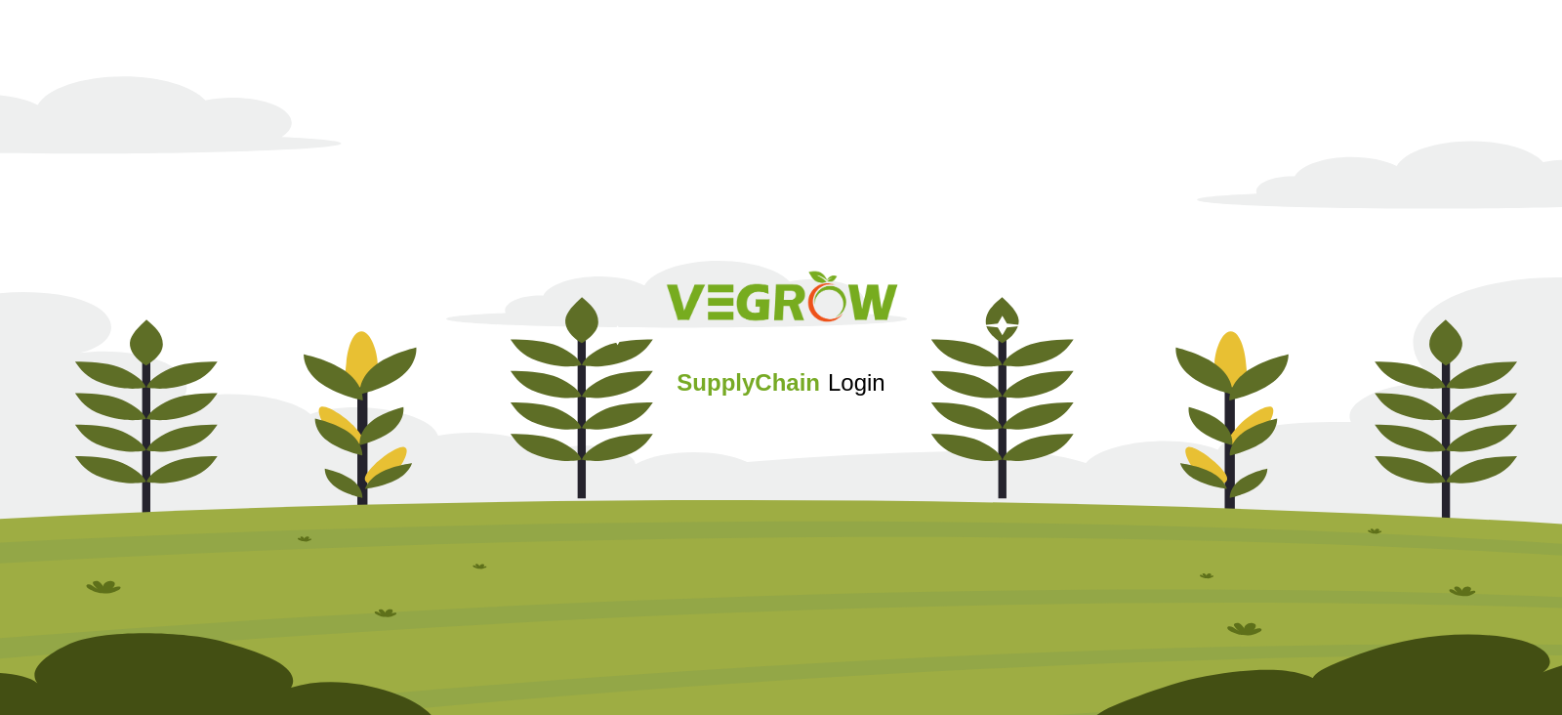
click at [172, 334] on div at bounding box center [781, 300] width 1523 height 81
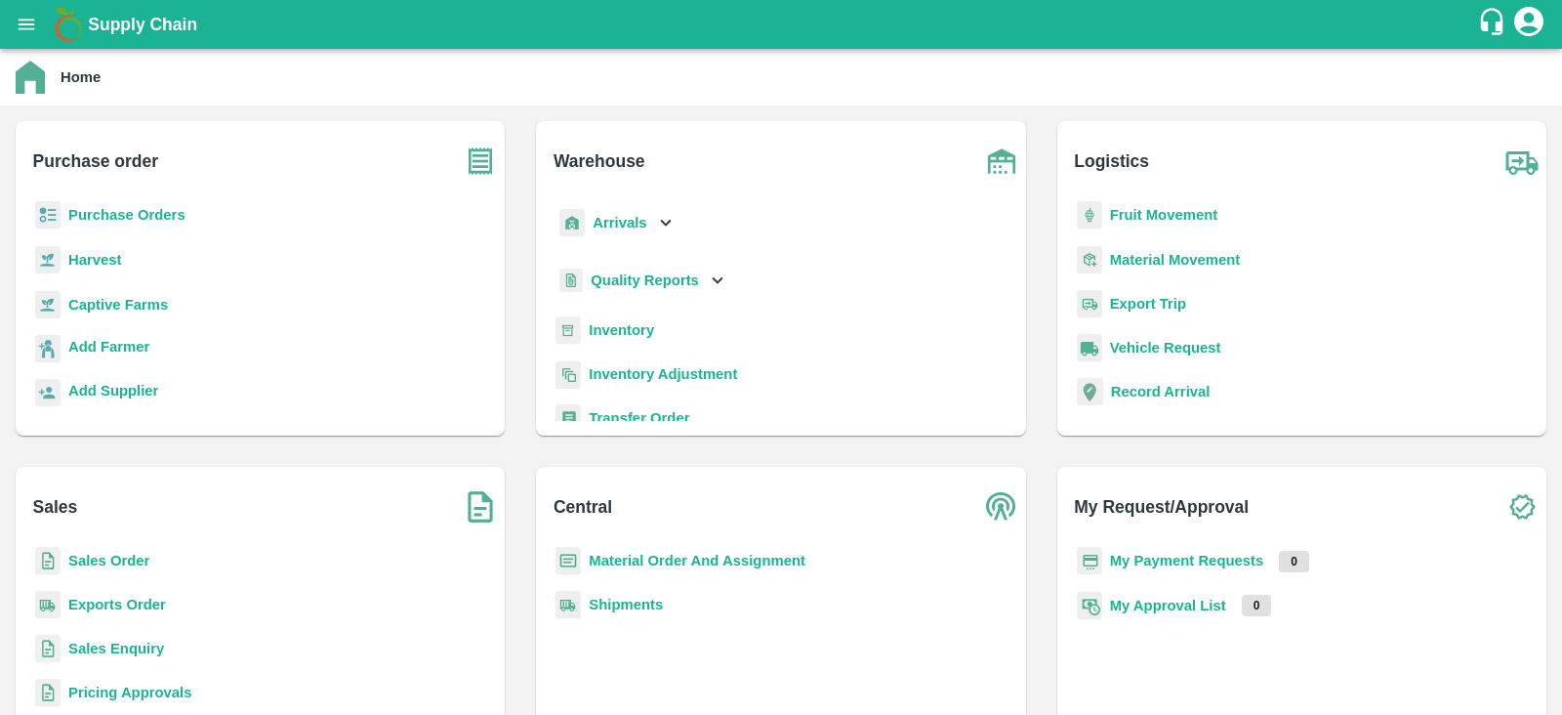
click at [151, 213] on b "Purchase Orders" at bounding box center [126, 215] width 117 height 16
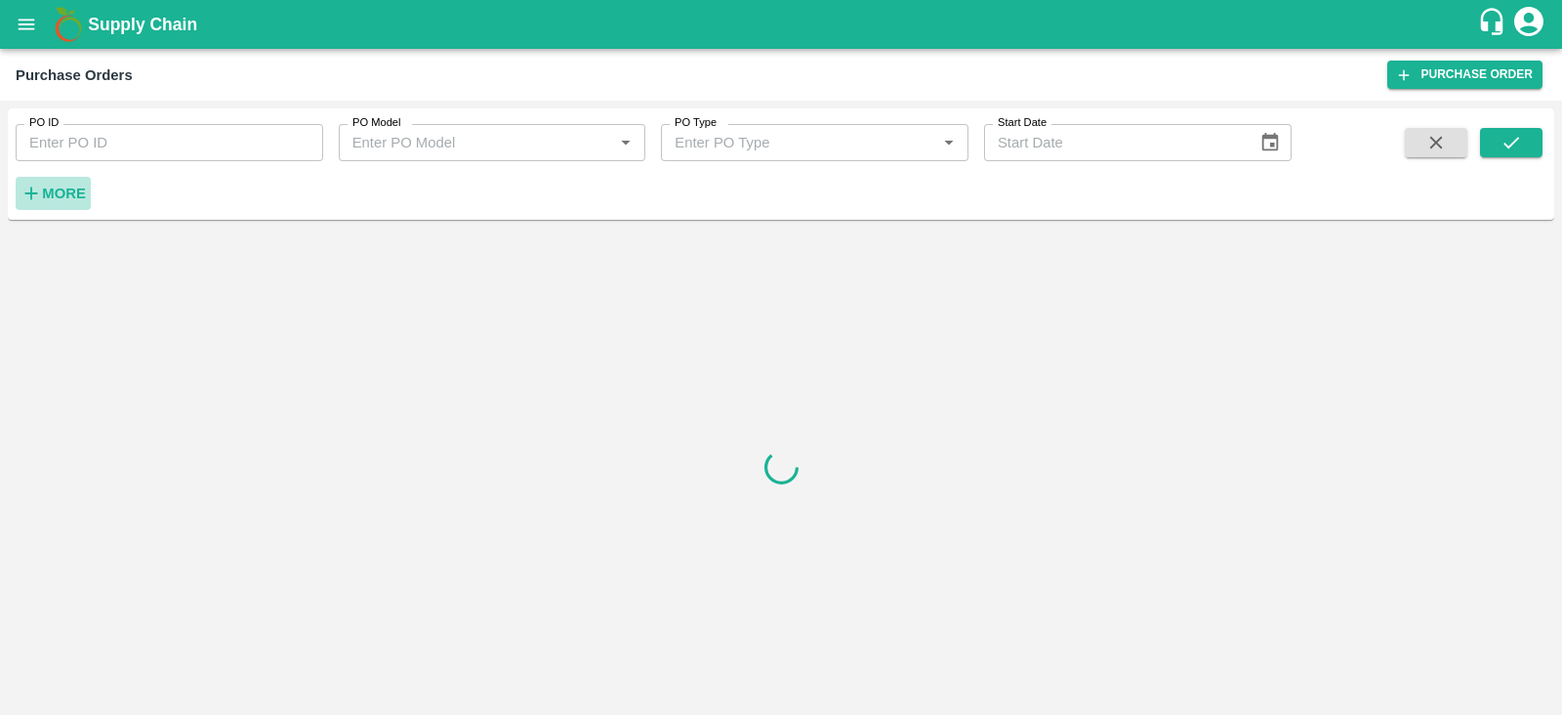
click at [64, 186] on strong "More" at bounding box center [64, 194] width 44 height 16
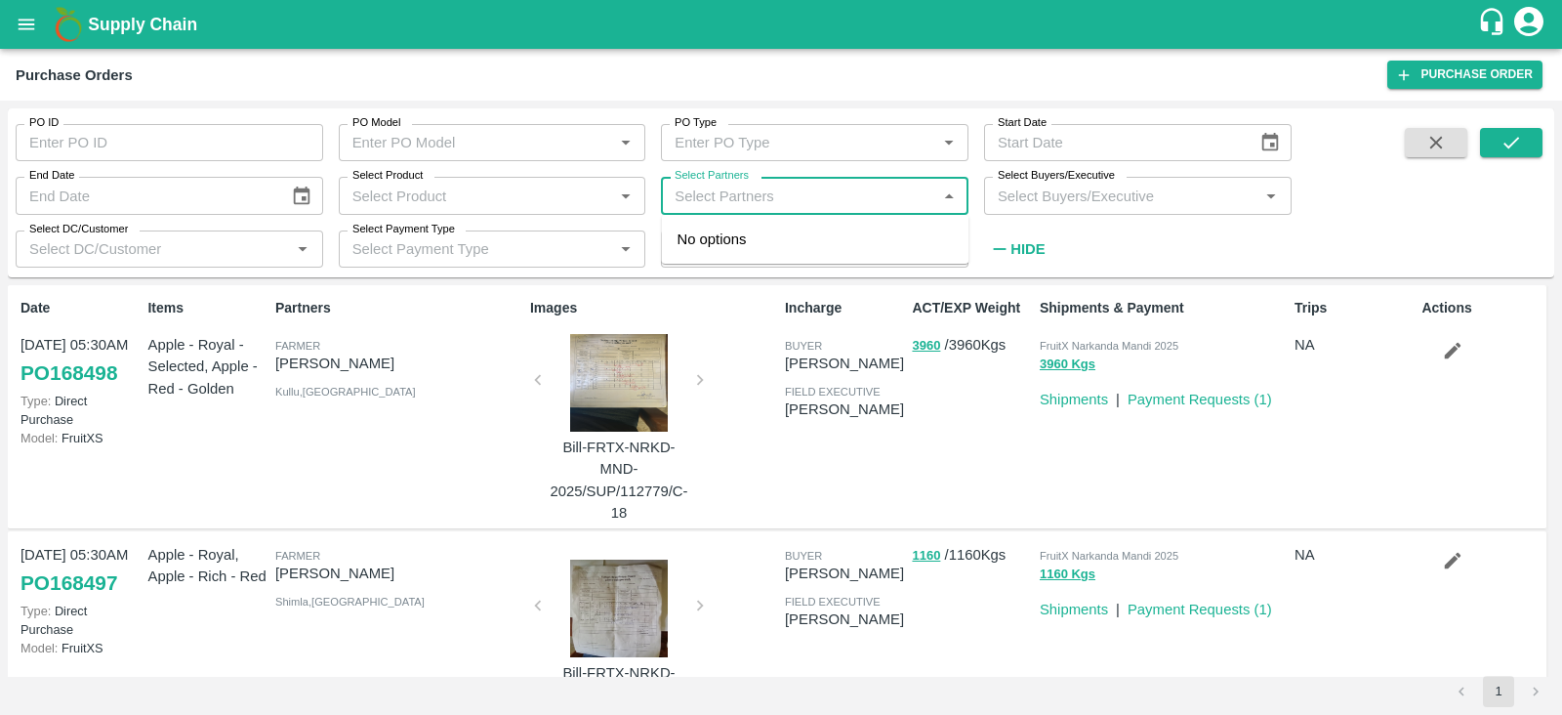
click at [781, 191] on input "Select Partners" at bounding box center [799, 195] width 264 height 25
type input "N"
click at [532, 195] on input "Select Product" at bounding box center [477, 195] width 264 height 25
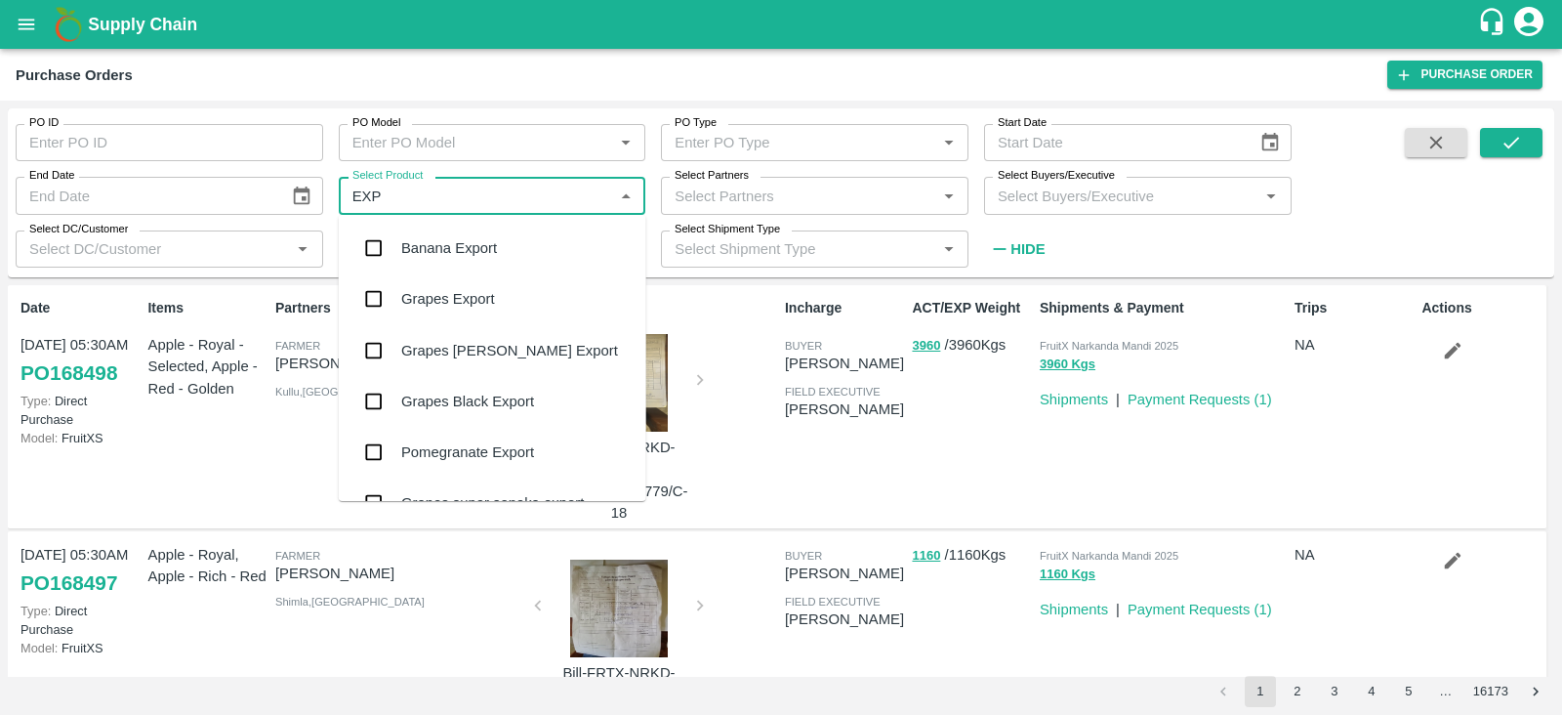
type input "EXPO"
click at [453, 238] on div "Banana Export" at bounding box center [449, 247] width 96 height 21
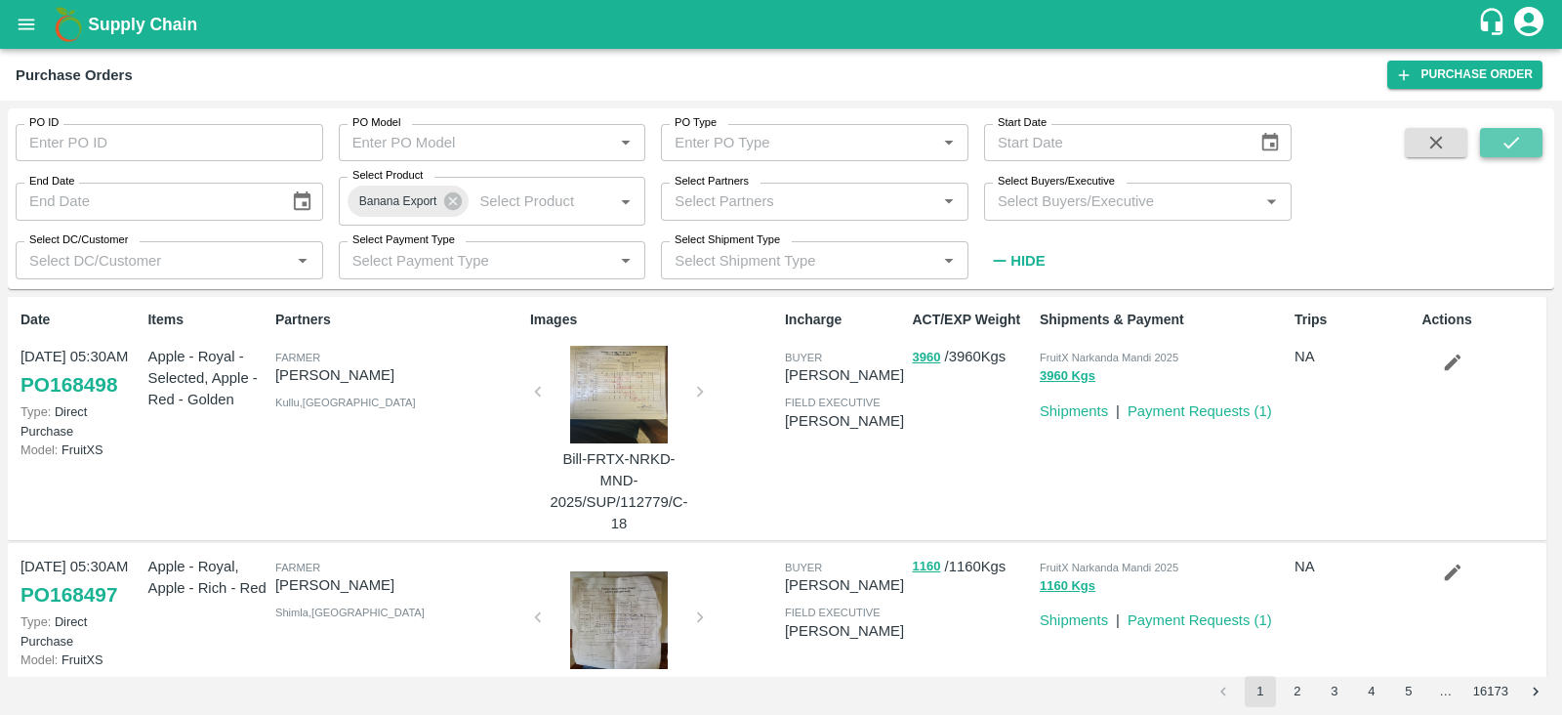
click at [1498, 144] on button "submit" at bounding box center [1511, 142] width 62 height 29
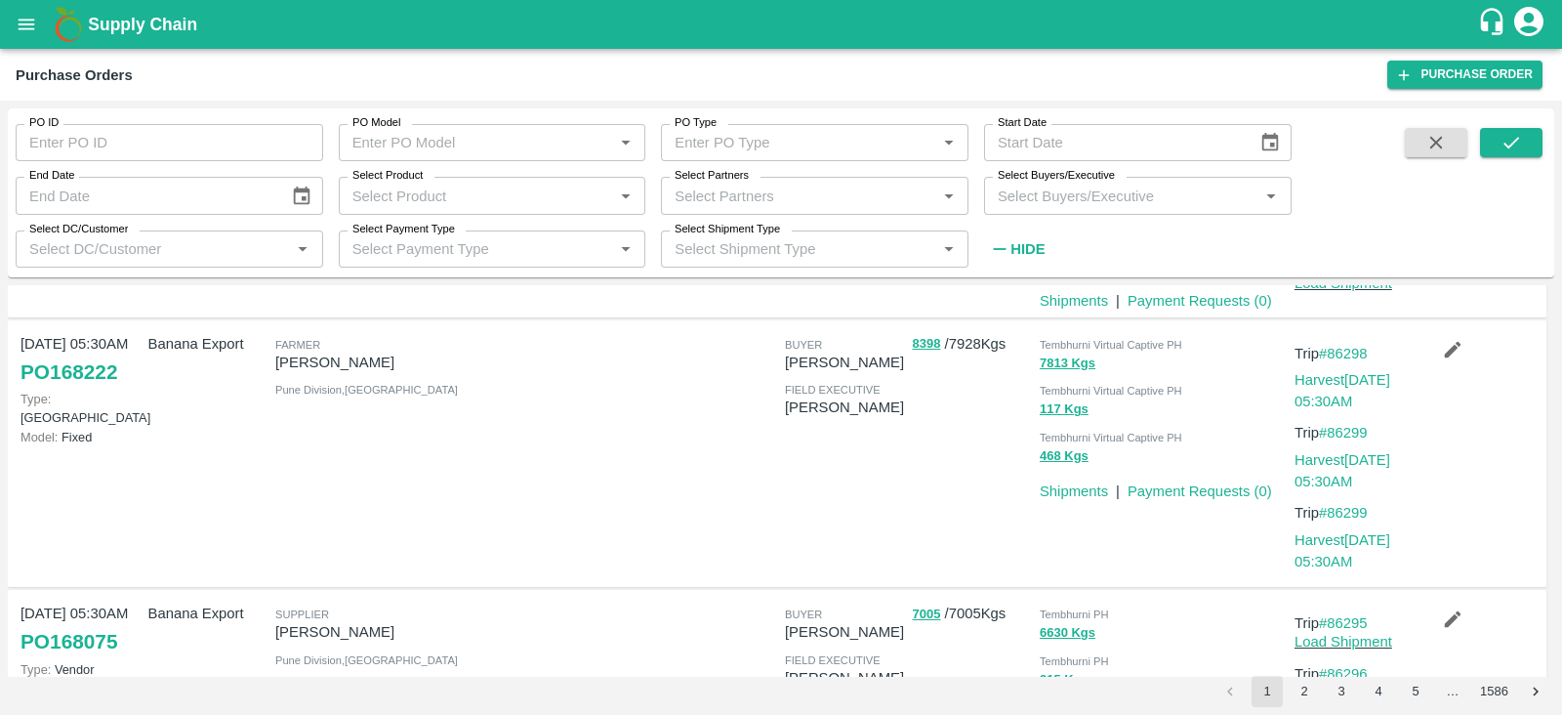
scroll to position [946, 0]
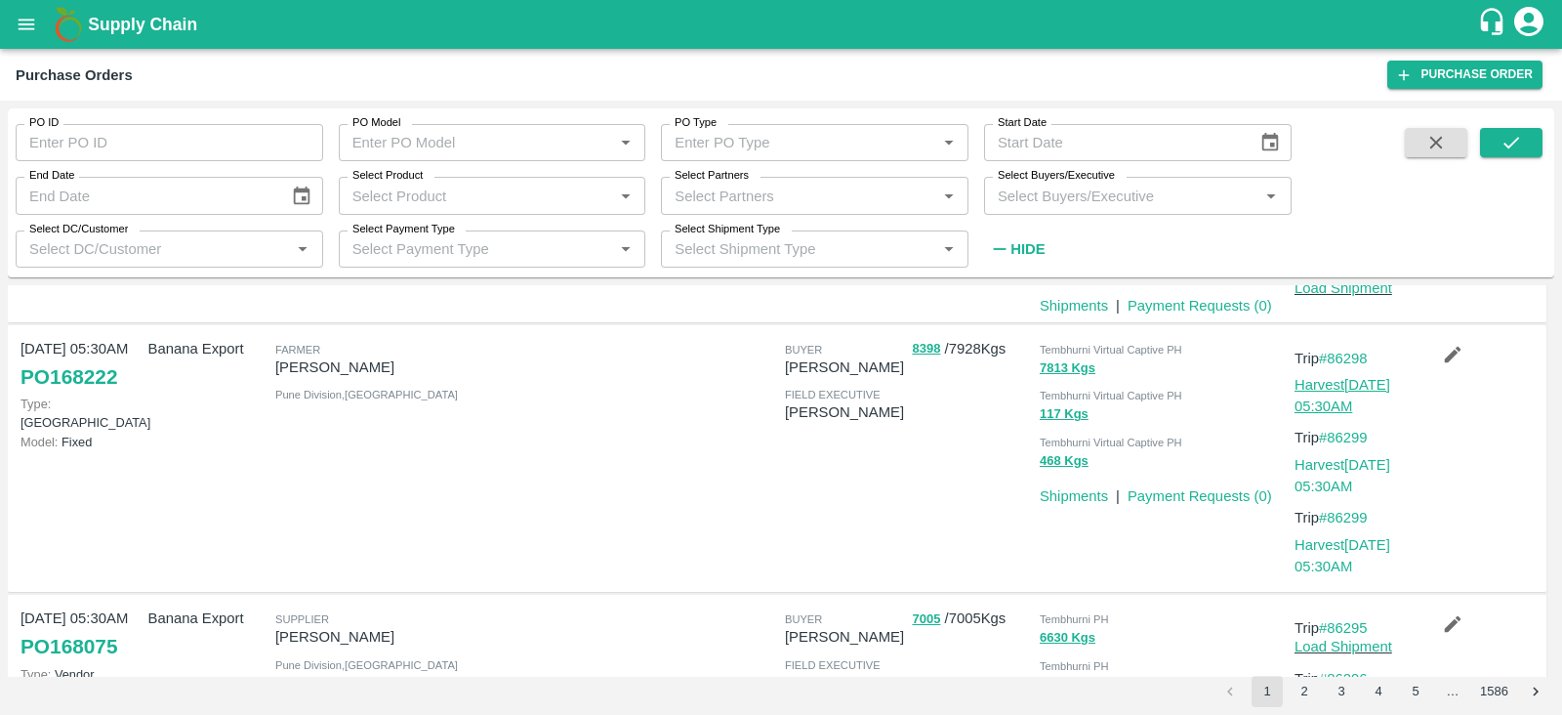
click at [1323, 384] on link "Harvest 07 Aug, 05:30AM" at bounding box center [1343, 395] width 96 height 37
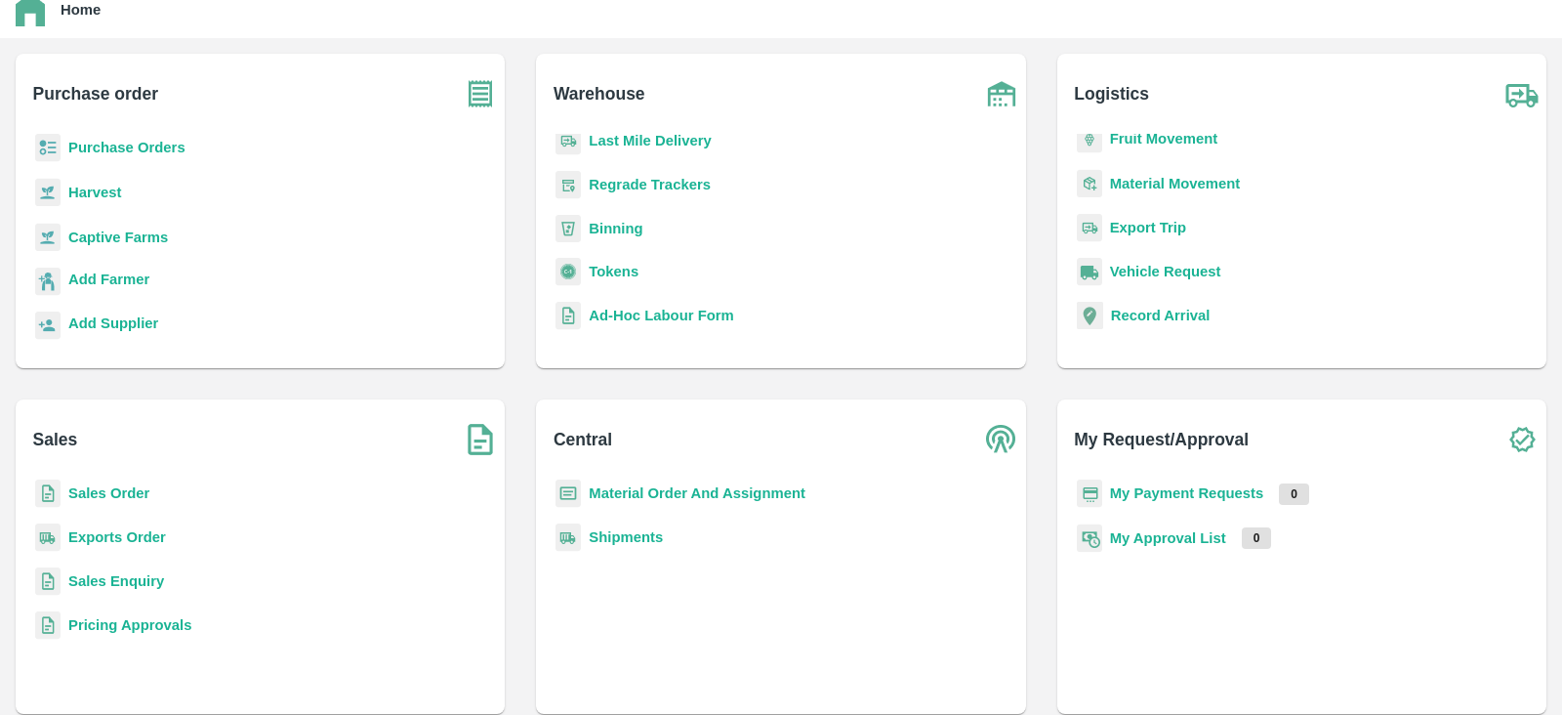
scroll to position [168, 0]
click at [634, 178] on b "Transfer Order" at bounding box center [639, 183] width 101 height 16
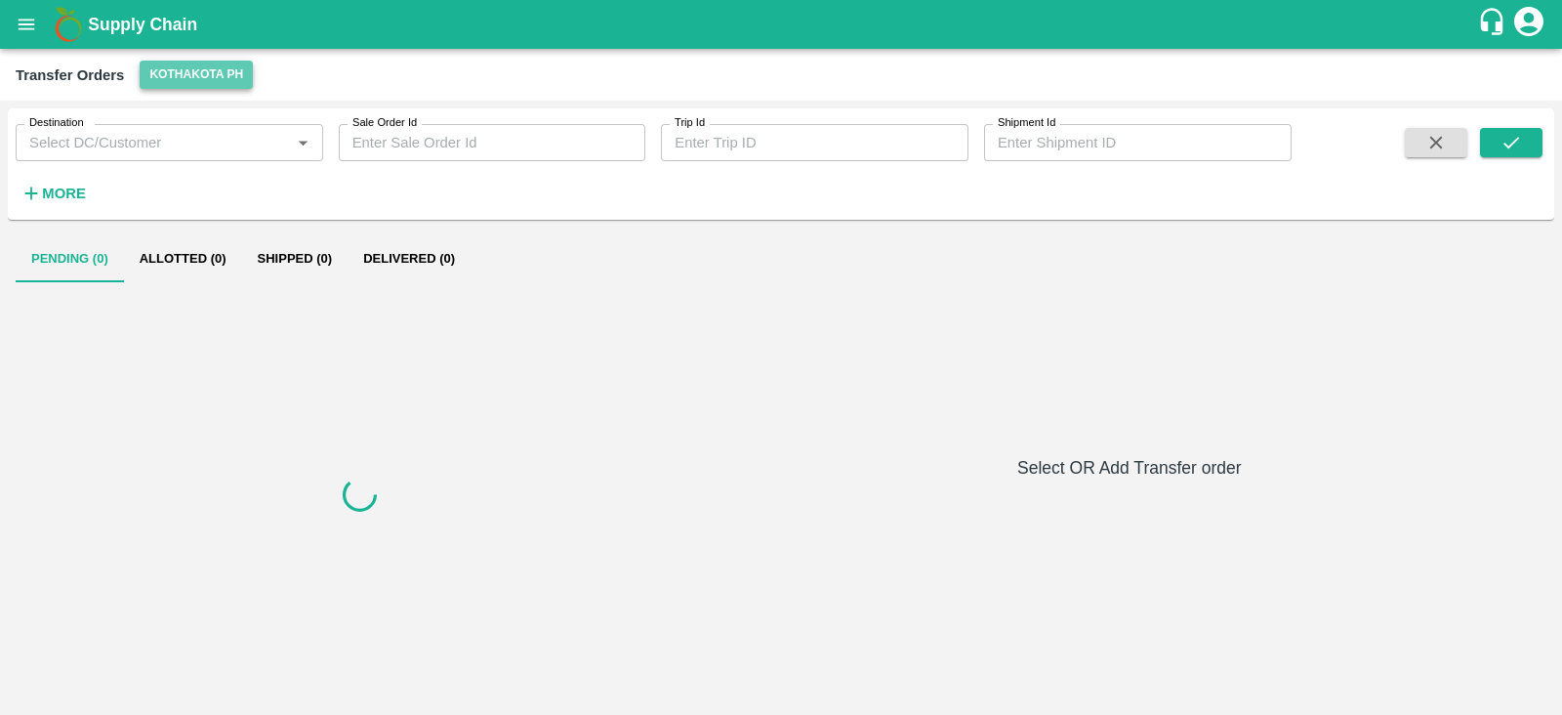
click at [200, 72] on button "Kothakota PH" at bounding box center [196, 75] width 113 height 28
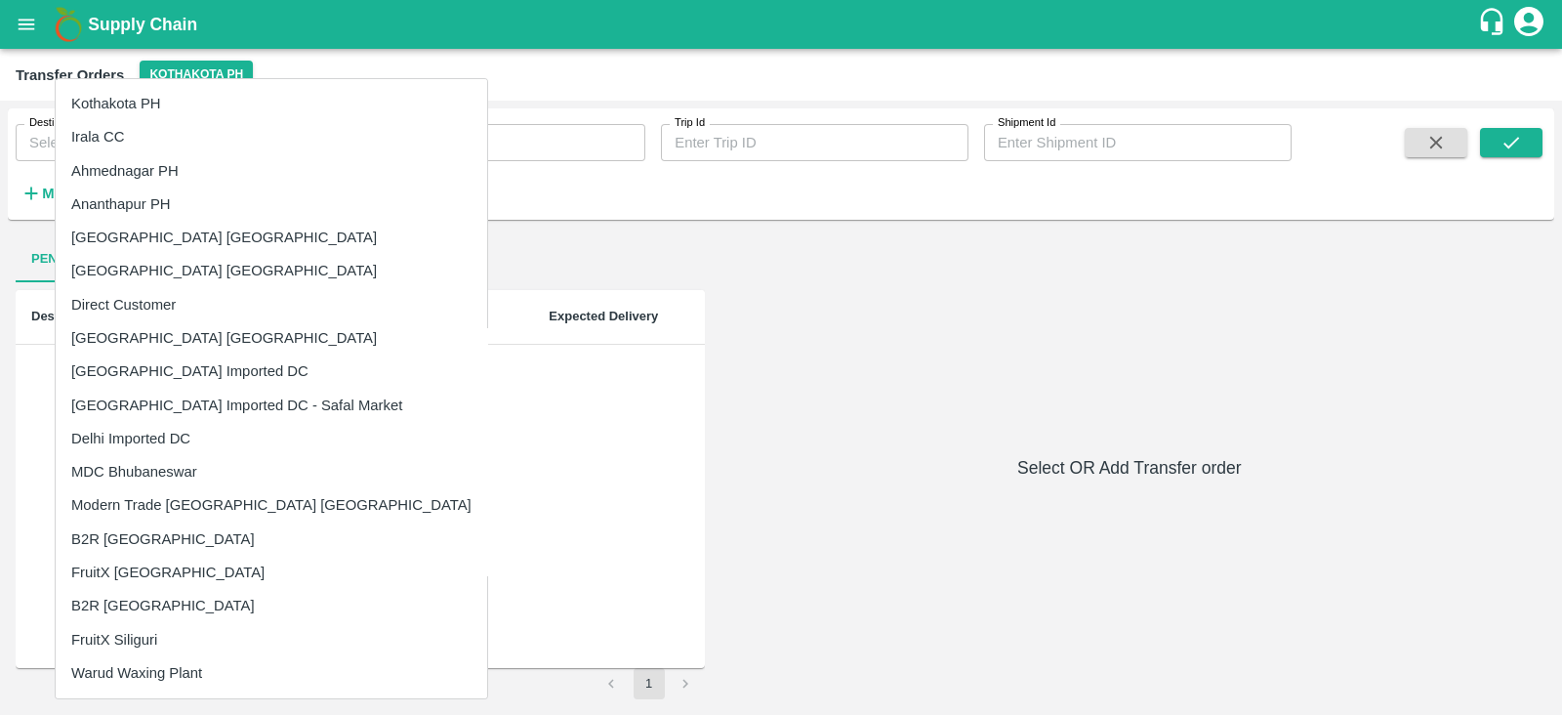
click at [726, 400] on div at bounding box center [781, 357] width 1562 height 715
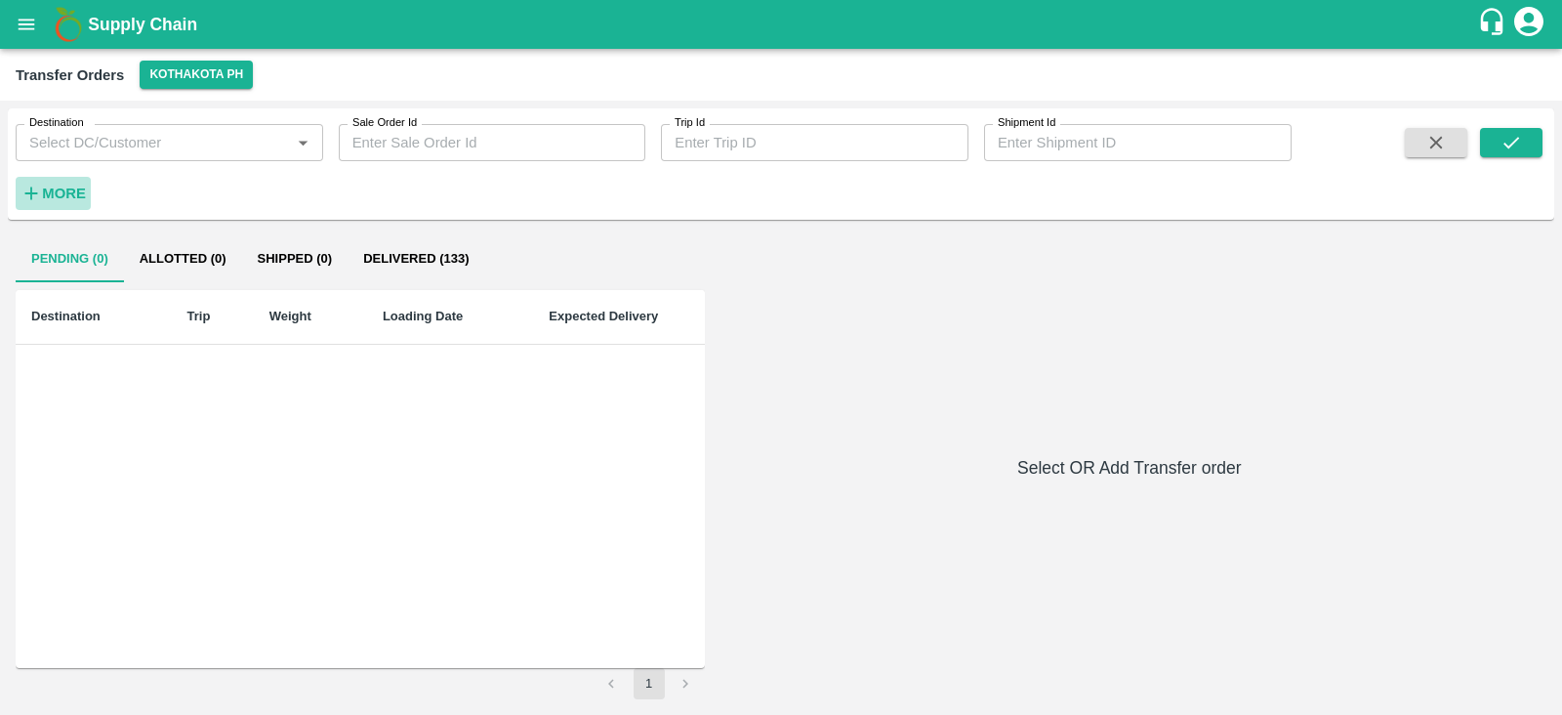
click at [53, 203] on h6 "More" at bounding box center [64, 193] width 44 height 25
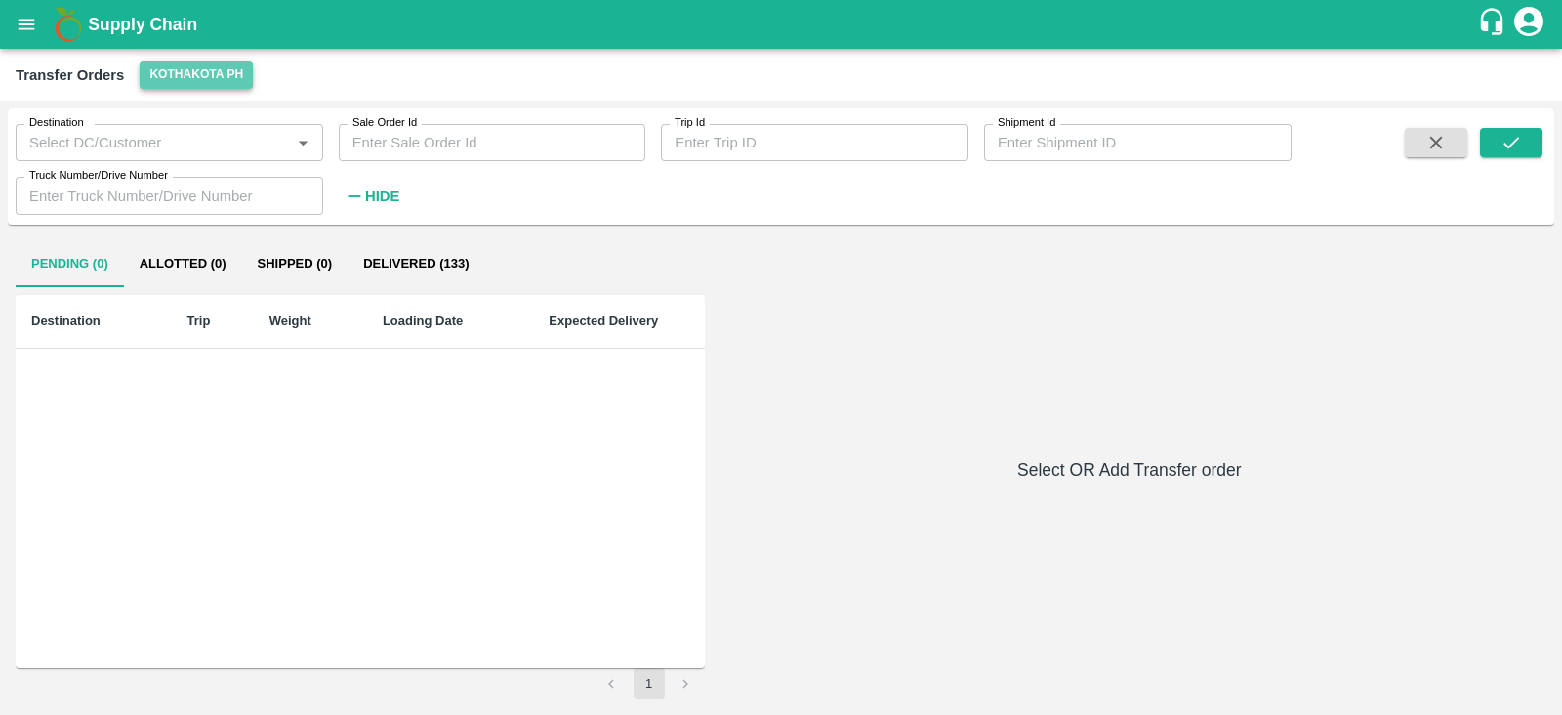
click at [195, 62] on button "Kothakota PH" at bounding box center [196, 75] width 113 height 28
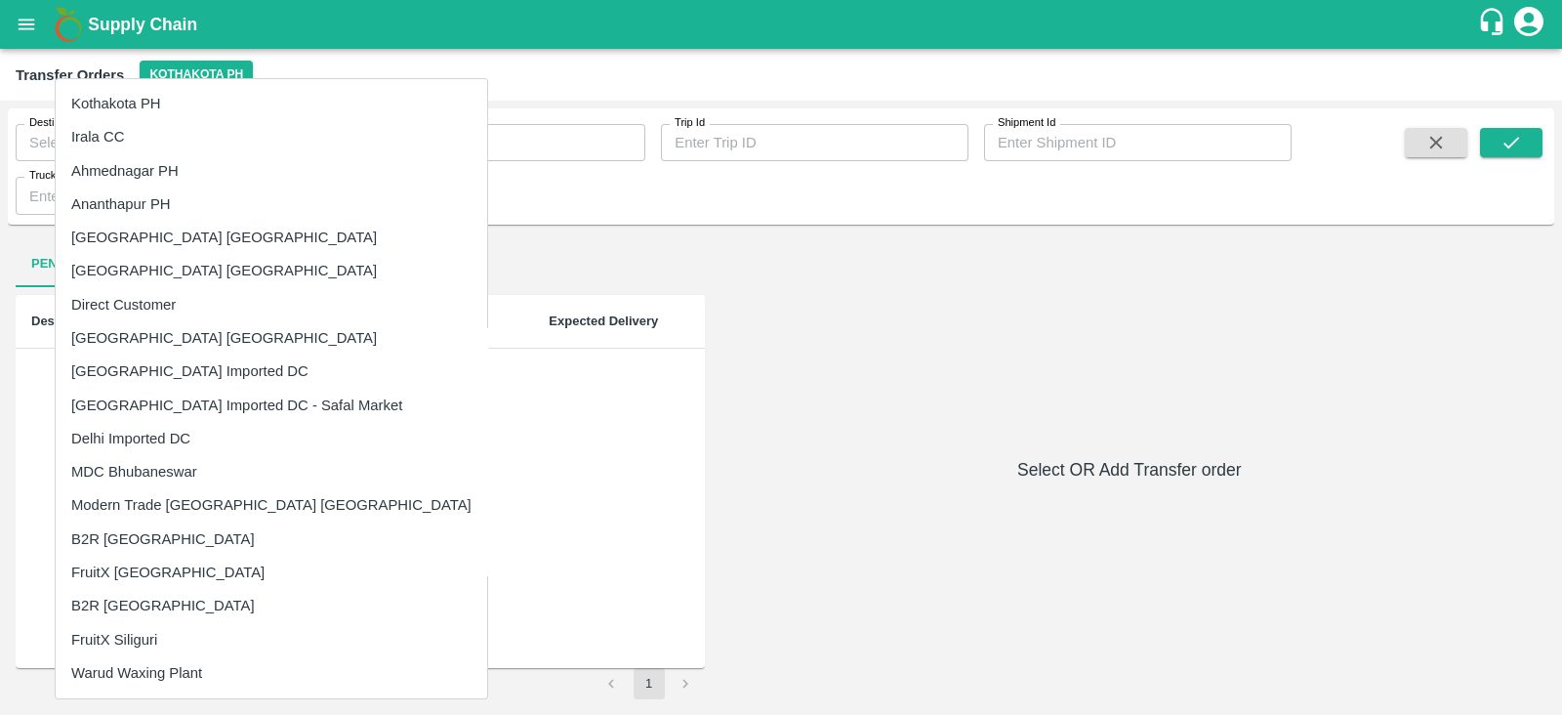
scroll to position [199, 0]
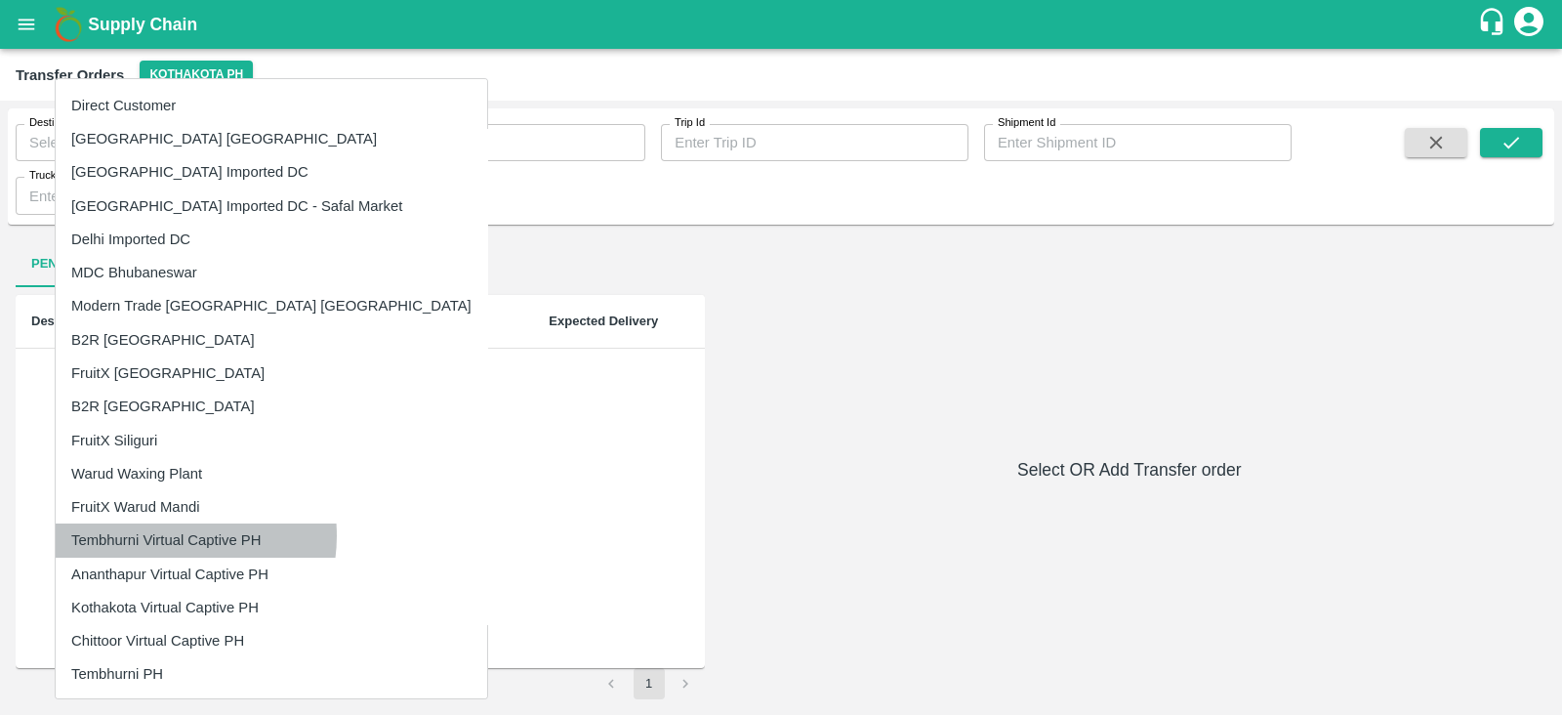
click at [164, 535] on li "Tembhurni Virtual Captive PH" at bounding box center [272, 539] width 432 height 33
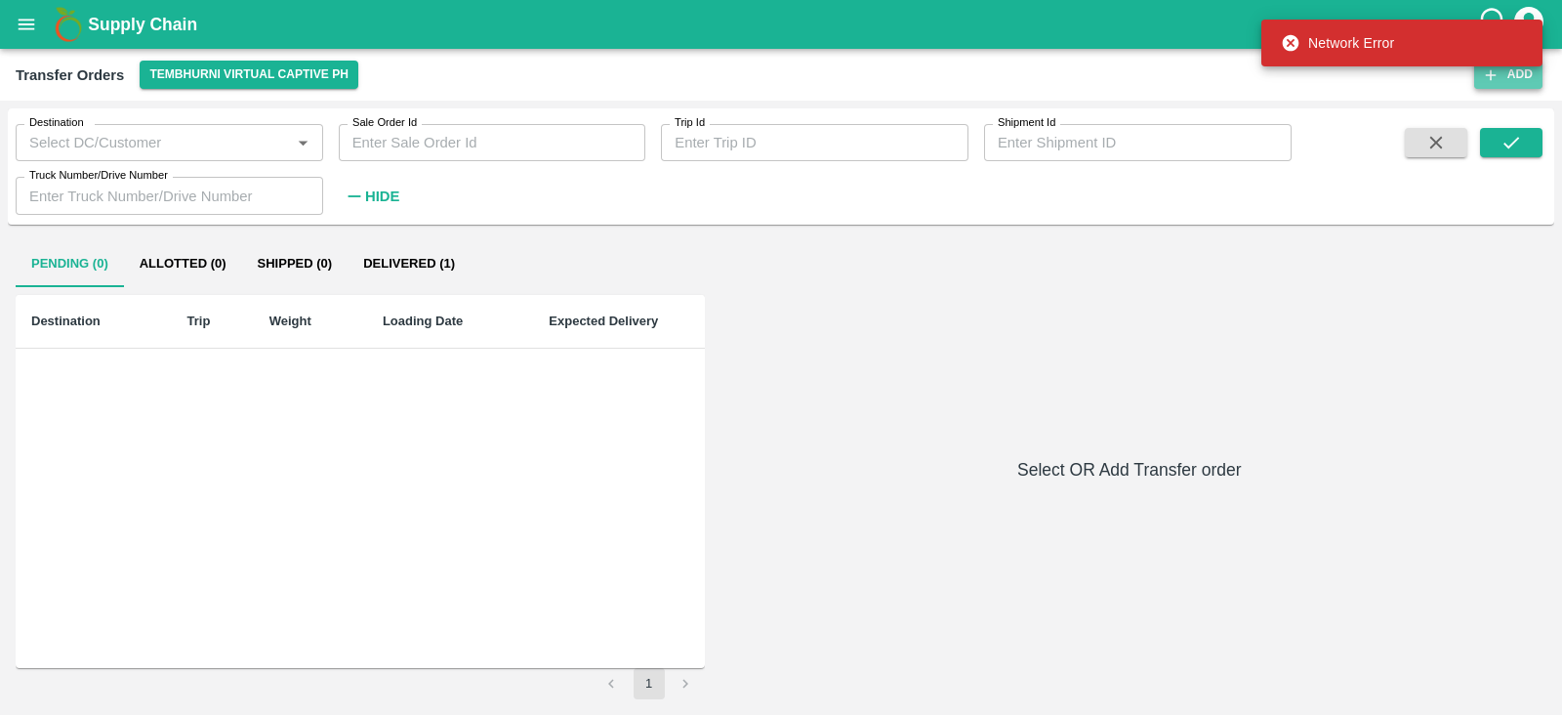
click at [1506, 72] on button "Add" at bounding box center [1508, 75] width 68 height 28
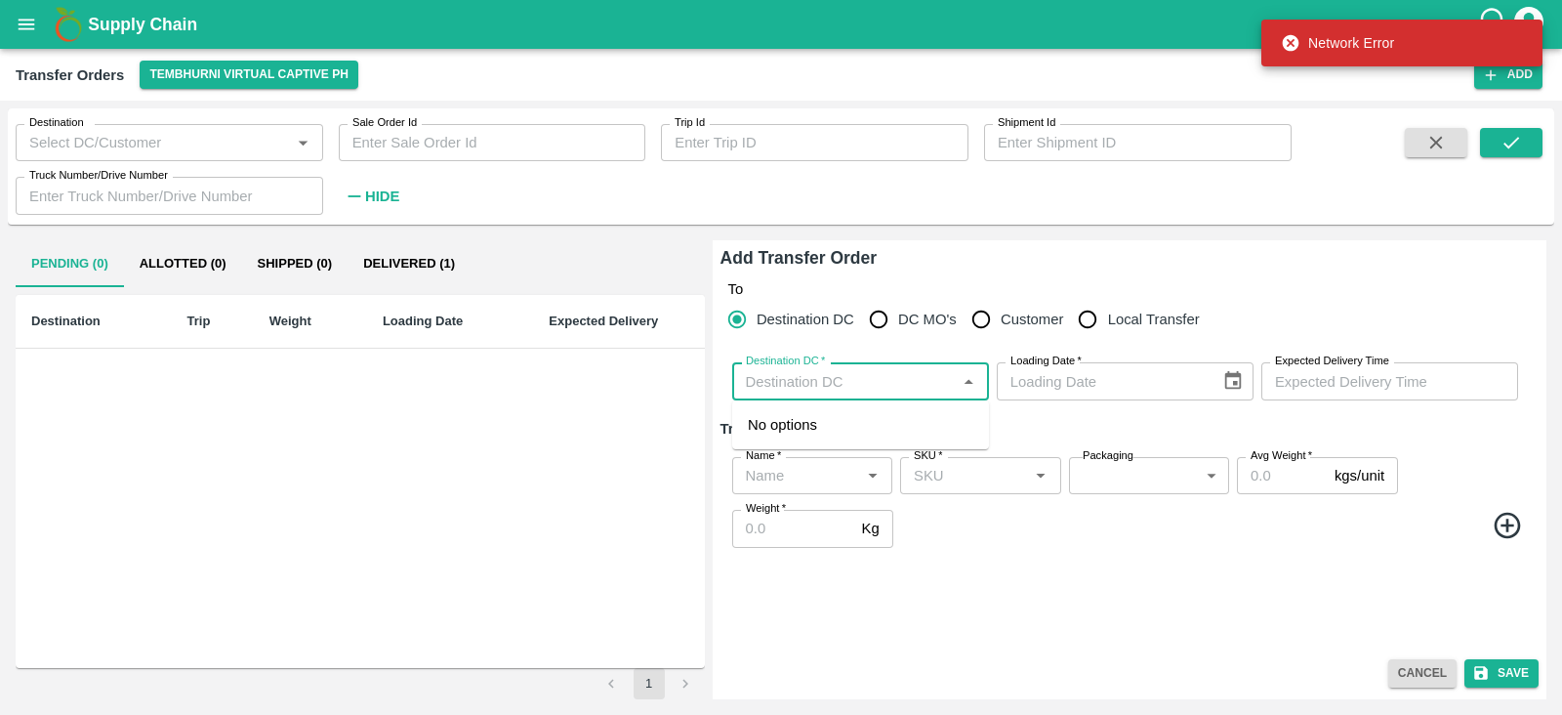
click at [832, 377] on input "Destination DC   *" at bounding box center [844, 380] width 213 height 25
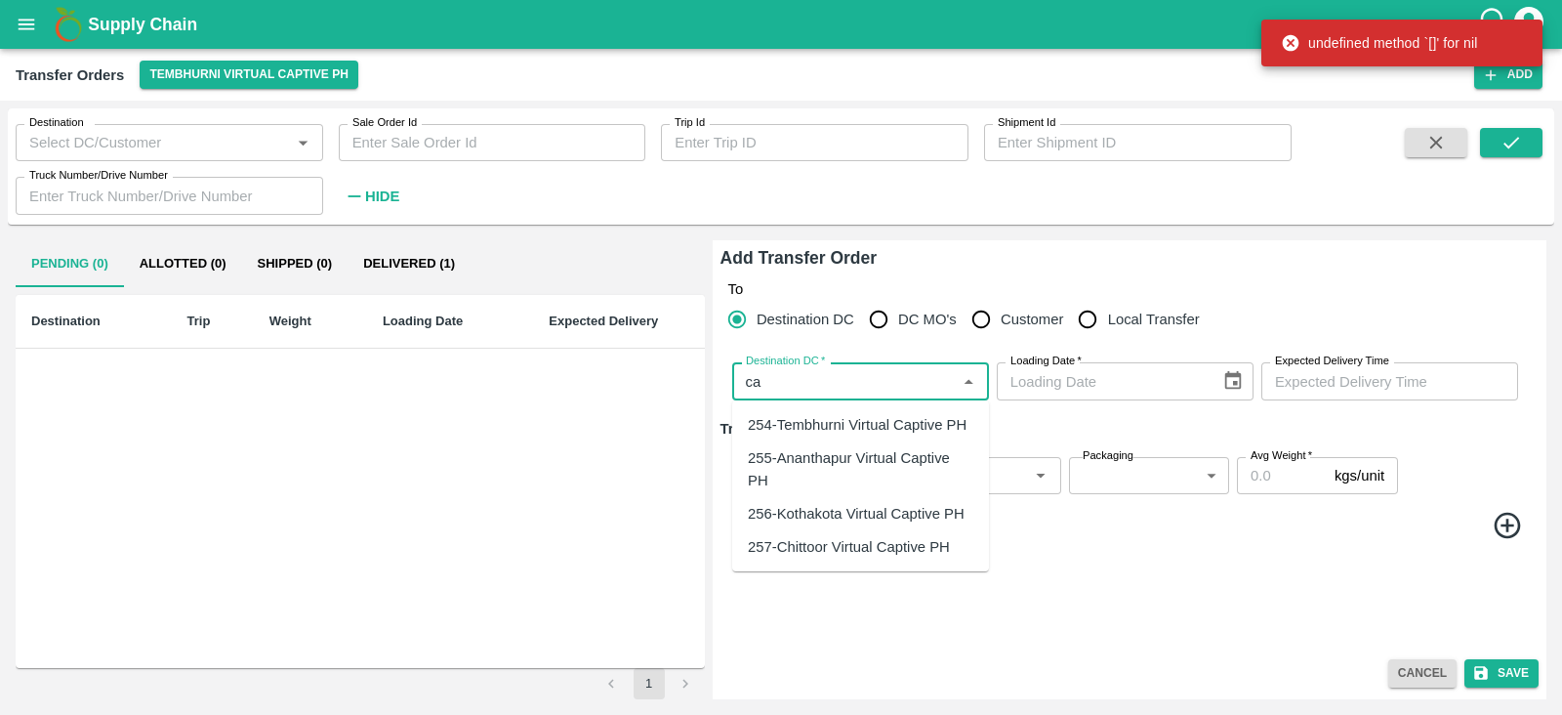
type input "c"
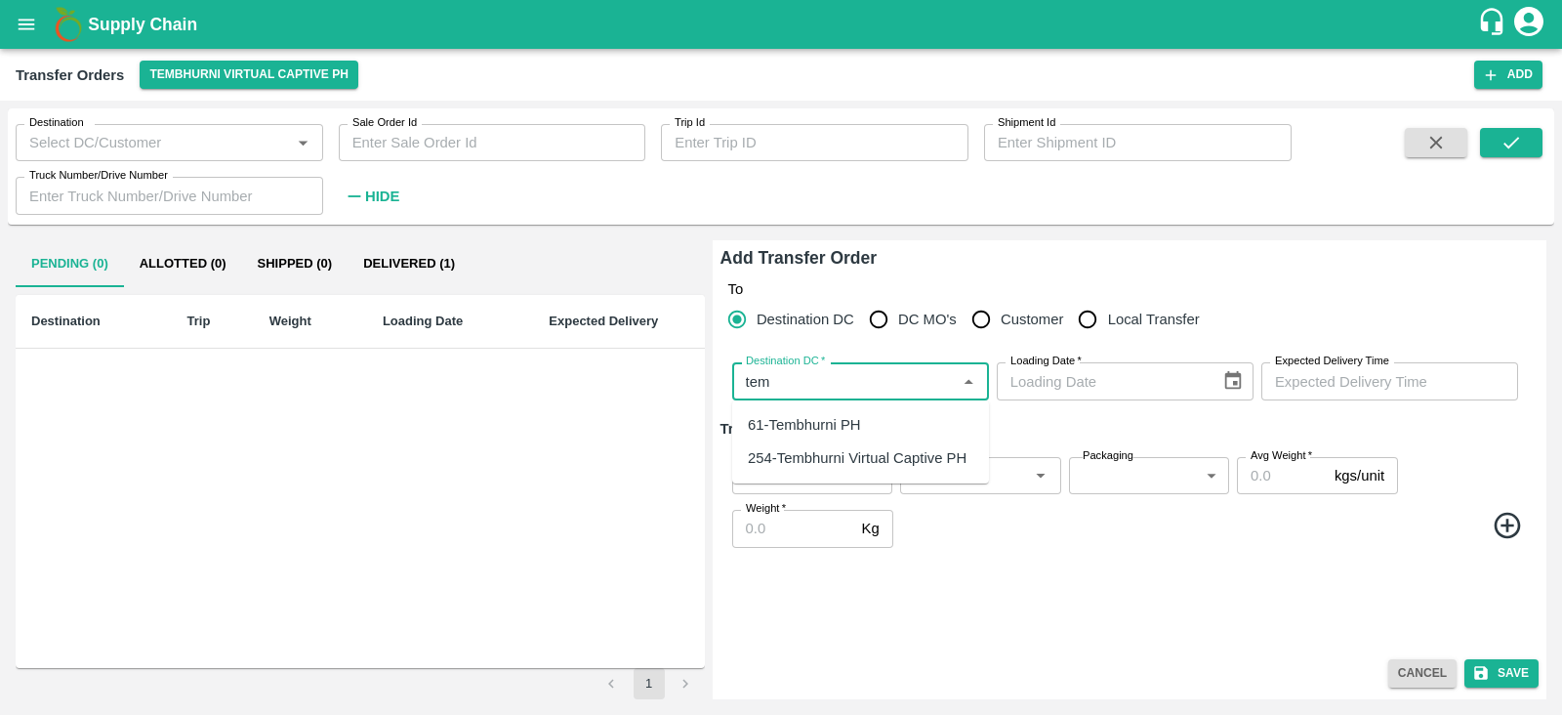
click at [801, 434] on div "61-Tembhurni PH" at bounding box center [804, 424] width 113 height 21
type input "61-Tembhurni PH"
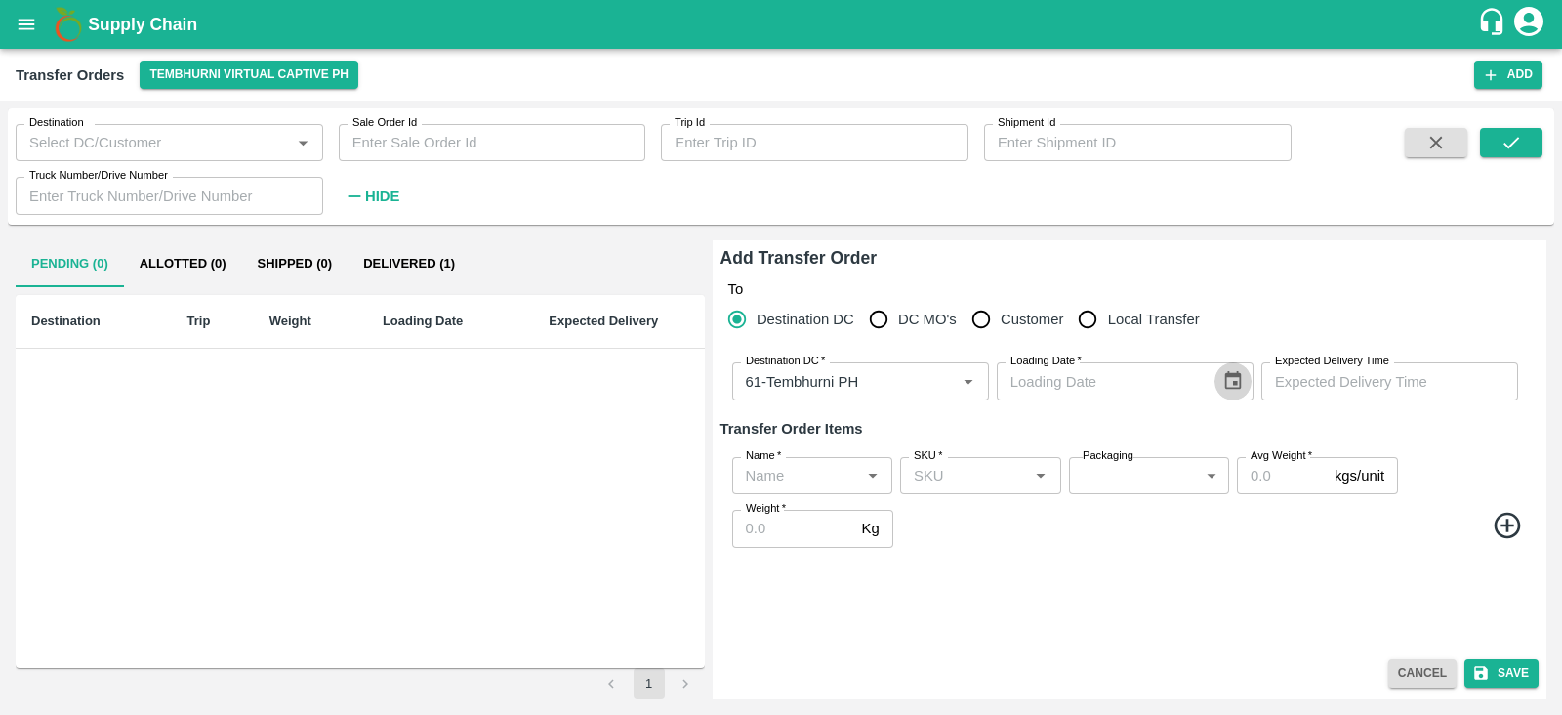
click at [1235, 371] on icon "Choose date" at bounding box center [1232, 380] width 21 height 21
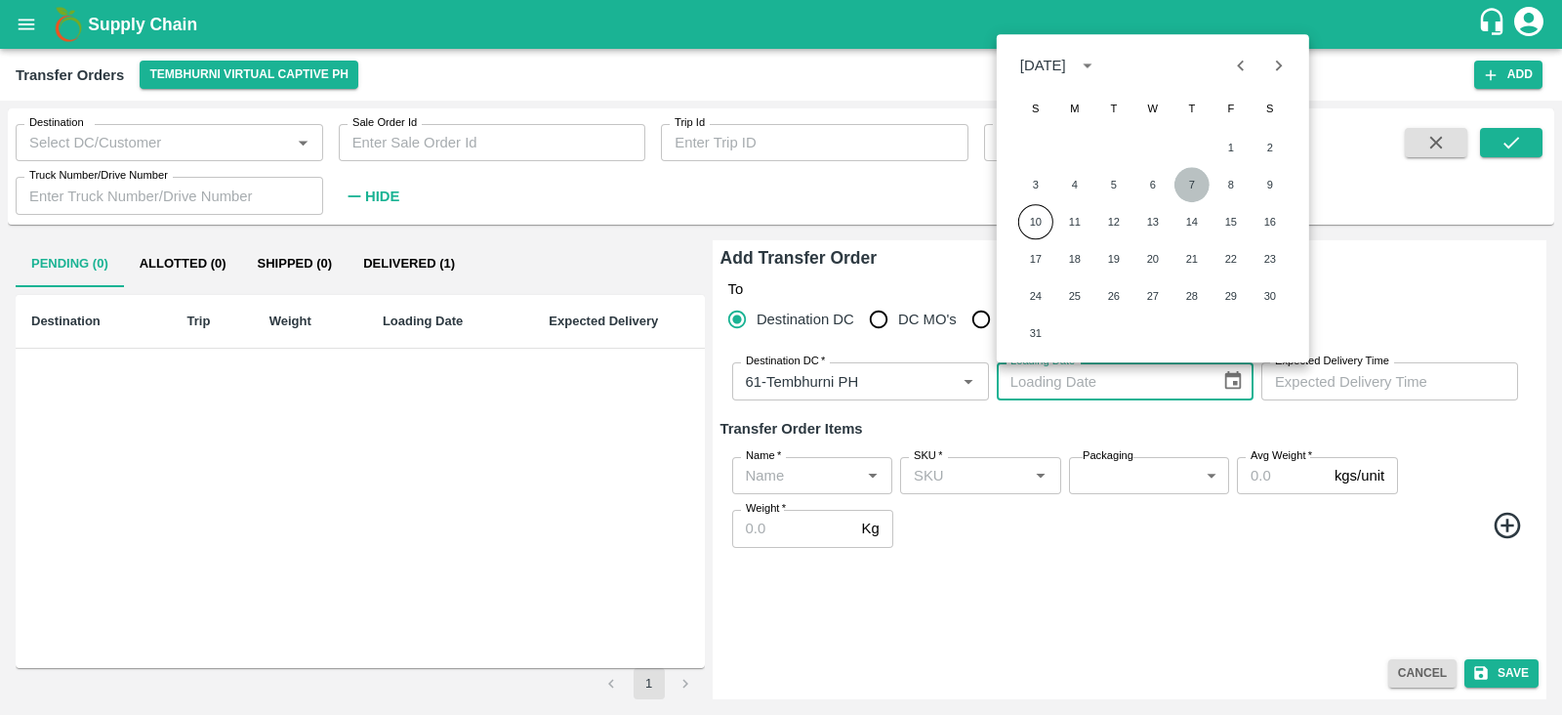
click at [1199, 176] on button "7" at bounding box center [1192, 184] width 35 height 35
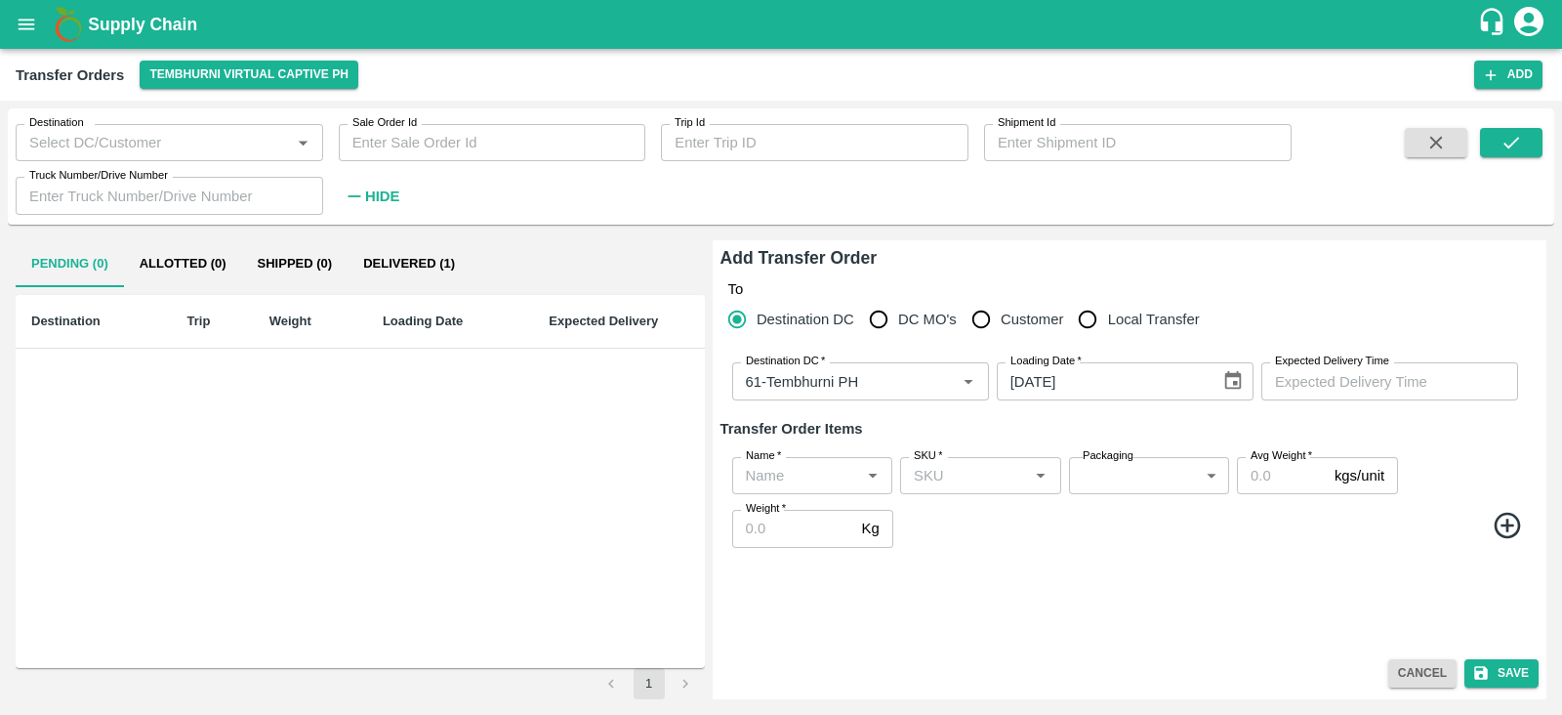
type input "07/08/2025"
type input "DD/MM/YYYY hh:mm aa"
click at [1370, 387] on input "DD/MM/YYYY hh:mm aa" at bounding box center [1382, 380] width 243 height 37
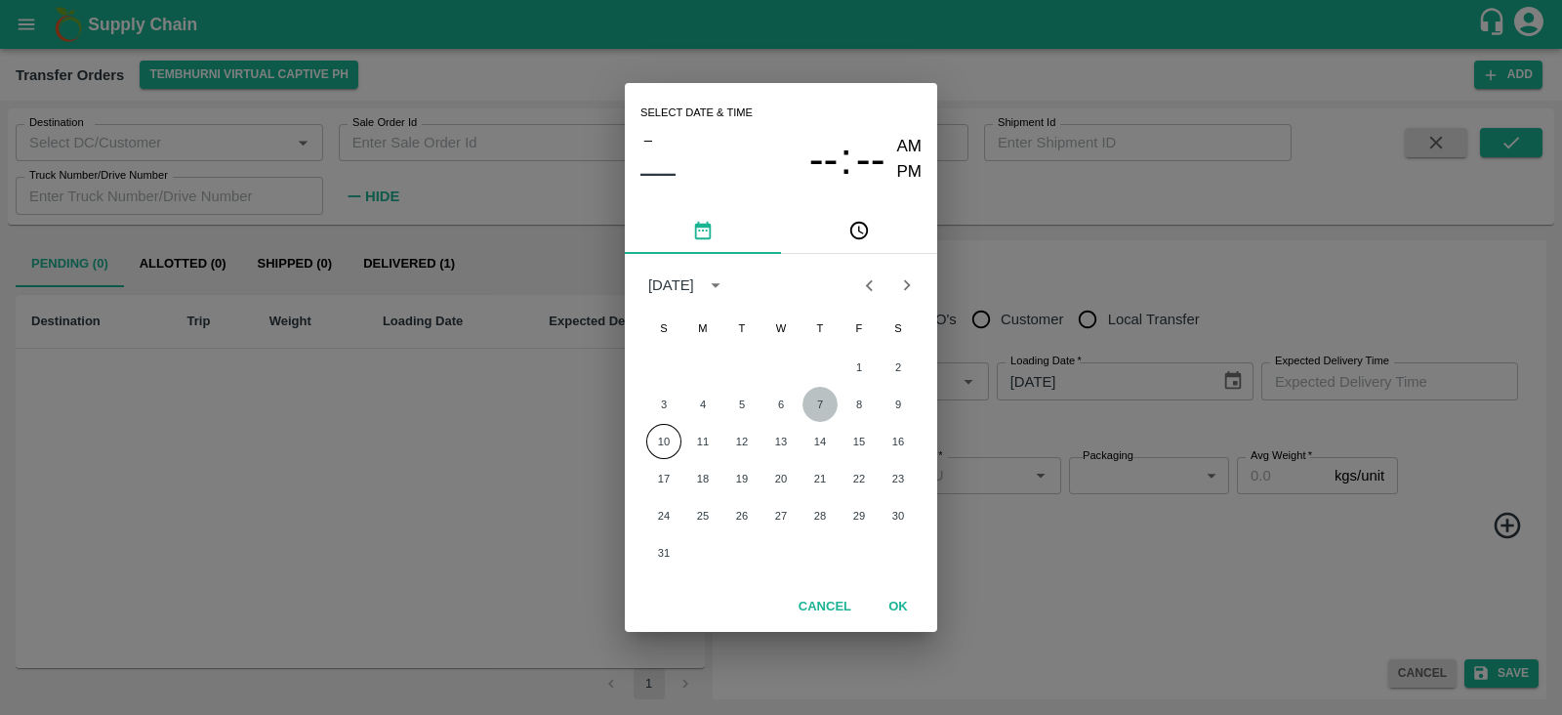
click at [814, 401] on button "7" at bounding box center [820, 404] width 35 height 35
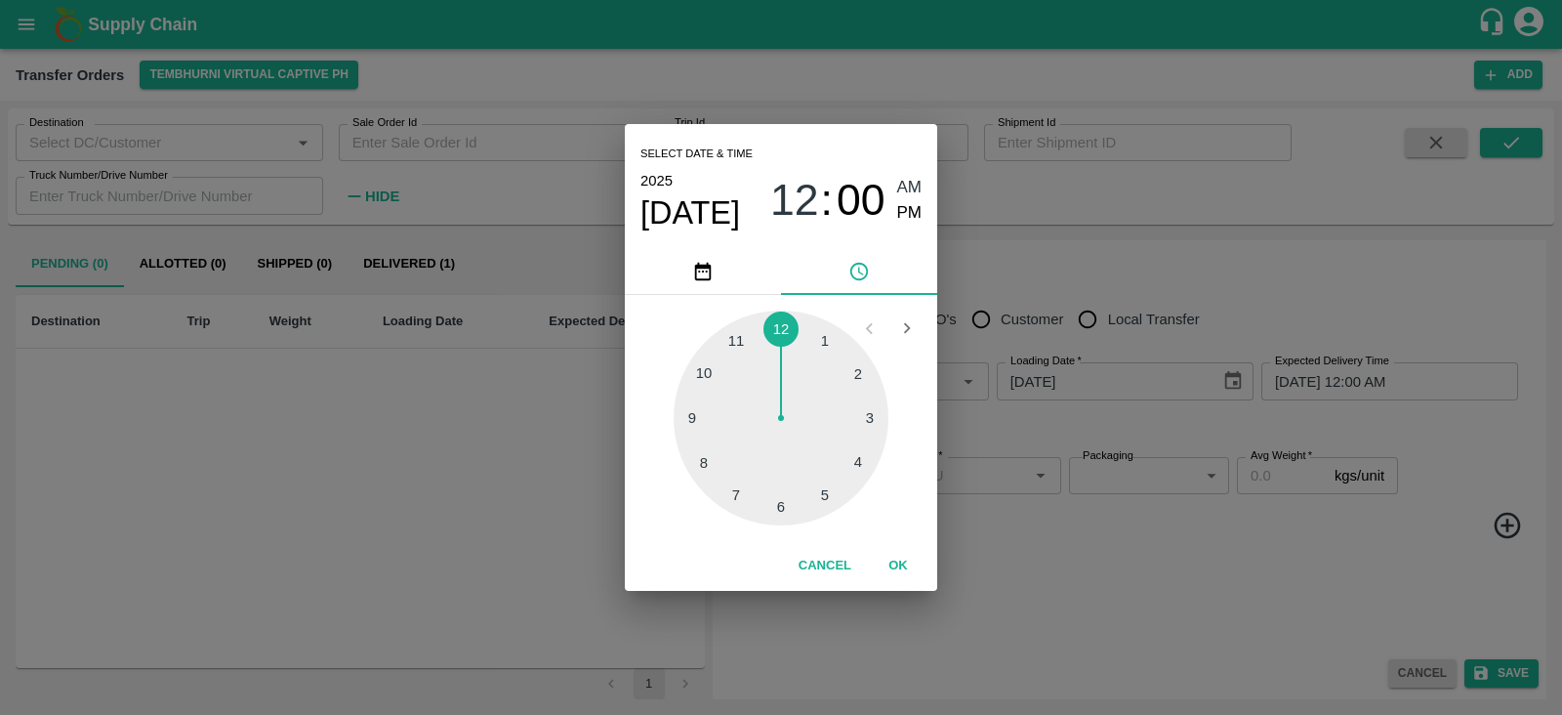
click at [776, 506] on div at bounding box center [781, 417] width 215 height 215
click at [903, 208] on span "PM" at bounding box center [909, 213] width 25 height 26
type input "07/08/2025 06:00 PM"
click at [900, 560] on button "OK" at bounding box center [898, 566] width 62 height 34
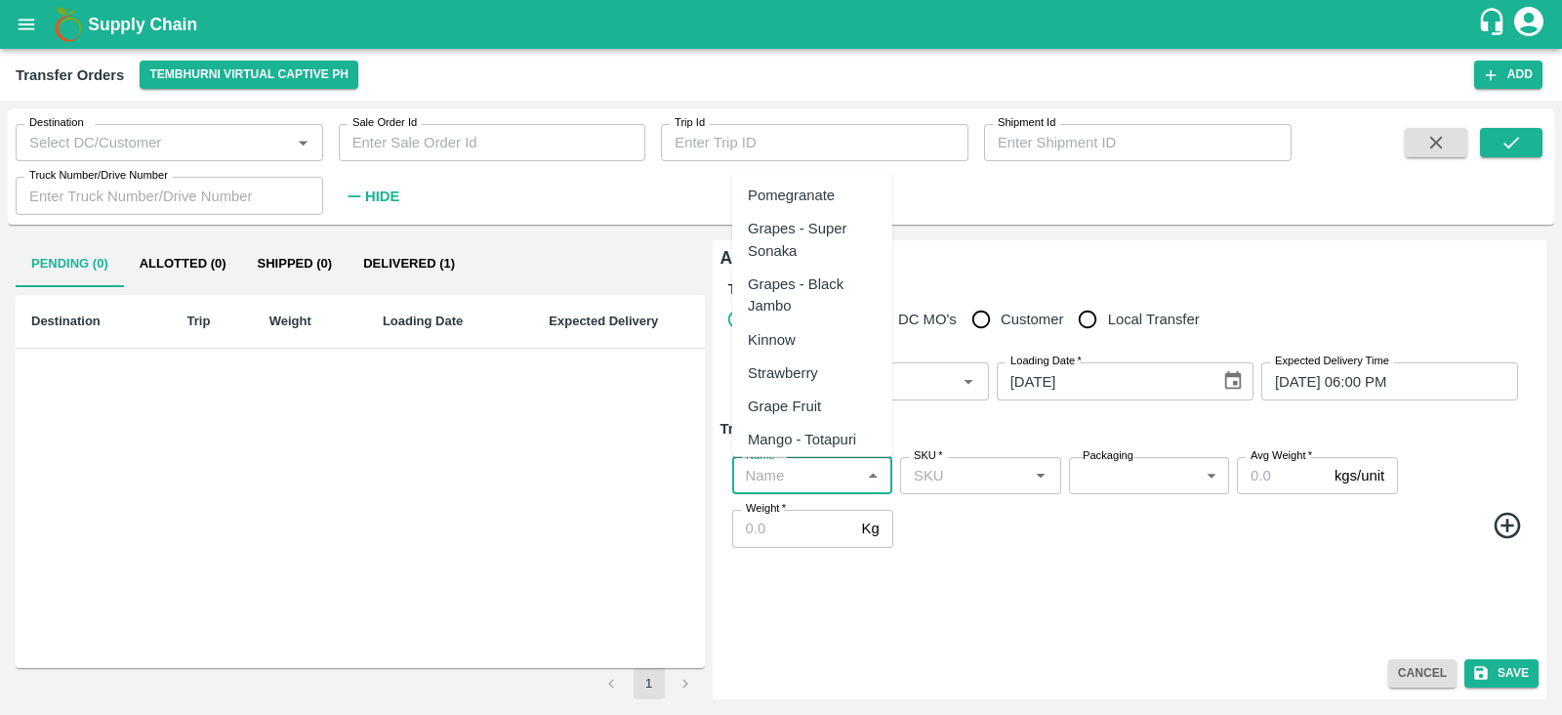
click at [806, 463] on input "Name   *" at bounding box center [796, 475] width 116 height 25
click at [796, 186] on div "Banana Export" at bounding box center [796, 195] width 96 height 21
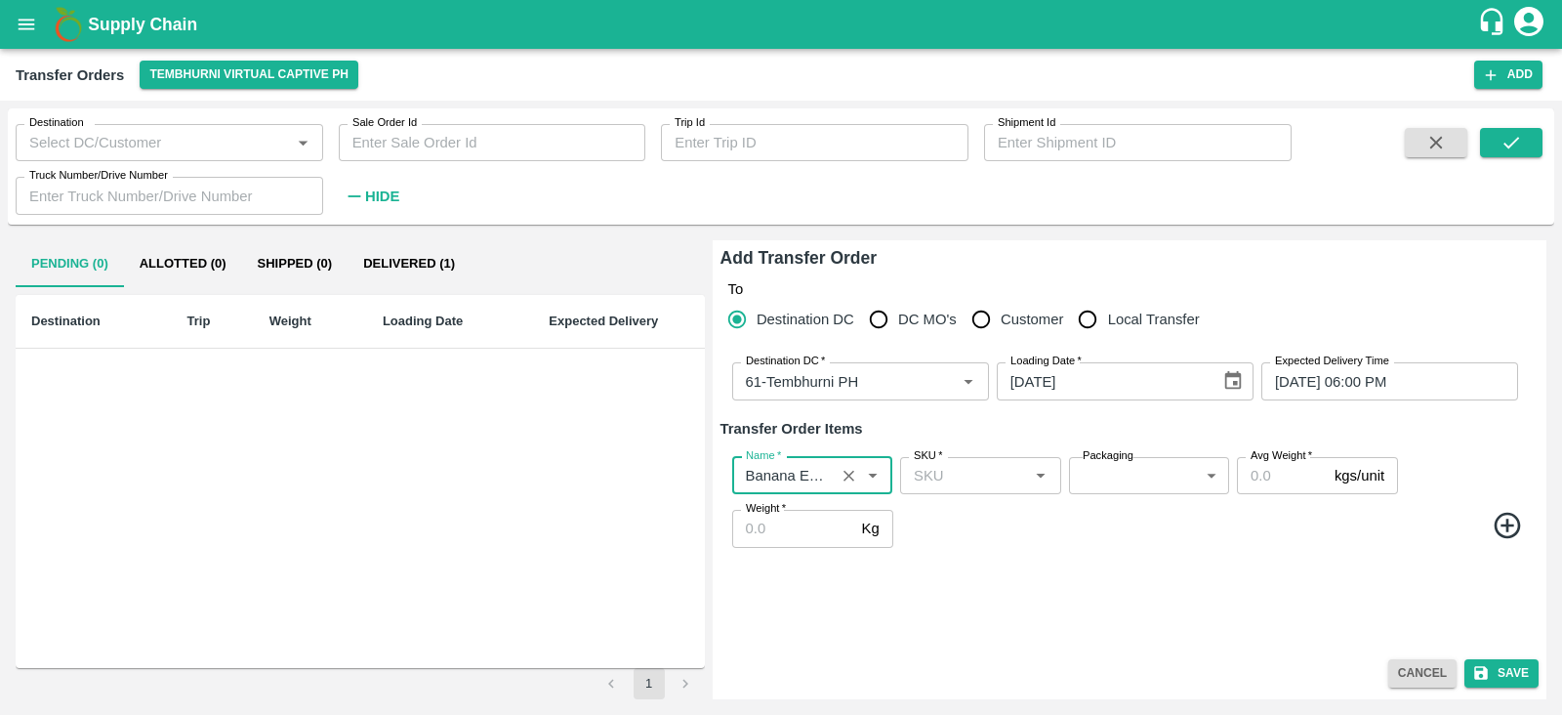
type input "Banana Export"
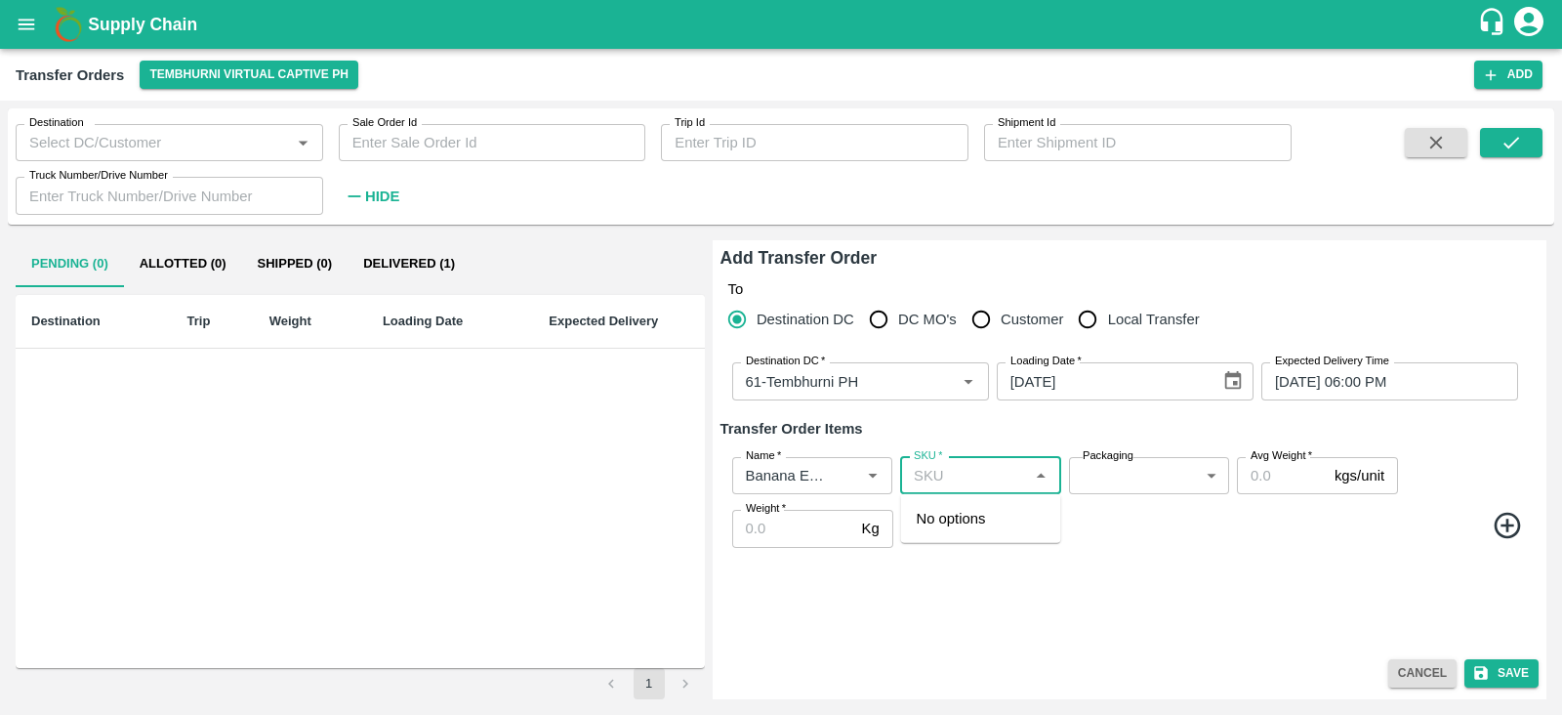
click at [955, 465] on input "SKU   *" at bounding box center [964, 475] width 116 height 25
type input "4"
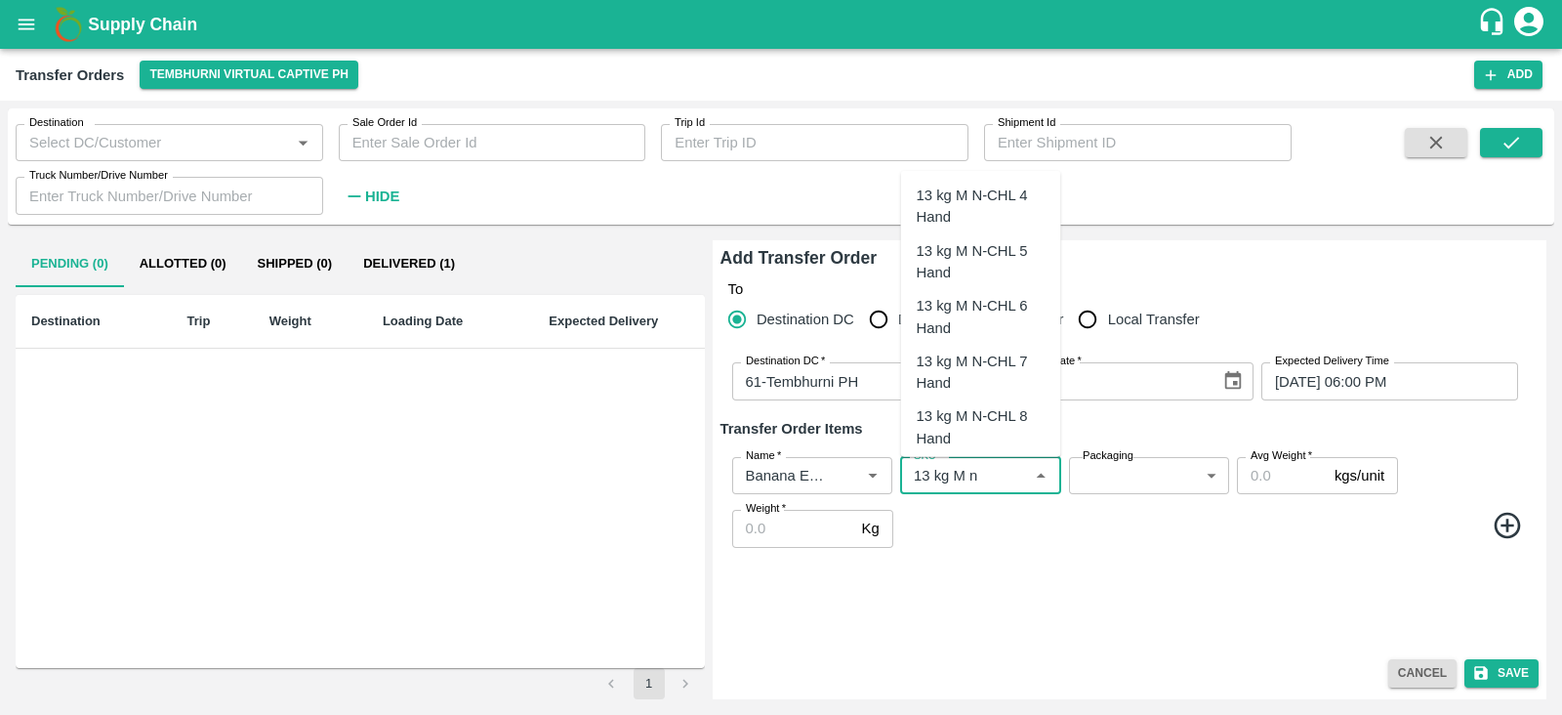
click at [983, 197] on div "13 kg M N-CHL 4 Hand" at bounding box center [981, 207] width 129 height 44
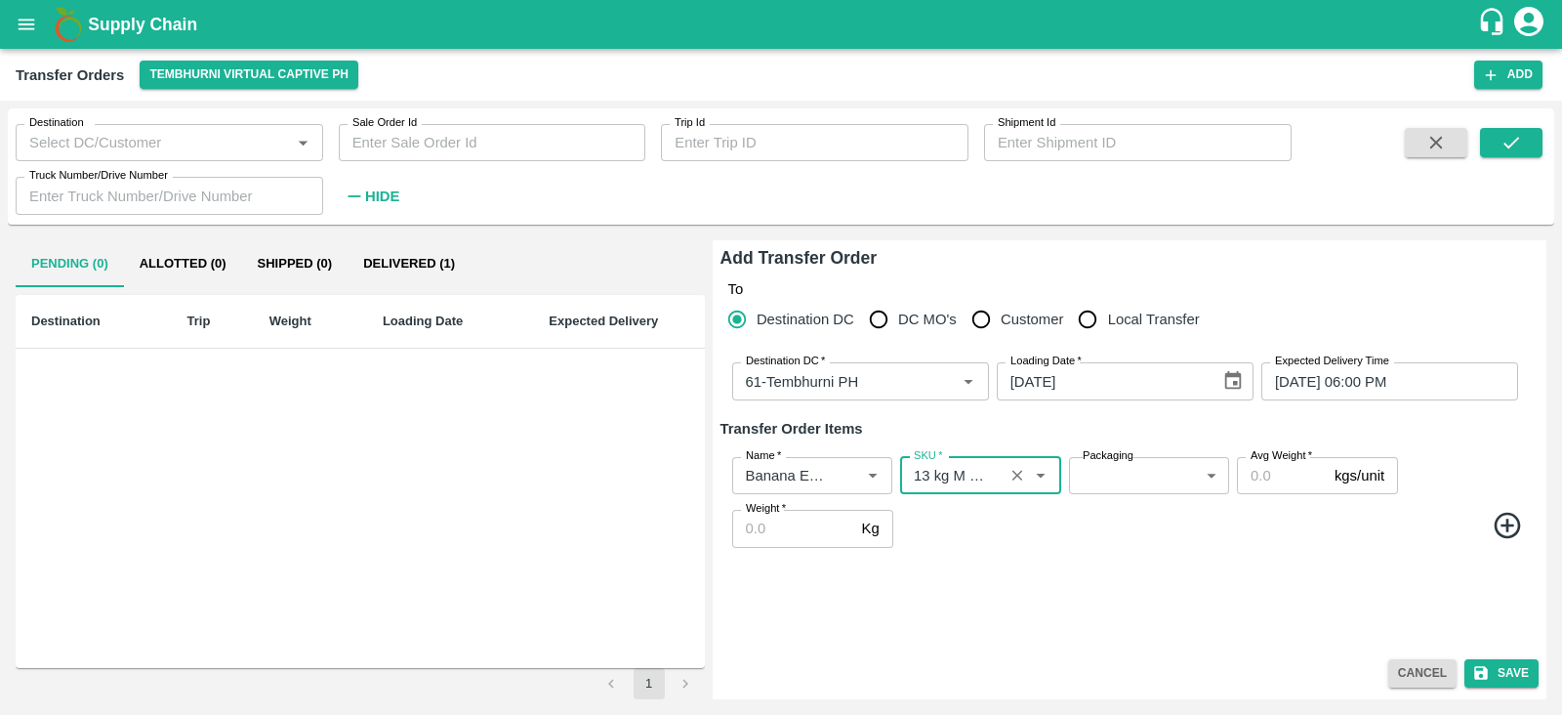
type input "13 kg M N-CHL 4 Hand"
click at [1508, 527] on icon at bounding box center [1507, 526] width 26 height 26
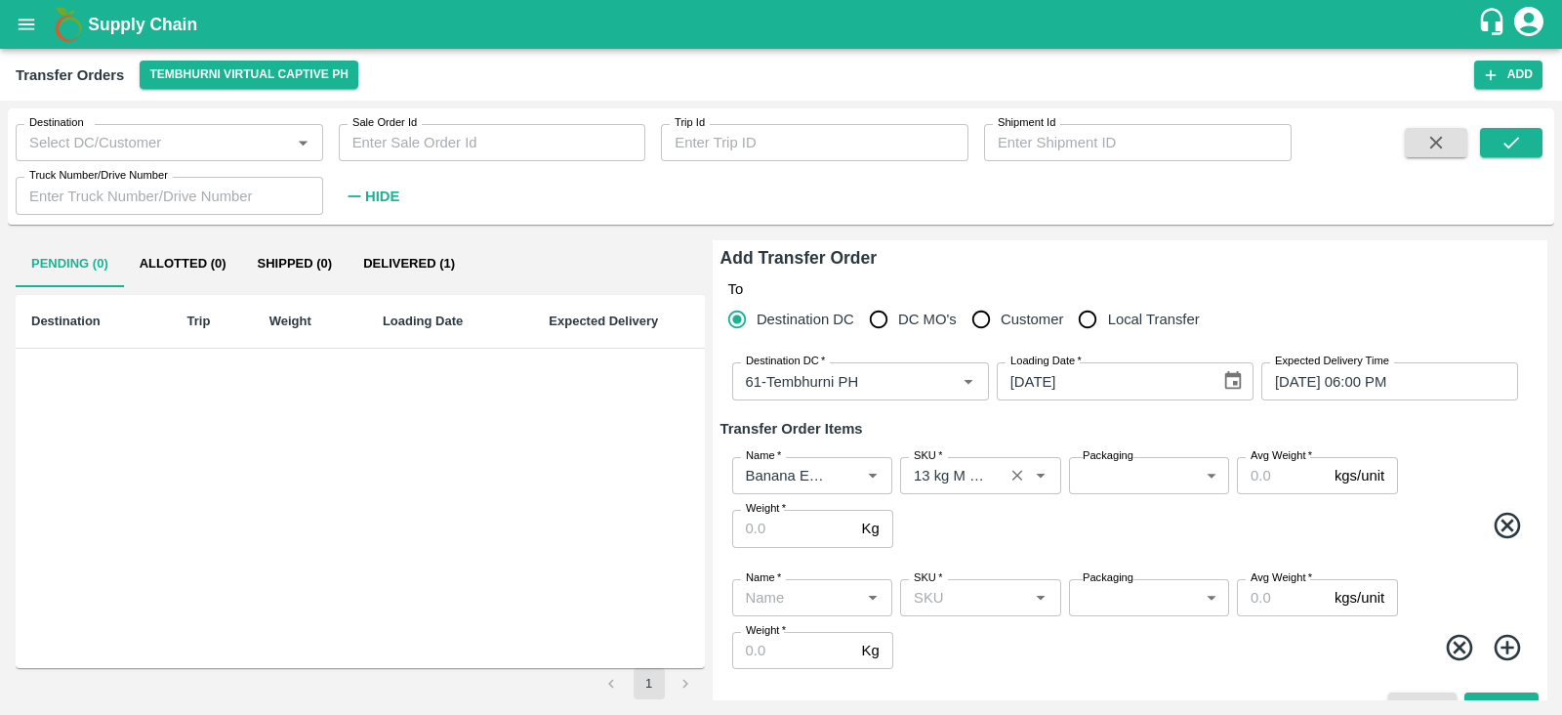
scroll to position [33, 0]
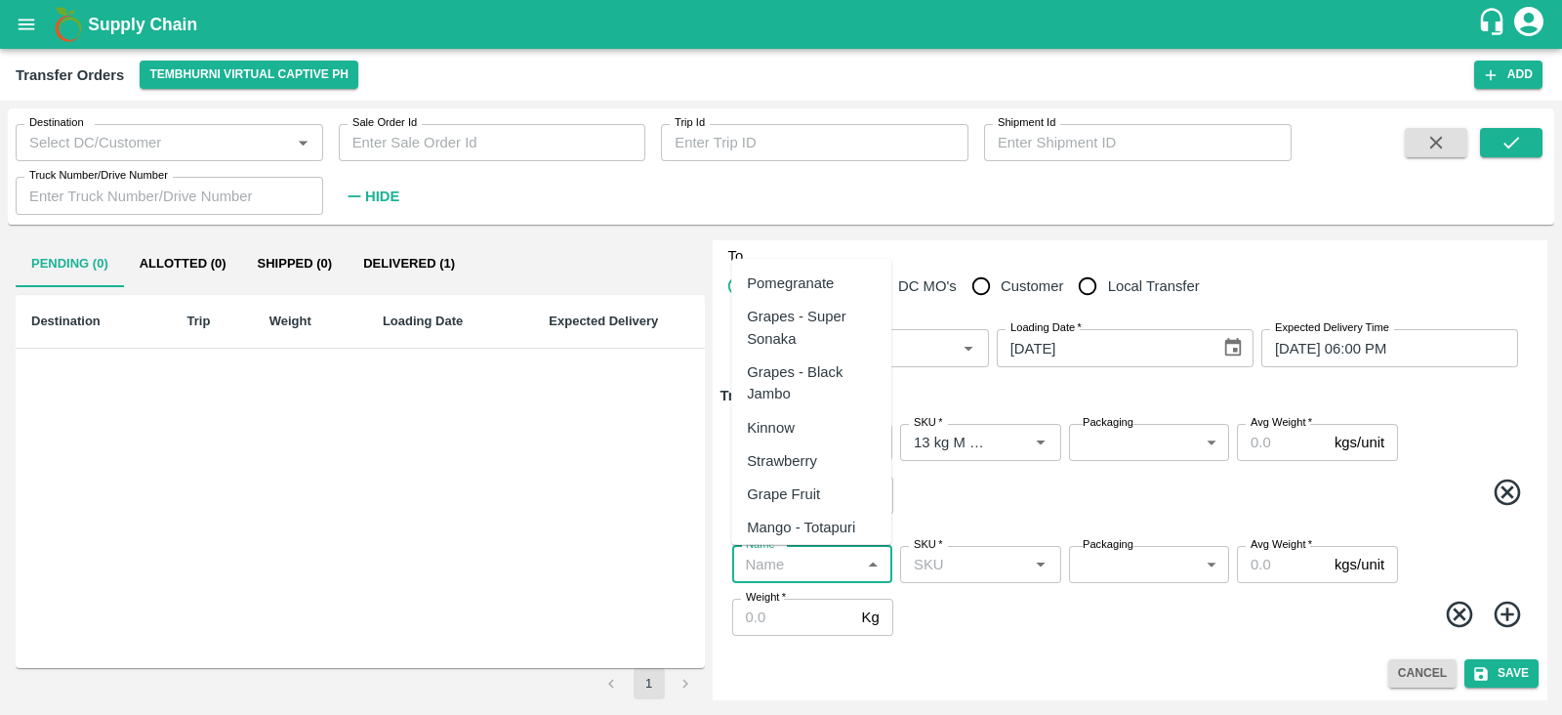
click at [806, 572] on input "Name   *" at bounding box center [796, 564] width 116 height 25
click at [782, 290] on div "Banana Export" at bounding box center [795, 282] width 96 height 21
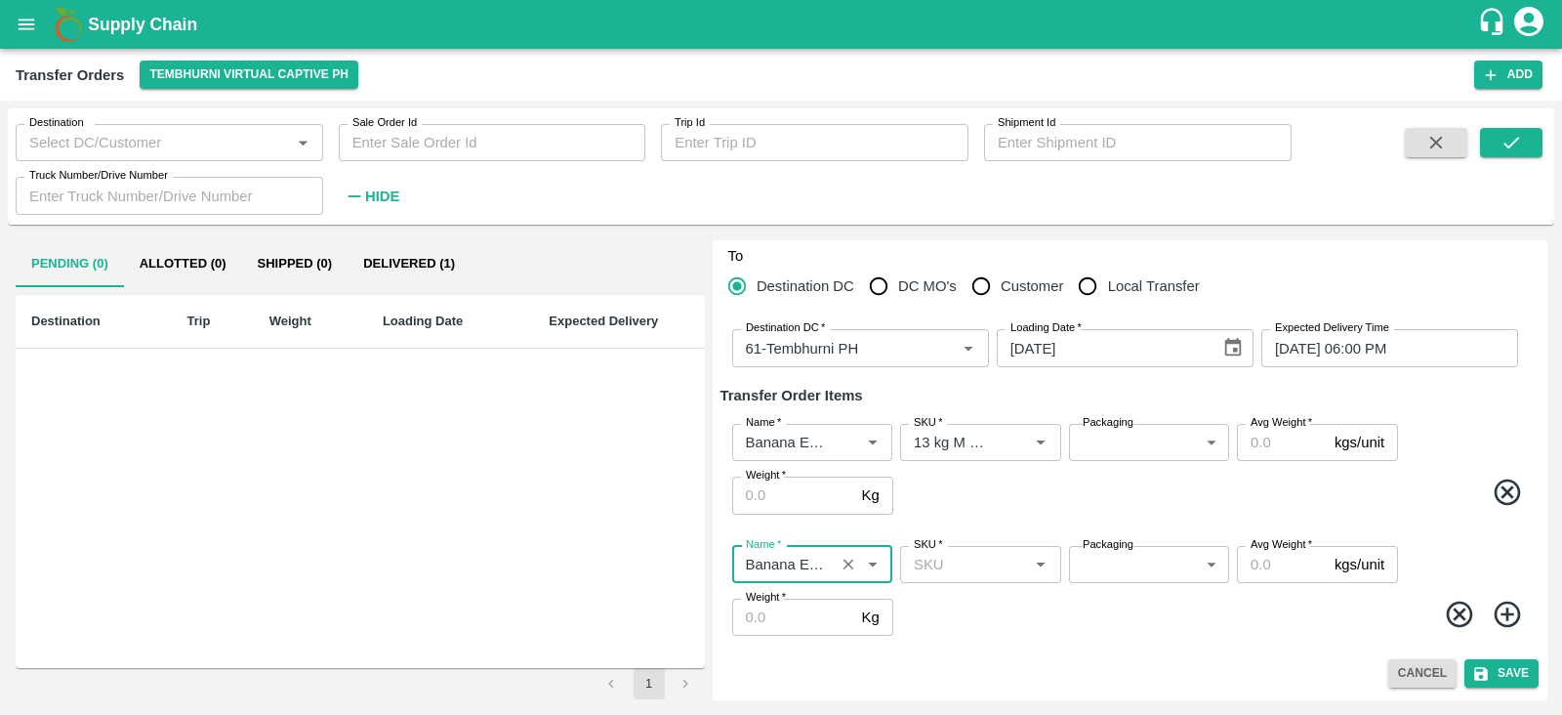
type input "Banana Export"
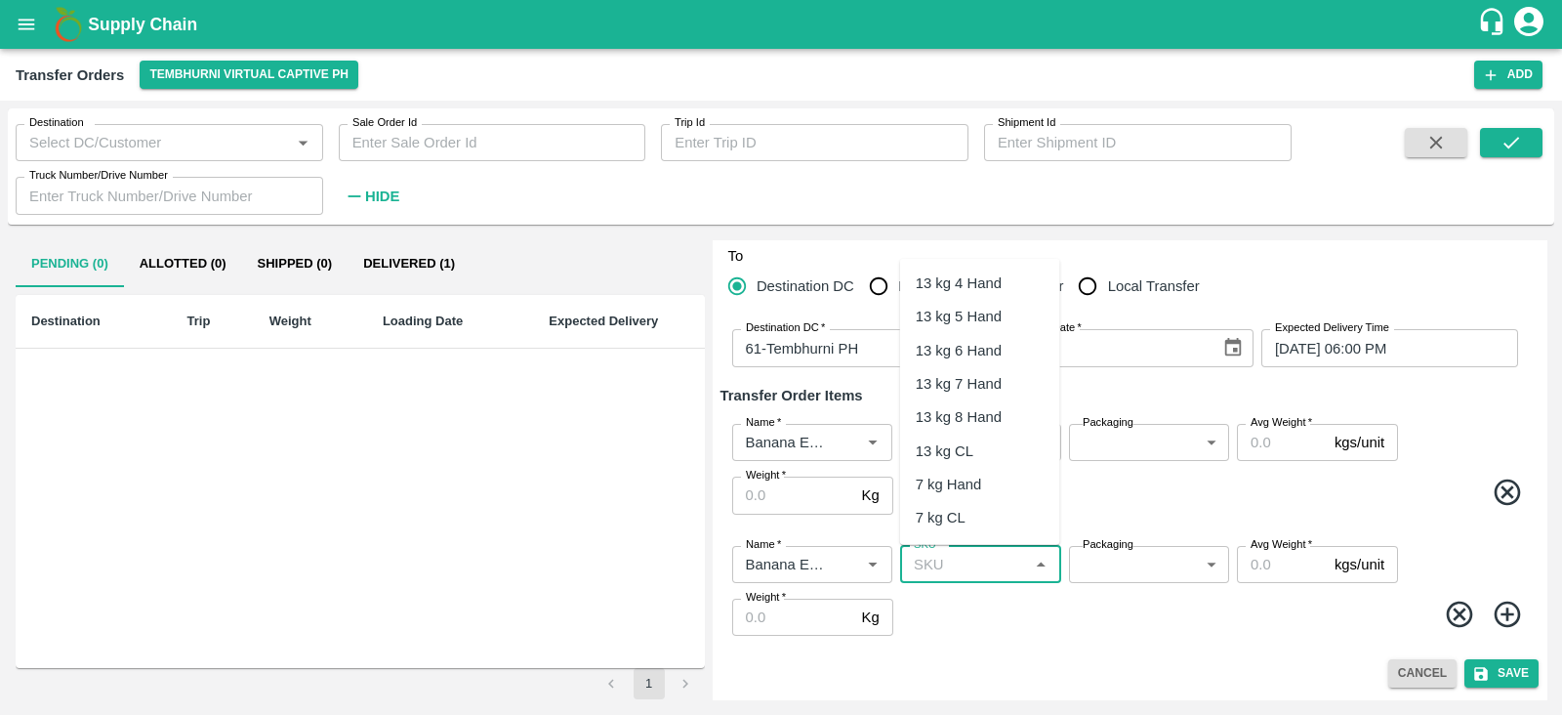
click at [976, 563] on input "SKU   *" at bounding box center [964, 564] width 116 height 25
click at [973, 338] on div "13 kg M N-CHL 5 Hand" at bounding box center [980, 350] width 129 height 44
type input "13 kg M N-CHL 5 Hand"
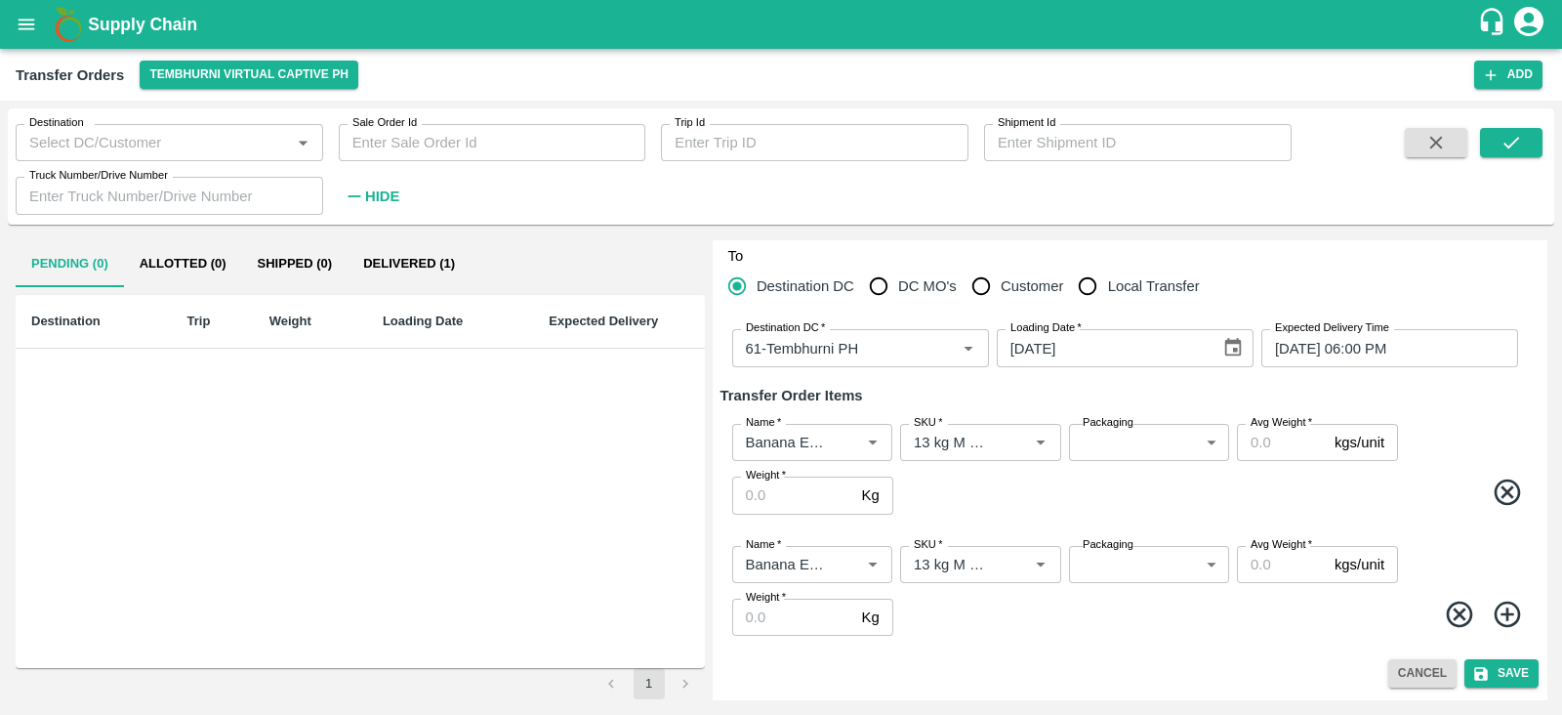
click at [1501, 610] on icon at bounding box center [1508, 615] width 32 height 32
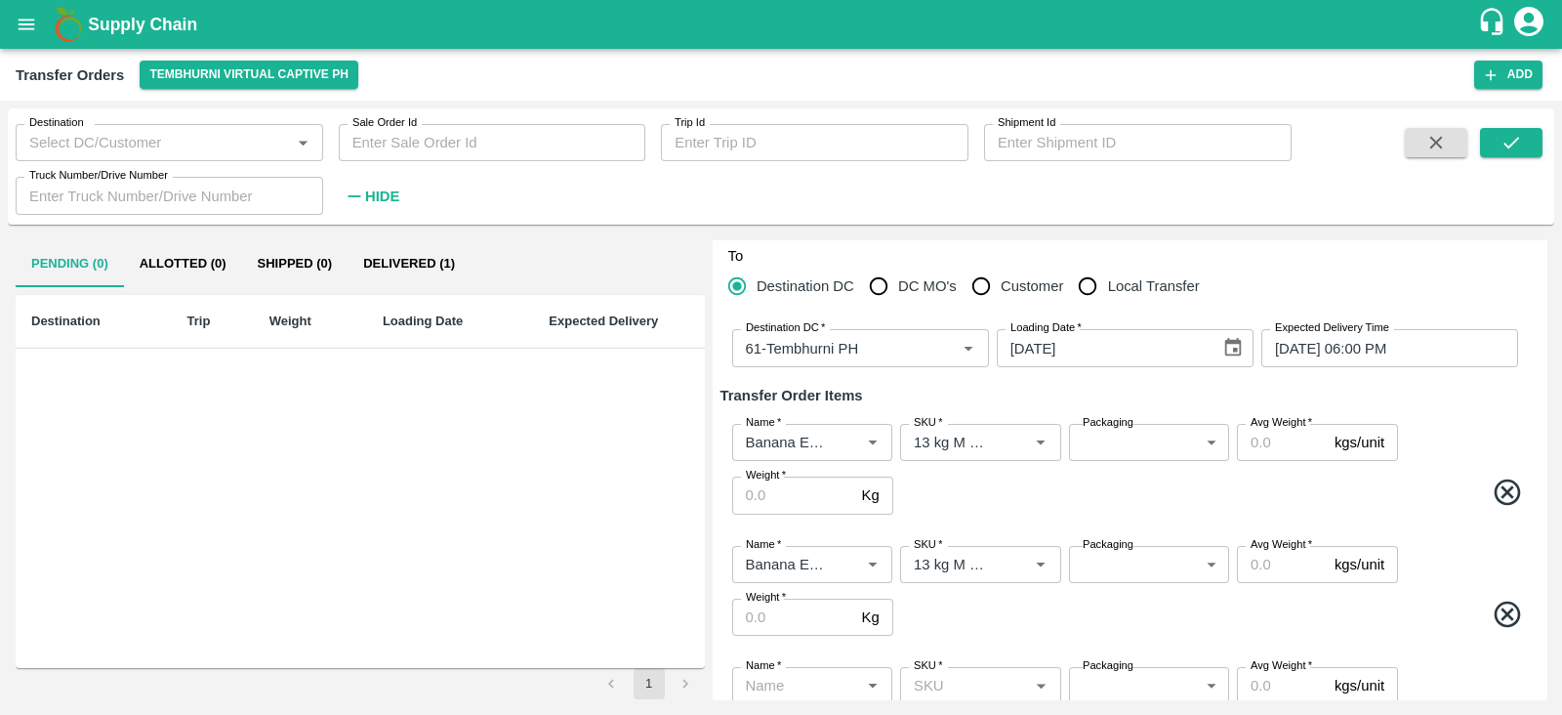
scroll to position [155, 0]
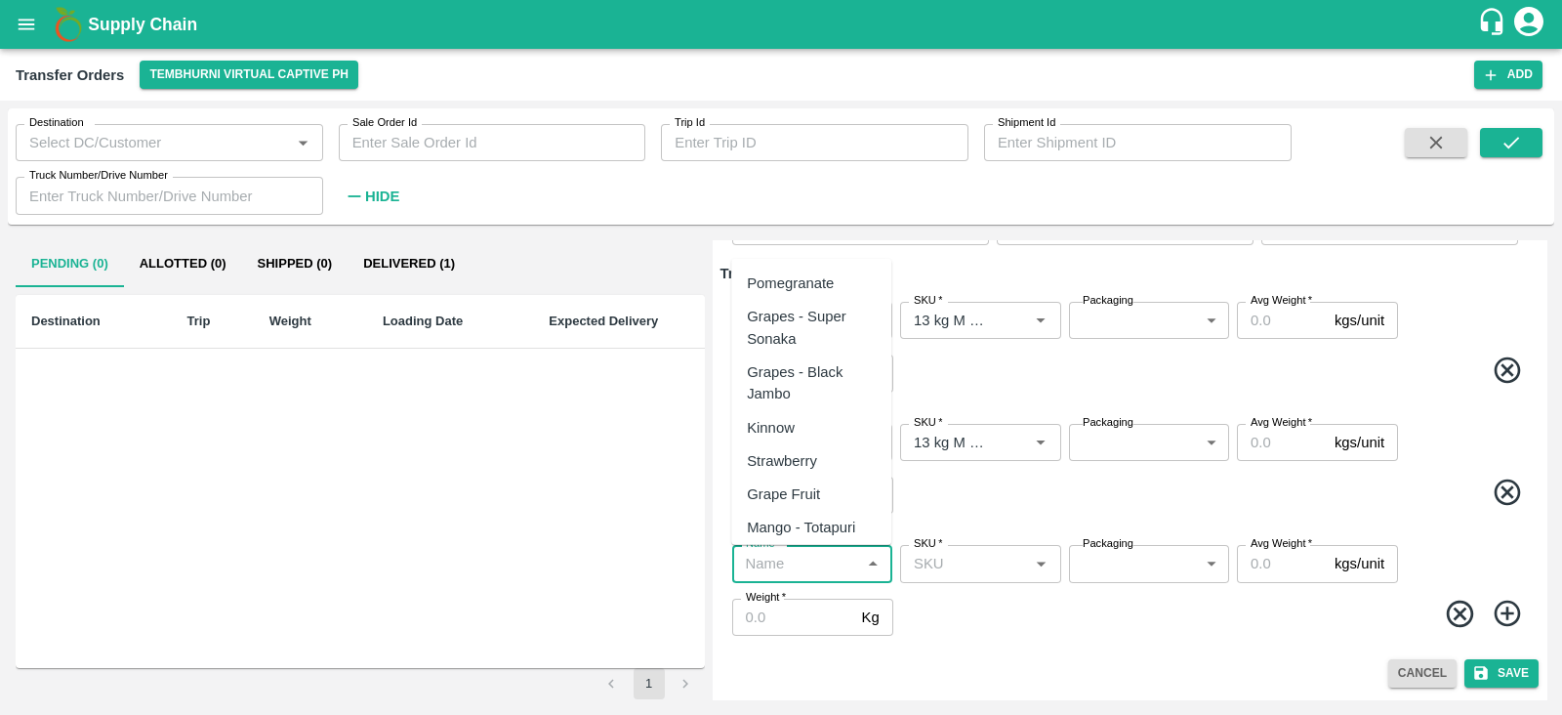
click at [790, 570] on input "Name   *" at bounding box center [796, 563] width 116 height 25
click at [815, 267] on div "Banana Export" at bounding box center [811, 283] width 160 height 33
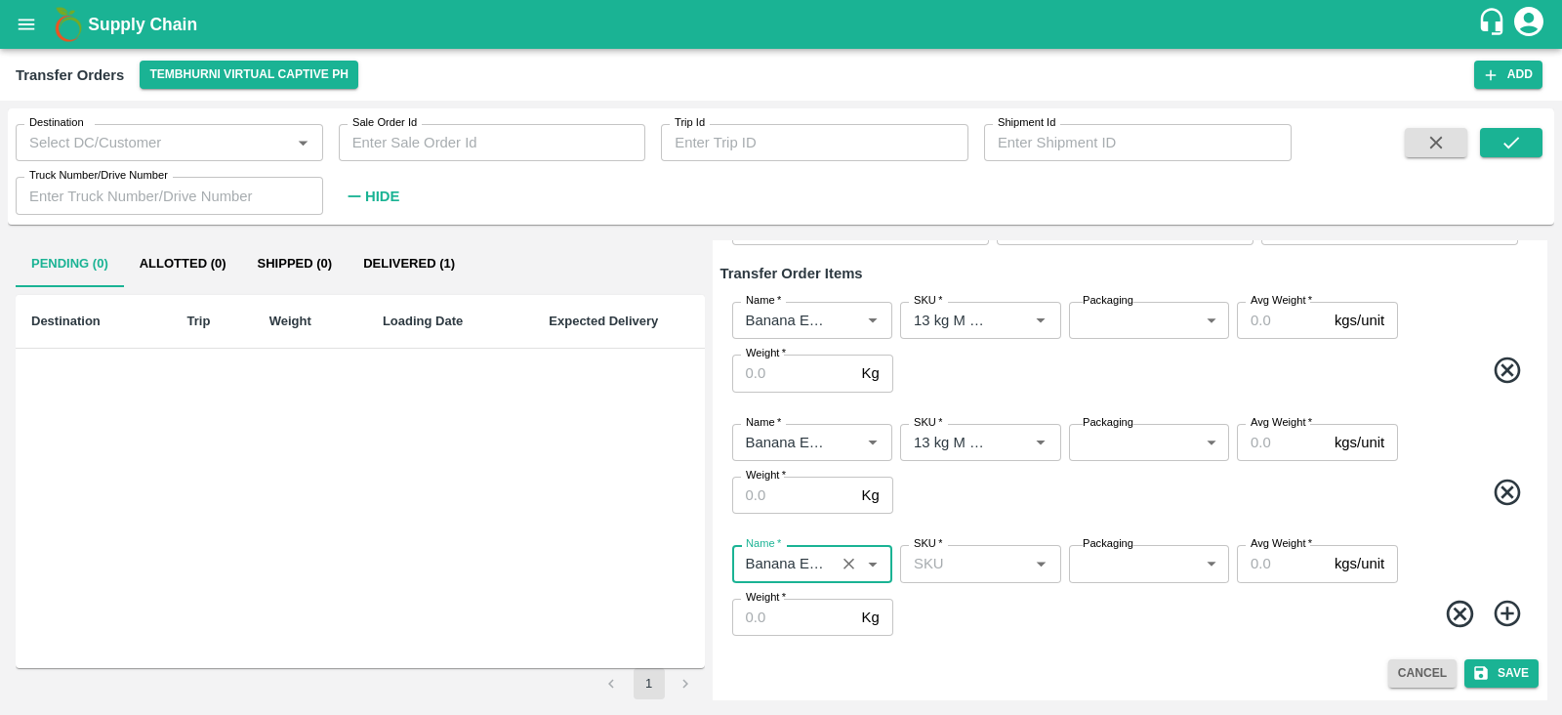
type input "Banana Export"
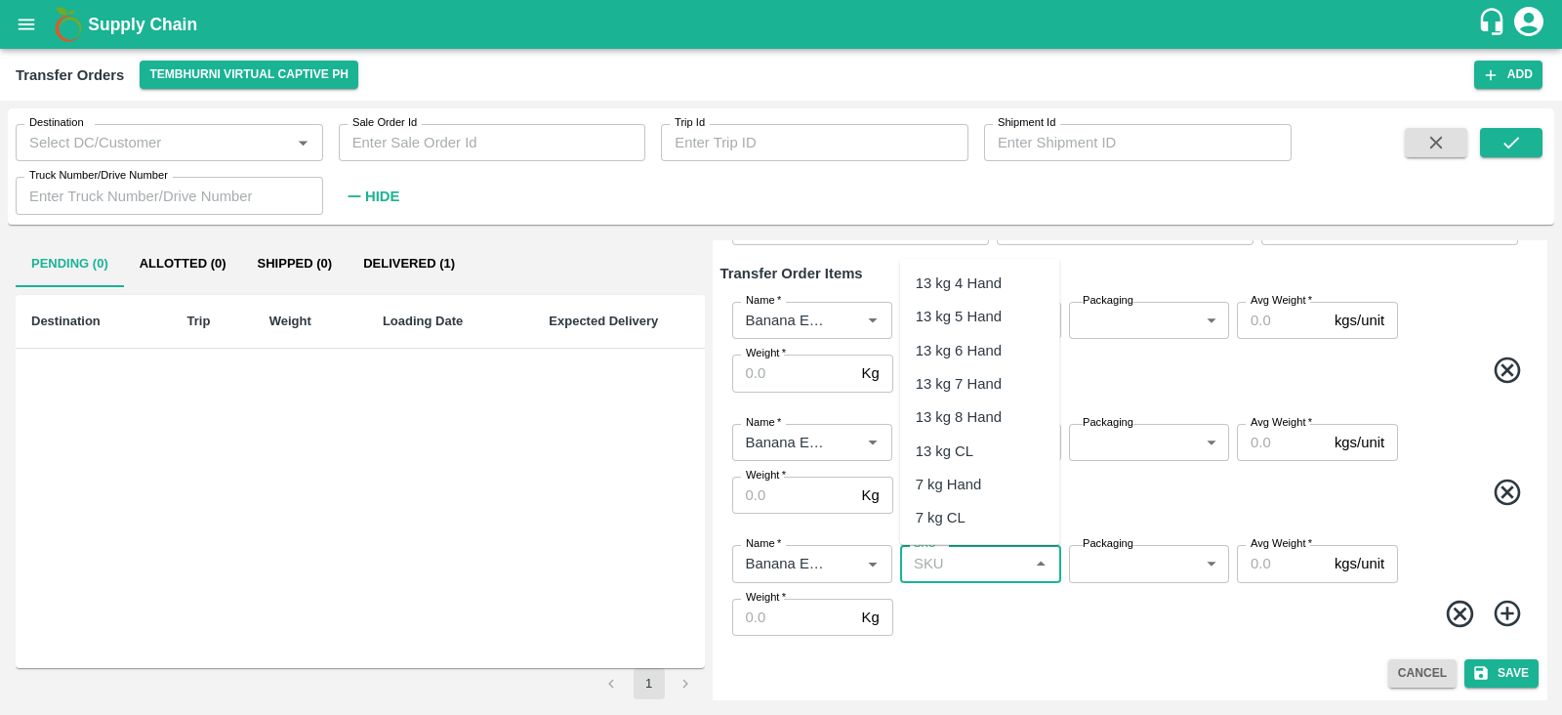
click at [962, 563] on input "SKU   *" at bounding box center [964, 563] width 116 height 25
click at [994, 392] on div "13 kg M N-CHL 6 Hand" at bounding box center [980, 405] width 129 height 44
type input "13 kg M N-CHL 6 Hand"
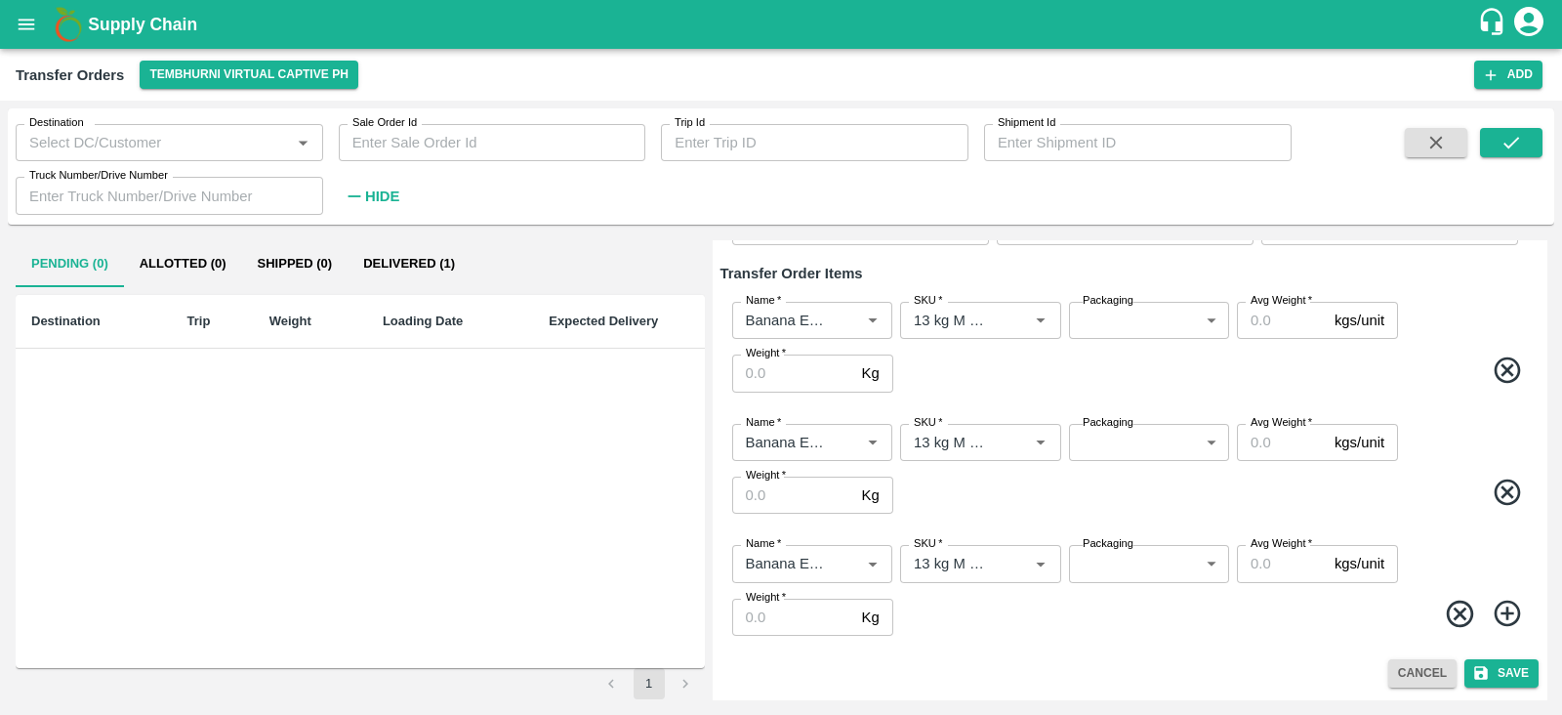
click at [1501, 622] on icon at bounding box center [1508, 614] width 32 height 32
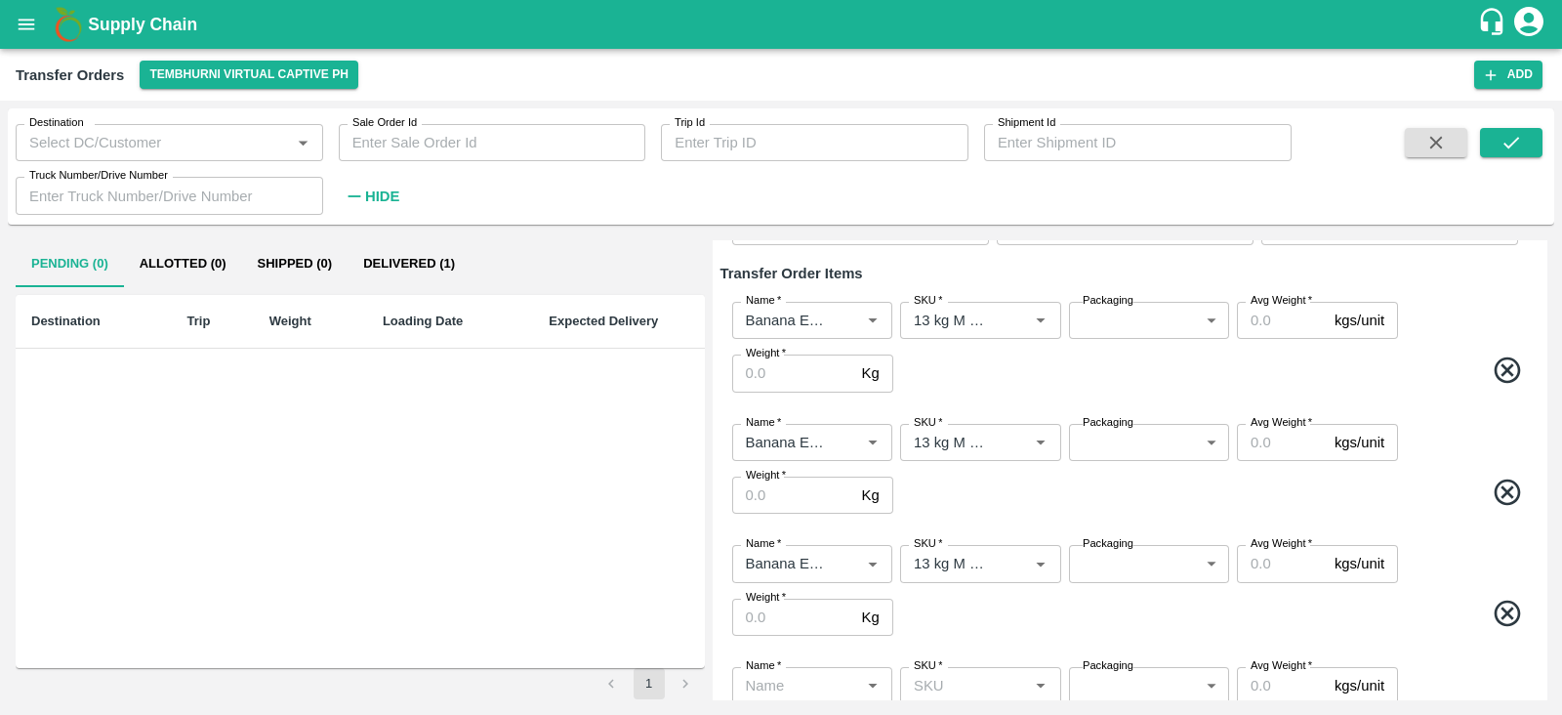
scroll to position [276, 0]
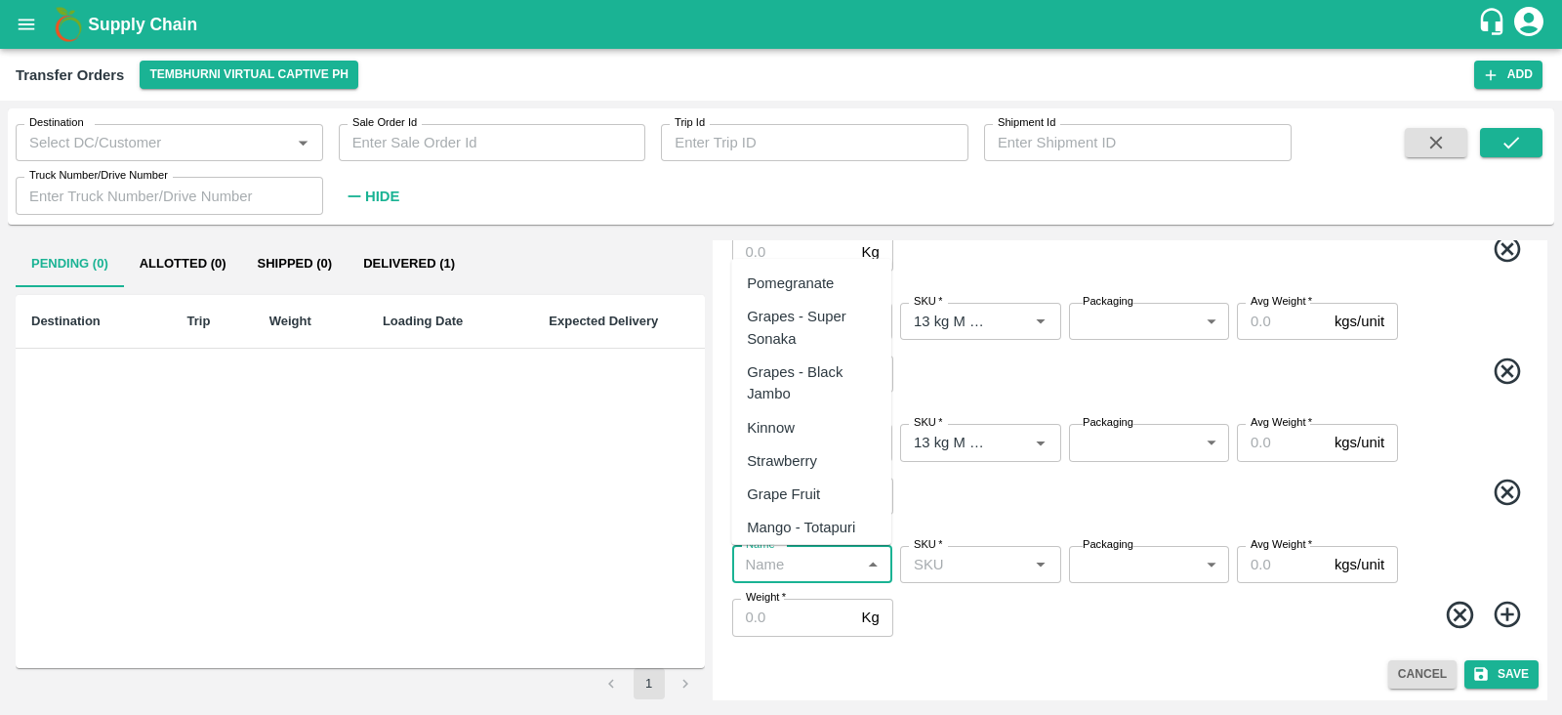
click at [819, 564] on input "Name   *" at bounding box center [796, 564] width 116 height 25
click at [806, 281] on div "Banana Export" at bounding box center [795, 282] width 96 height 21
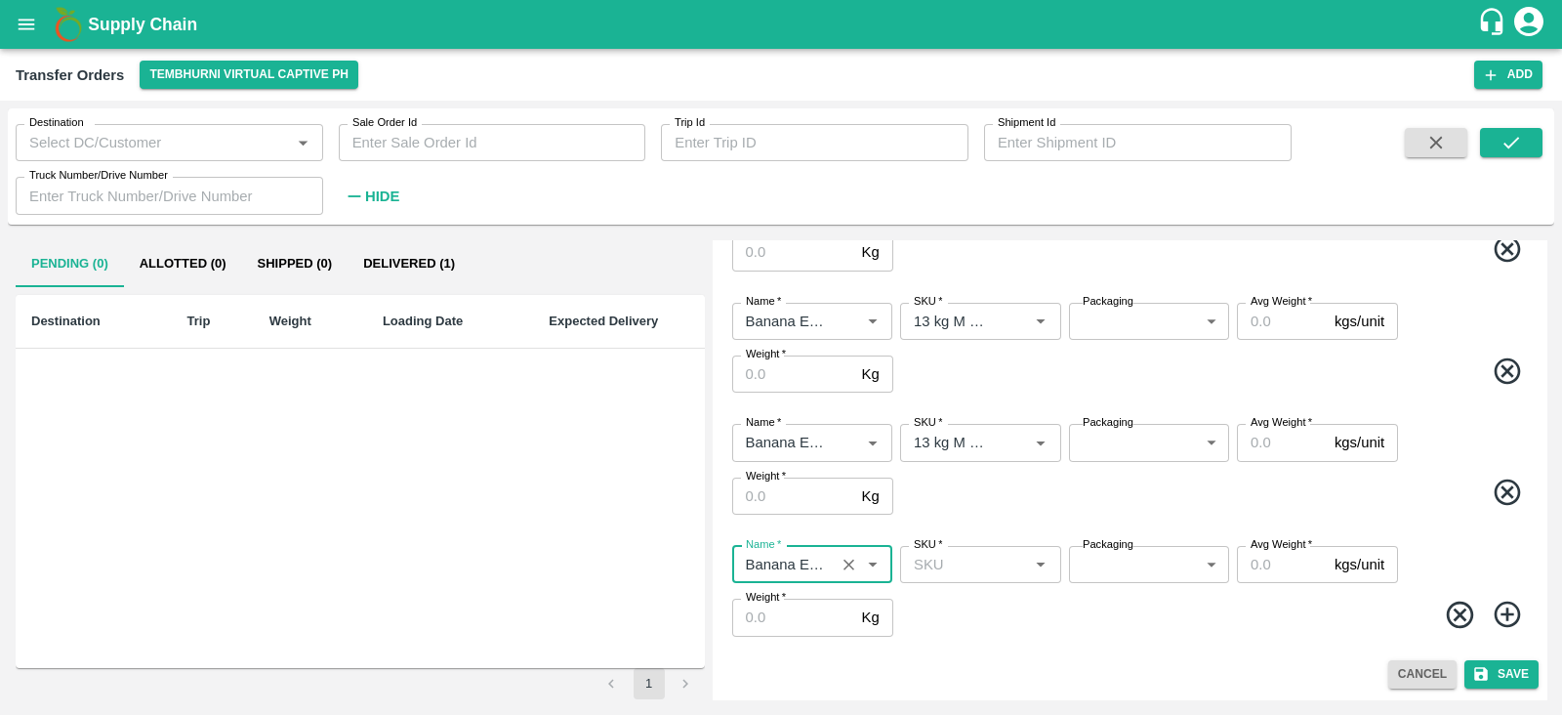
type input "Banana Export"
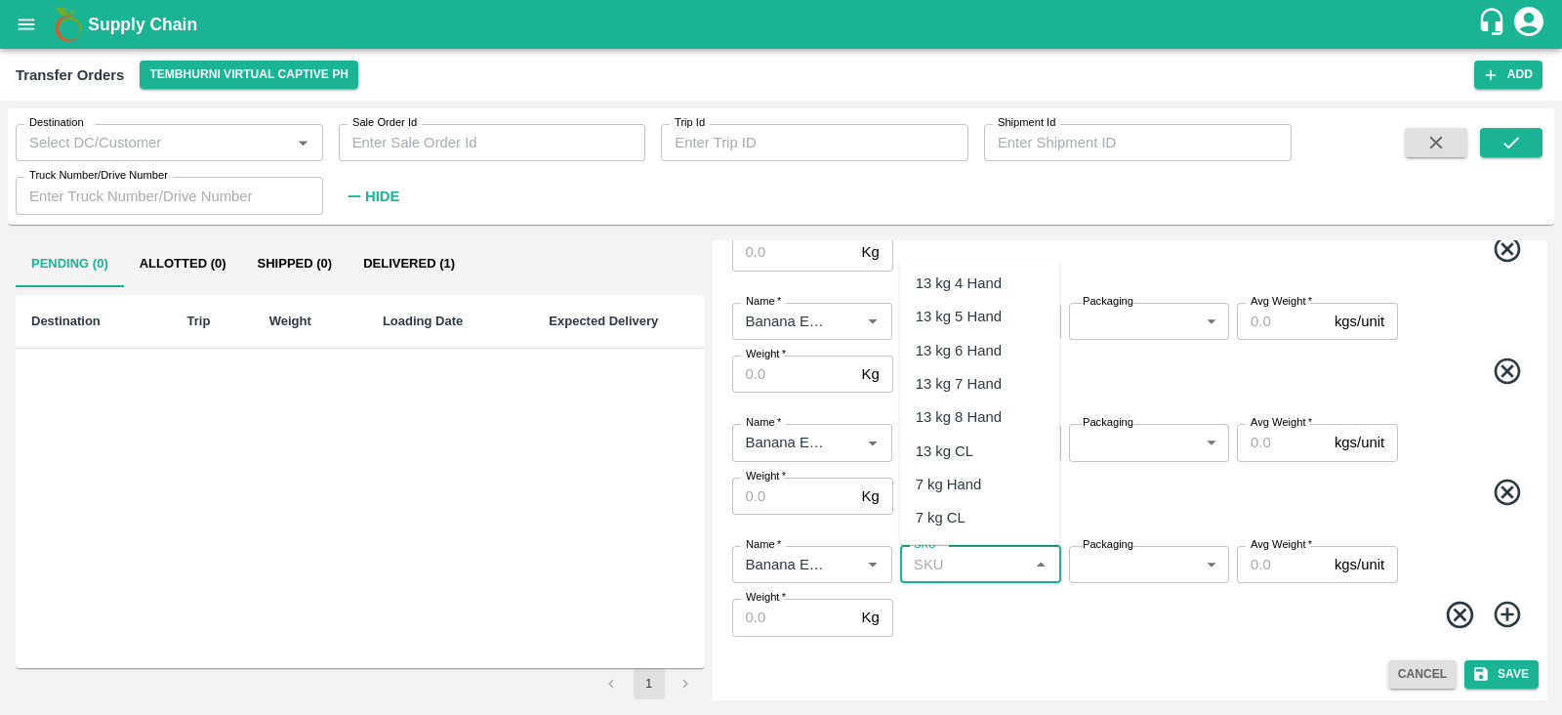
click at [952, 566] on input "SKU   *" at bounding box center [964, 564] width 116 height 25
click at [974, 500] on div "13 kg M N-CHL 8 Hand" at bounding box center [980, 515] width 129 height 44
type input "13 kg M N-CHL 8 Hand"
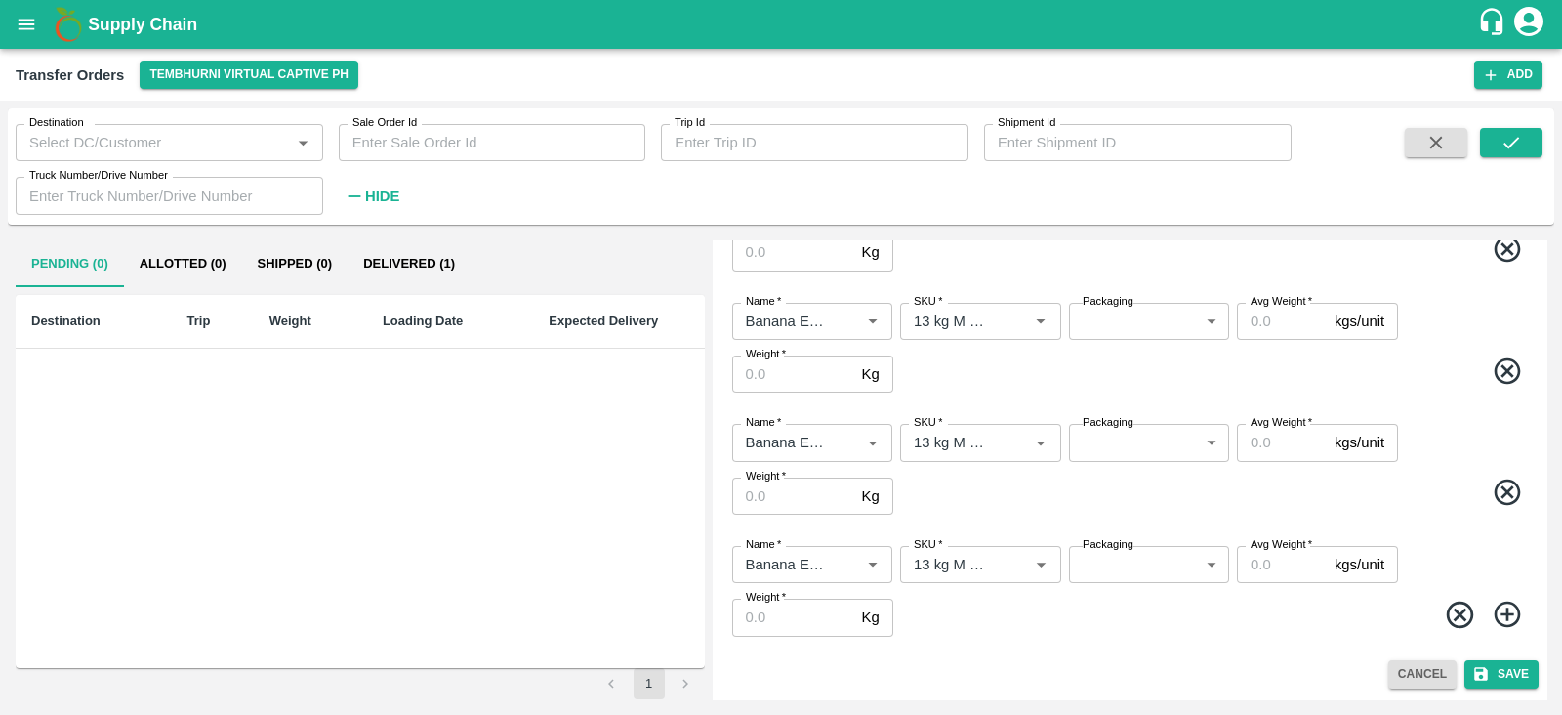
click at [1502, 609] on icon at bounding box center [1508, 615] width 32 height 32
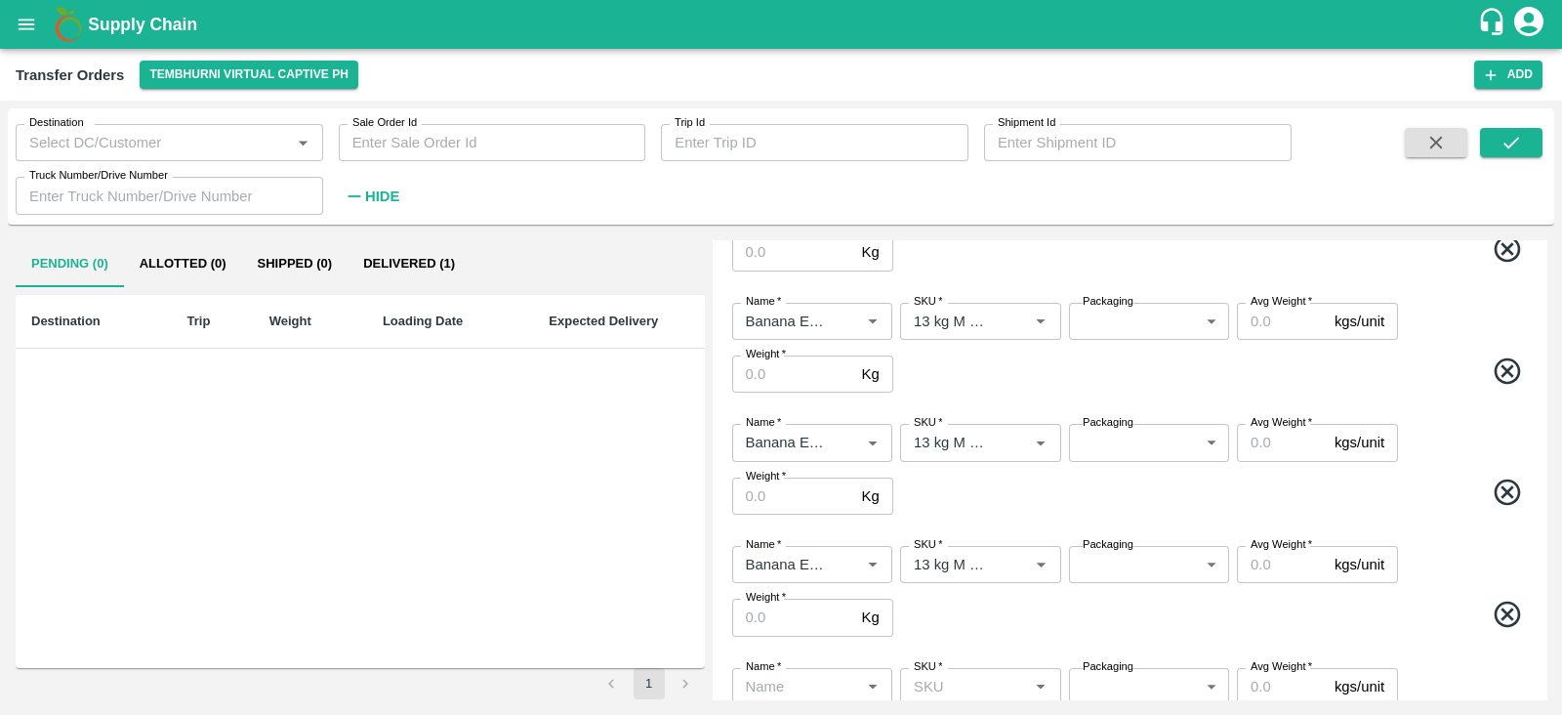
scroll to position [398, 0]
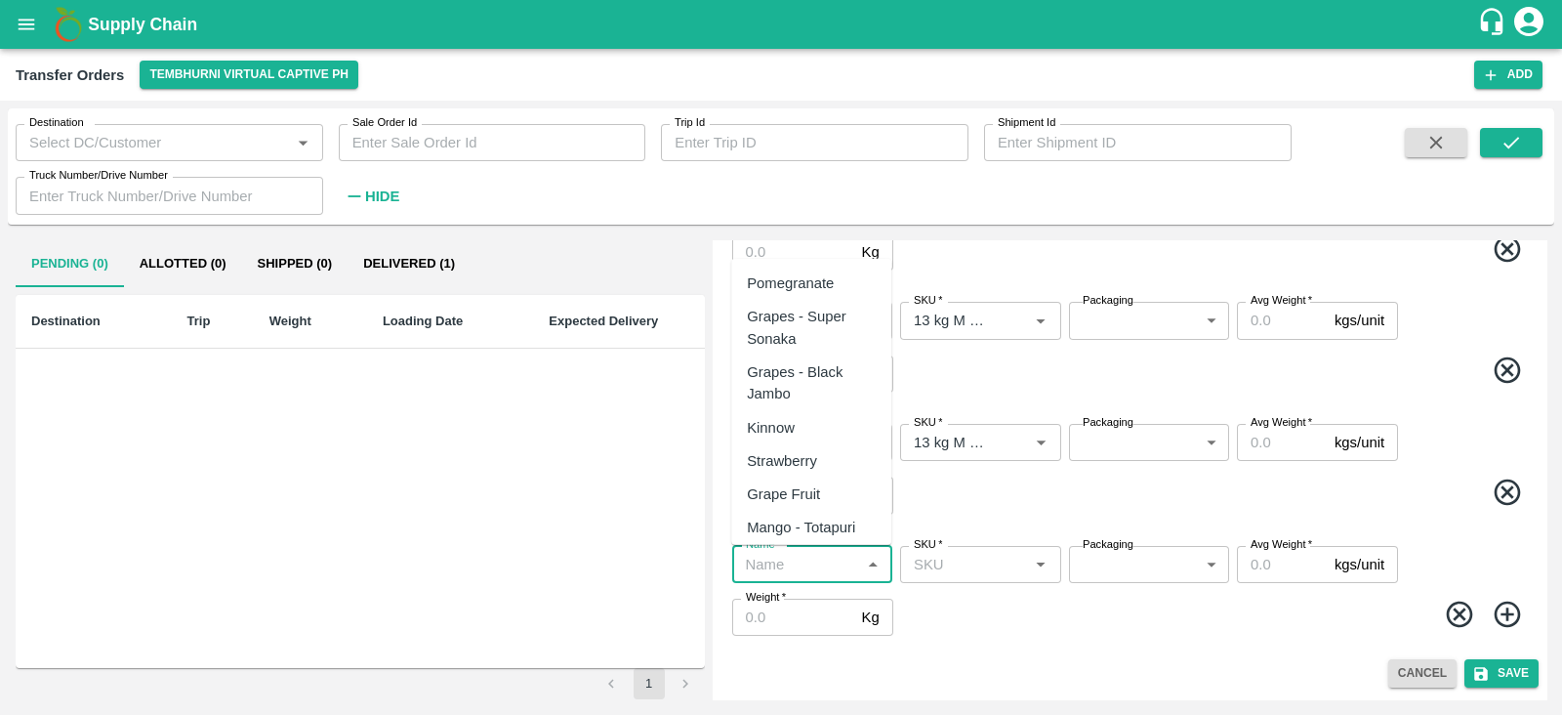
click at [781, 567] on input "Name   *" at bounding box center [796, 564] width 116 height 25
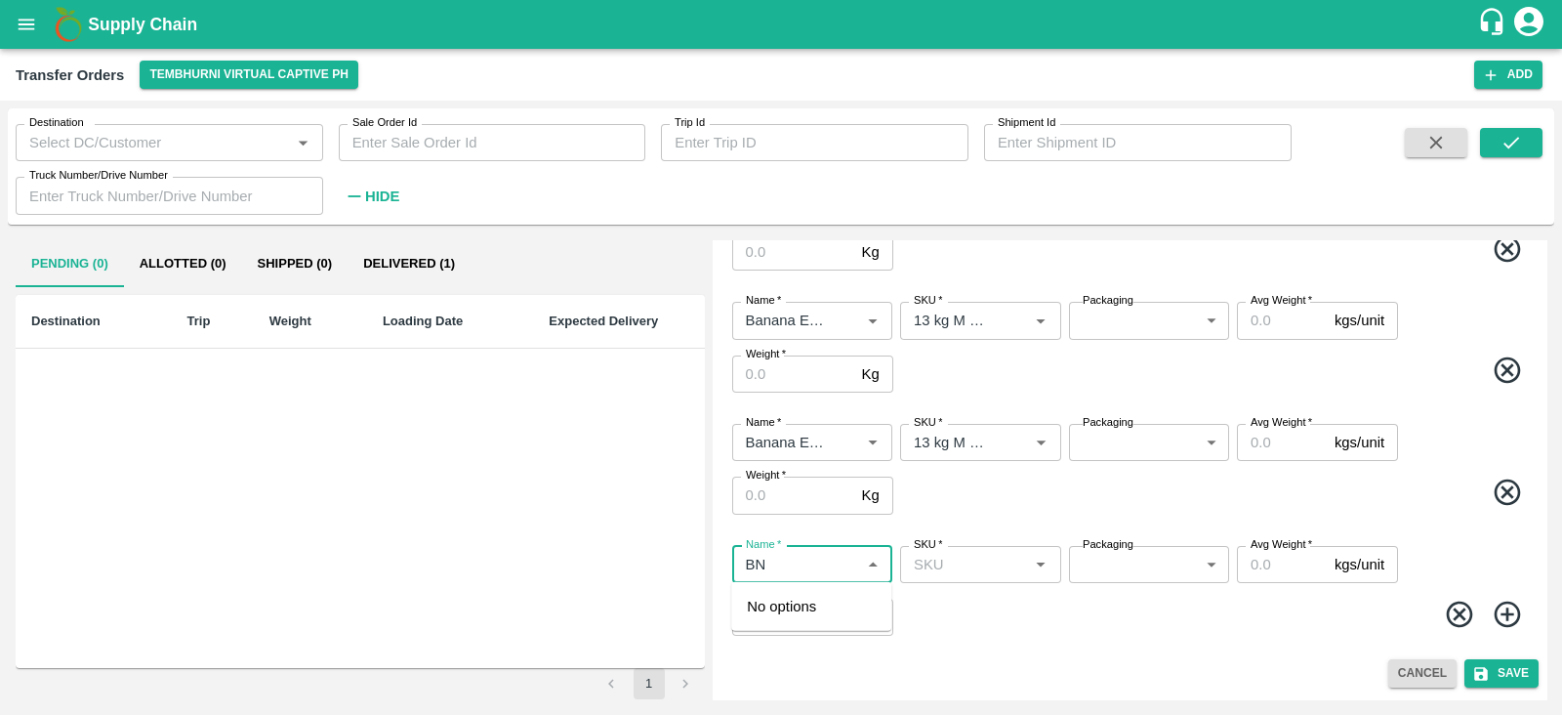
type input "B"
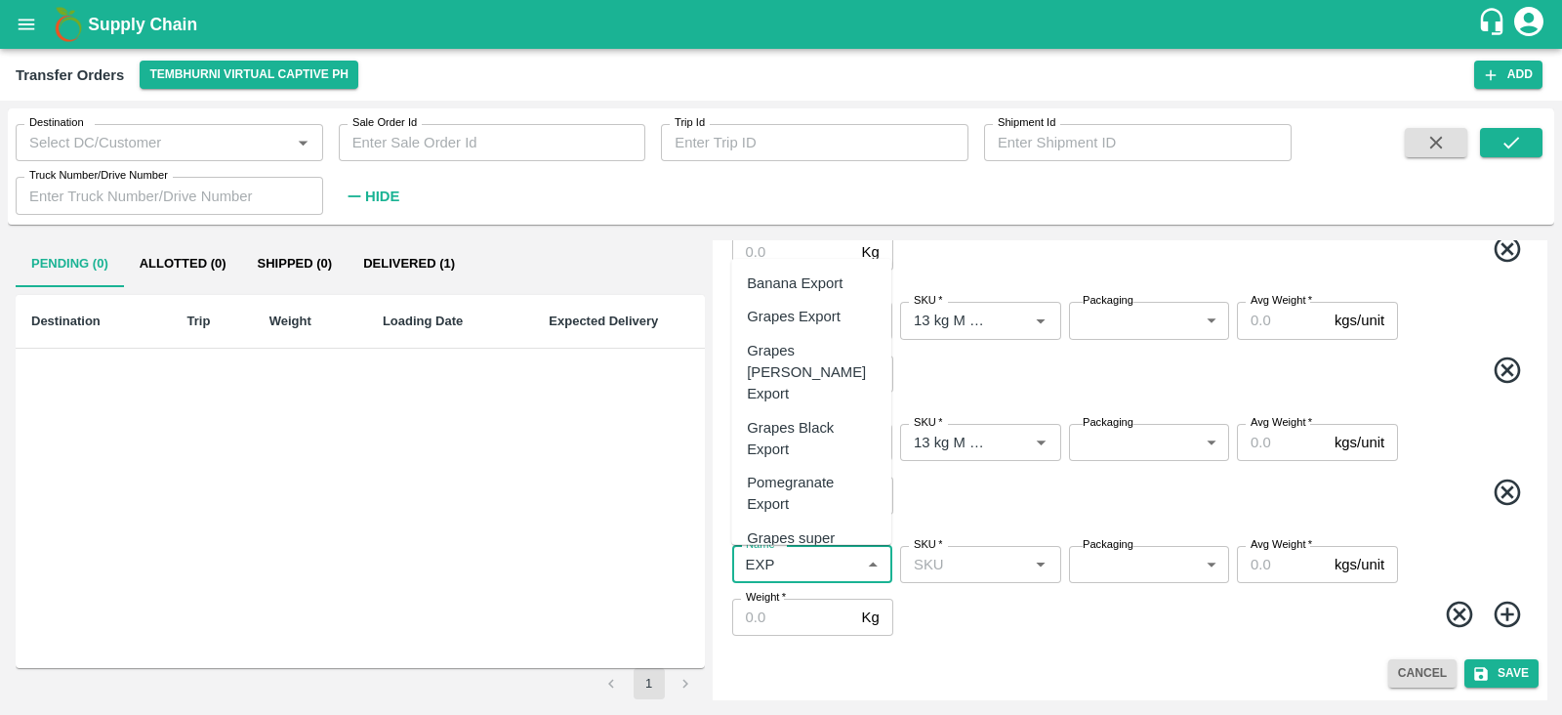
click at [813, 280] on div "Banana Export" at bounding box center [795, 282] width 96 height 21
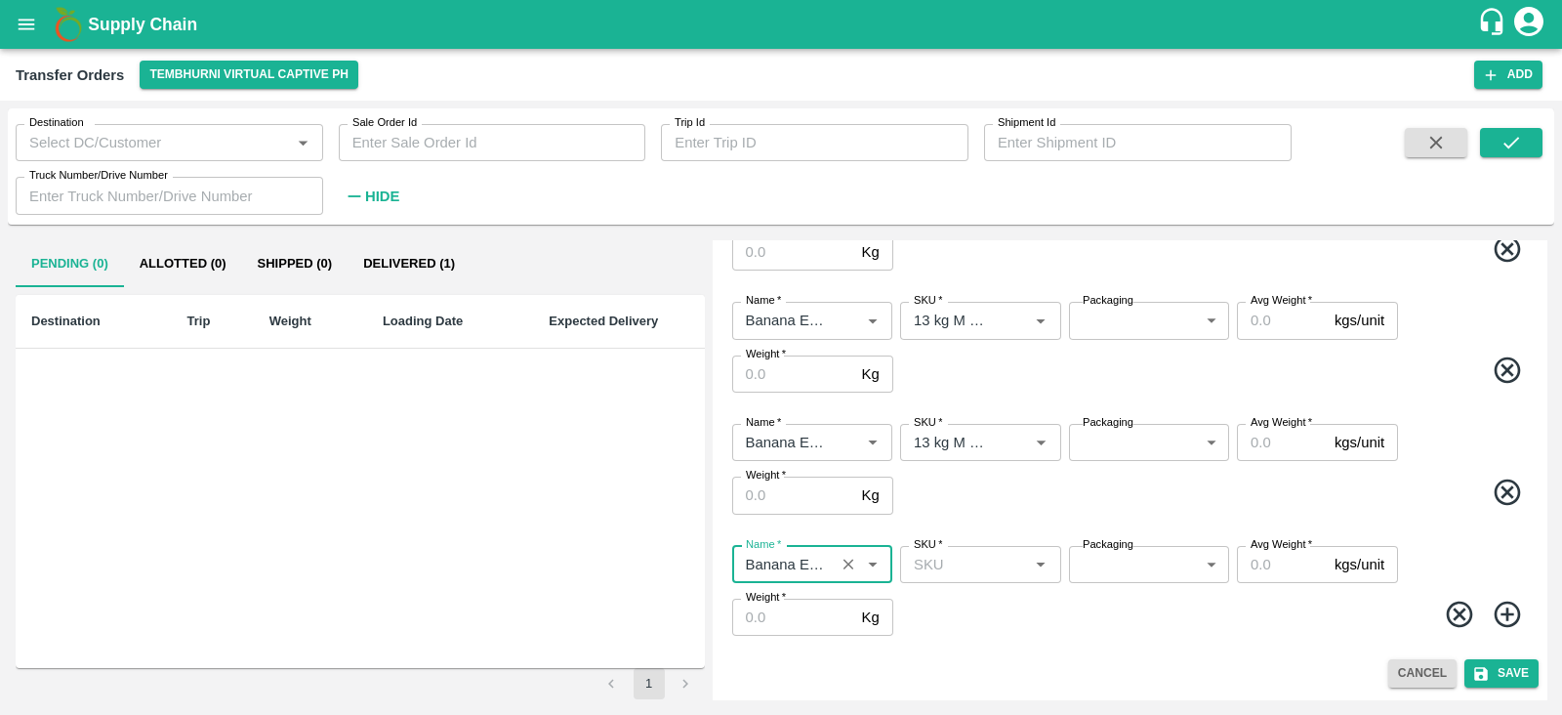
type input "Banana Export"
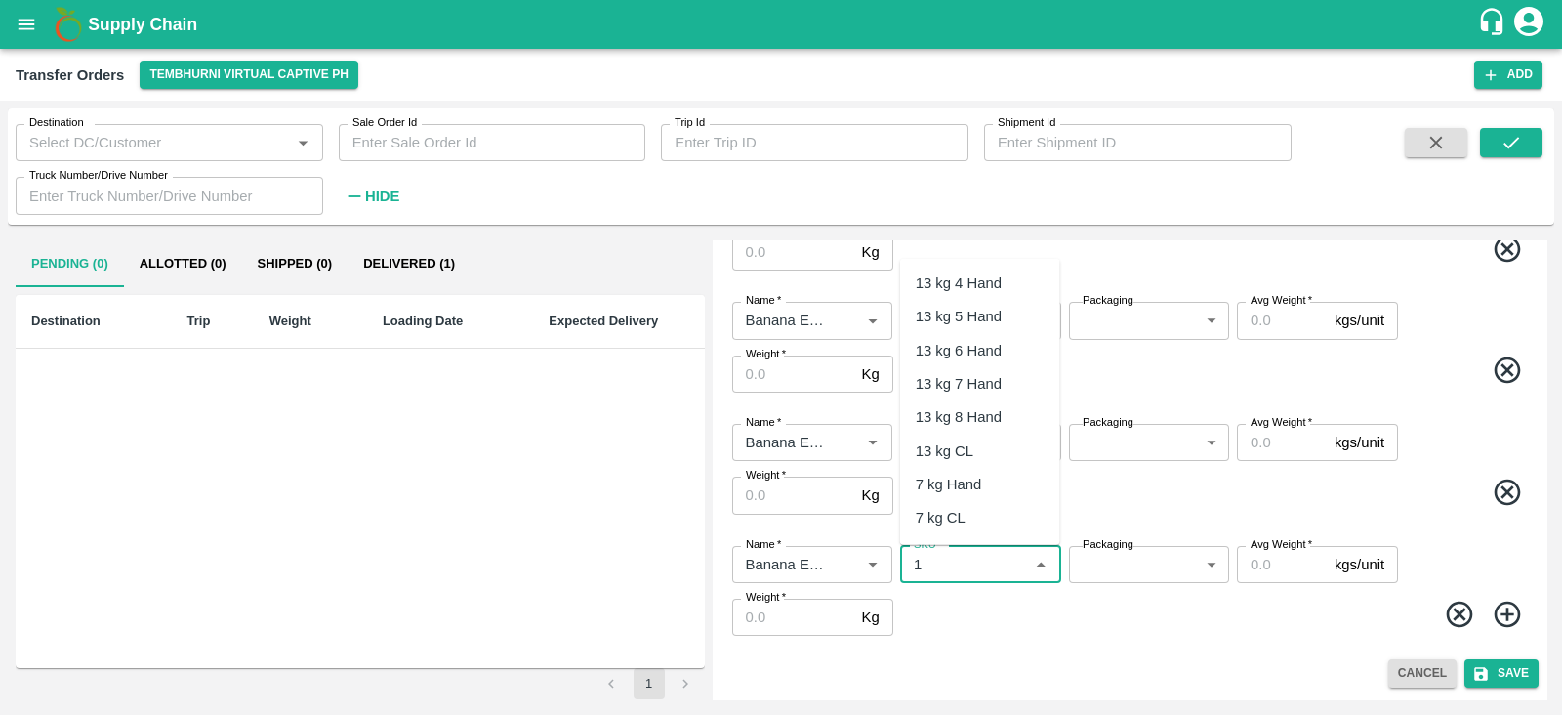
click at [954, 554] on input "SKU   *" at bounding box center [964, 564] width 116 height 25
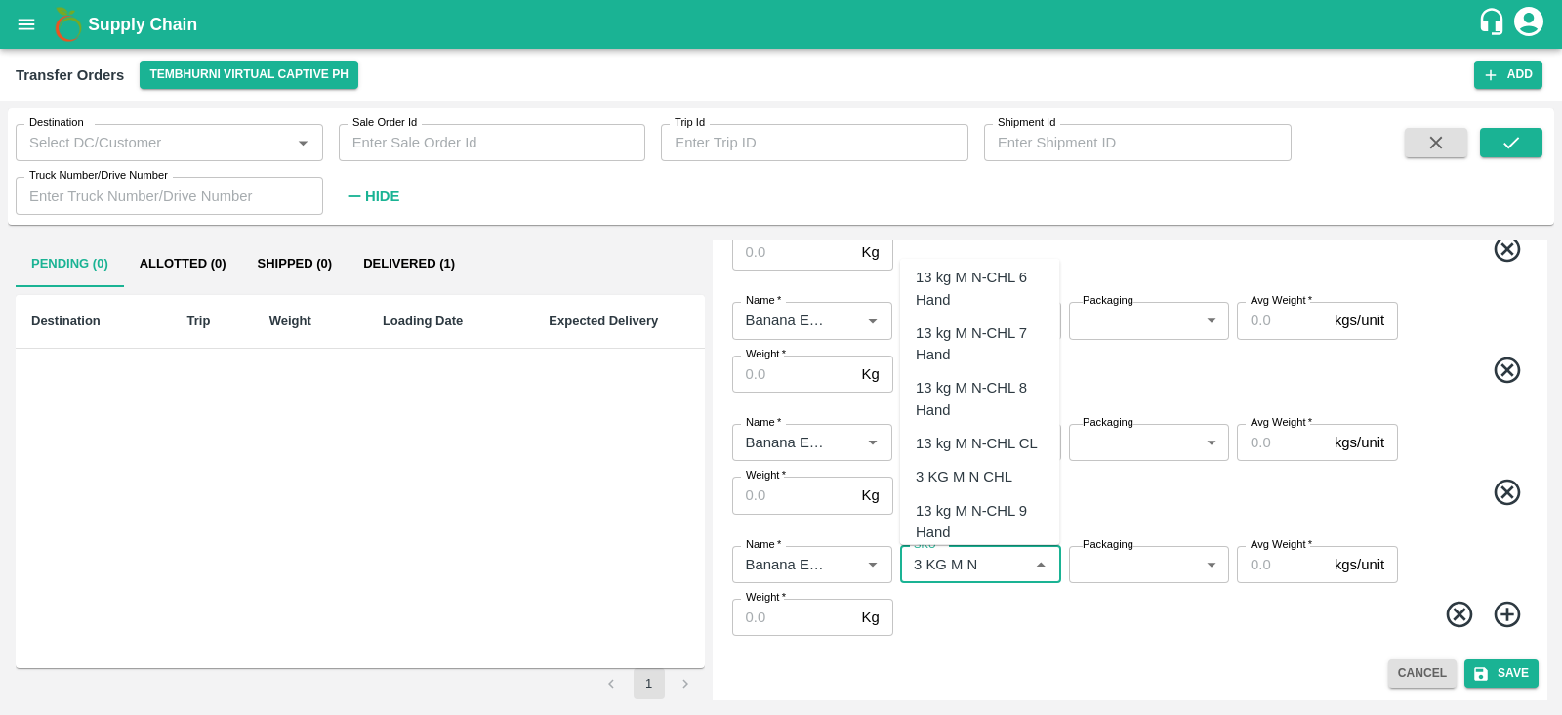
scroll to position [127, 0]
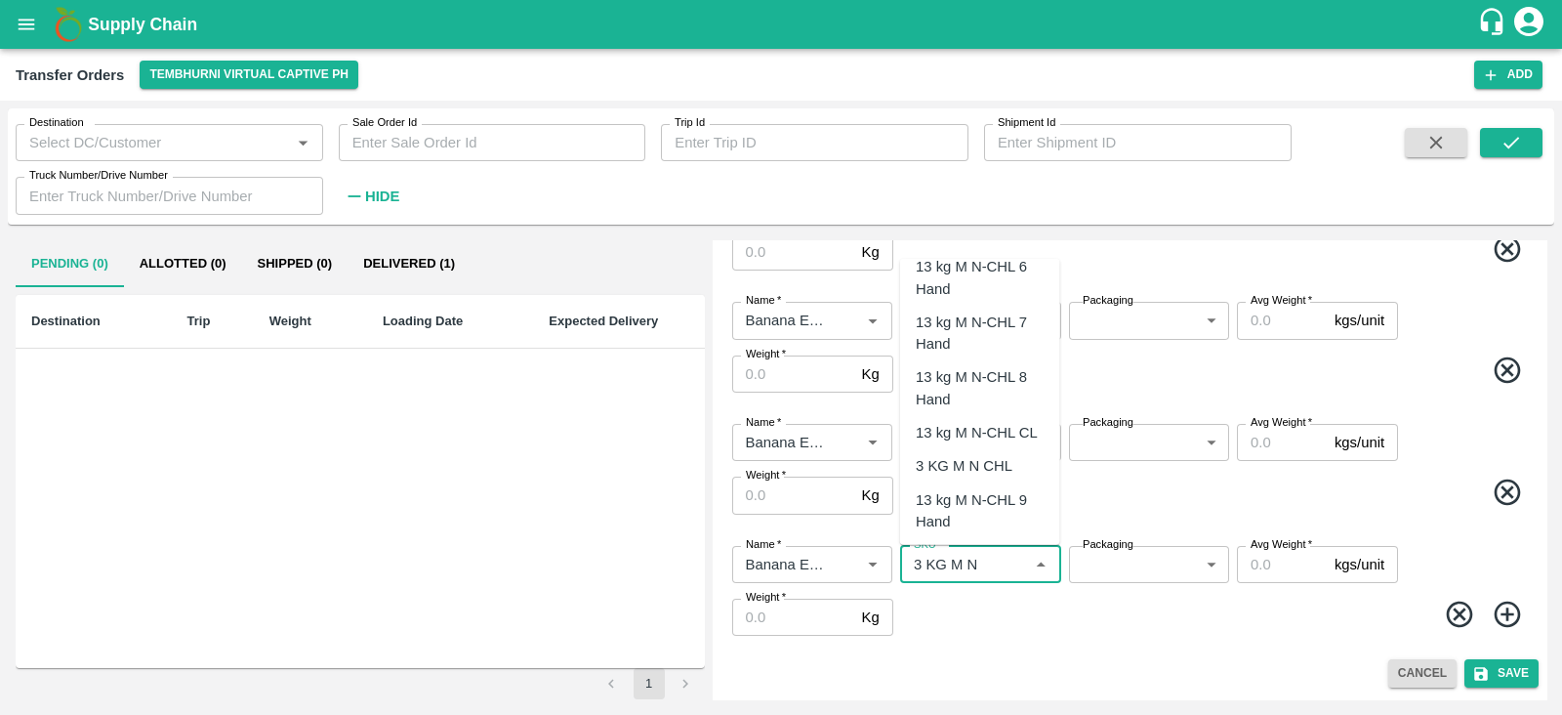
click at [992, 434] on div "13 kg M N-CHL CL" at bounding box center [977, 432] width 122 height 21
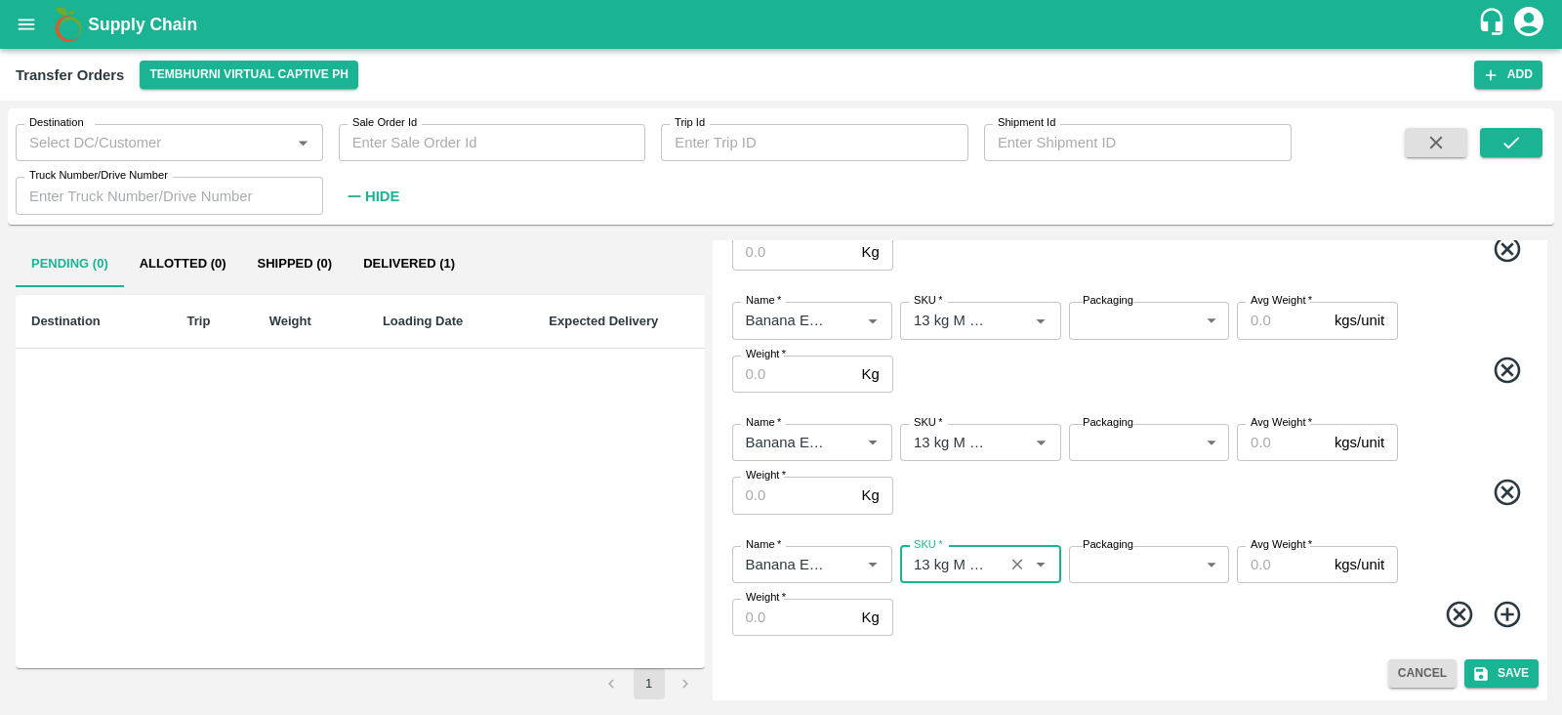
type input "13 kg M N-CHL CL"
click at [1506, 602] on icon at bounding box center [1507, 613] width 26 height 26
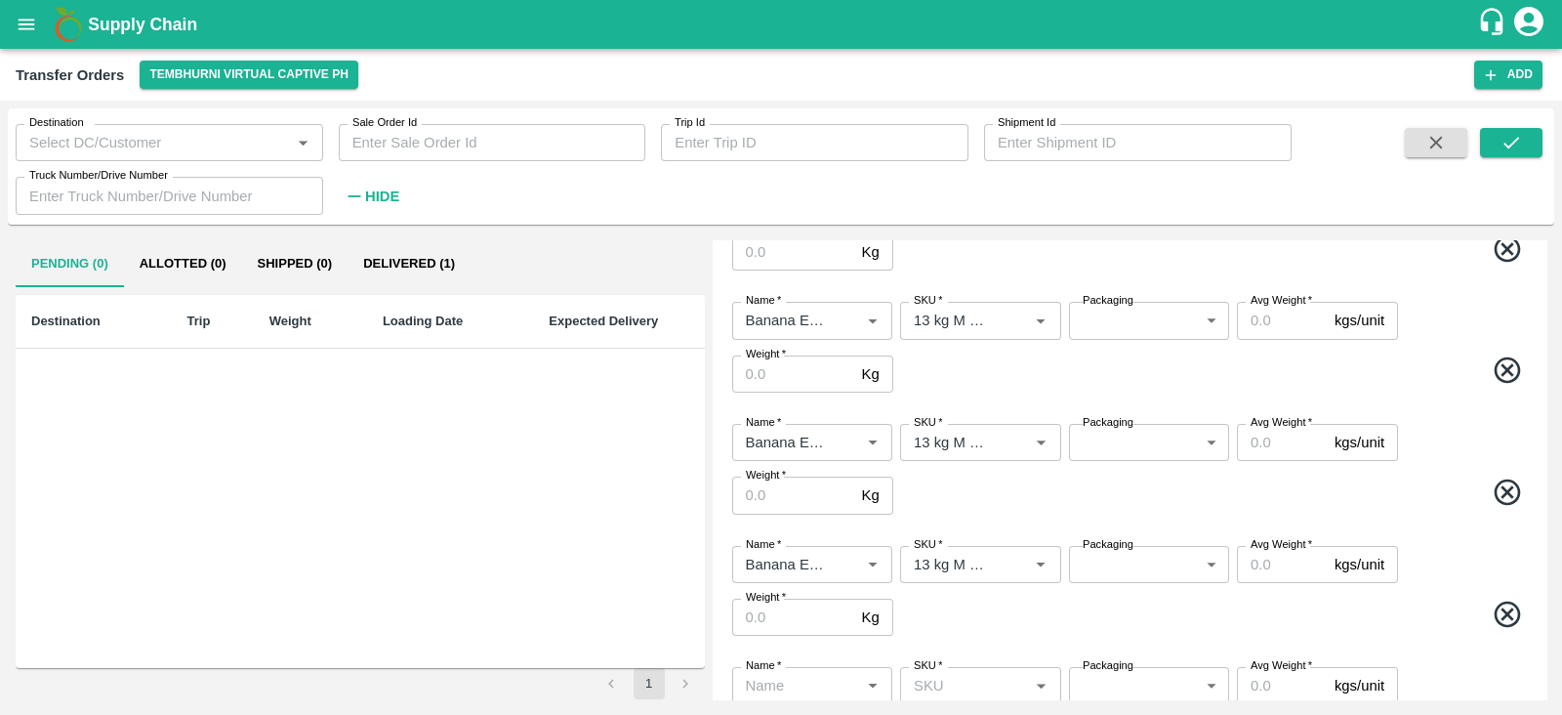
scroll to position [519, 0]
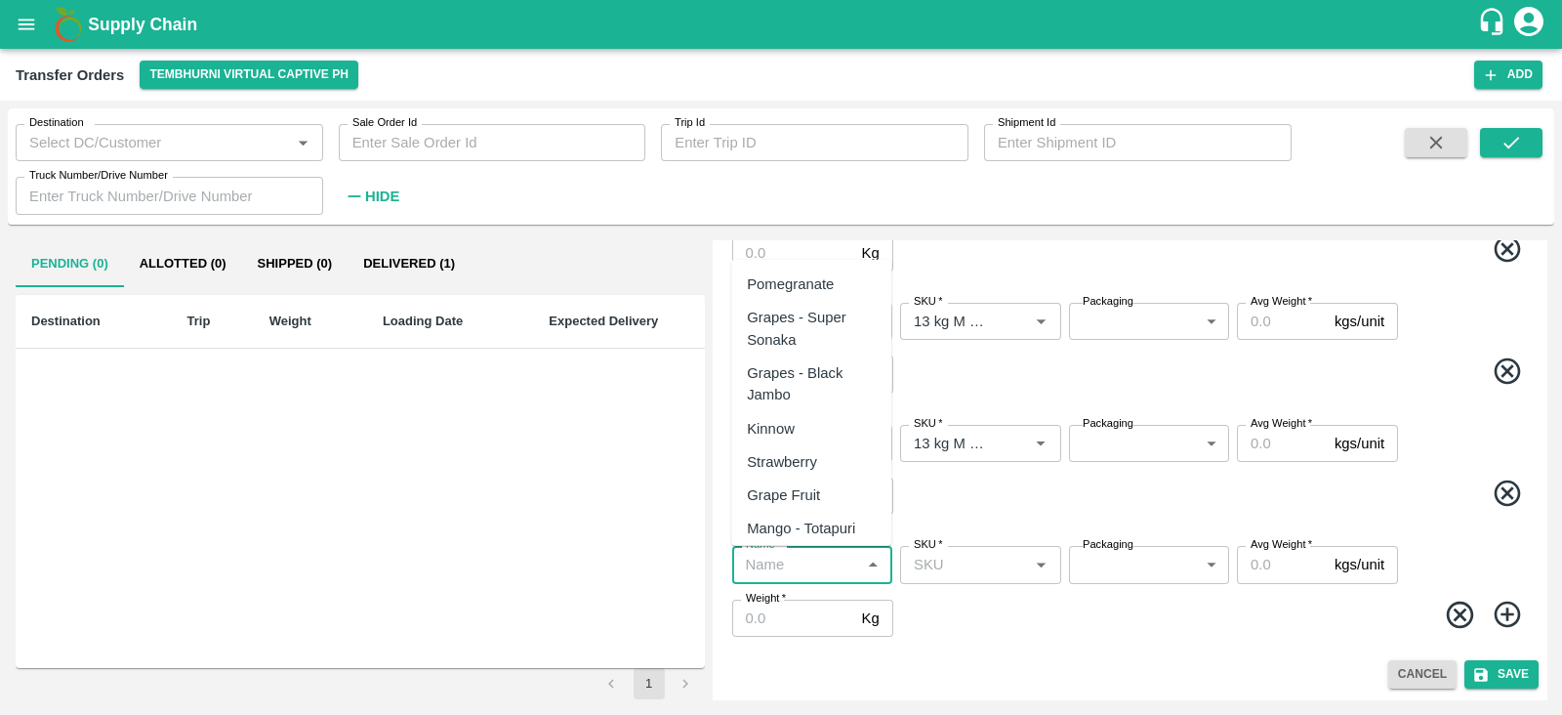
click at [800, 568] on input "Name   *" at bounding box center [796, 564] width 116 height 25
click at [783, 282] on div "Banana Export" at bounding box center [795, 283] width 96 height 21
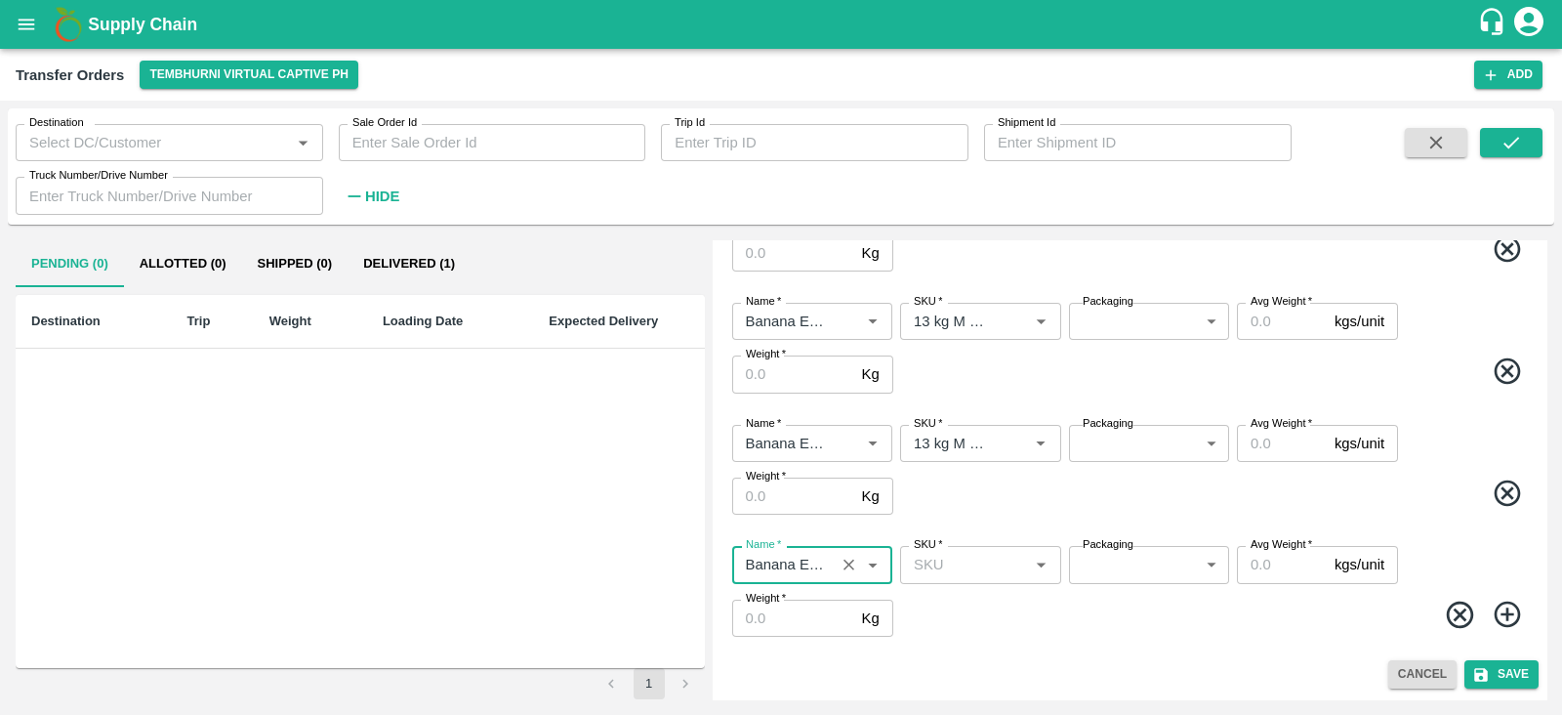
type input "Banana Export"
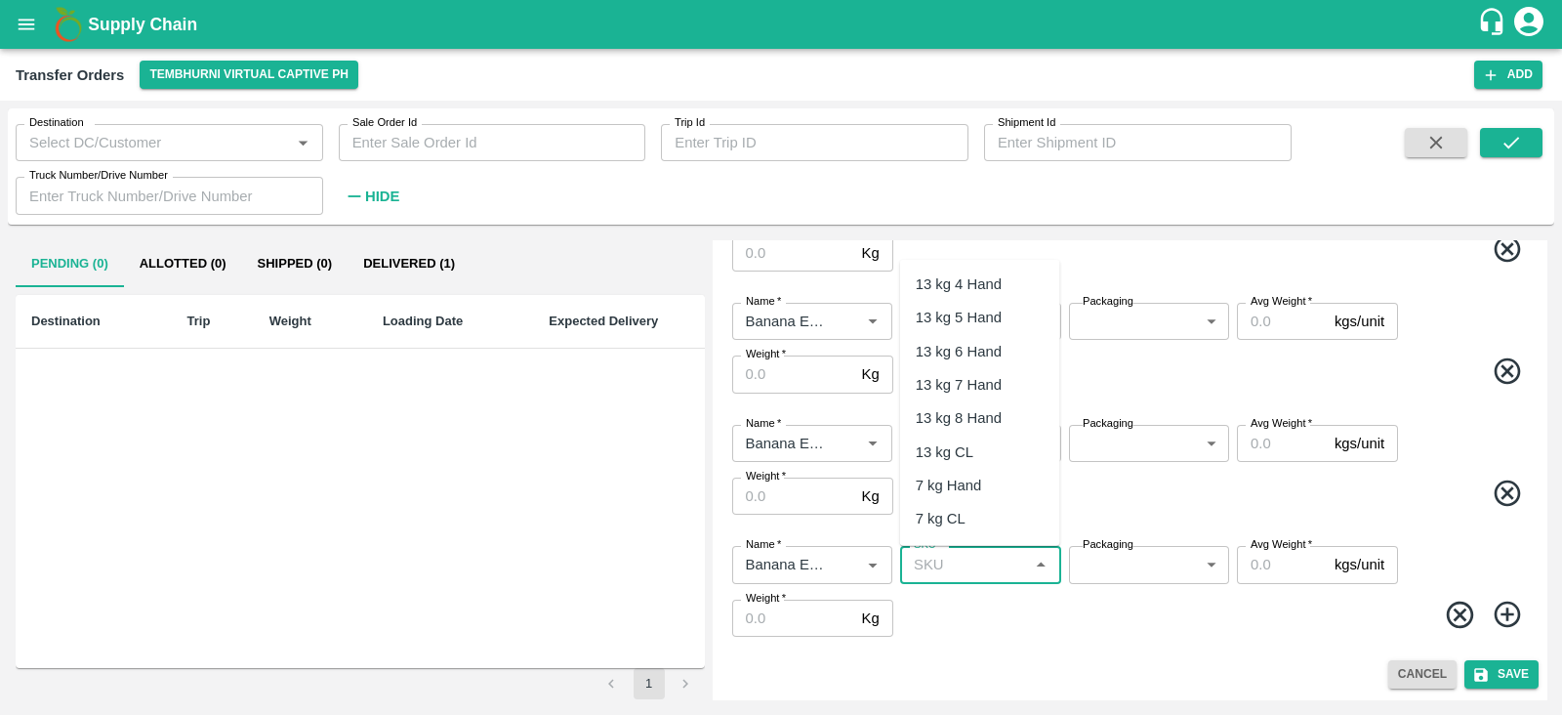
click at [967, 559] on input "SKU   *" at bounding box center [964, 564] width 116 height 25
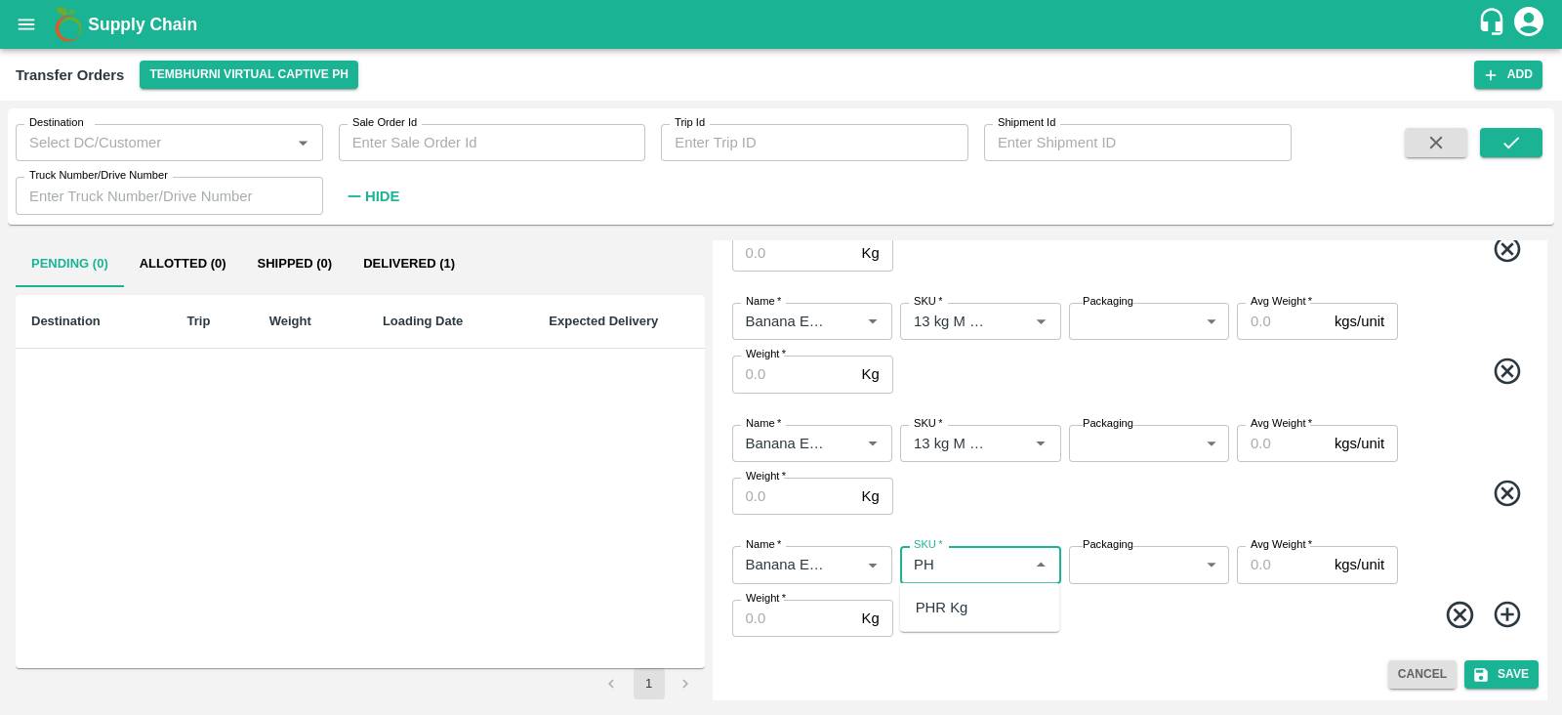
click at [942, 608] on div "PHR Kg" at bounding box center [942, 607] width 53 height 21
type input "PHR Kg"
click at [1509, 604] on icon at bounding box center [1507, 614] width 26 height 26
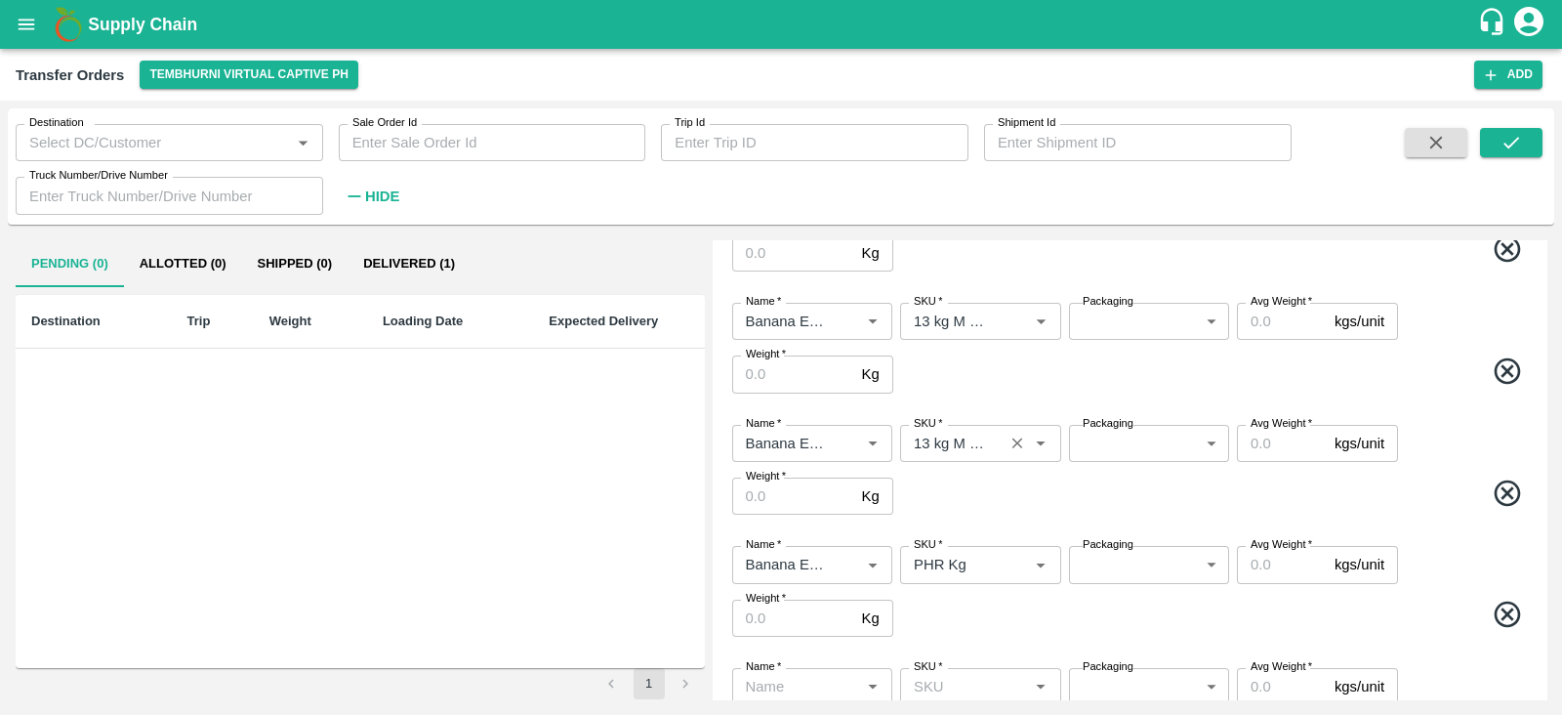
scroll to position [641, 0]
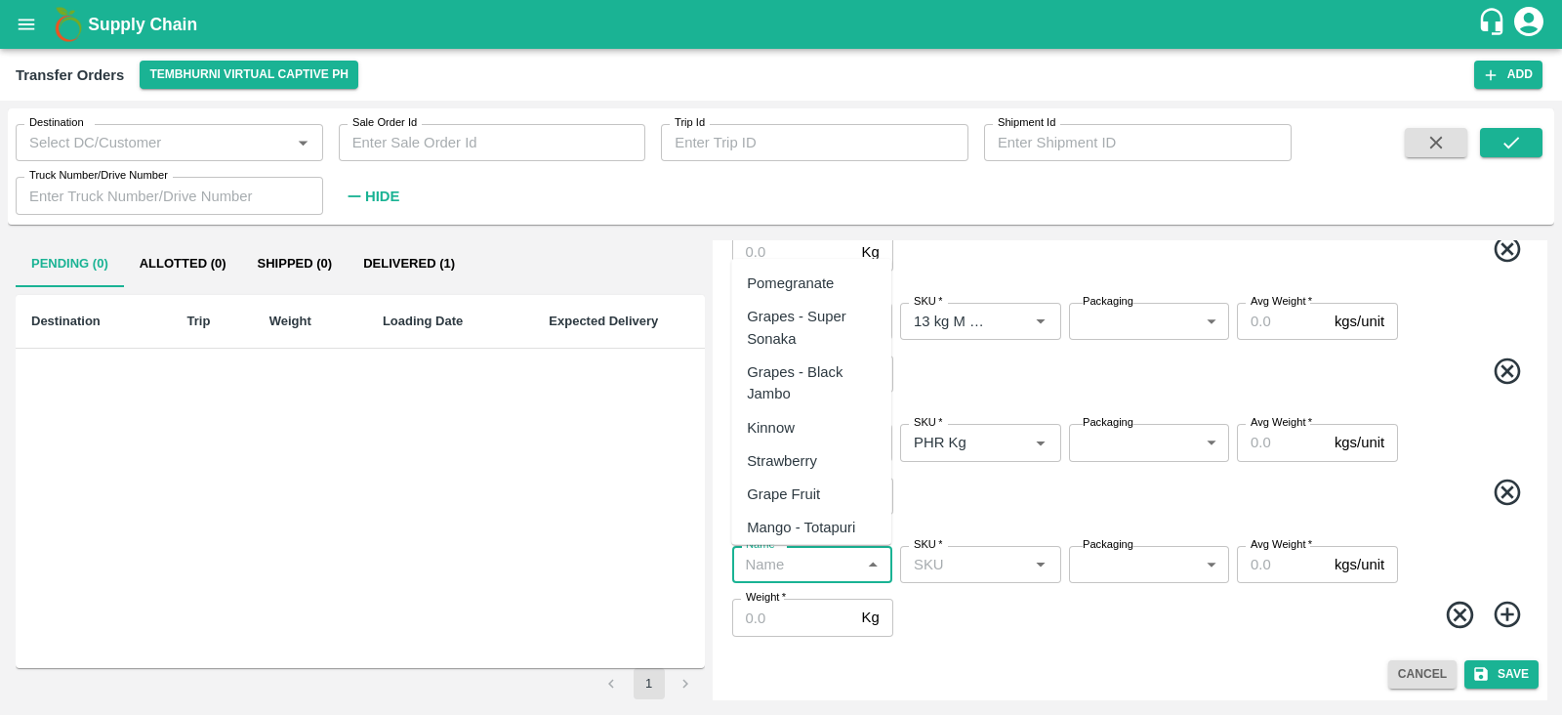
click at [796, 569] on input "Name   *" at bounding box center [796, 564] width 116 height 25
click at [806, 281] on div "Banana Export" at bounding box center [795, 282] width 96 height 21
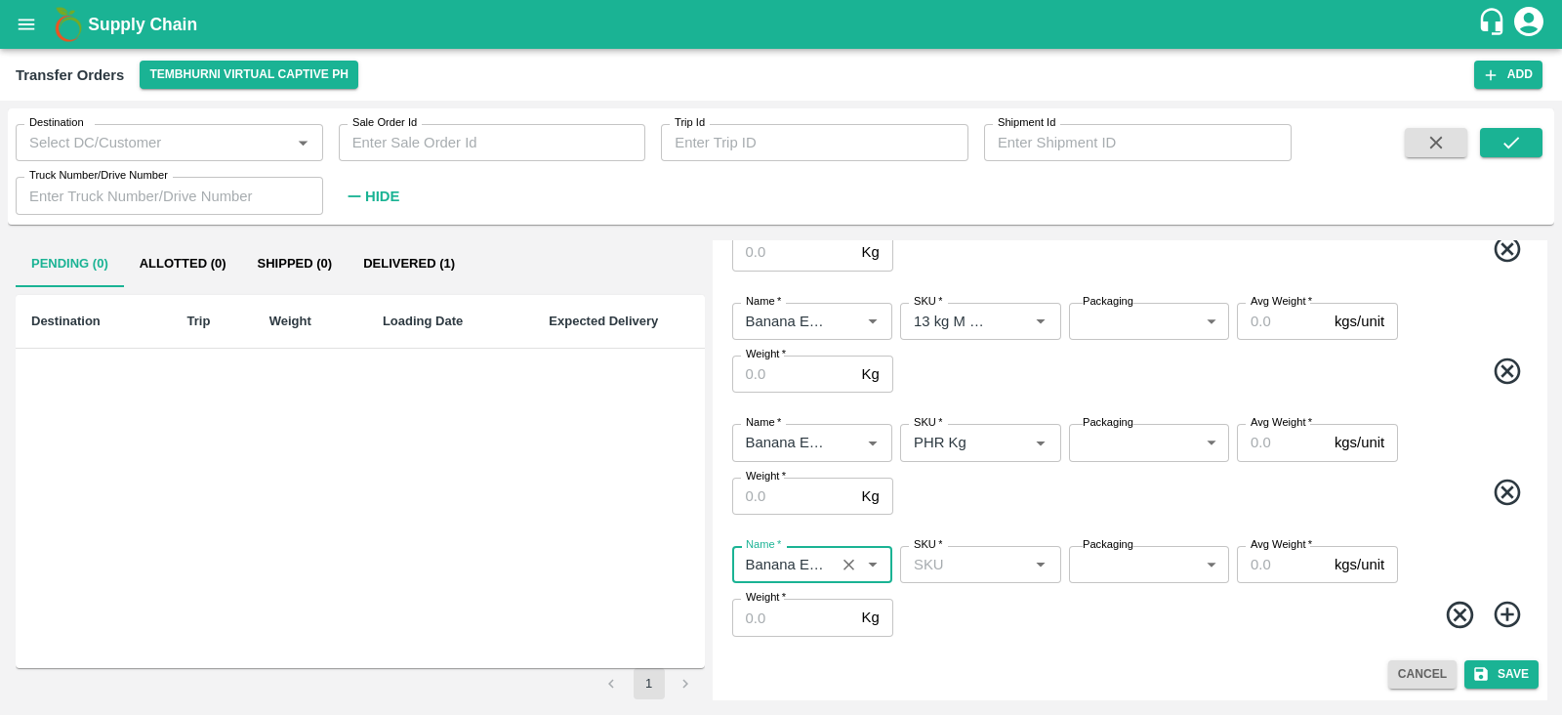
type input "Banana Export"
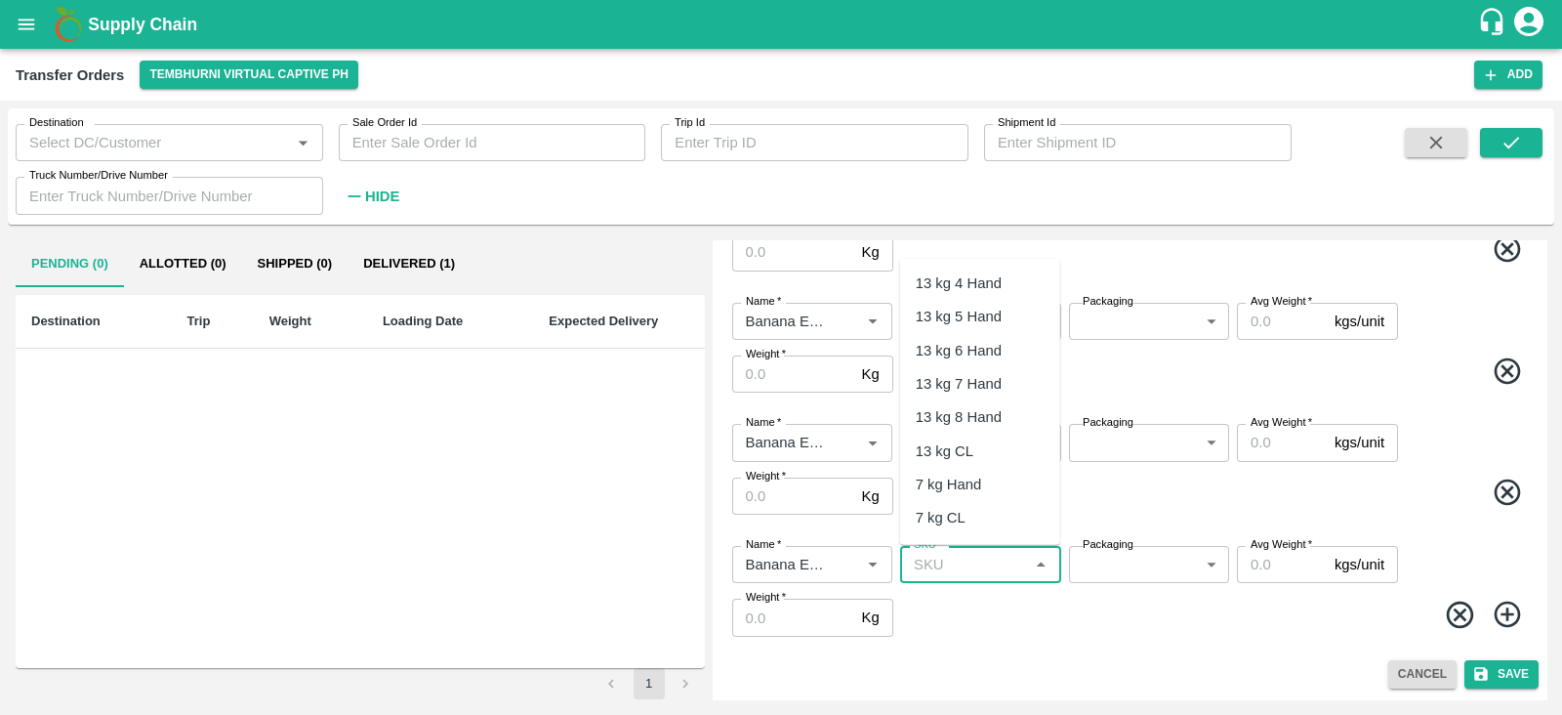
click at [973, 557] on input "SKU   *" at bounding box center [964, 564] width 116 height 25
click at [952, 602] on div "C Class" at bounding box center [941, 607] width 51 height 21
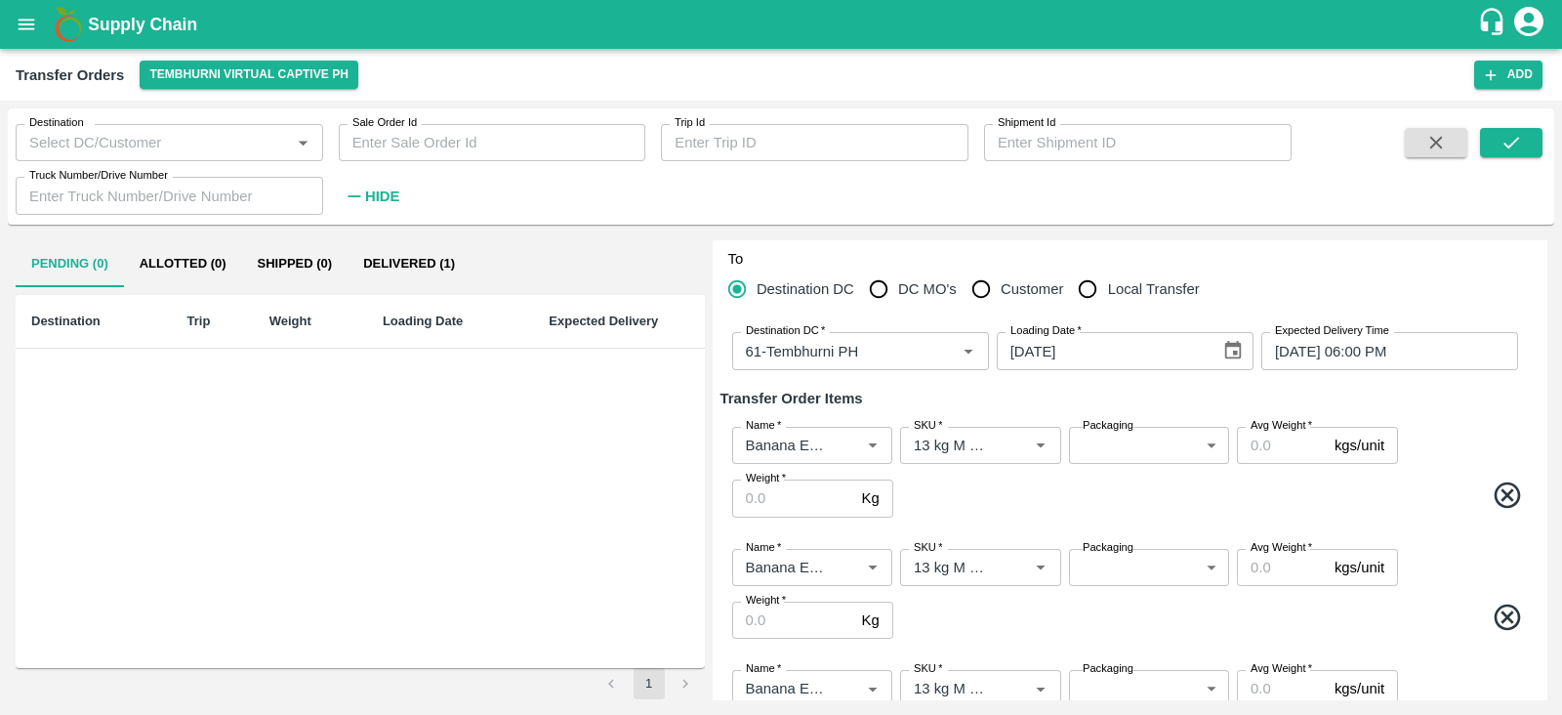
scroll to position [0, 0]
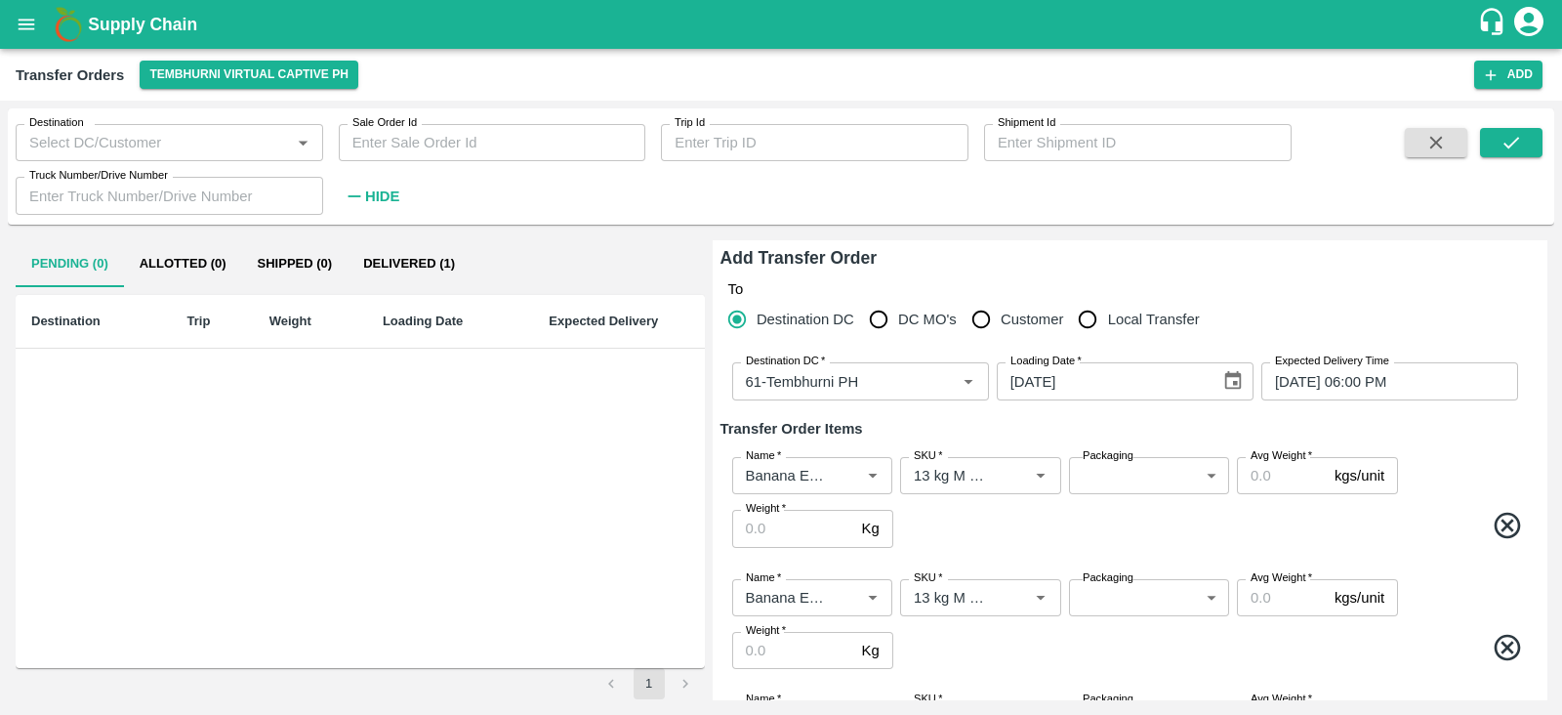
type input "C Class"
click at [1111, 475] on body "Supply Chain Transfer Orders Tembhurni Virtual Captive PH Add Destination Desti…" at bounding box center [781, 357] width 1562 height 715
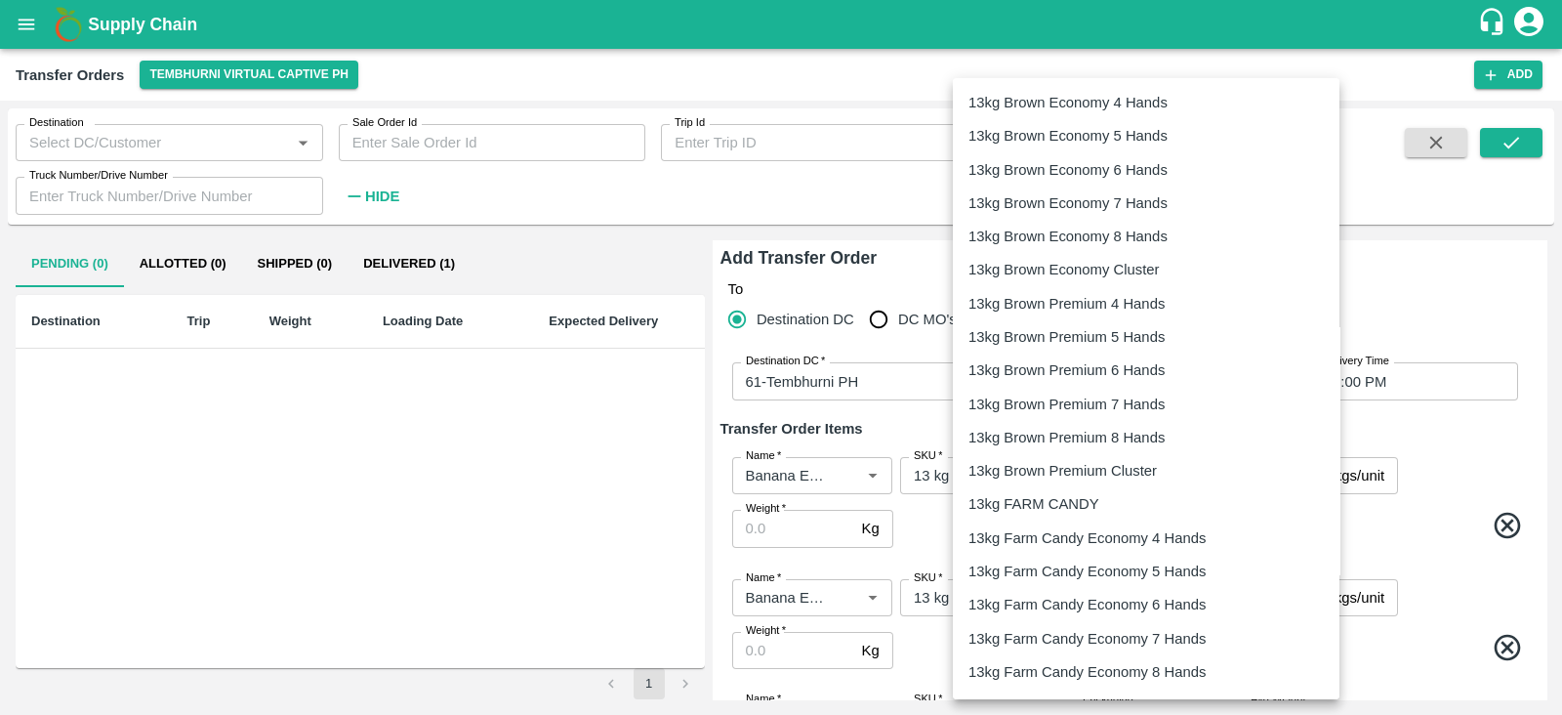
click at [1438, 270] on div at bounding box center [781, 357] width 1562 height 715
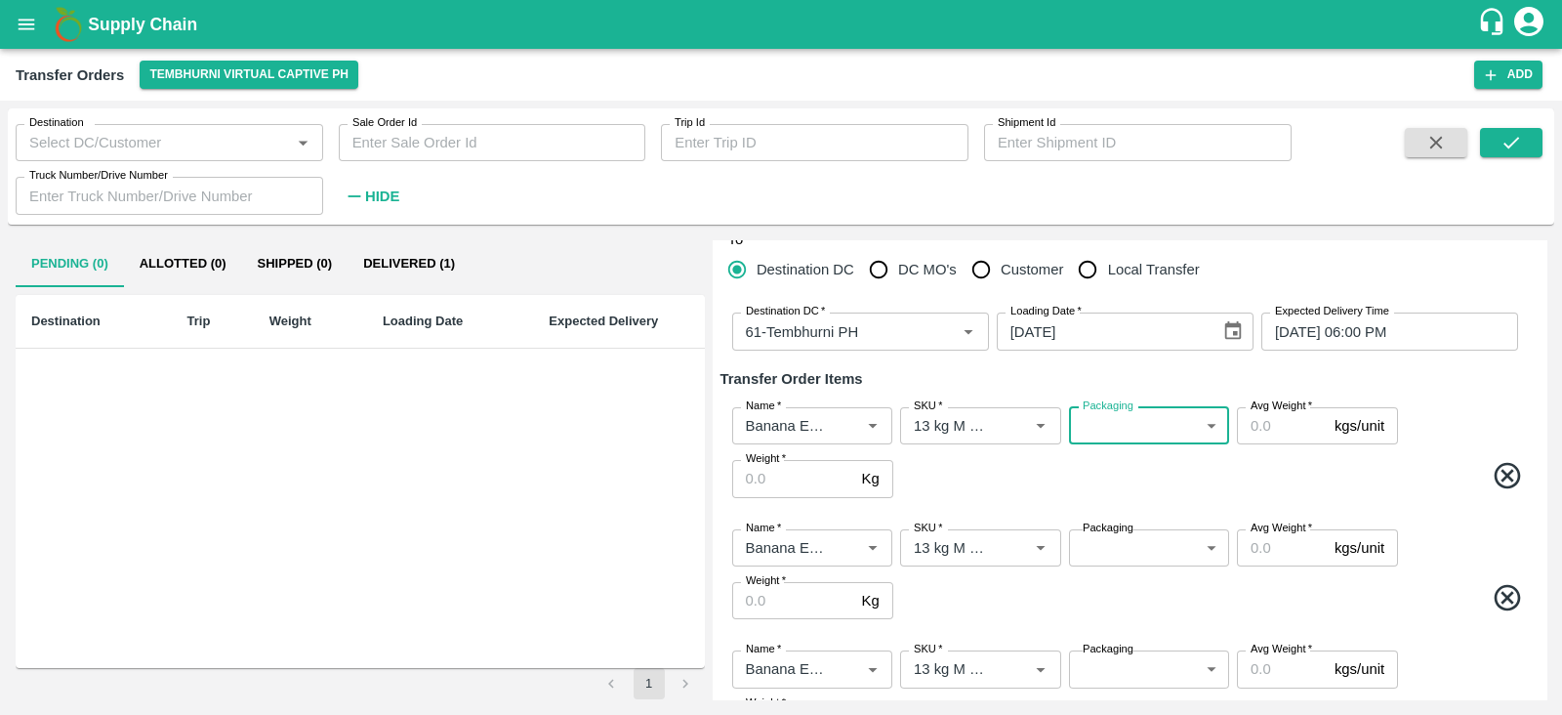
scroll to position [53, 0]
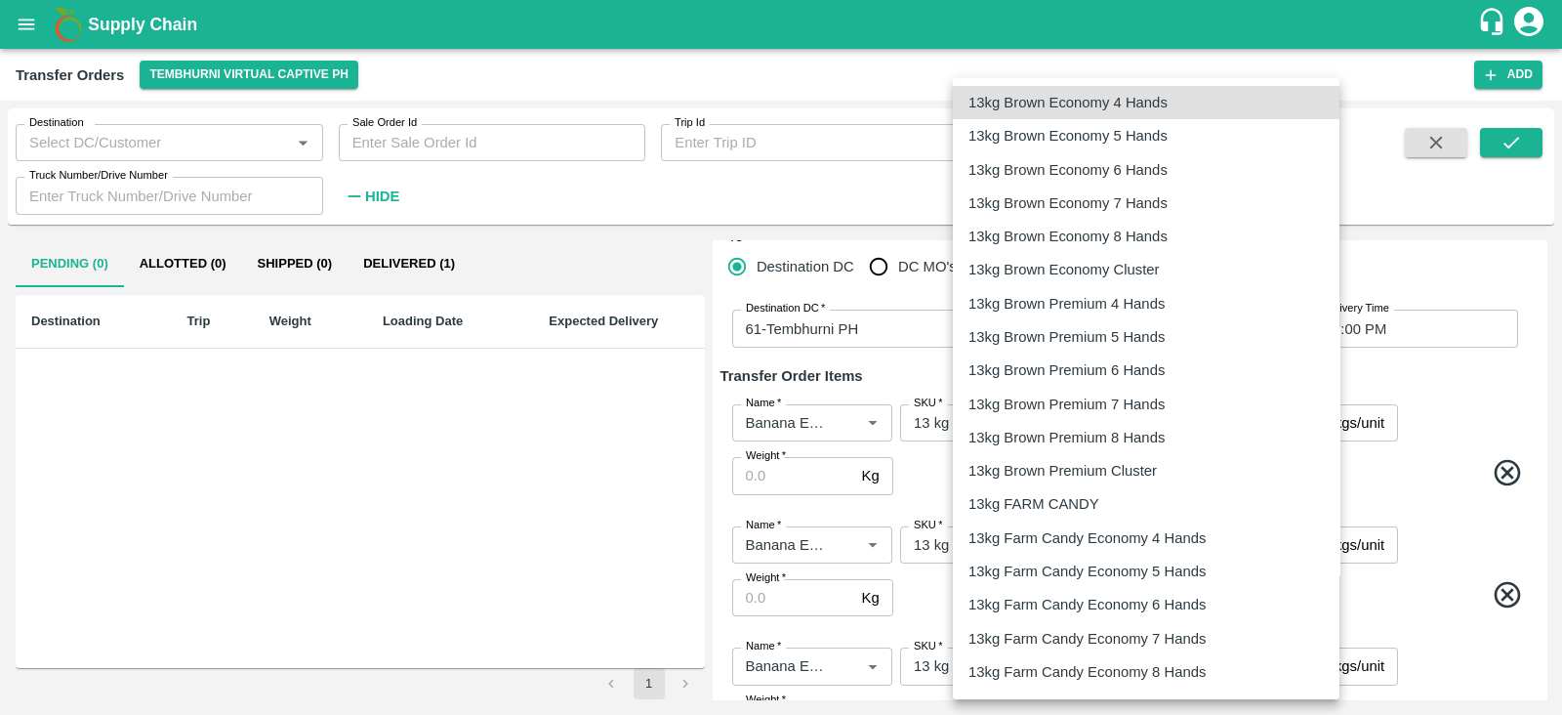
click at [1118, 422] on body "Supply Chain Transfer Orders Tembhurni Virtual Captive PH Add Destination Desti…" at bounding box center [781, 357] width 1562 height 715
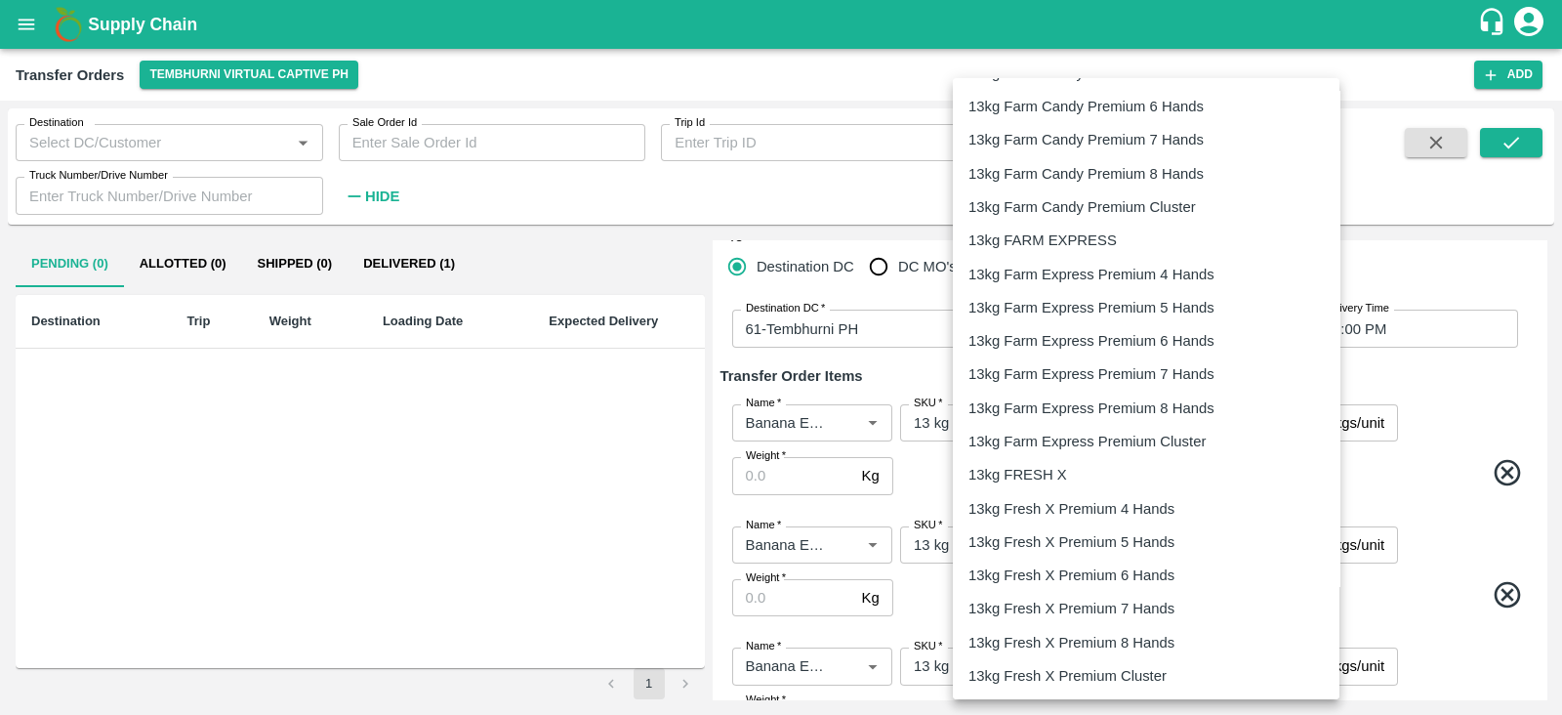
scroll to position [739, 0]
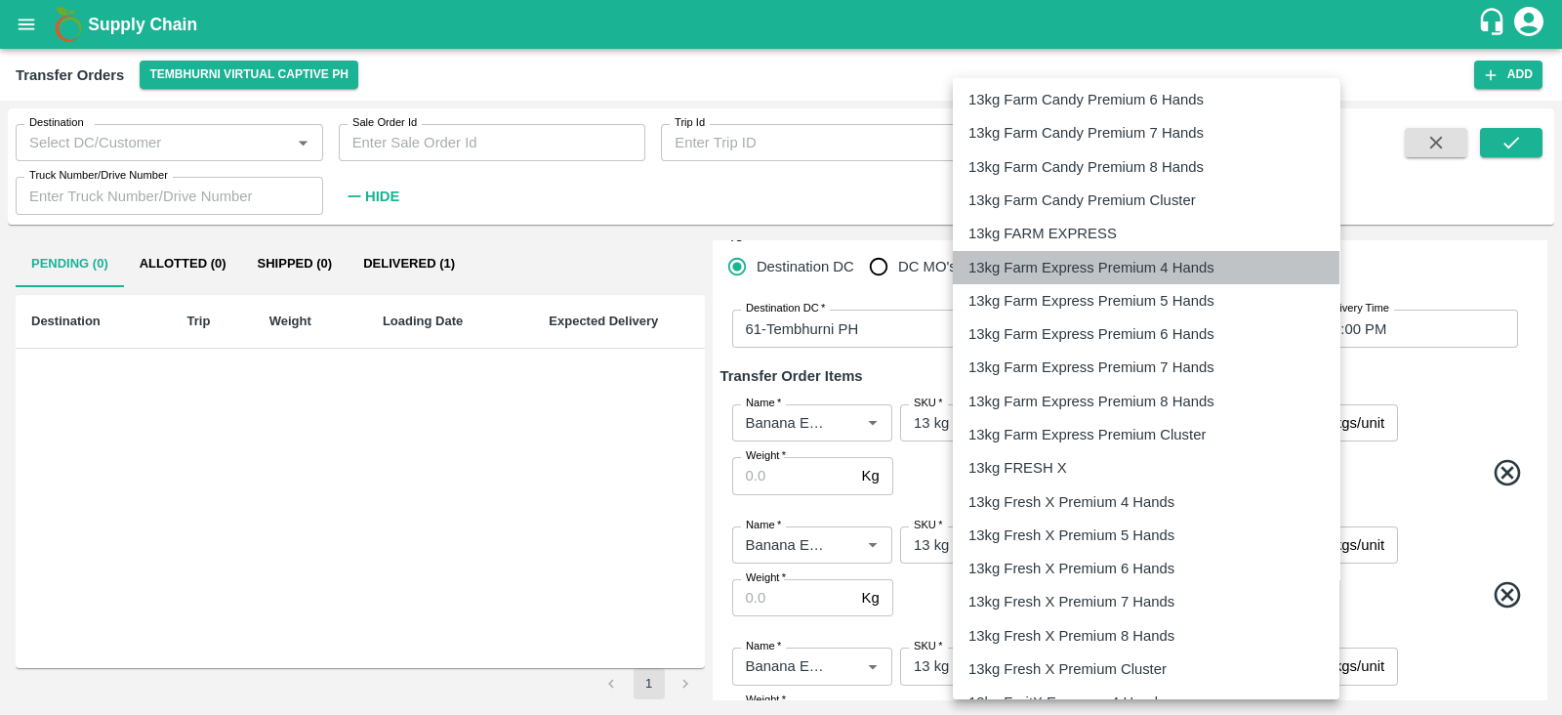
click at [1086, 269] on p "13kg Farm Express Premium 4 Hands" at bounding box center [1092, 267] width 246 height 21
type input "385"
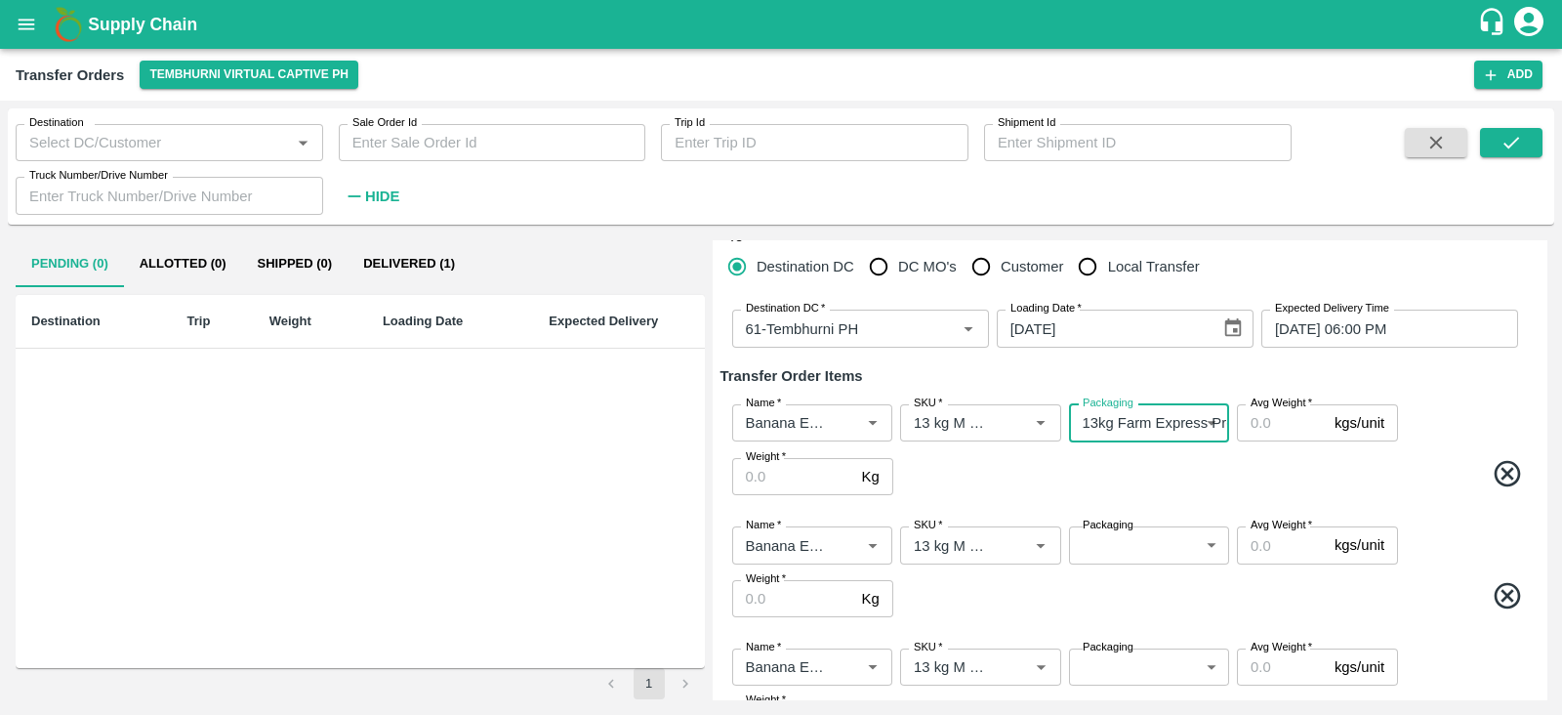
click at [1139, 551] on body "Supply Chain Transfer Orders Tembhurni Virtual Captive PH Add Destination Desti…" at bounding box center [781, 357] width 1562 height 715
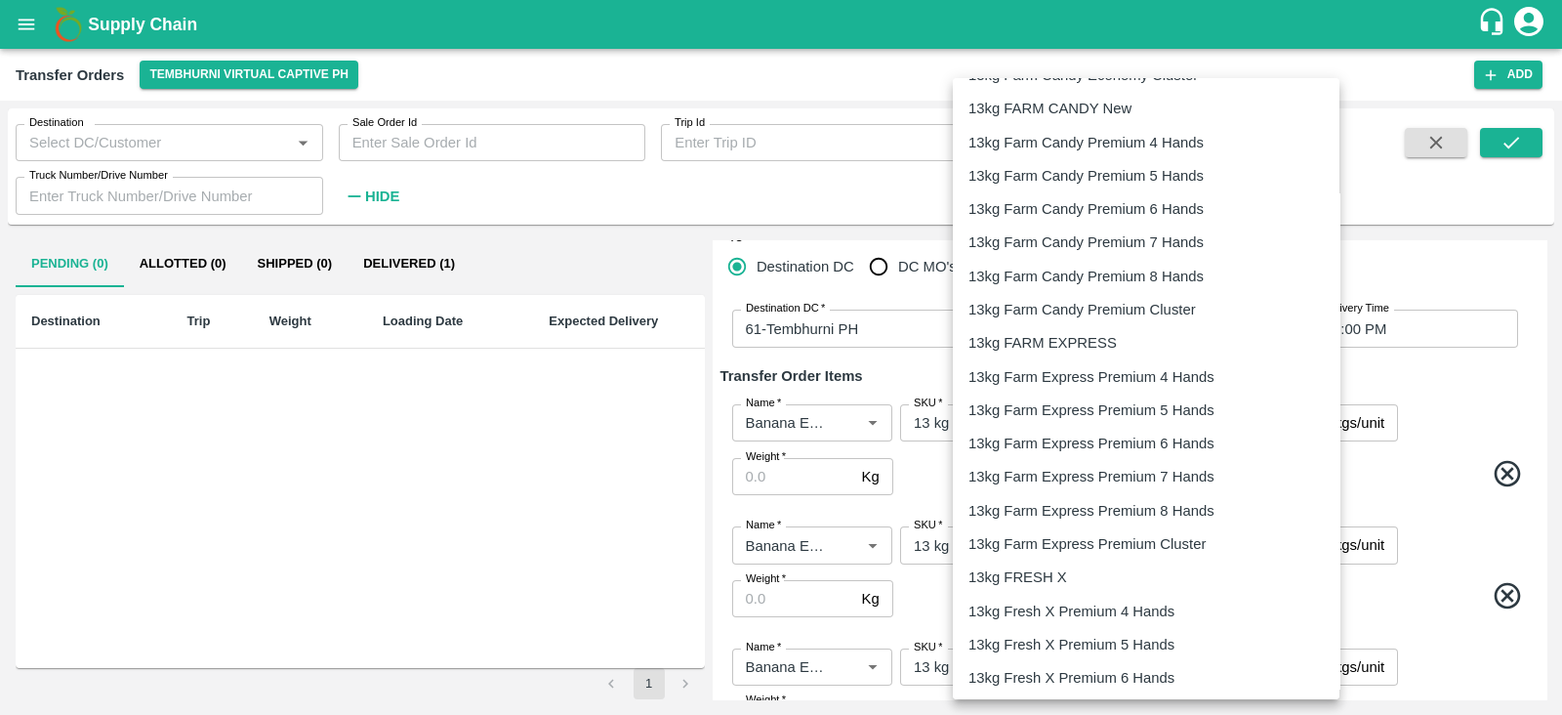
scroll to position [637, 0]
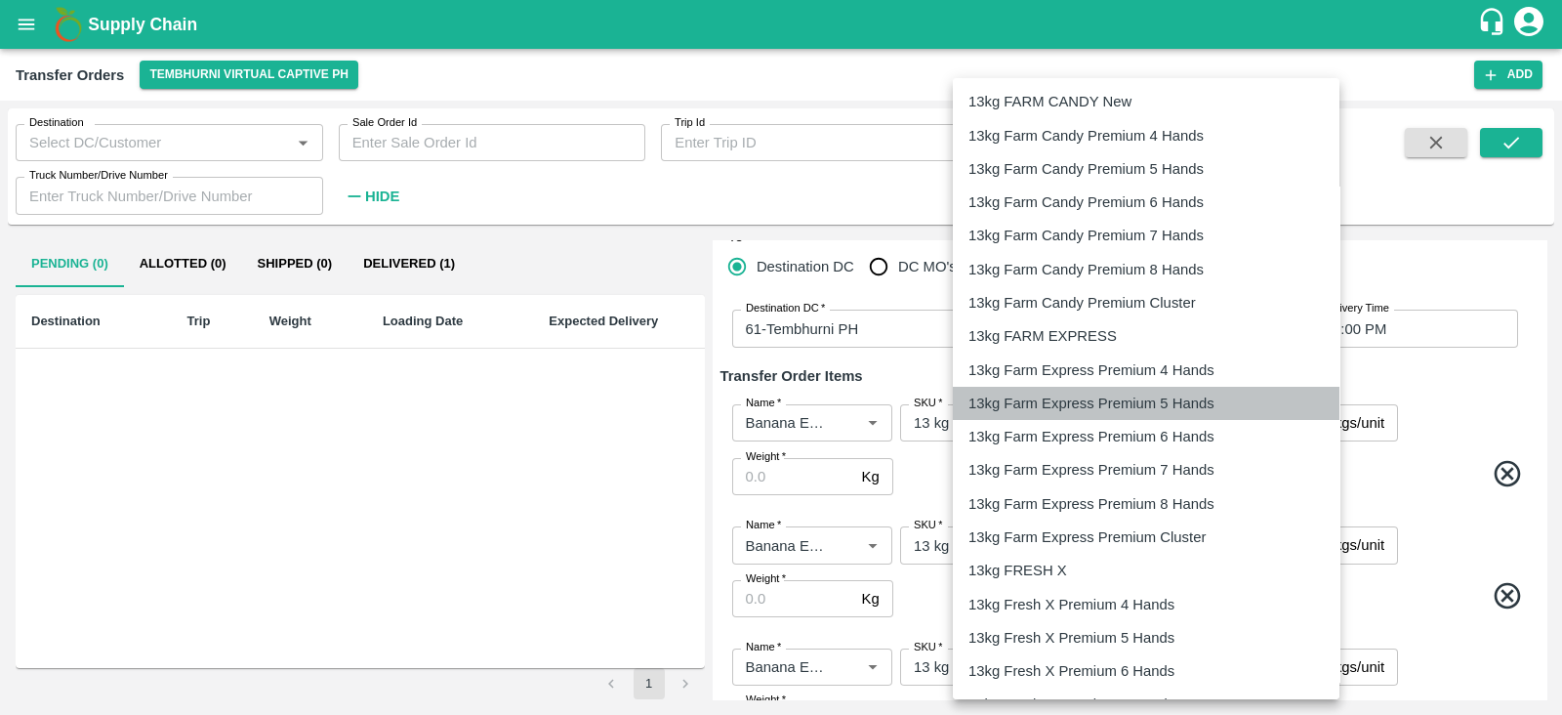
click at [1118, 397] on p "13kg Farm Express Premium 5 Hands" at bounding box center [1092, 402] width 246 height 21
type input "386"
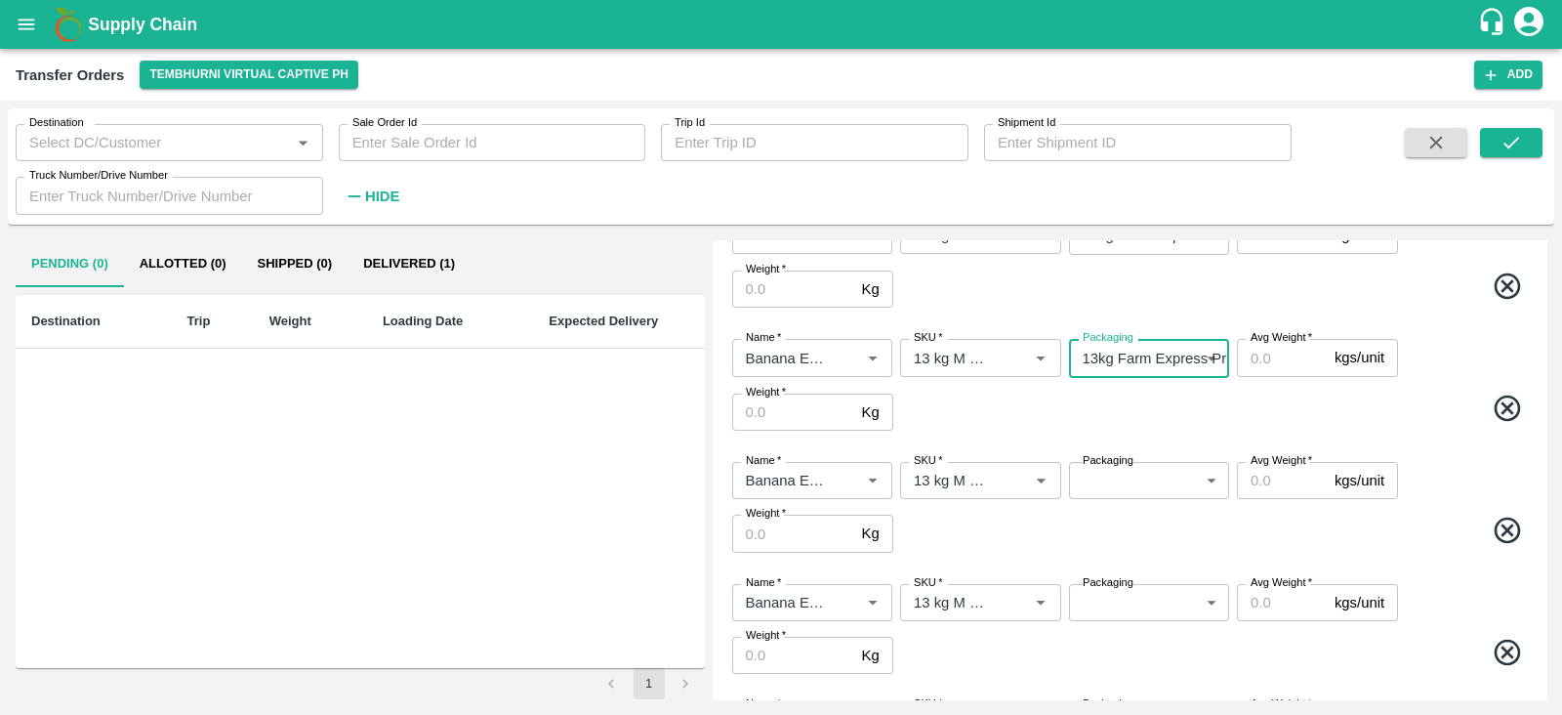
scroll to position [260, 0]
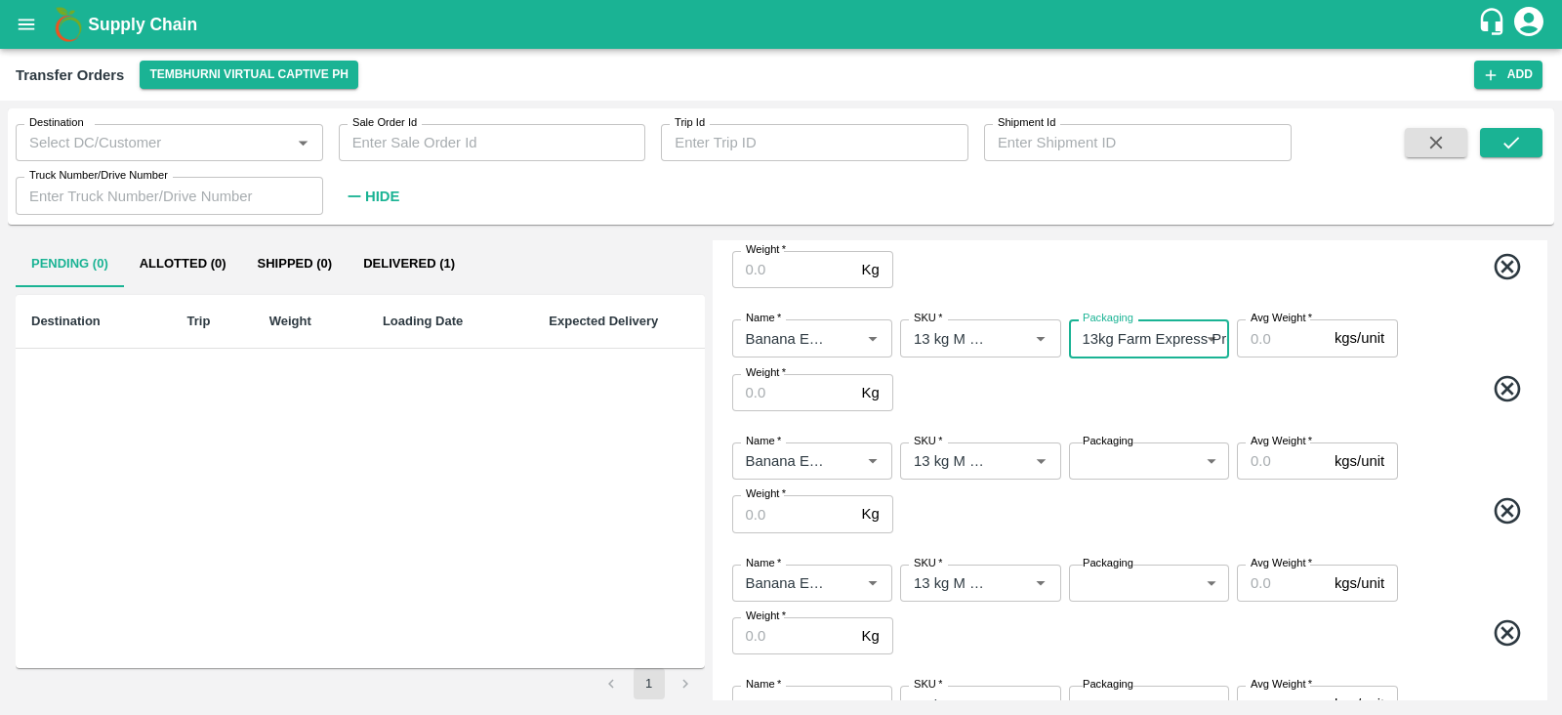
click at [1137, 456] on body "Supply Chain Transfer Orders Tembhurni Virtual Captive PH Add Destination Desti…" at bounding box center [781, 357] width 1562 height 715
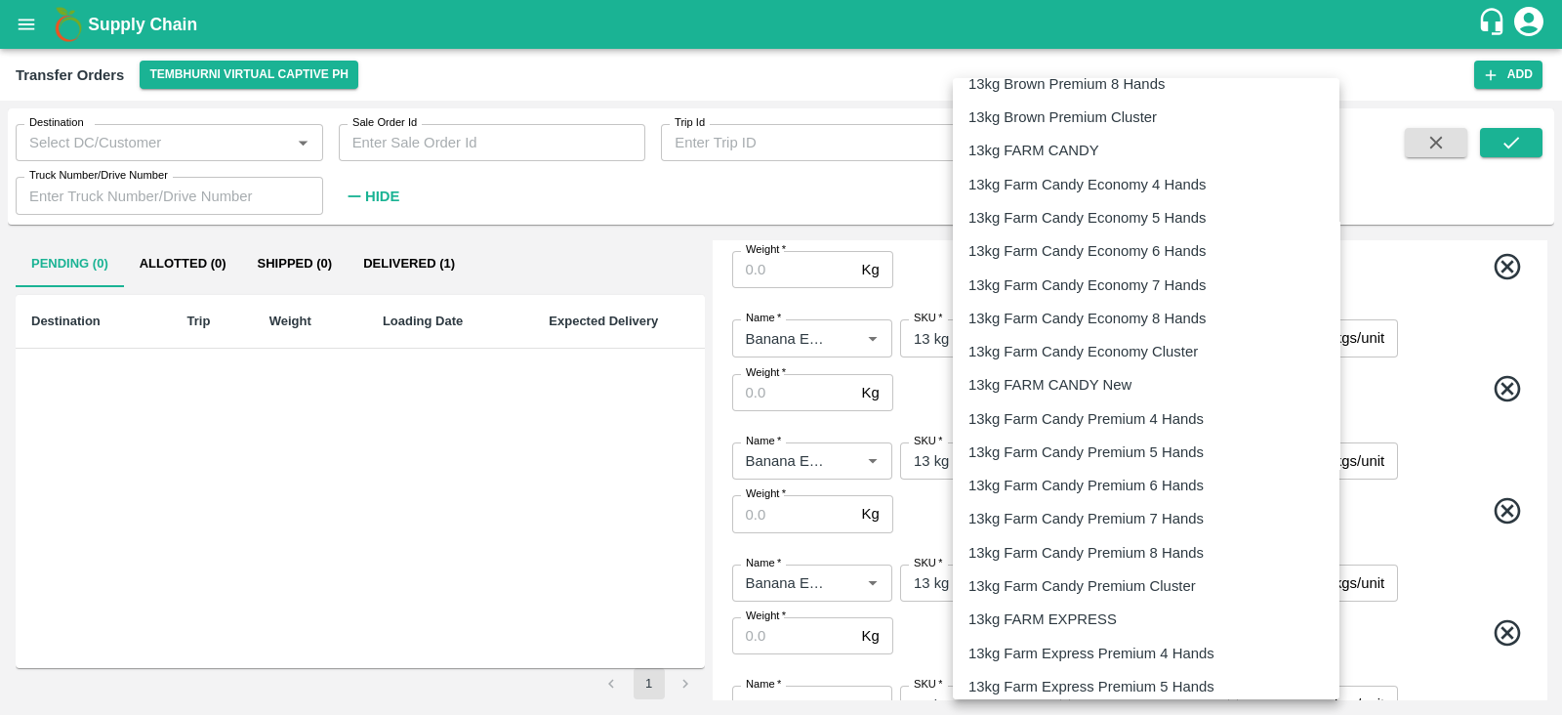
scroll to position [356, 0]
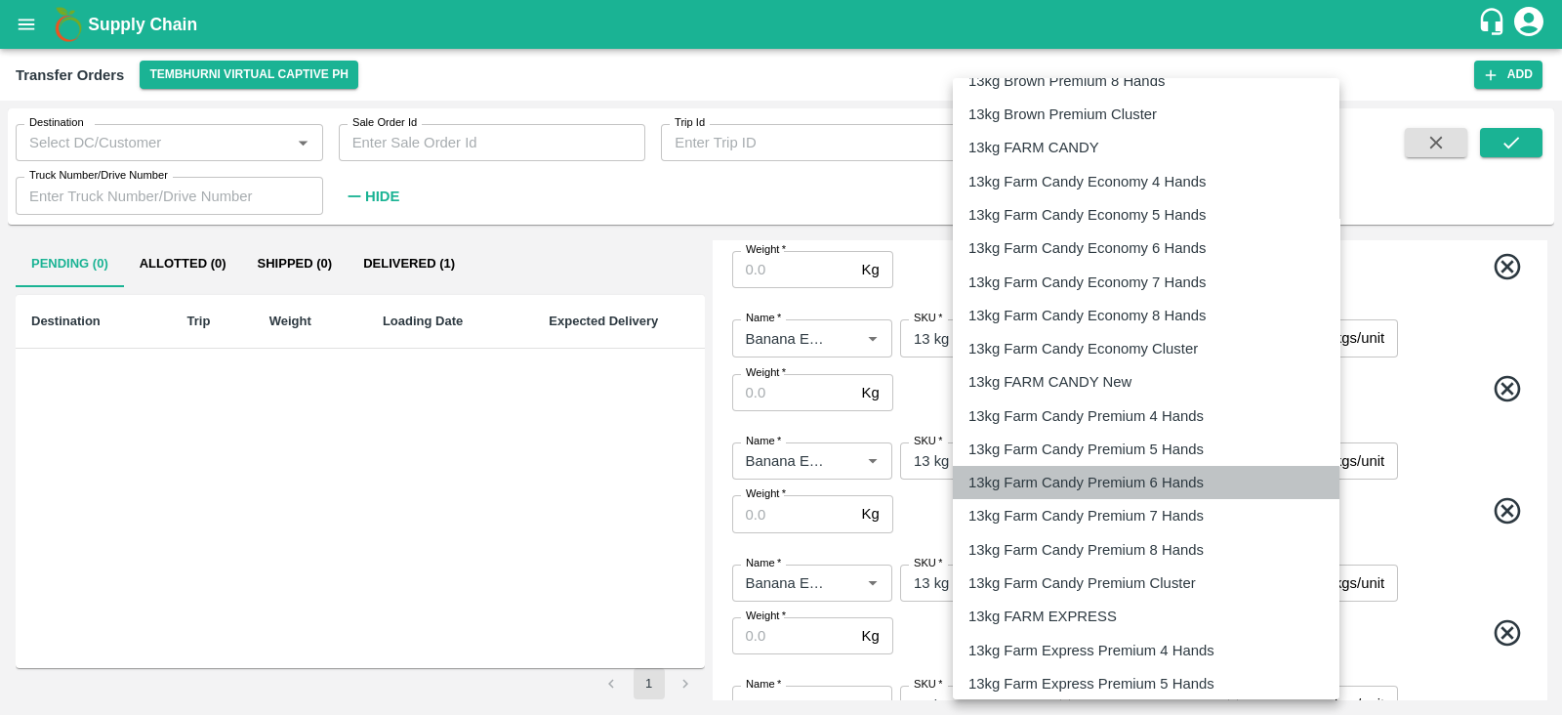
click at [1157, 484] on p "13kg Farm Candy Premium 6 Hands" at bounding box center [1086, 482] width 235 height 21
type input "375"
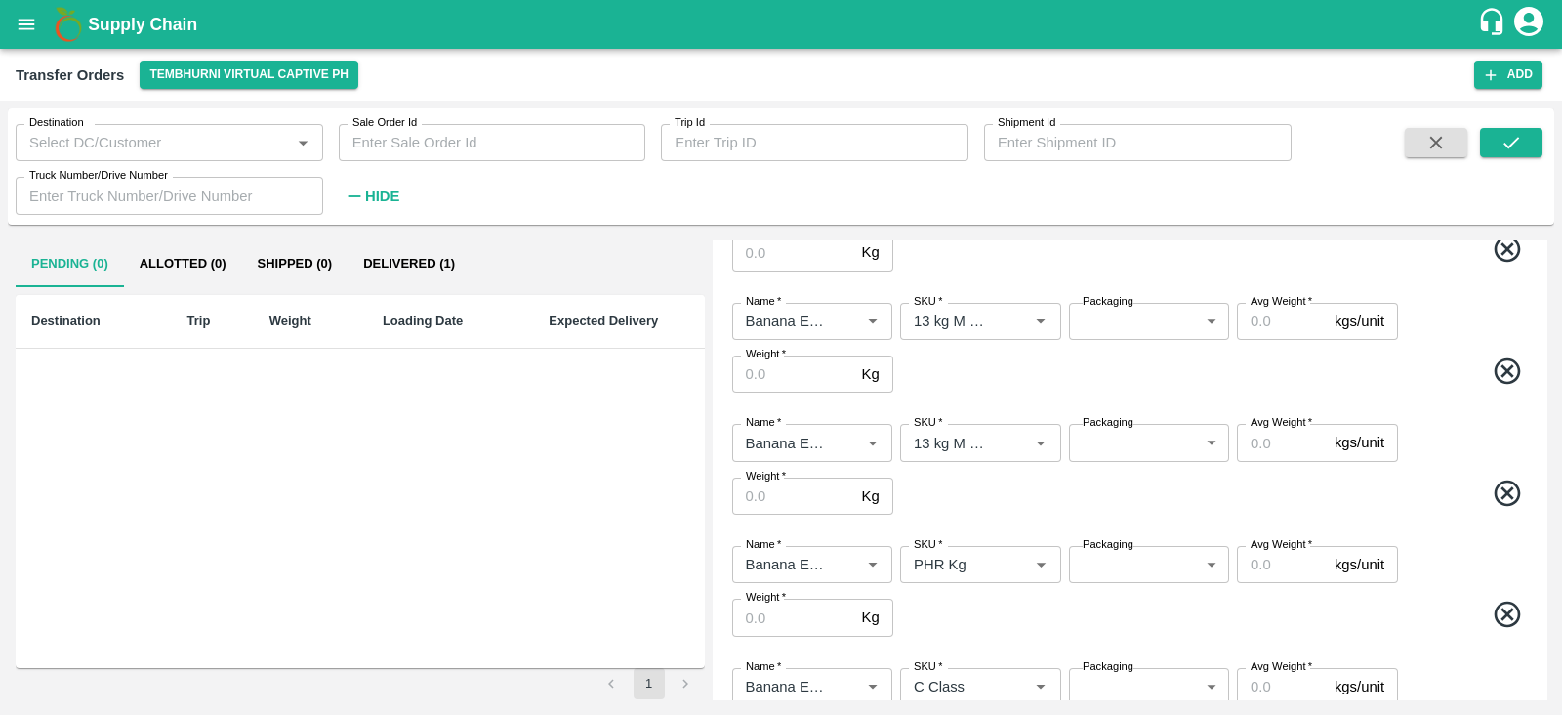
scroll to position [523, 0]
click at [1133, 324] on body "Supply Chain Transfer Orders Tembhurni Virtual Captive PH Add Destination Desti…" at bounding box center [781, 357] width 1562 height 715
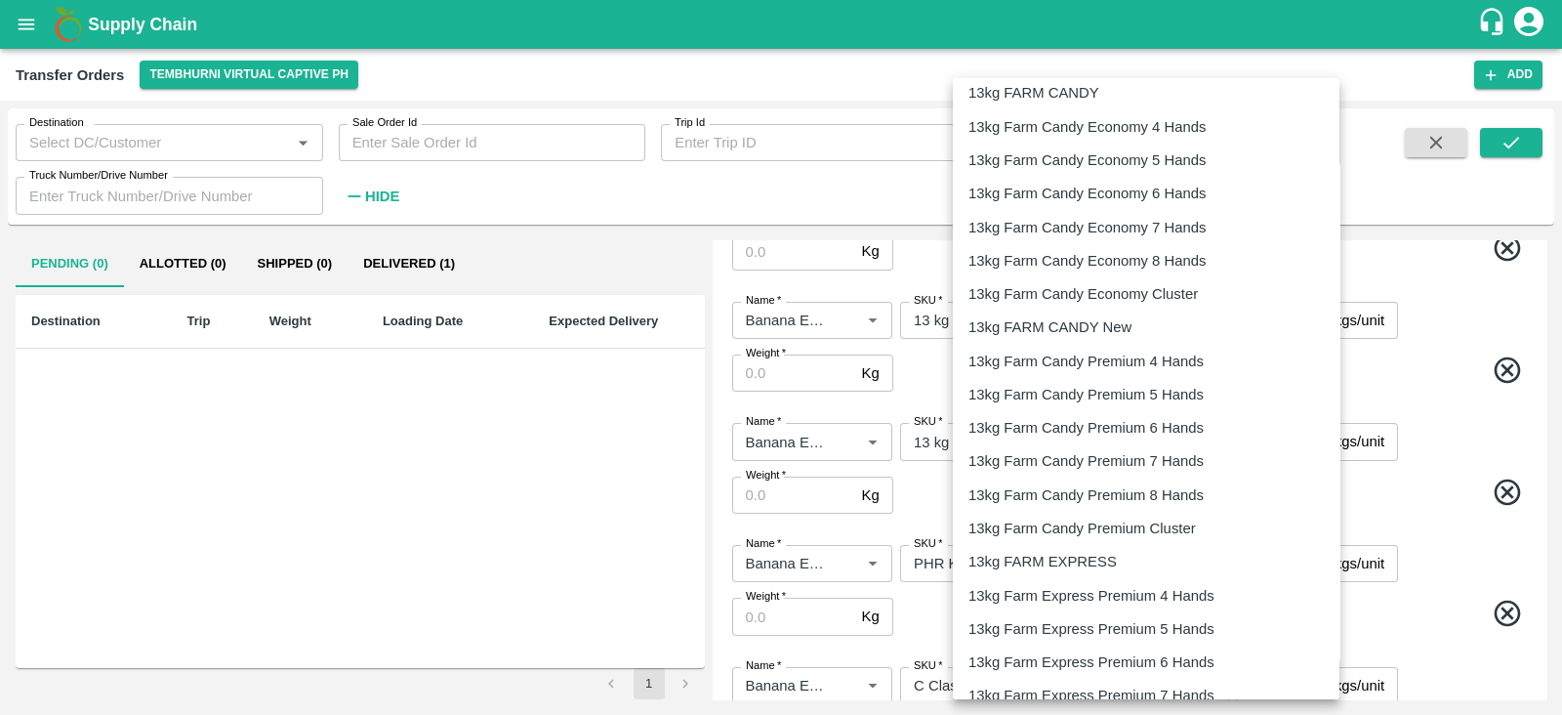
scroll to position [412, 0]
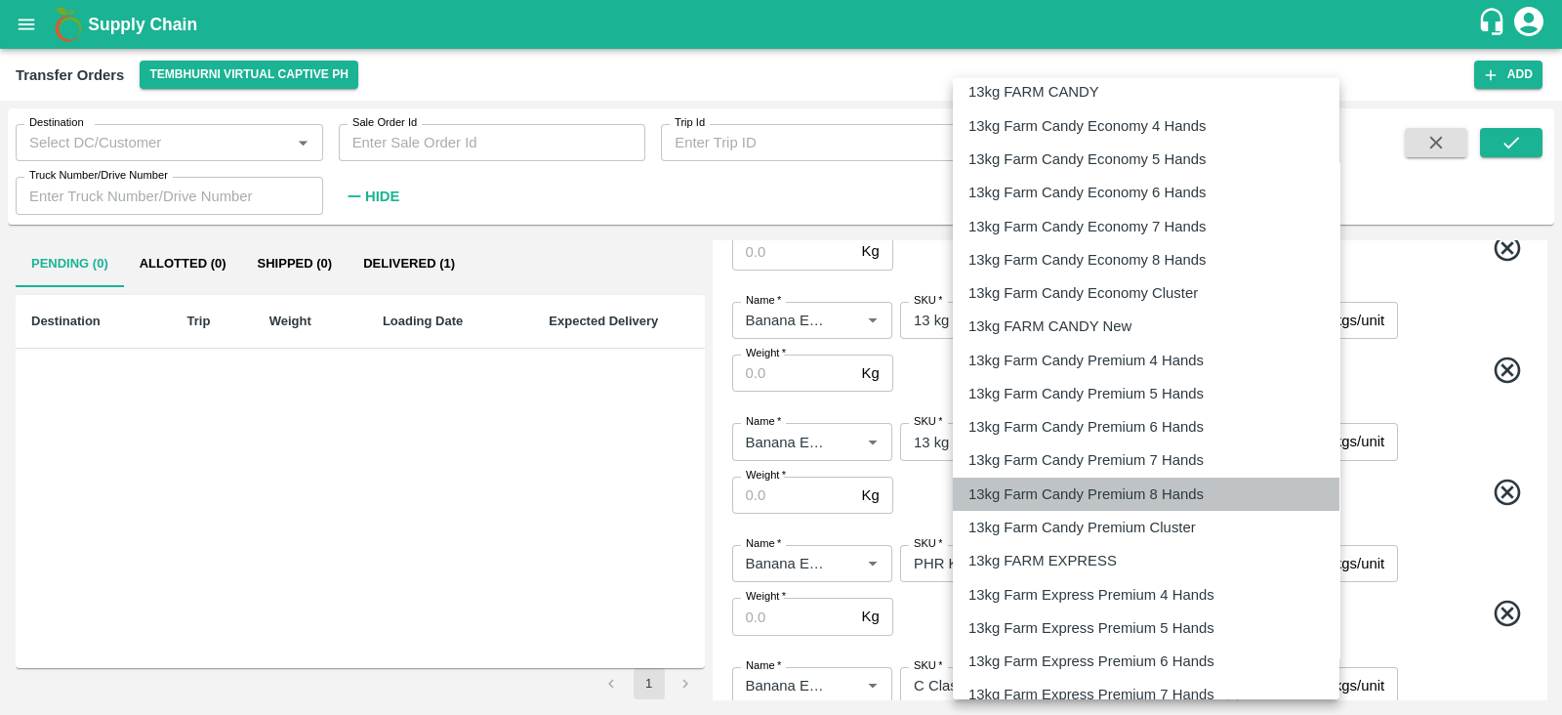
click at [1133, 492] on p "13kg Farm Candy Premium 8 Hands" at bounding box center [1086, 493] width 235 height 21
type input "377"
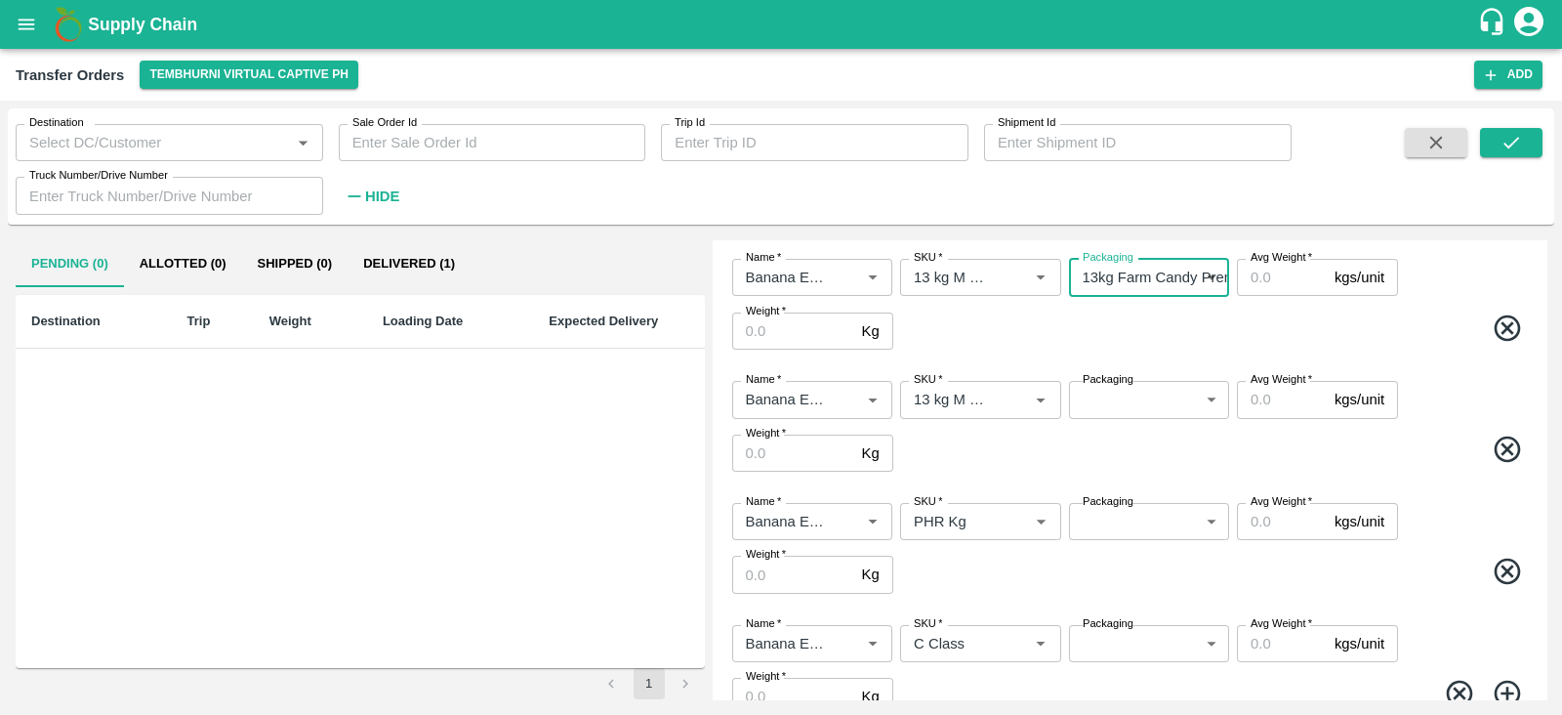
scroll to position [567, 0]
click at [1108, 397] on body "Supply Chain Transfer Orders Tembhurni Virtual Captive PH Add Destination Desti…" at bounding box center [781, 357] width 1562 height 715
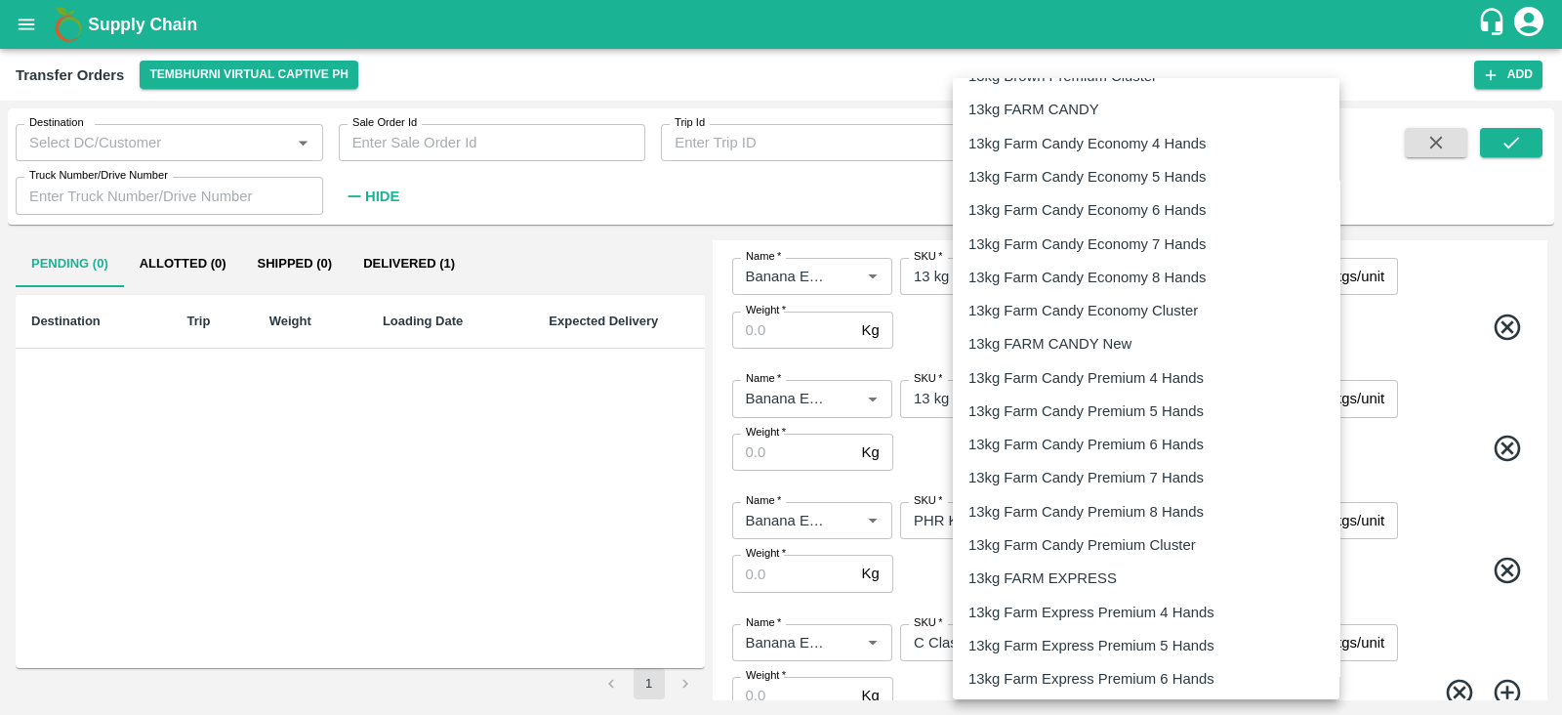
scroll to position [409, 0]
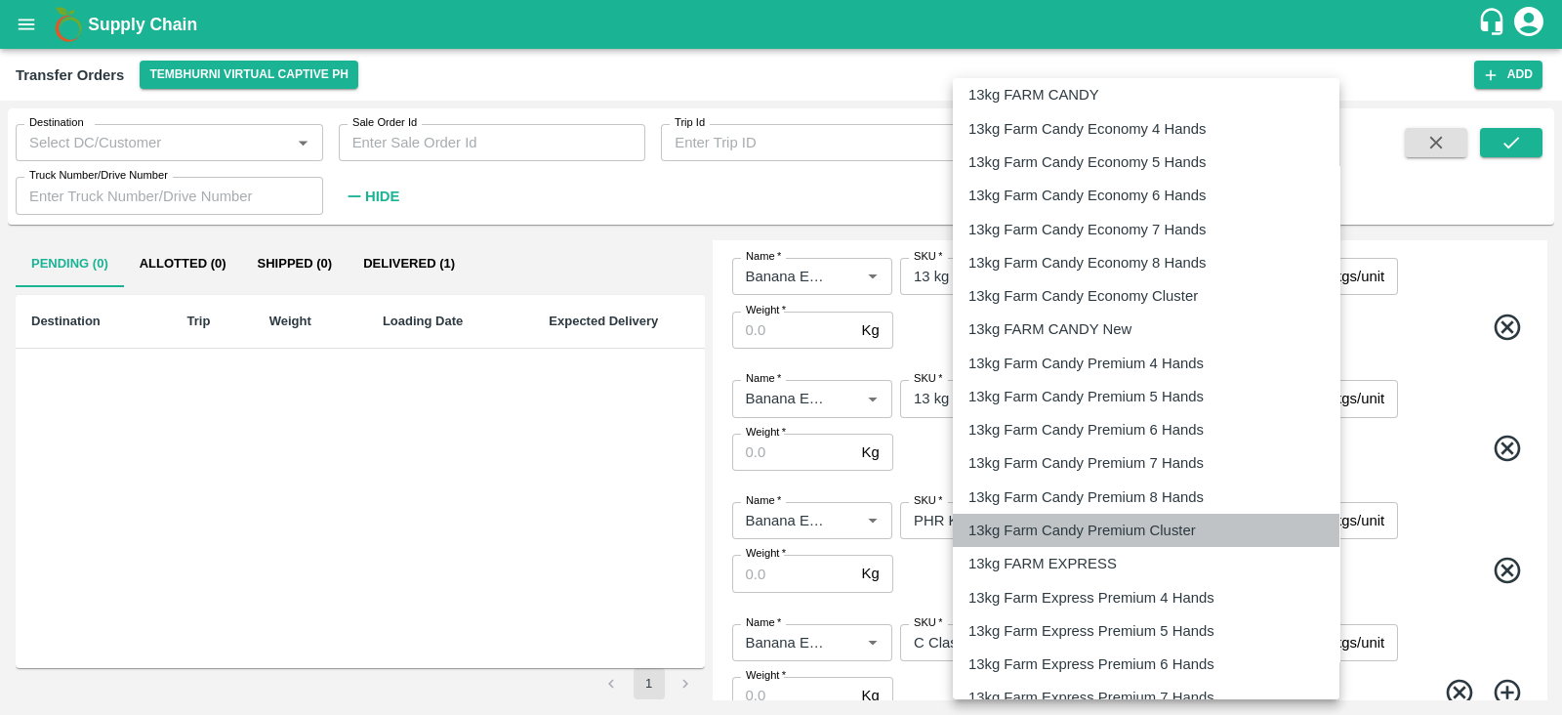
click at [1074, 530] on p "13kg Farm Candy Premium Cluster" at bounding box center [1082, 529] width 227 height 21
type input "378"
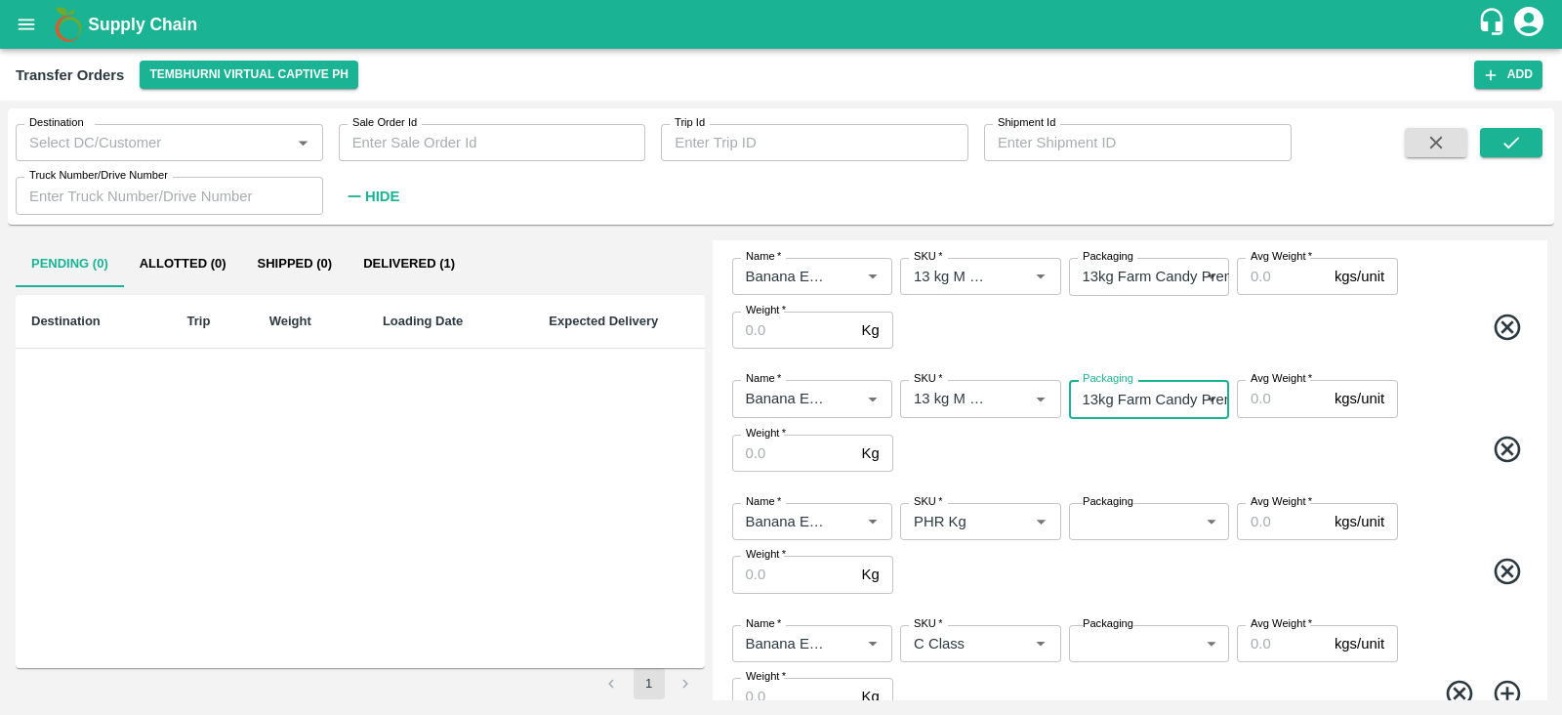
scroll to position [645, 0]
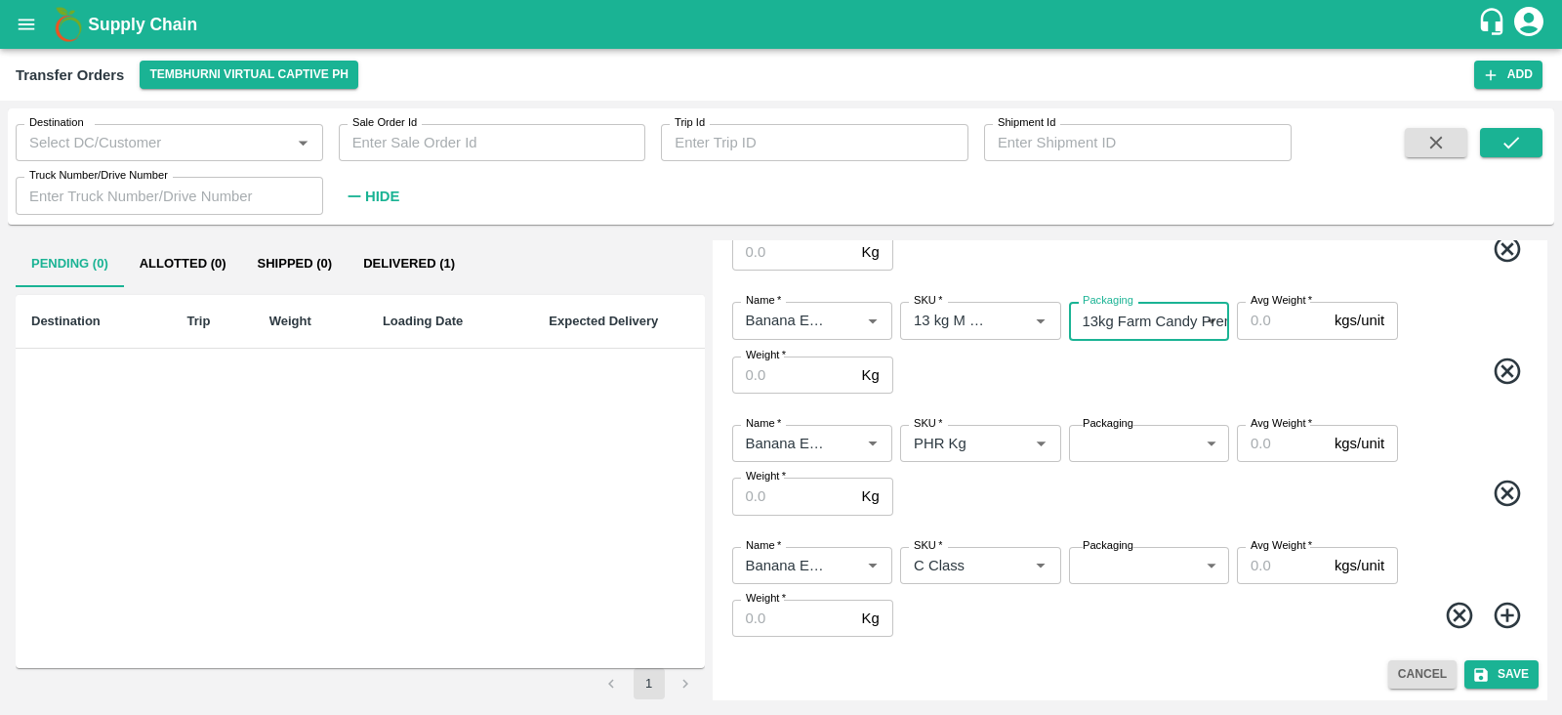
click at [1136, 440] on body "Supply Chain Transfer Orders Tembhurni Virtual Captive PH Add Destination Desti…" at bounding box center [781, 357] width 1562 height 715
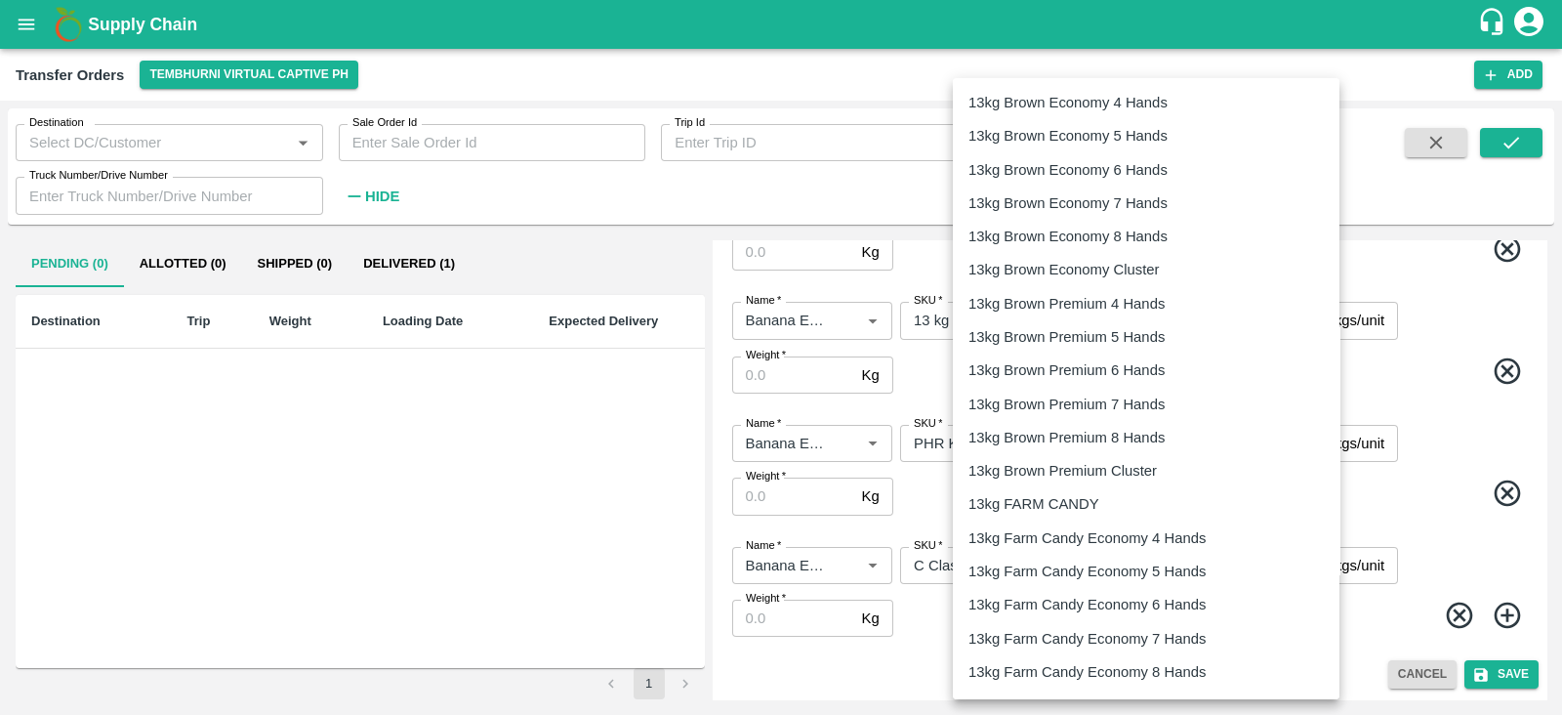
scroll to position [3040, 0]
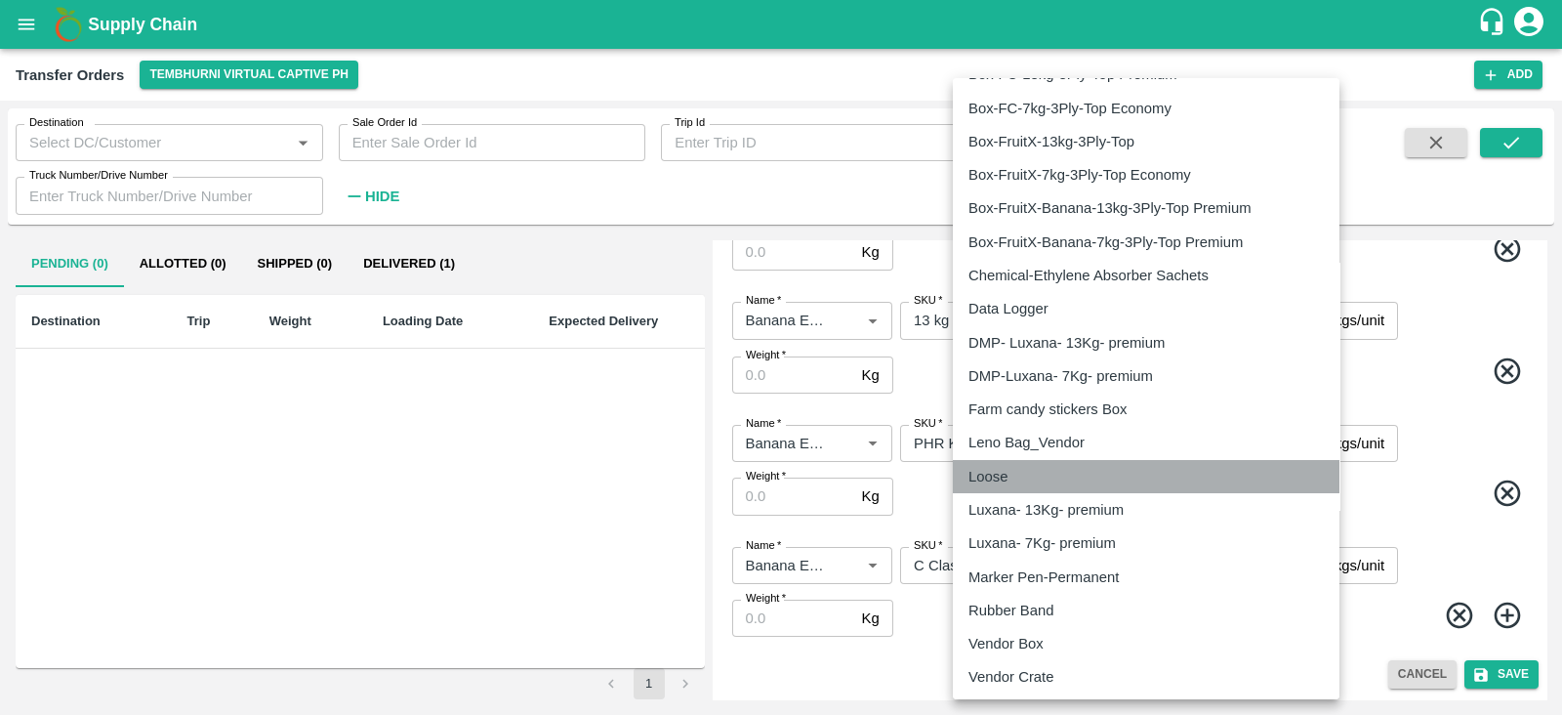
click at [1011, 476] on div "Loose" at bounding box center [993, 476] width 49 height 21
type input "258"
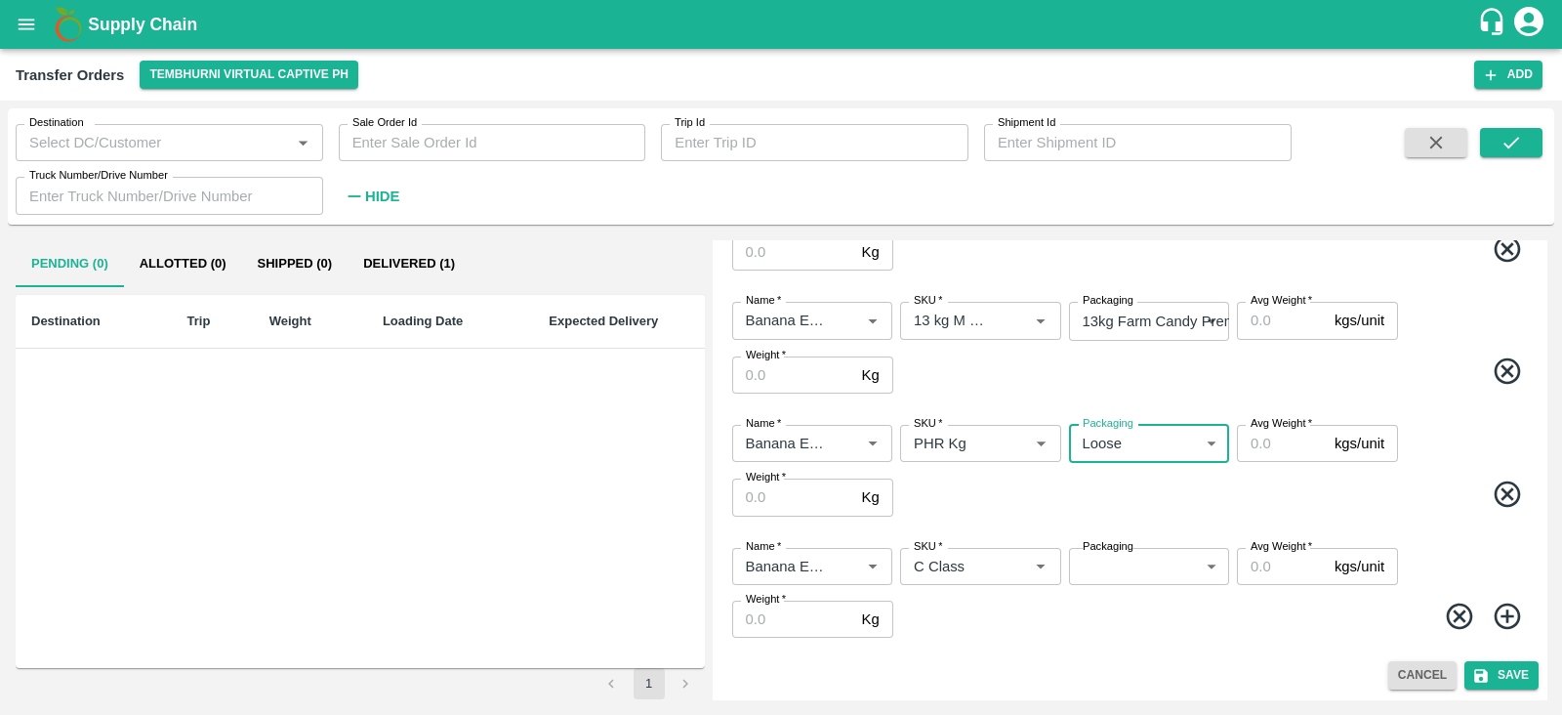
click at [1133, 567] on body "Supply Chain Transfer Orders Tembhurni Virtual Captive PH Add Destination Desti…" at bounding box center [781, 357] width 1562 height 715
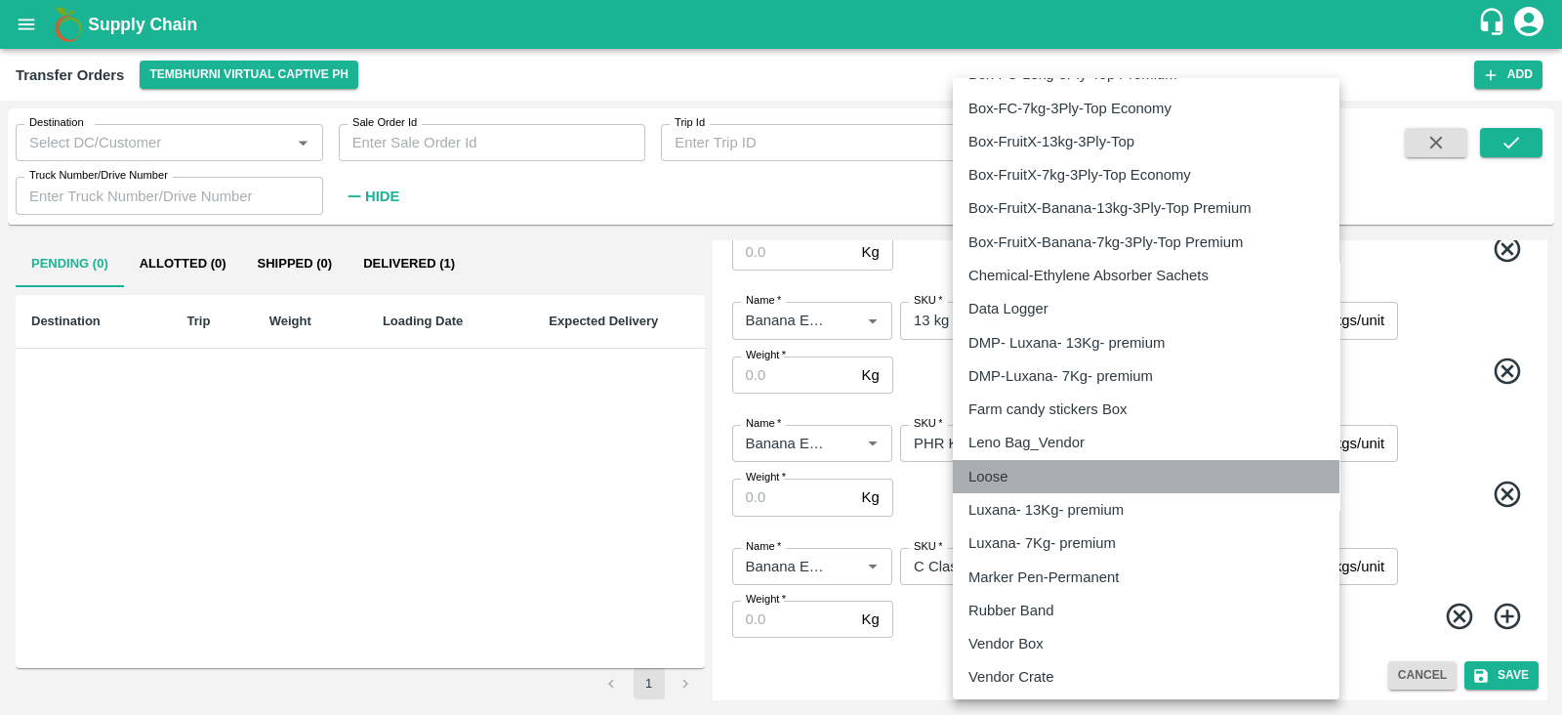
click at [1008, 473] on div "Loose" at bounding box center [993, 476] width 49 height 21
type input "258"
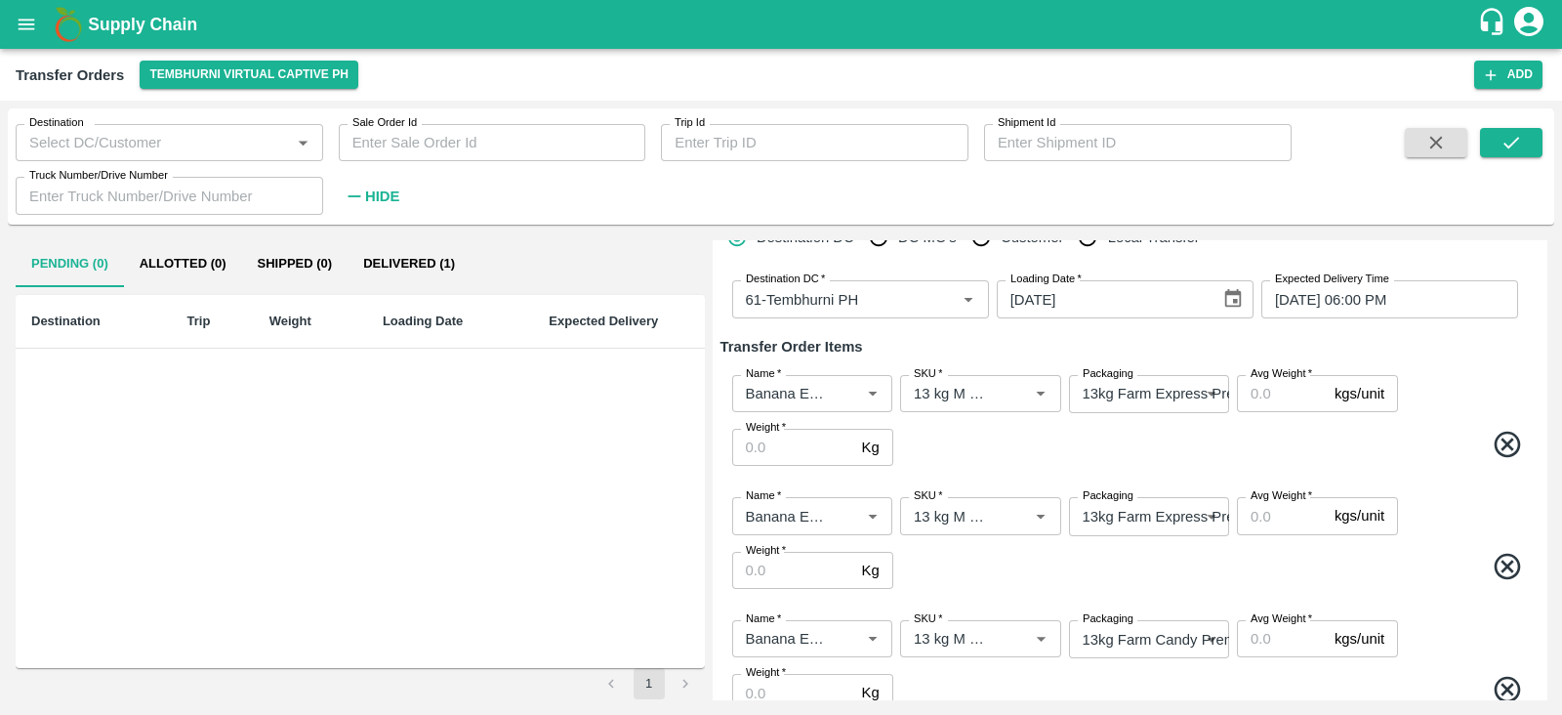
scroll to position [0, 0]
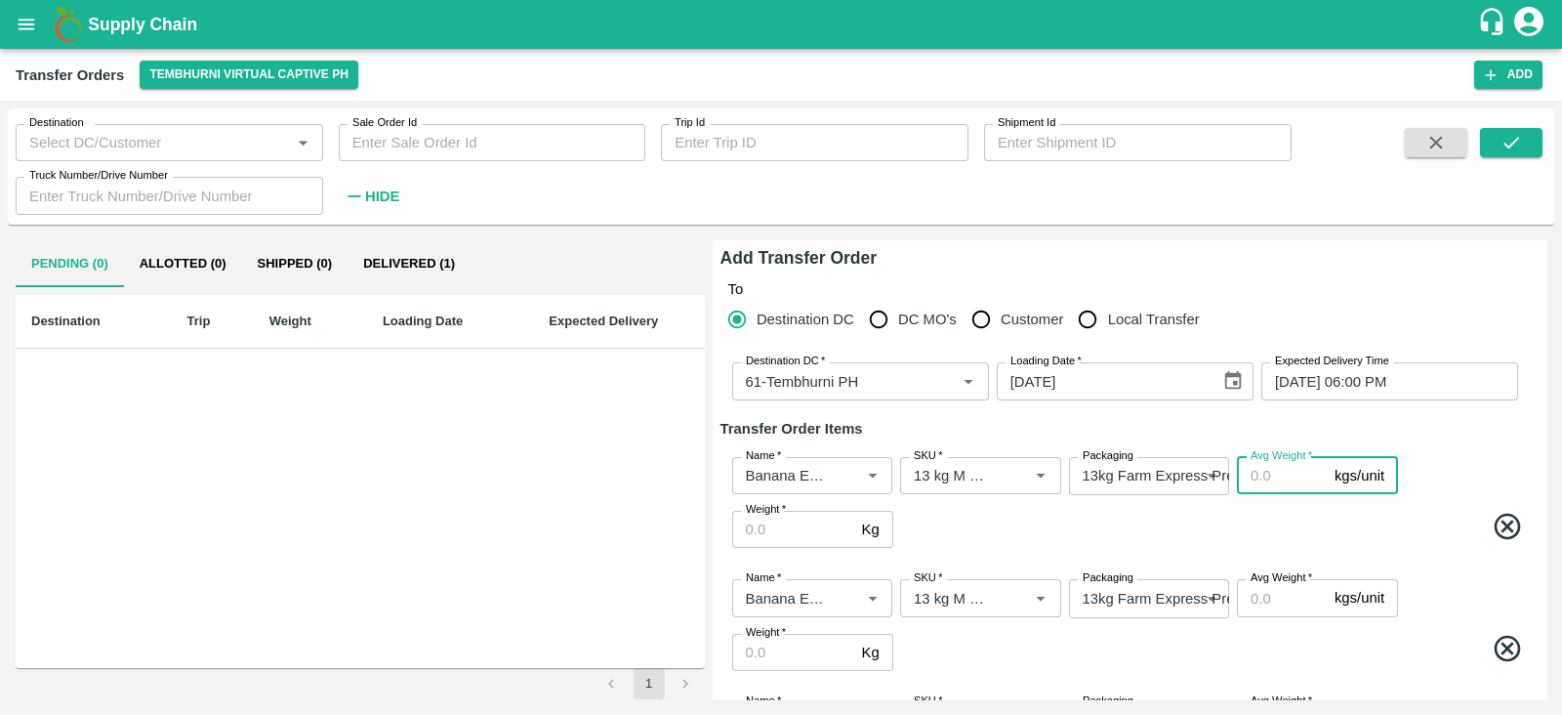
click at [1276, 470] on input "Avg Weight   *" at bounding box center [1282, 475] width 90 height 37
type input "13"
click at [1268, 597] on input "Avg Weight   *" at bounding box center [1282, 597] width 90 height 37
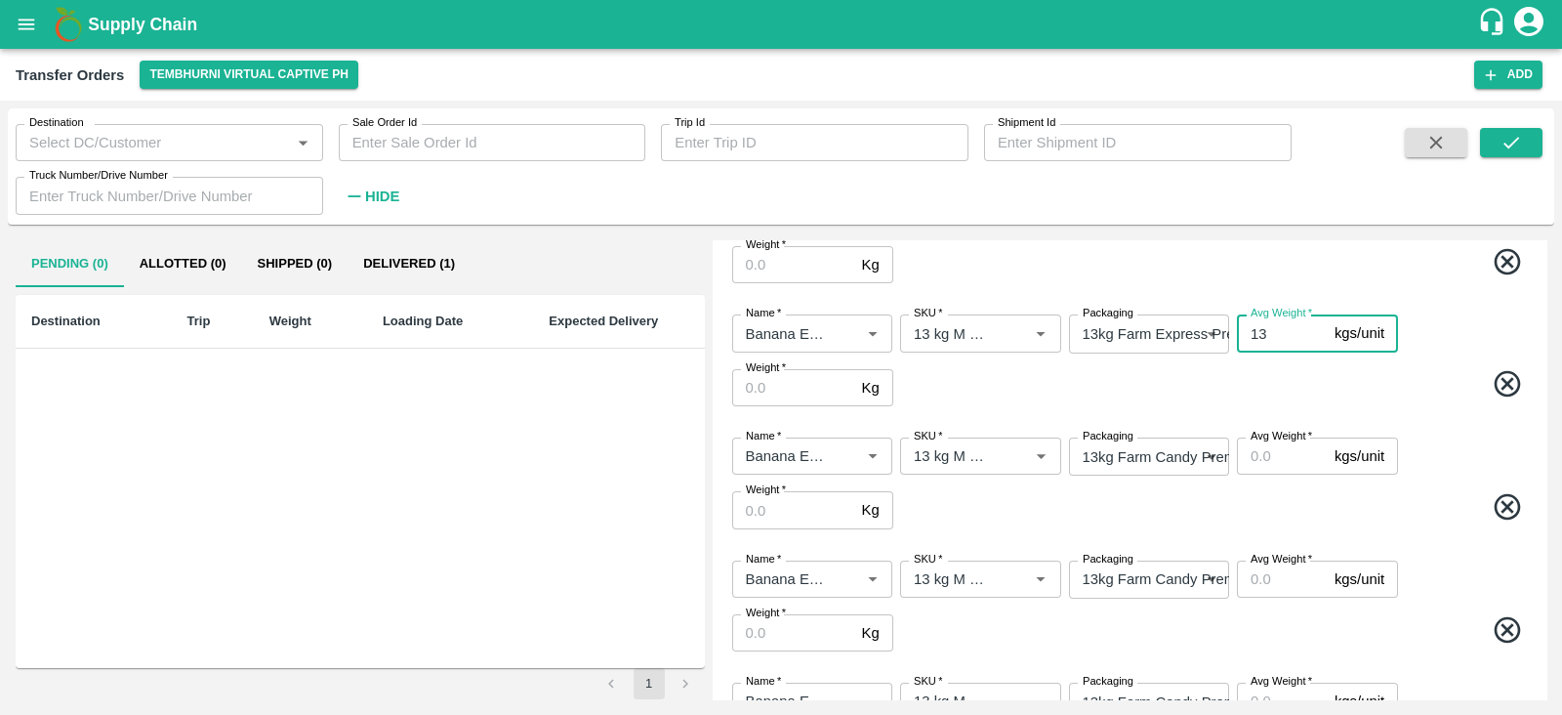
scroll to position [266, 0]
type input "13"
click at [1256, 460] on input "Avg Weight   *" at bounding box center [1282, 454] width 90 height 37
type input "13"
click at [1255, 588] on input "Avg Weight   *" at bounding box center [1282, 577] width 90 height 37
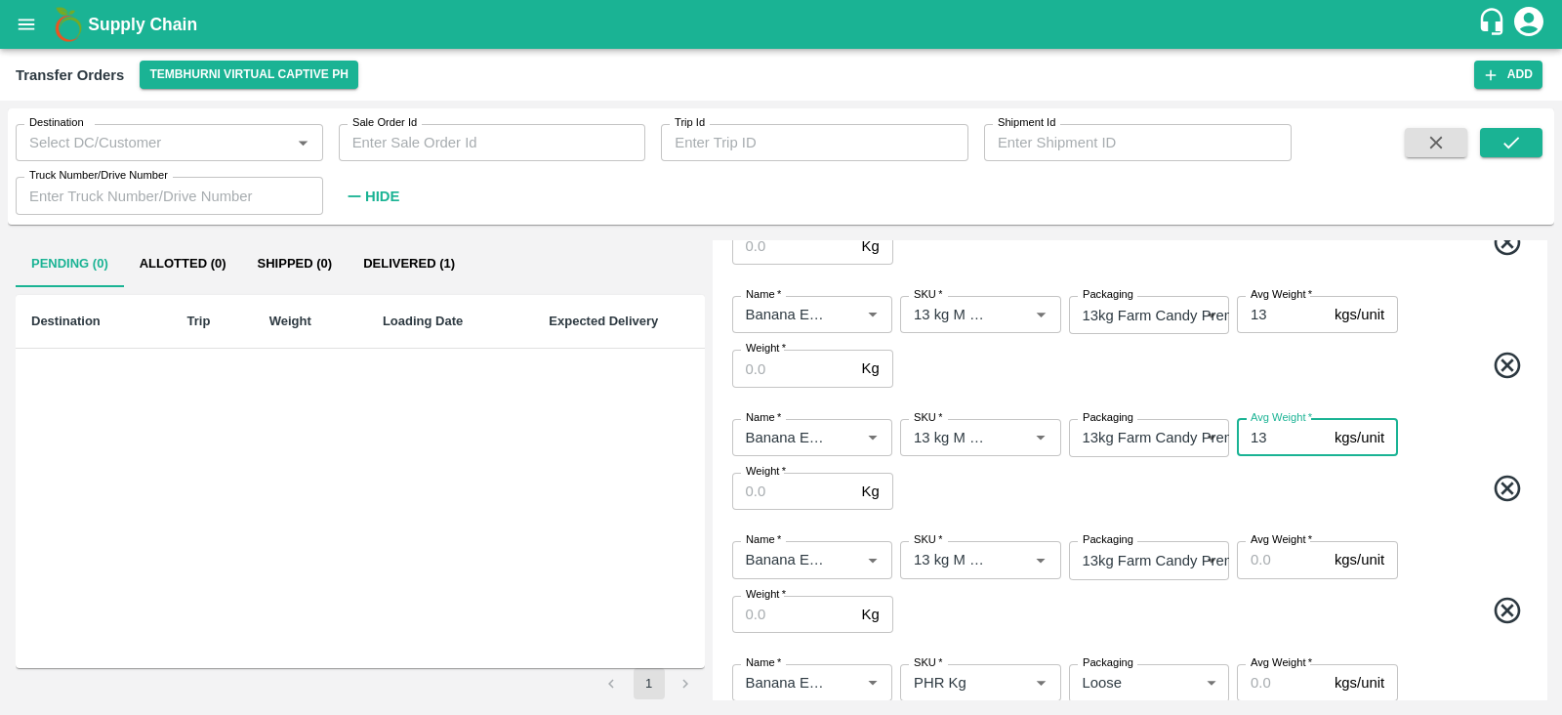
scroll to position [407, 0]
type input "13"
click at [1269, 564] on input "Avg Weight   *" at bounding box center [1282, 558] width 90 height 37
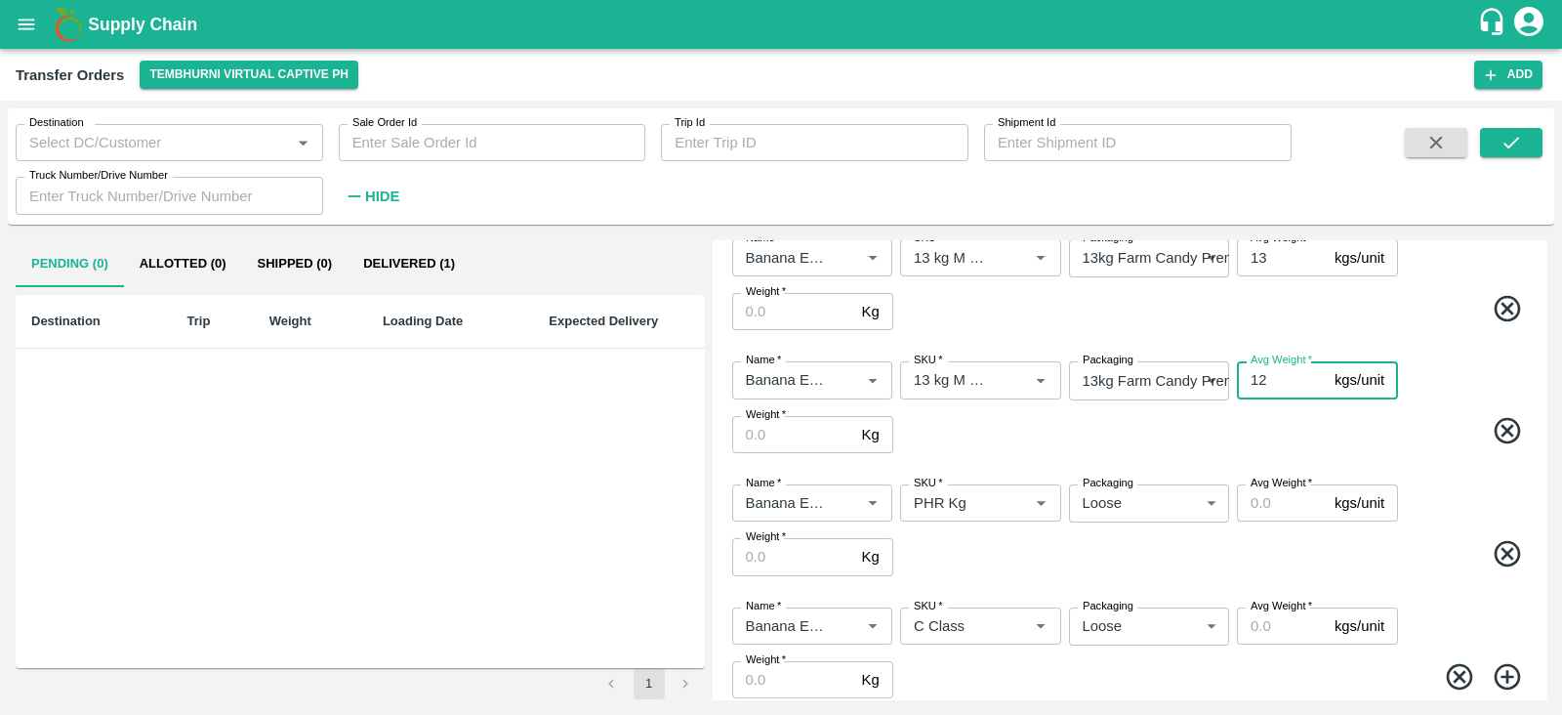
scroll to position [590, 0]
type input "12"
click at [1270, 494] on input "Avg Weight   *" at bounding box center [1282, 498] width 90 height 37
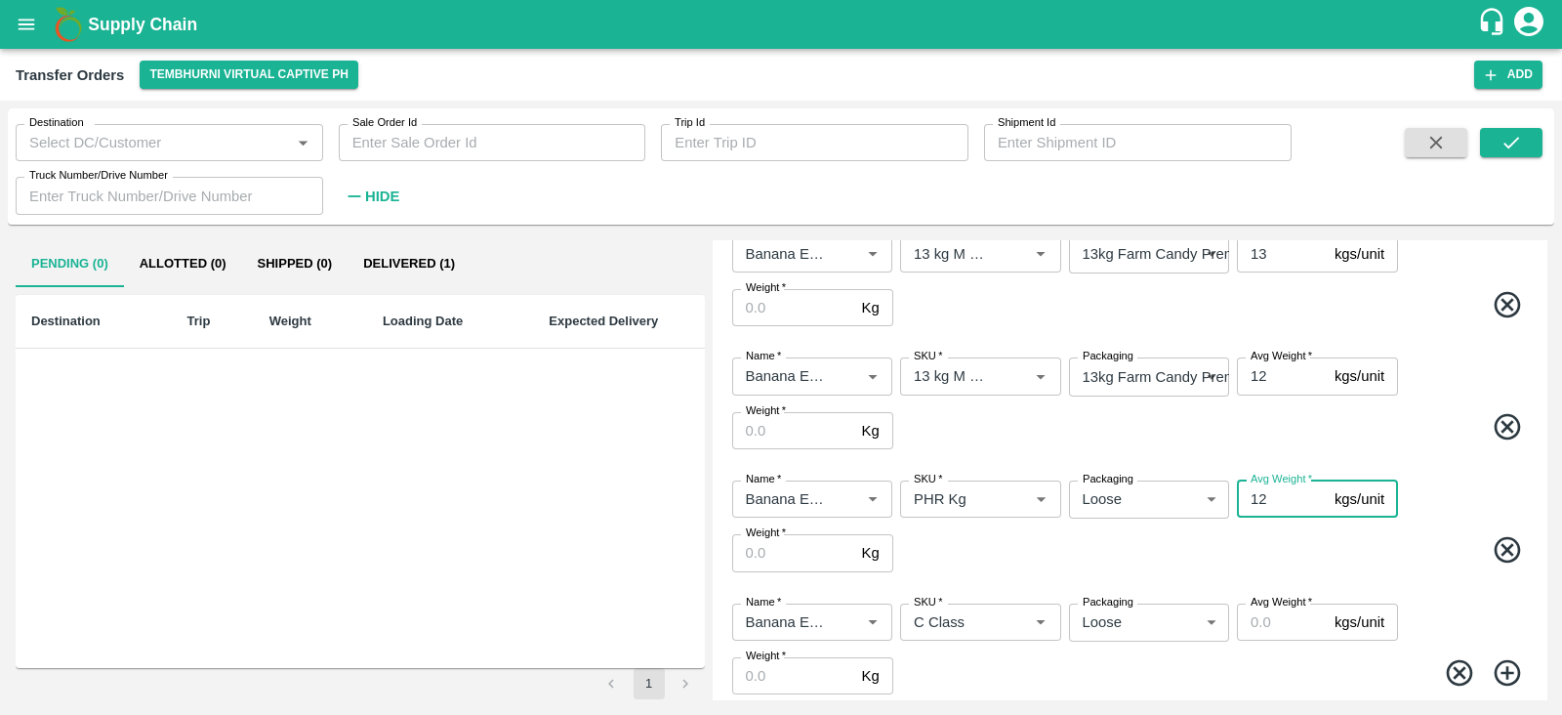
scroll to position [648, 0]
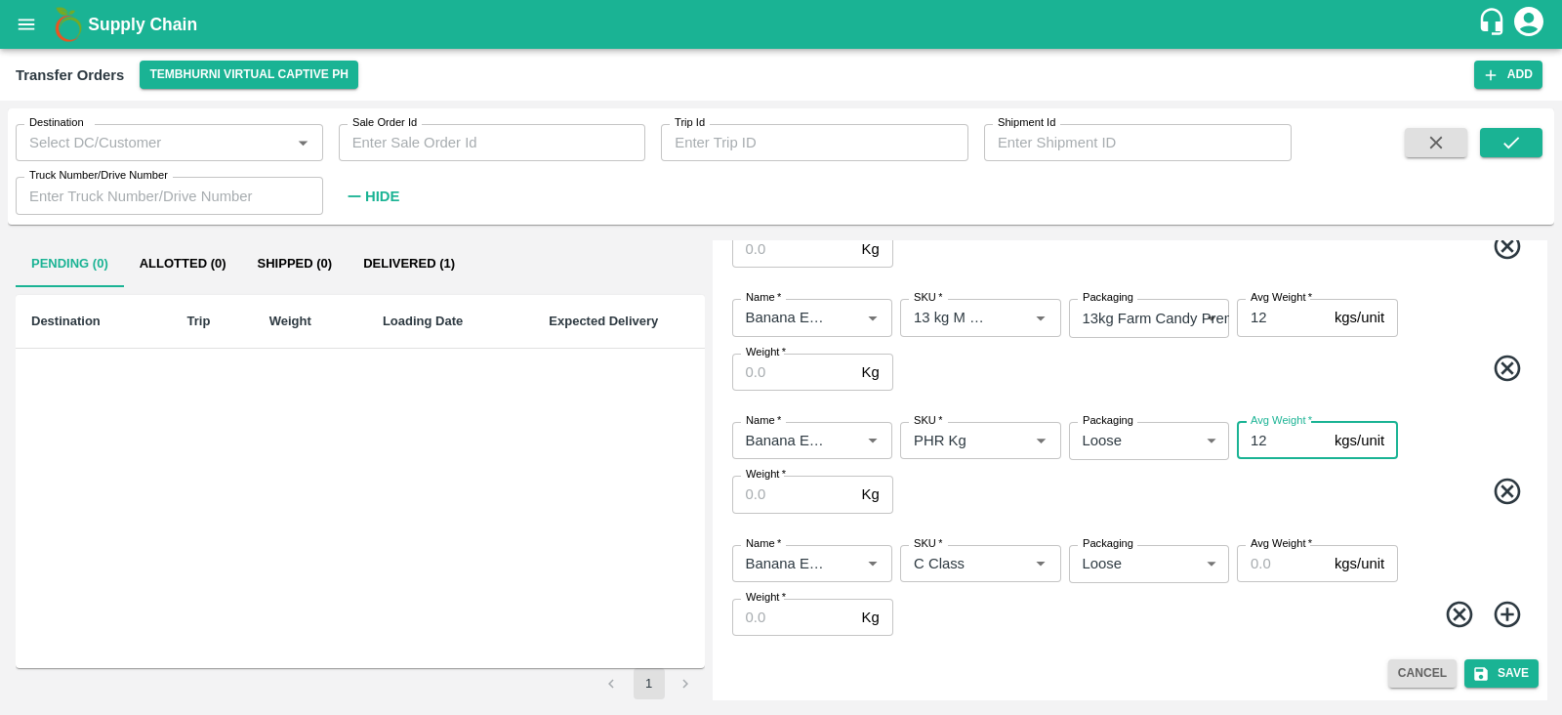
type input "12"
click at [1270, 570] on input "Avg Weight   *" at bounding box center [1282, 563] width 90 height 37
type input "13"
click at [1269, 450] on input "12" at bounding box center [1282, 440] width 90 height 37
type input "1"
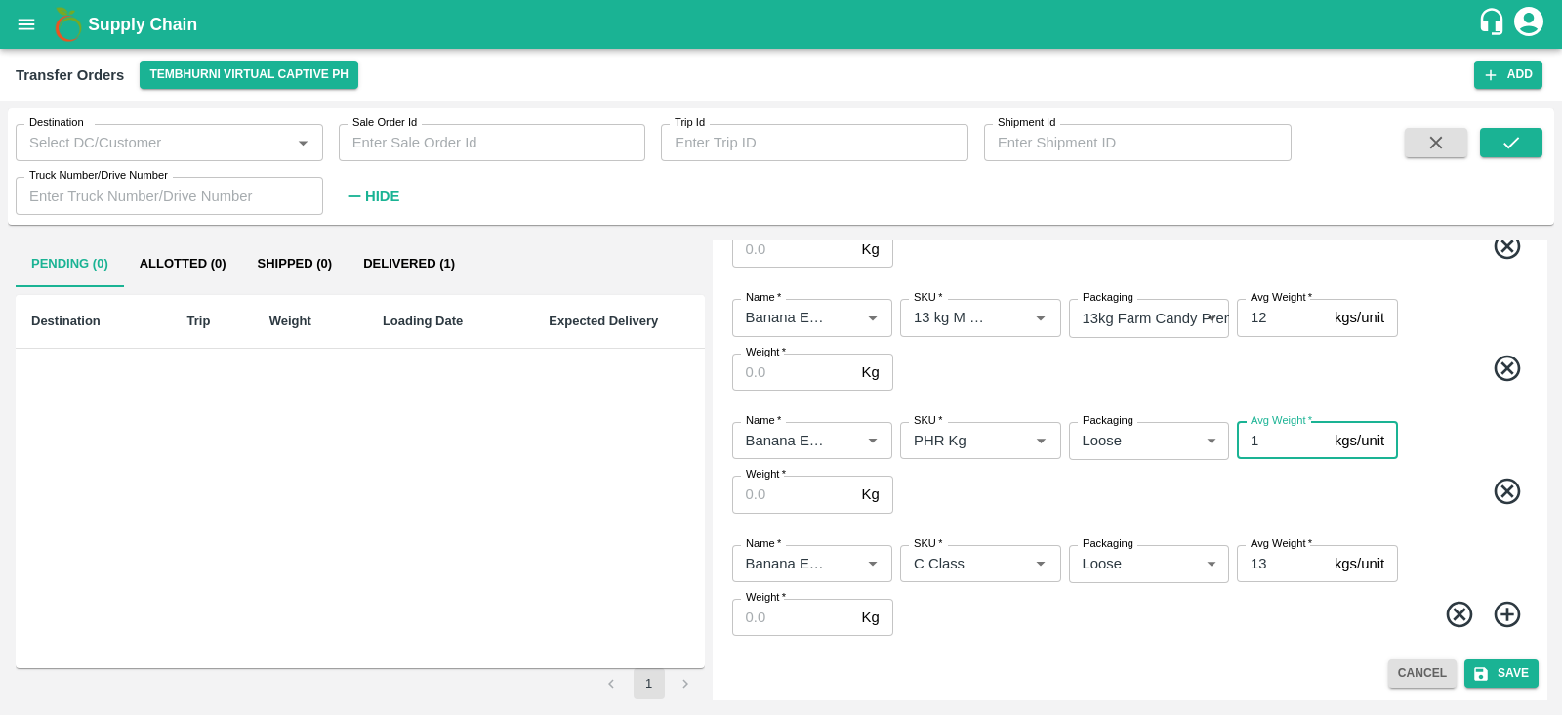
type input "1"
click at [1270, 558] on input "13" at bounding box center [1282, 563] width 90 height 37
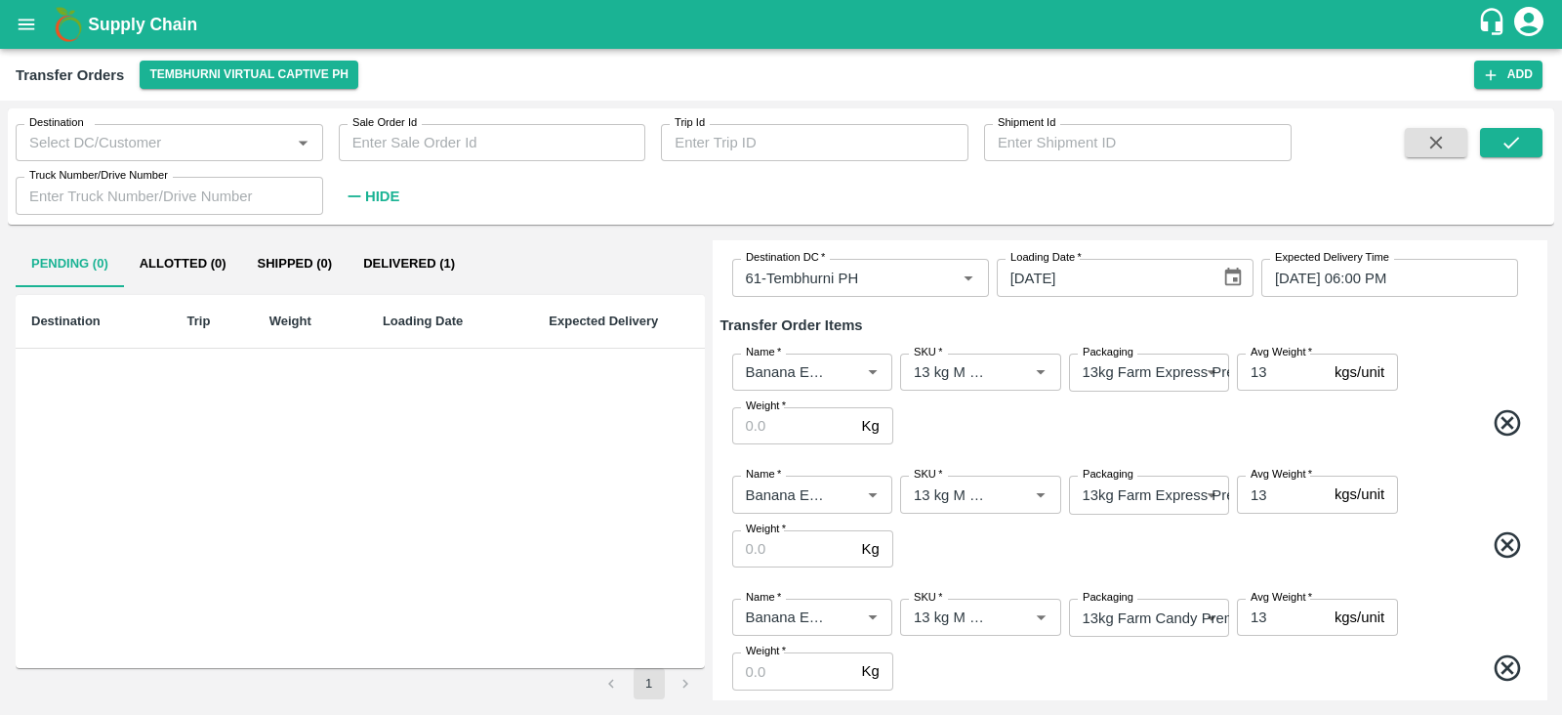
scroll to position [108, 0]
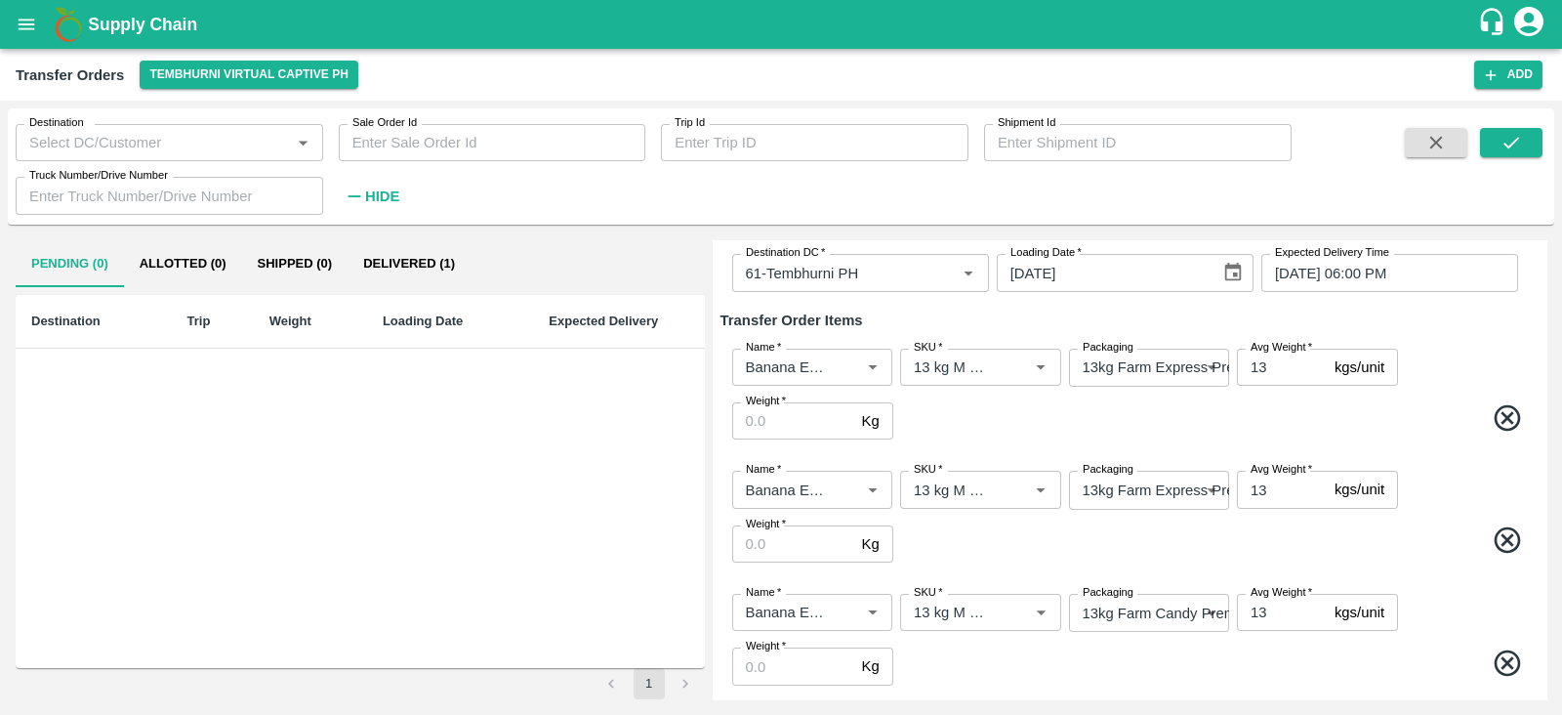
type input "1"
click at [809, 432] on input "Weight   *" at bounding box center [793, 420] width 122 height 37
type input "1200"
click at [801, 534] on input "Weight   *" at bounding box center [793, 543] width 122 height 37
type input "1498"
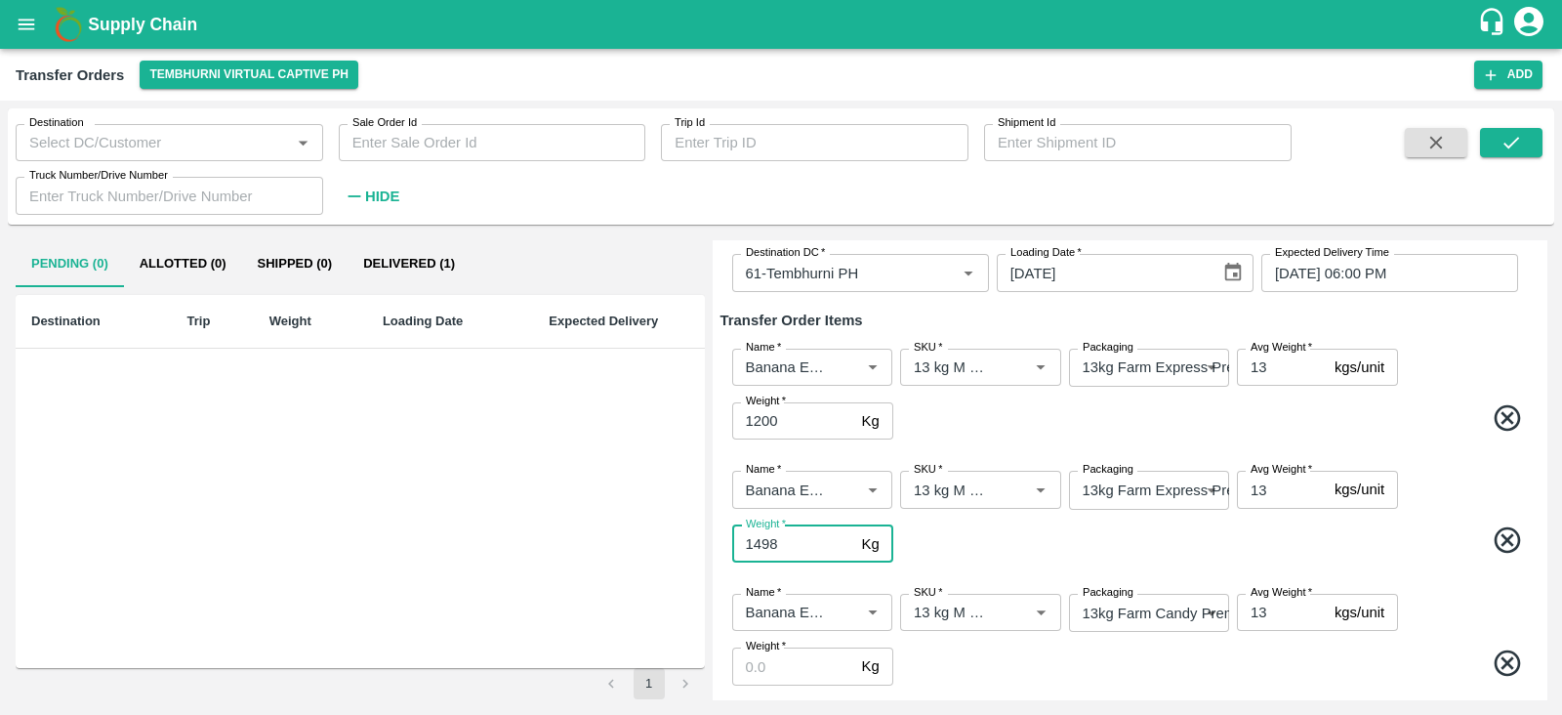
click at [776, 671] on input "Weight   *" at bounding box center [793, 665] width 122 height 37
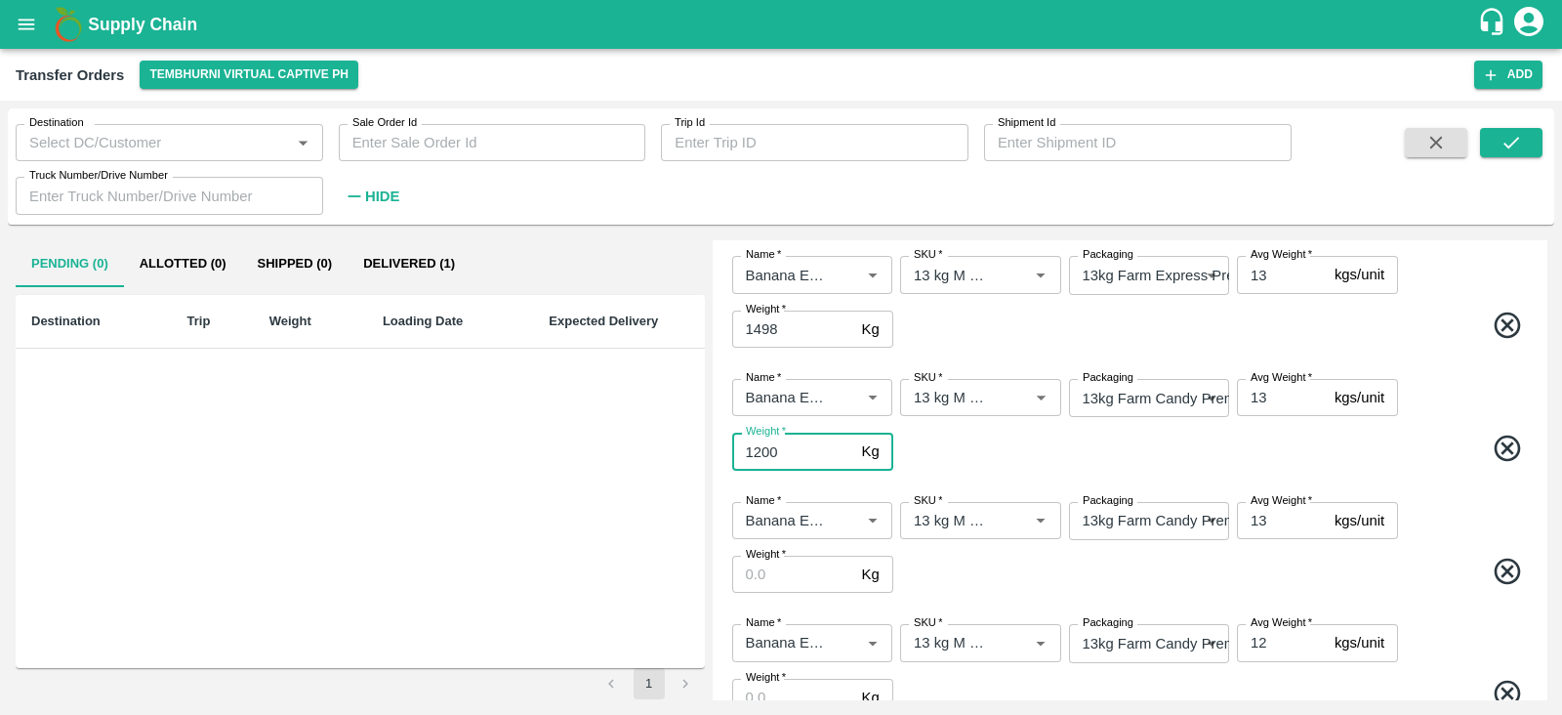
scroll to position [338, 0]
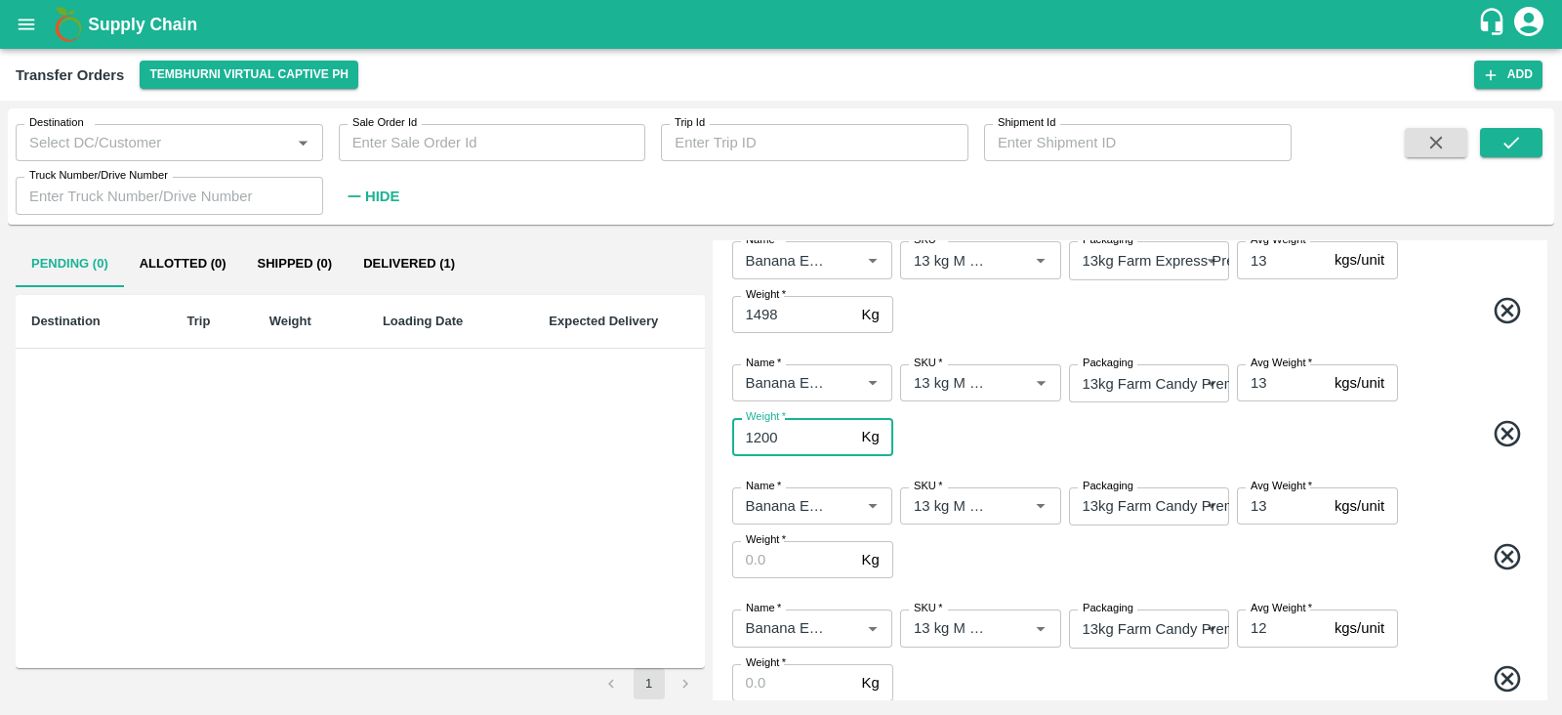
type input "1200"
click at [773, 557] on input "Weight   *" at bounding box center [793, 559] width 122 height 37
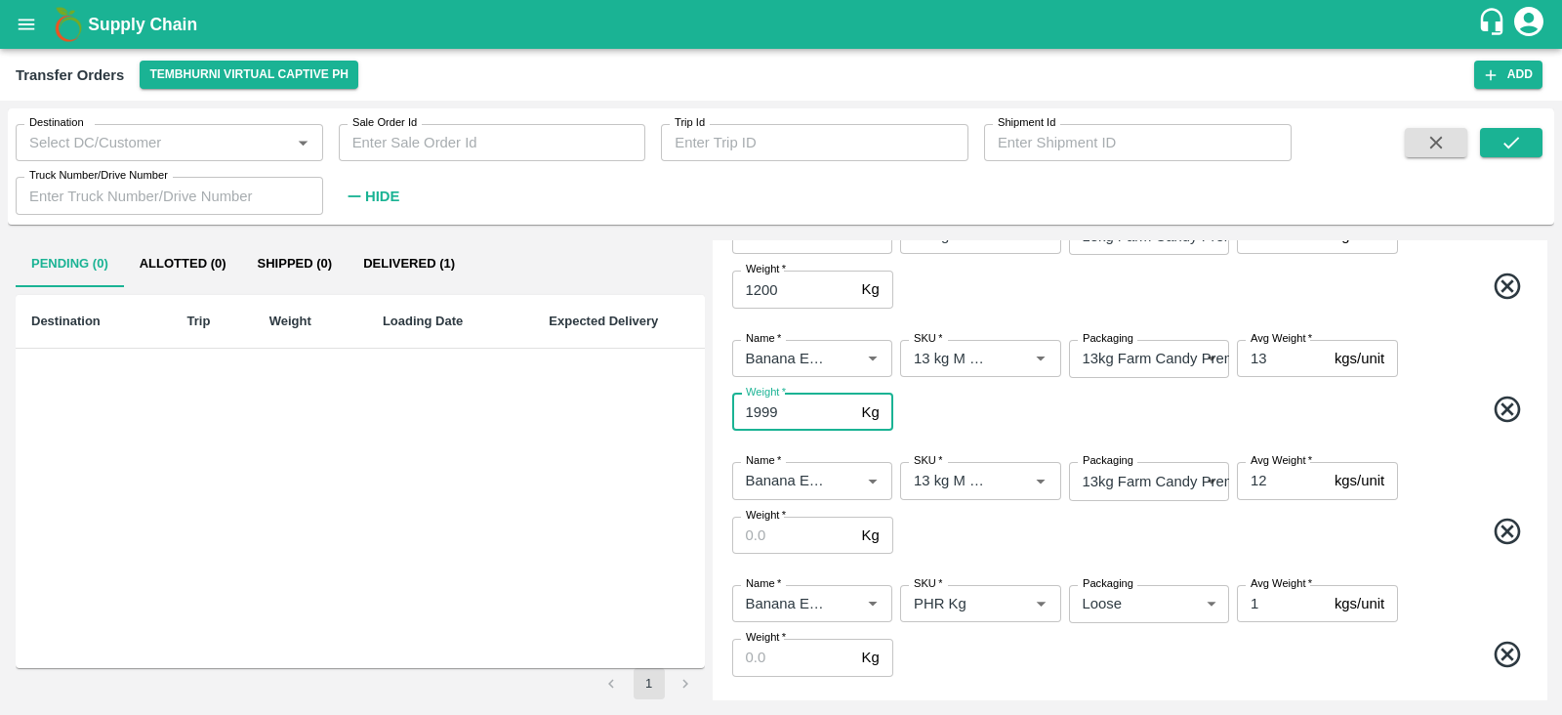
scroll to position [487, 0]
type input "1999"
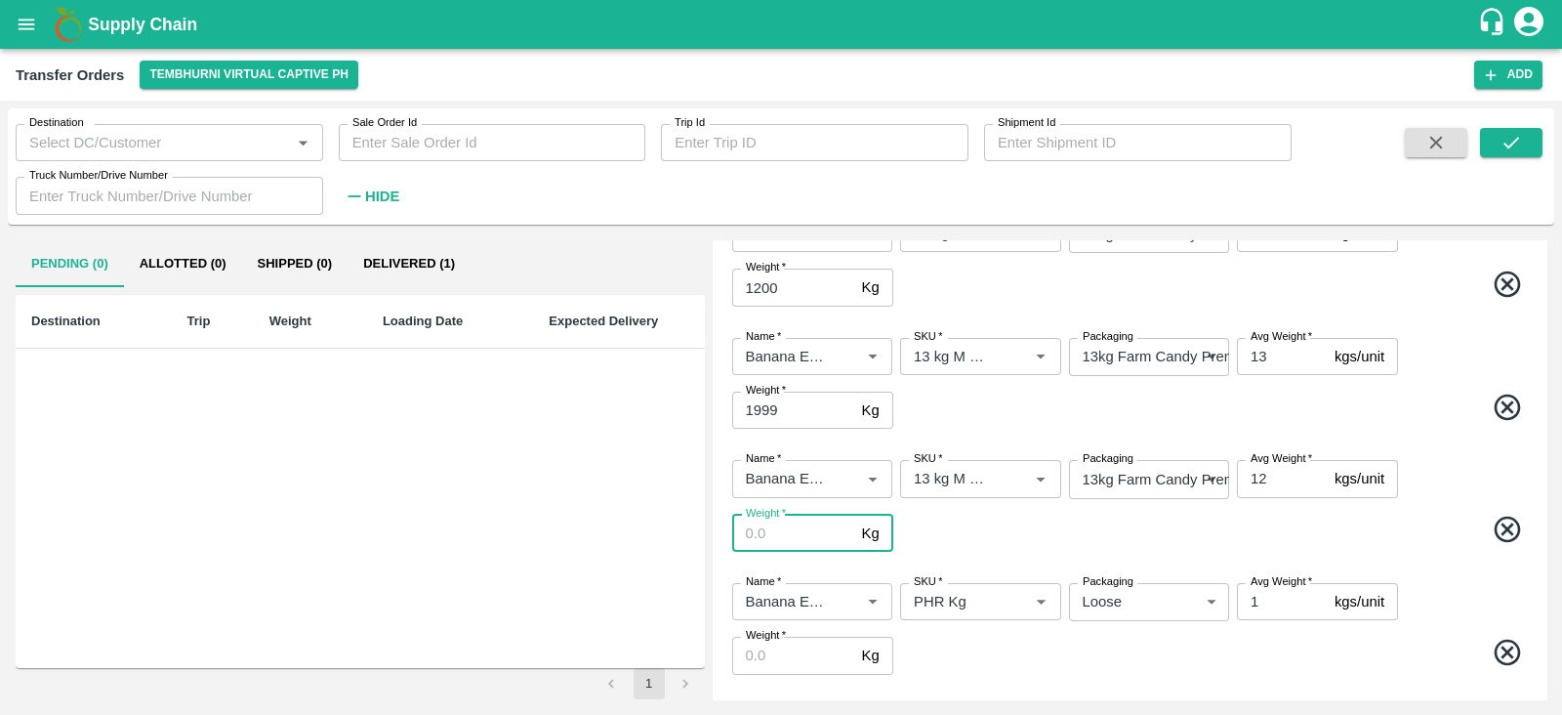
click at [781, 529] on input "Weight   *" at bounding box center [793, 533] width 122 height 37
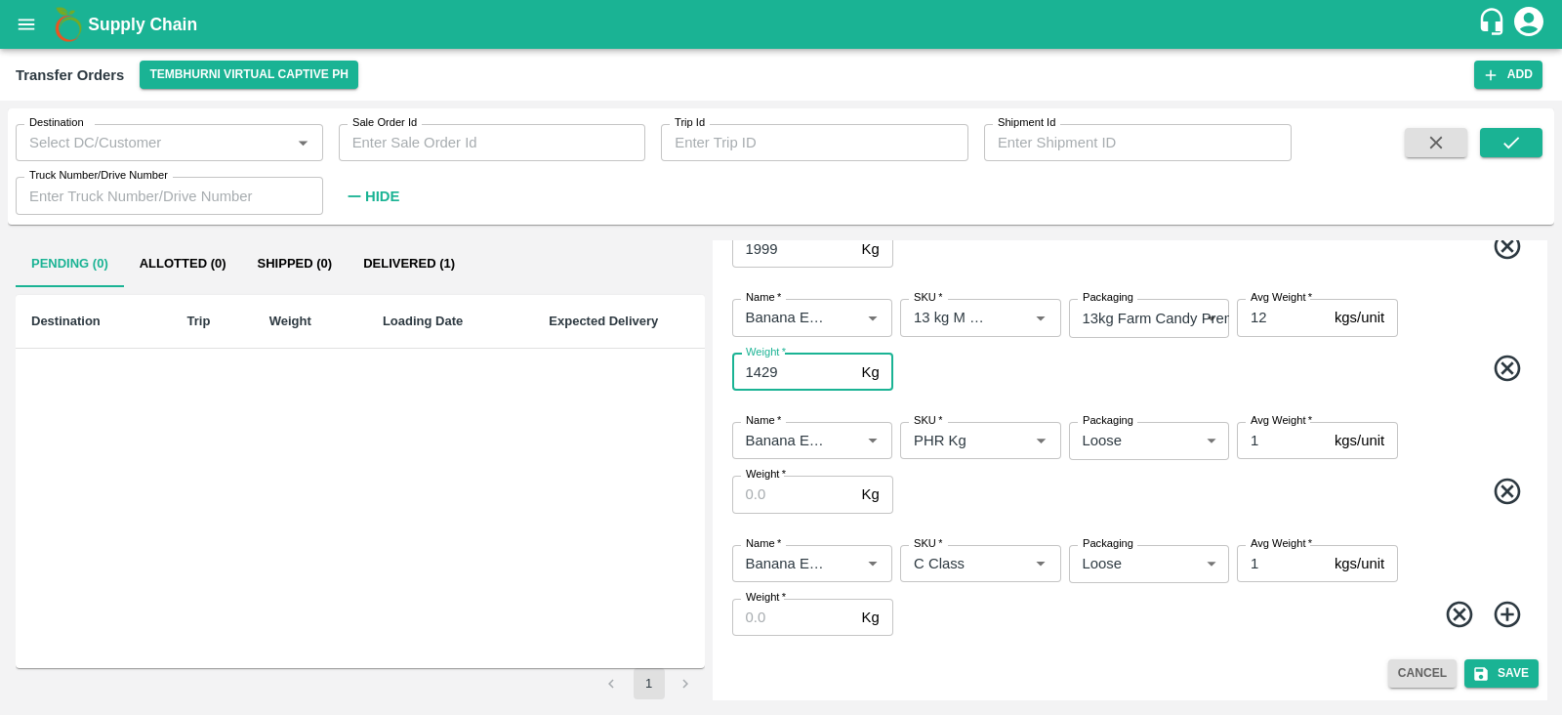
type input "1429"
click at [787, 490] on input "Weight   *" at bounding box center [793, 493] width 122 height 37
type input "100"
click at [757, 621] on input "Weight   *" at bounding box center [793, 617] width 122 height 37
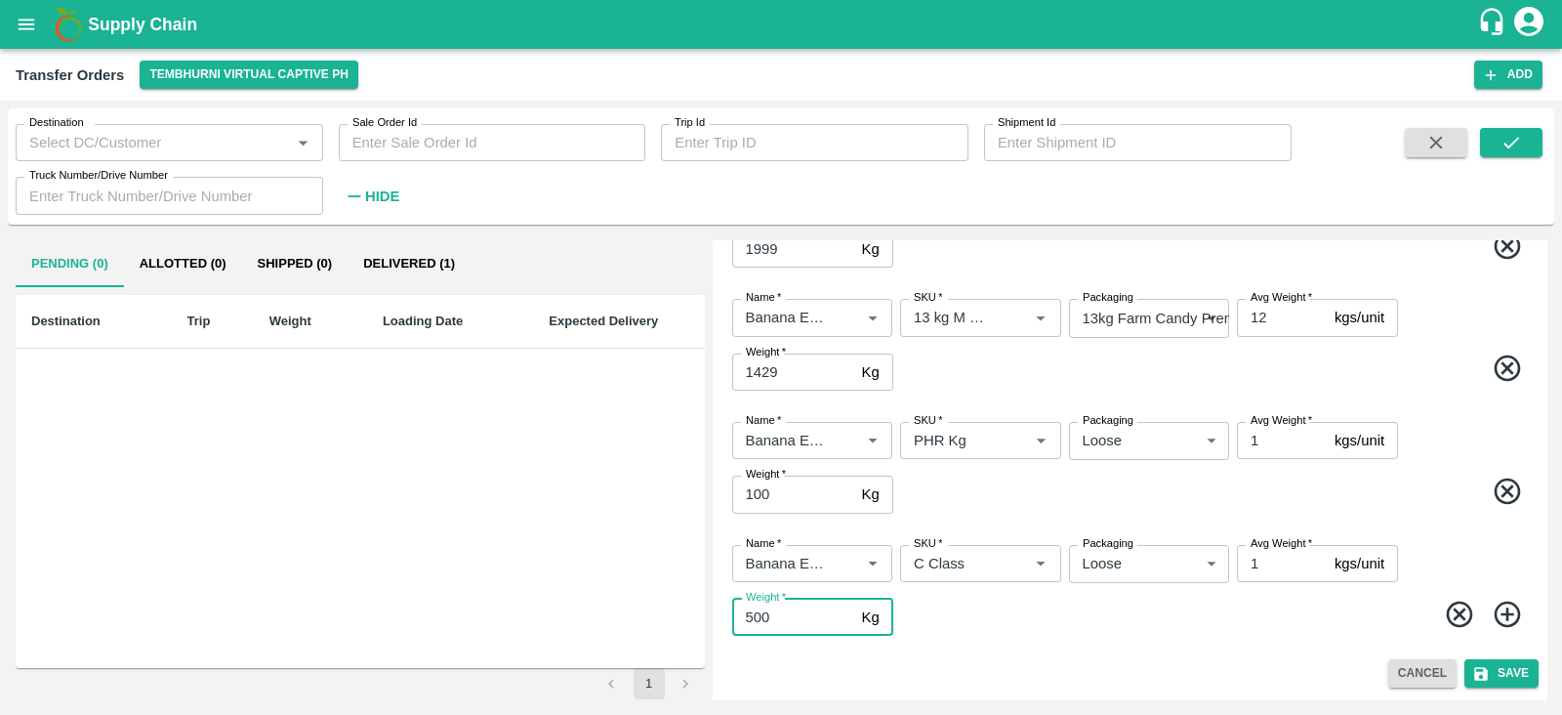
type input "500"
click at [1274, 319] on input "12" at bounding box center [1282, 317] width 90 height 37
type input "13"
click at [1095, 632] on span at bounding box center [1214, 618] width 634 height 38
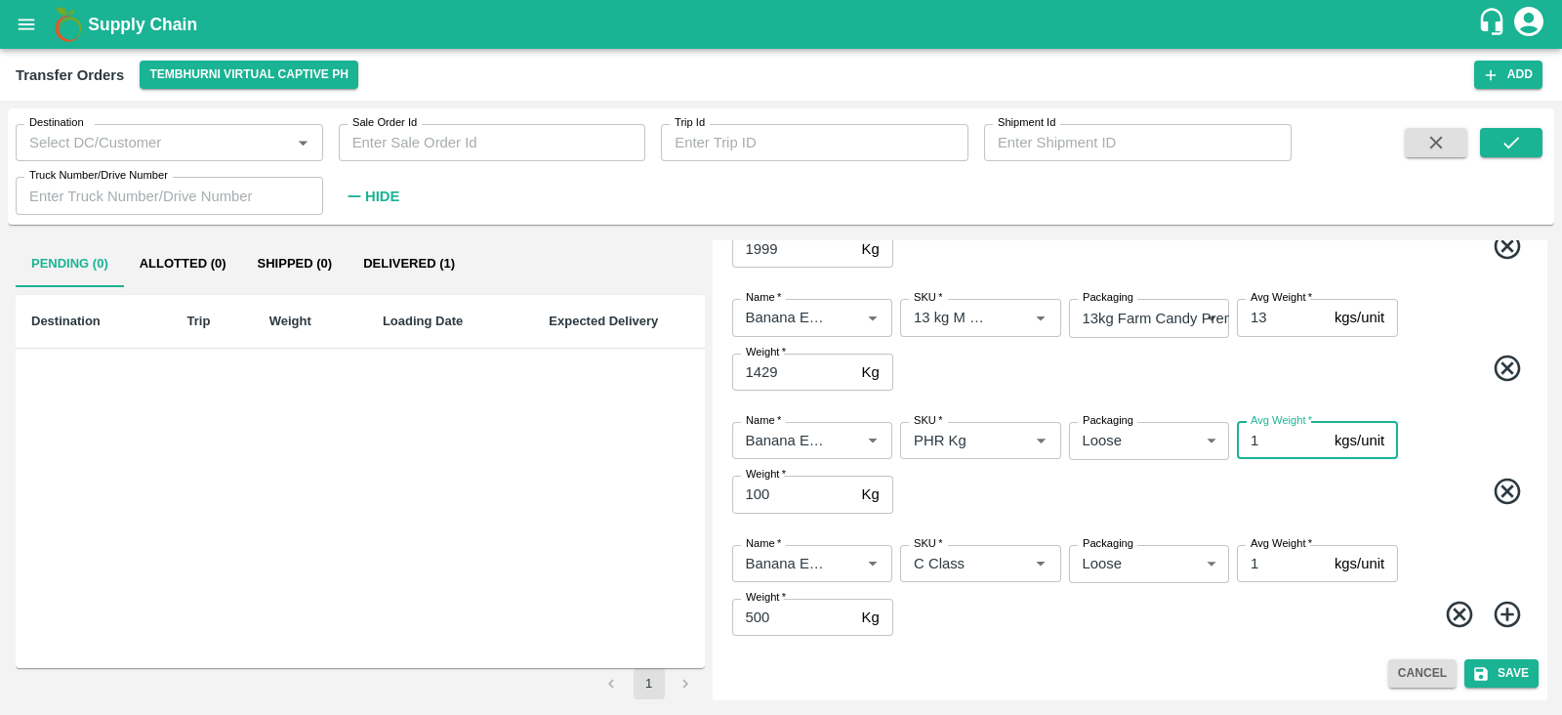
click at [1264, 437] on input "1" at bounding box center [1282, 440] width 90 height 37
click at [1479, 674] on icon "submit" at bounding box center [1481, 674] width 14 height 14
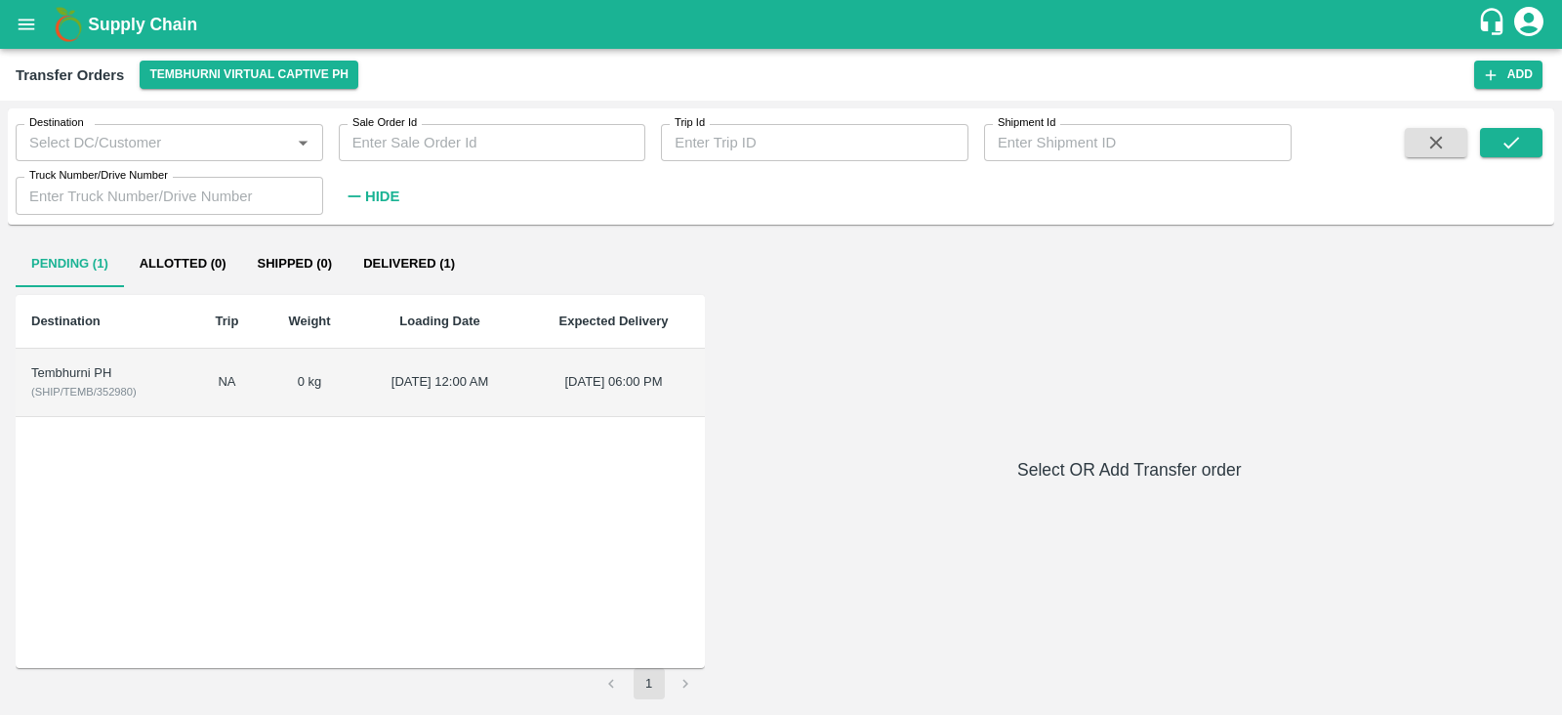
click at [85, 368] on div "Tembhurni PH" at bounding box center [103, 373] width 145 height 19
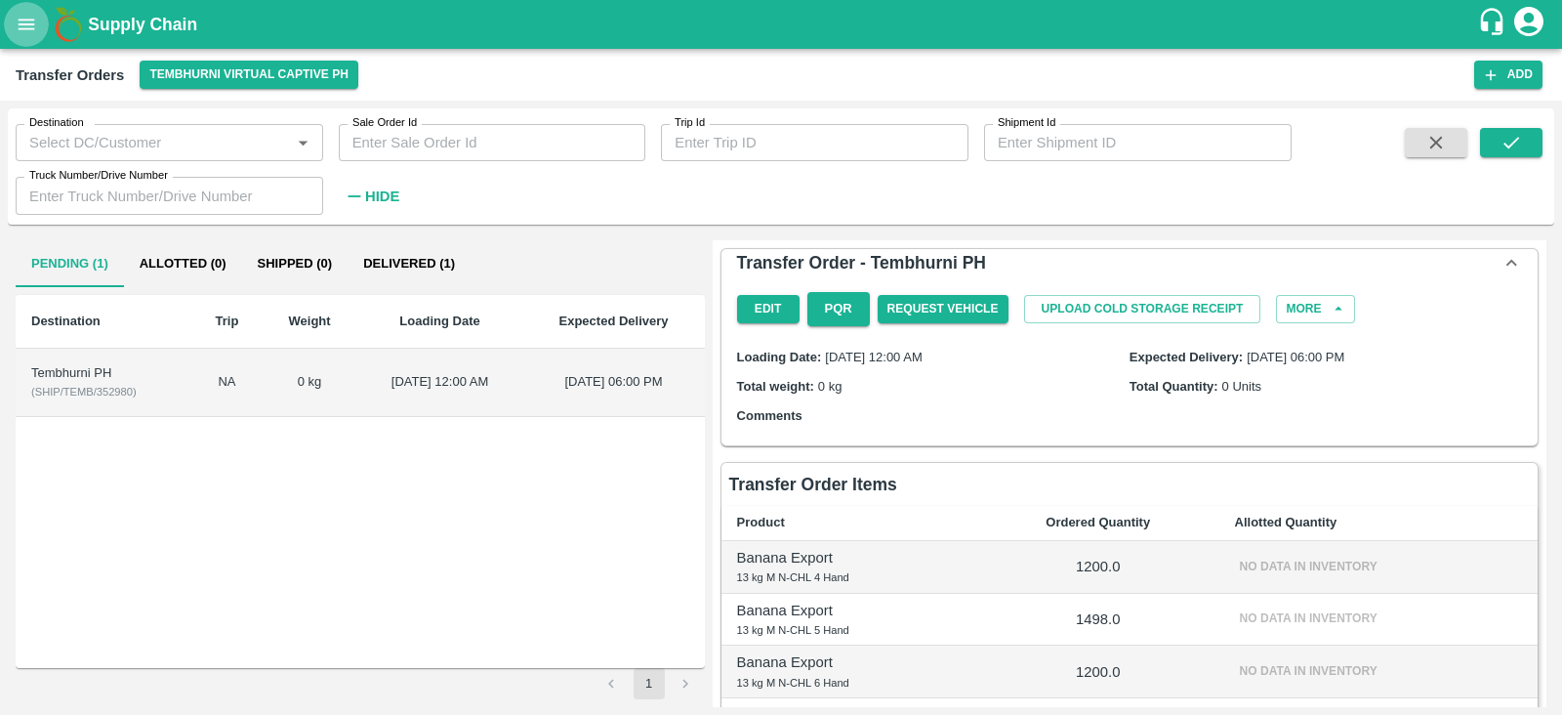
click at [26, 20] on icon "open drawer" at bounding box center [27, 24] width 17 height 11
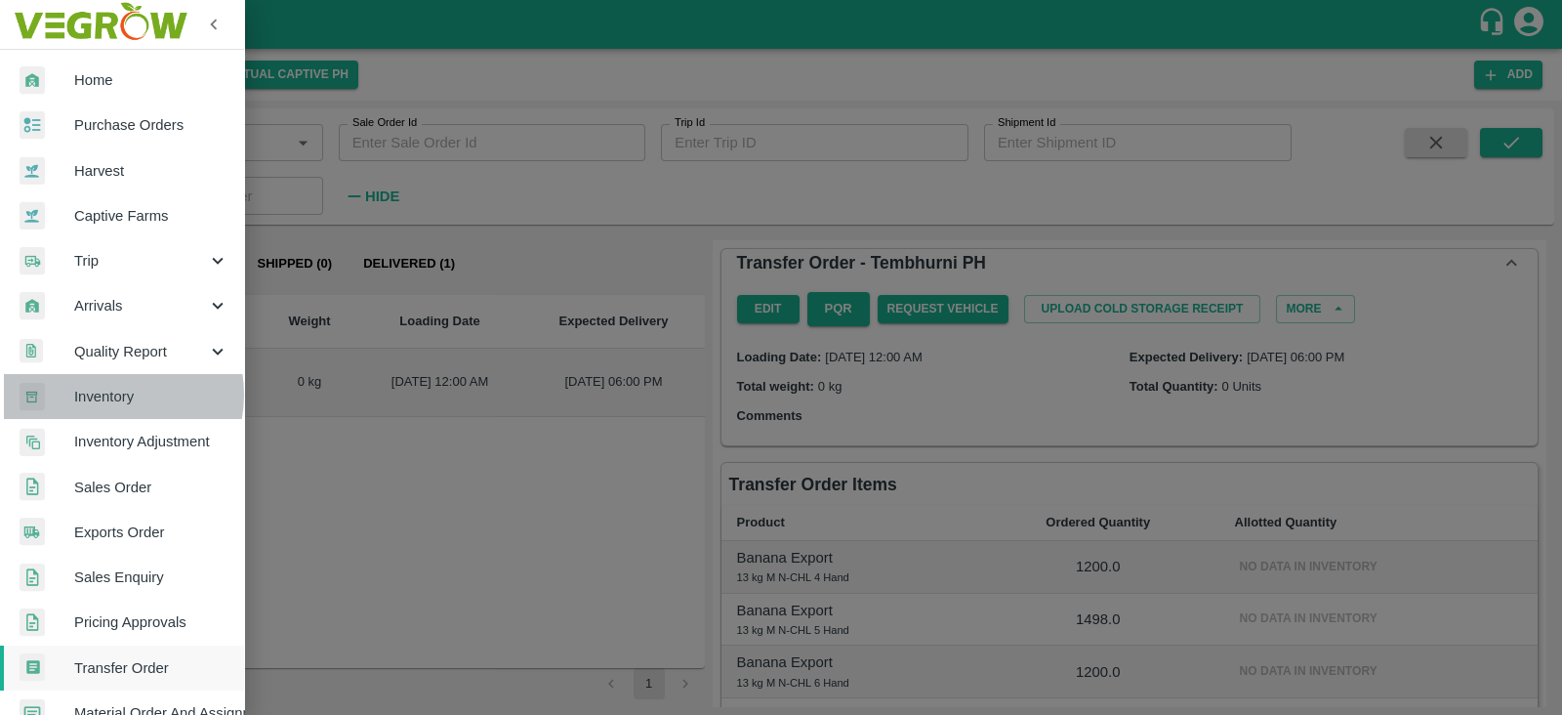
click at [107, 394] on span "Inventory" at bounding box center [151, 396] width 154 height 21
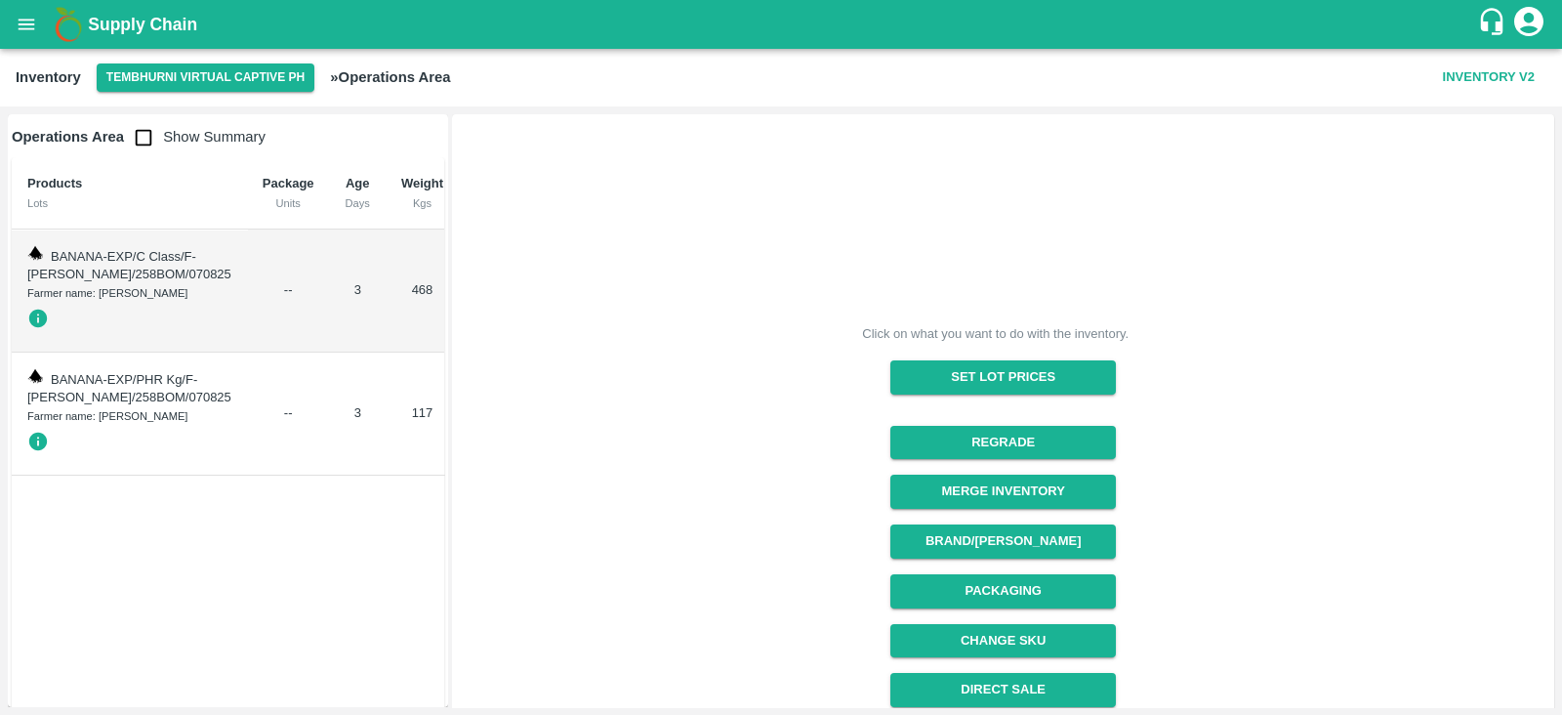
click at [83, 270] on span "BANANA-EXP/C Class/F-MH-Nikhil/258BOM/070825" at bounding box center [129, 265] width 204 height 33
click at [412, 297] on span "468" at bounding box center [422, 289] width 21 height 15
click at [65, 405] on span "BANANA-EXP/PHR Kg/F-MH-Nikhil/258BOM/070825" at bounding box center [129, 388] width 204 height 33
click at [35, 250] on img at bounding box center [35, 253] width 16 height 16
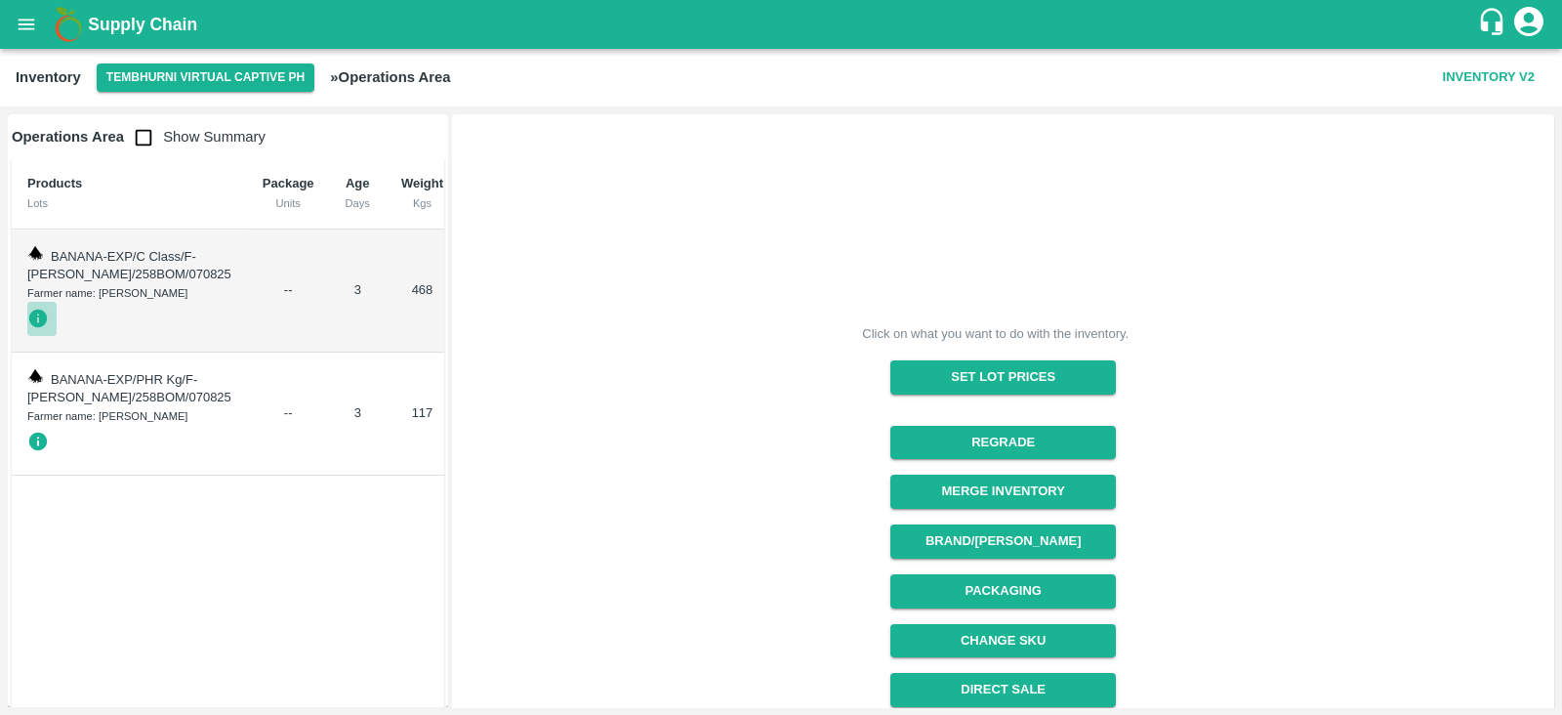
click at [35, 328] on icon "button" at bounding box center [38, 319] width 19 height 19
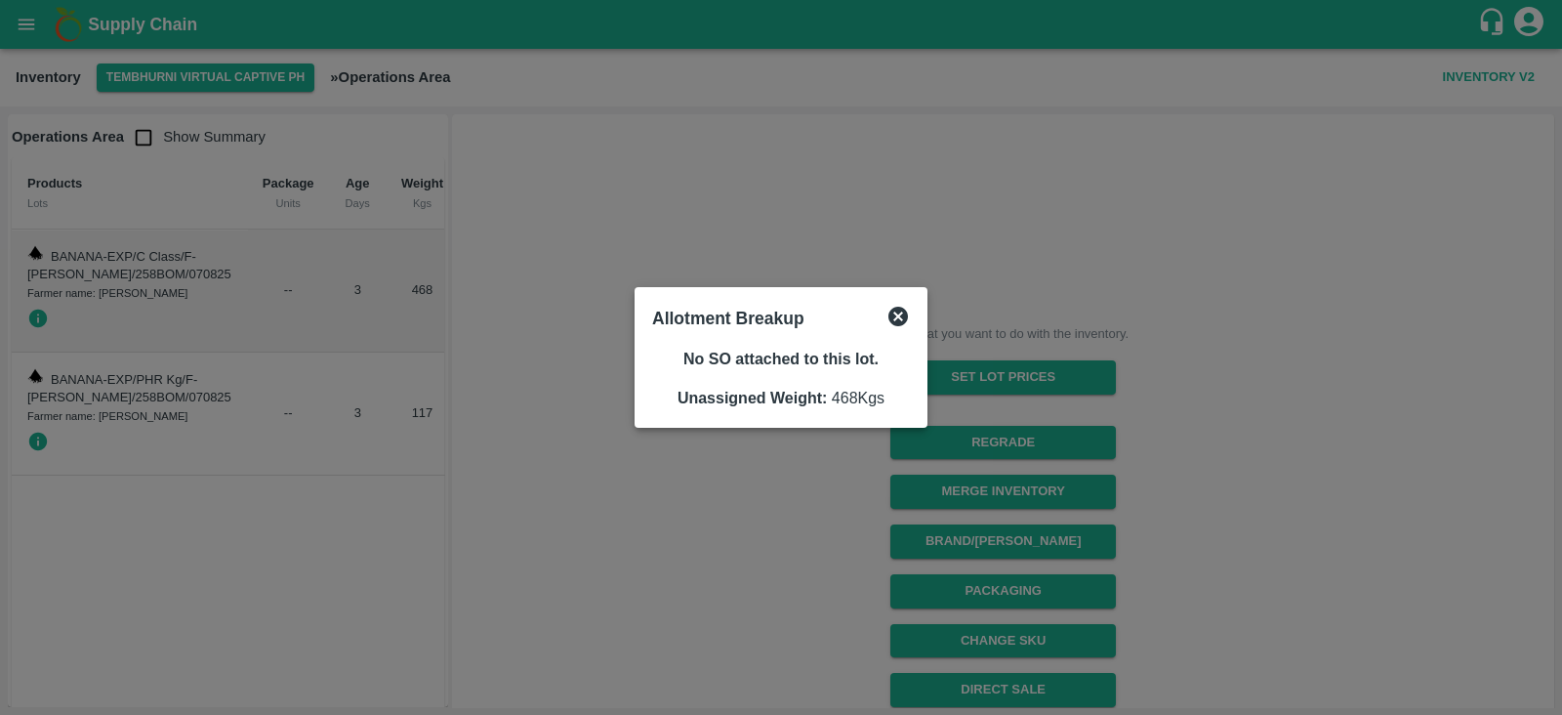
click at [901, 309] on icon at bounding box center [898, 317] width 20 height 20
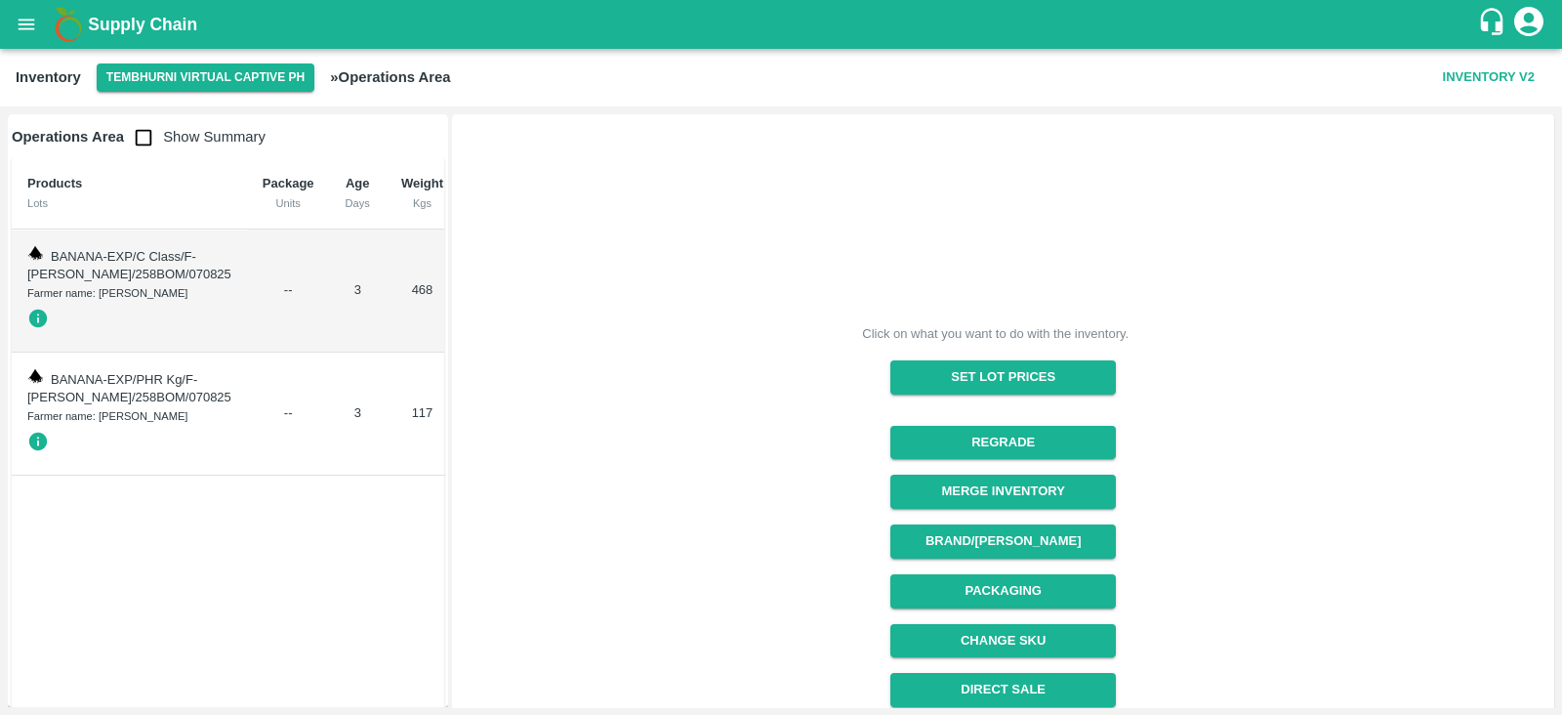
click at [330, 311] on td "3" at bounding box center [358, 290] width 56 height 123
click at [412, 297] on span "468" at bounding box center [422, 289] width 21 height 15
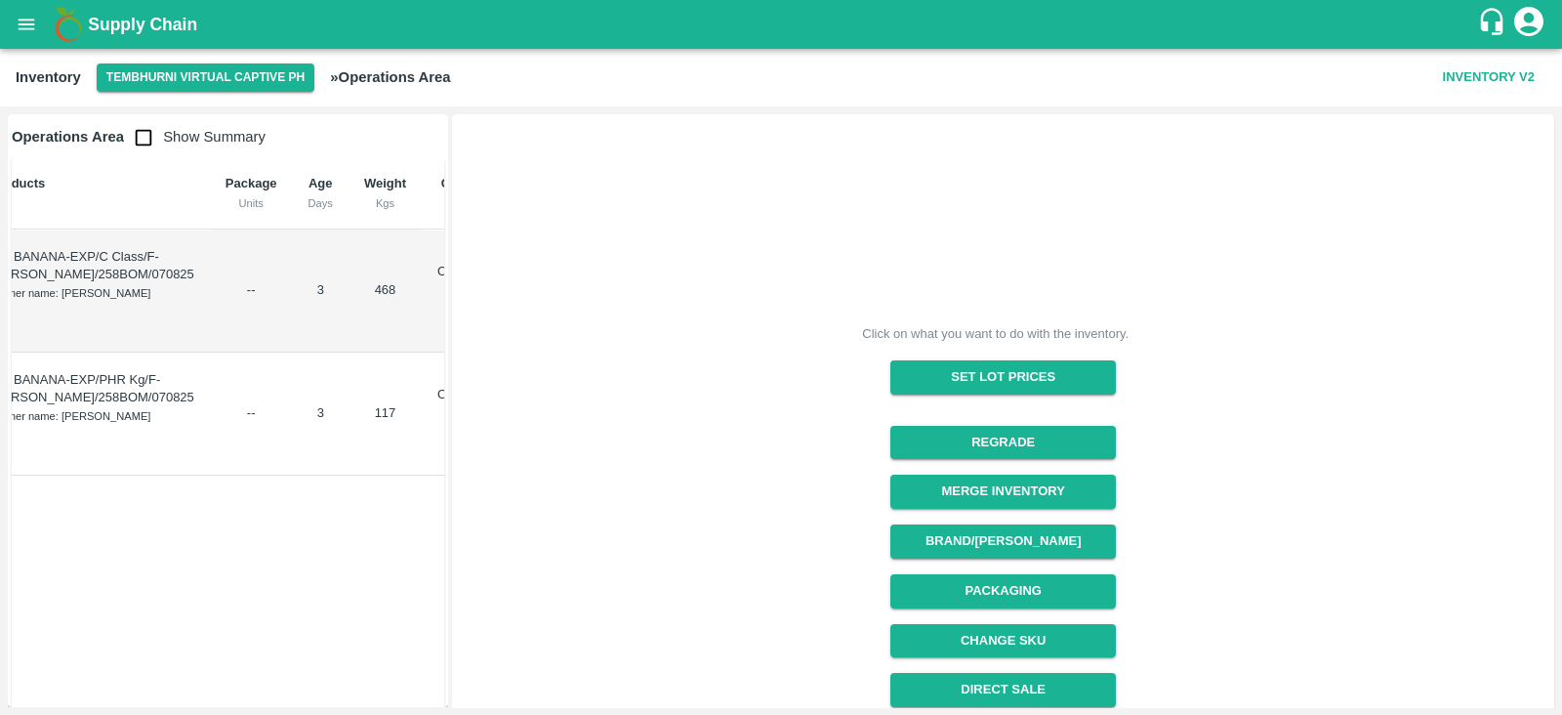
click at [437, 295] on p "Operations Area" at bounding box center [468, 281] width 62 height 36
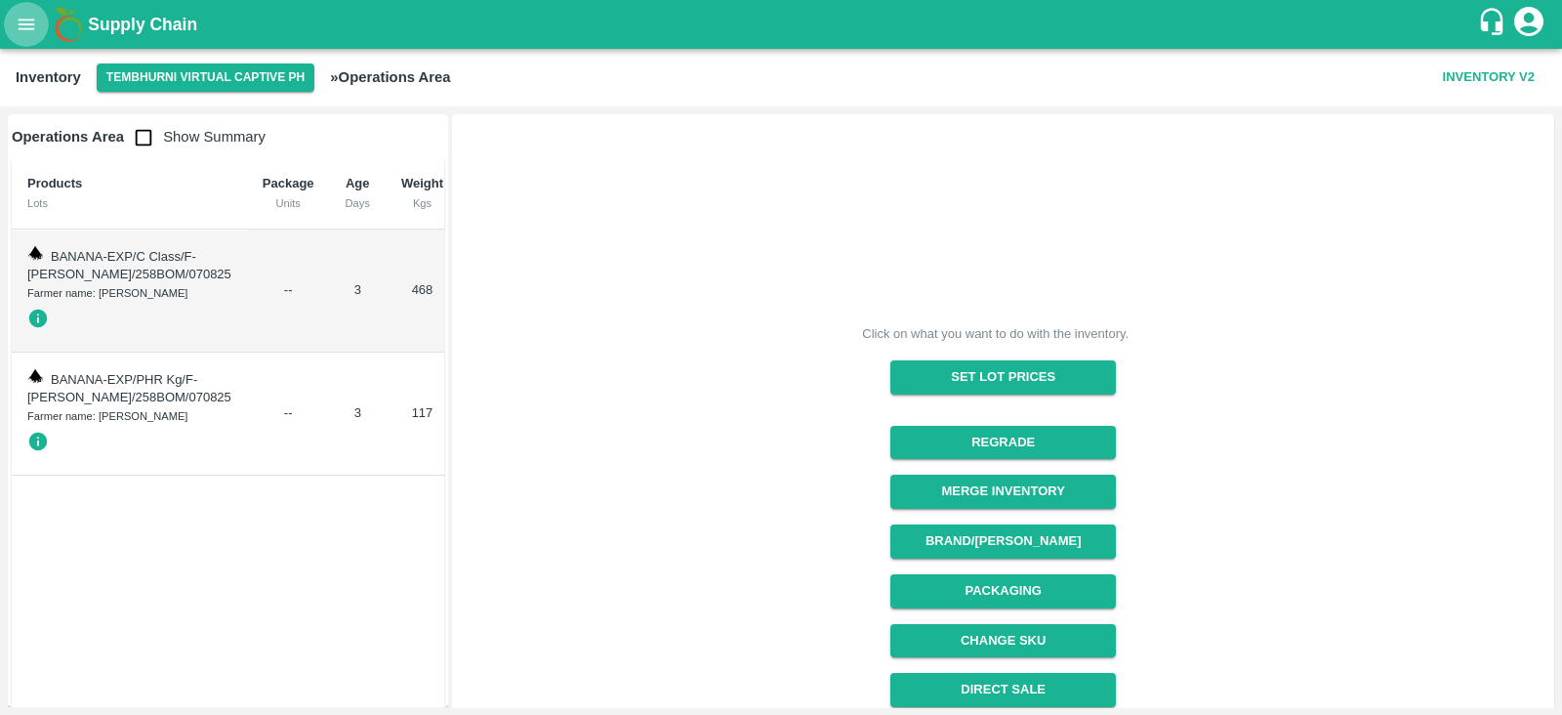
click at [24, 23] on icon "open drawer" at bounding box center [27, 24] width 17 height 11
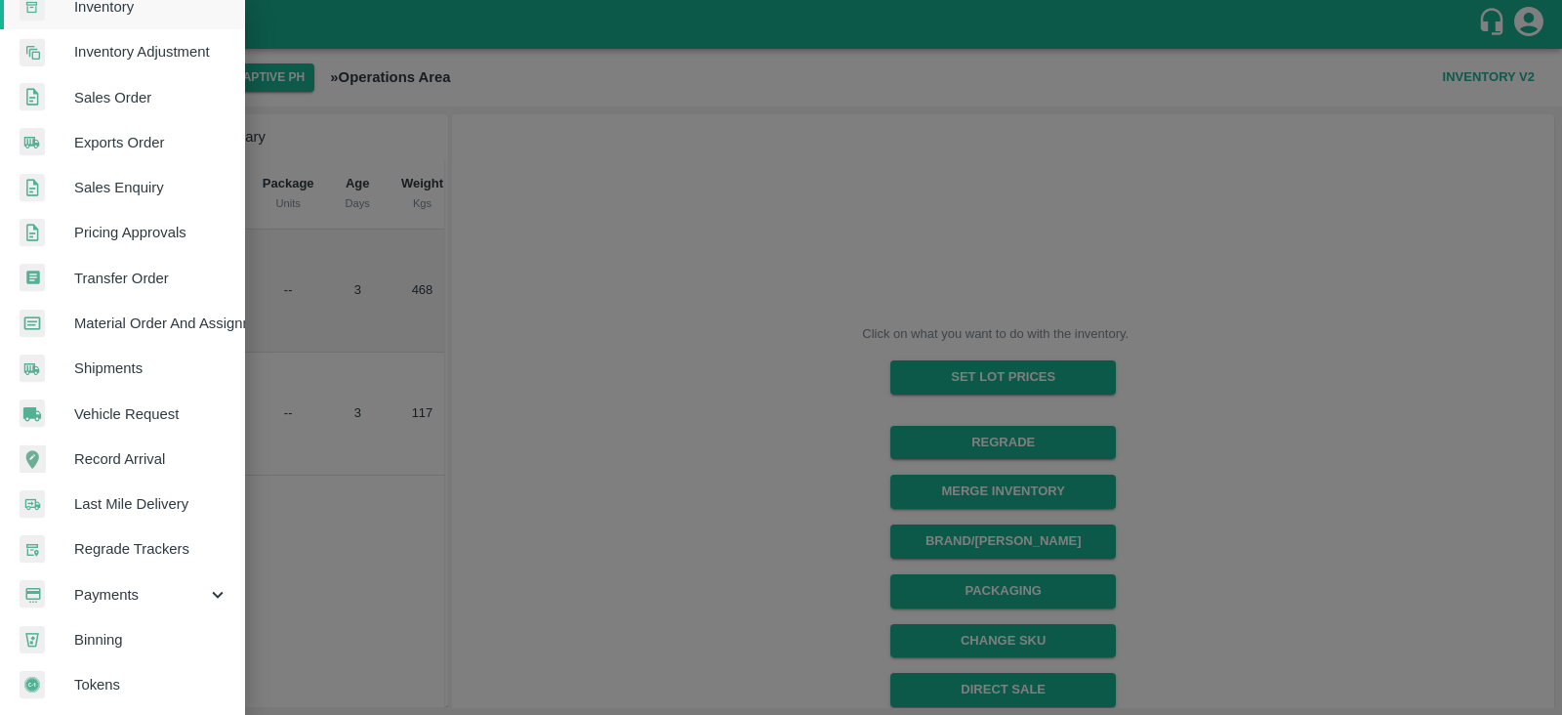
scroll to position [396, 0]
click at [160, 277] on span "Transfer Order" at bounding box center [151, 278] width 154 height 21
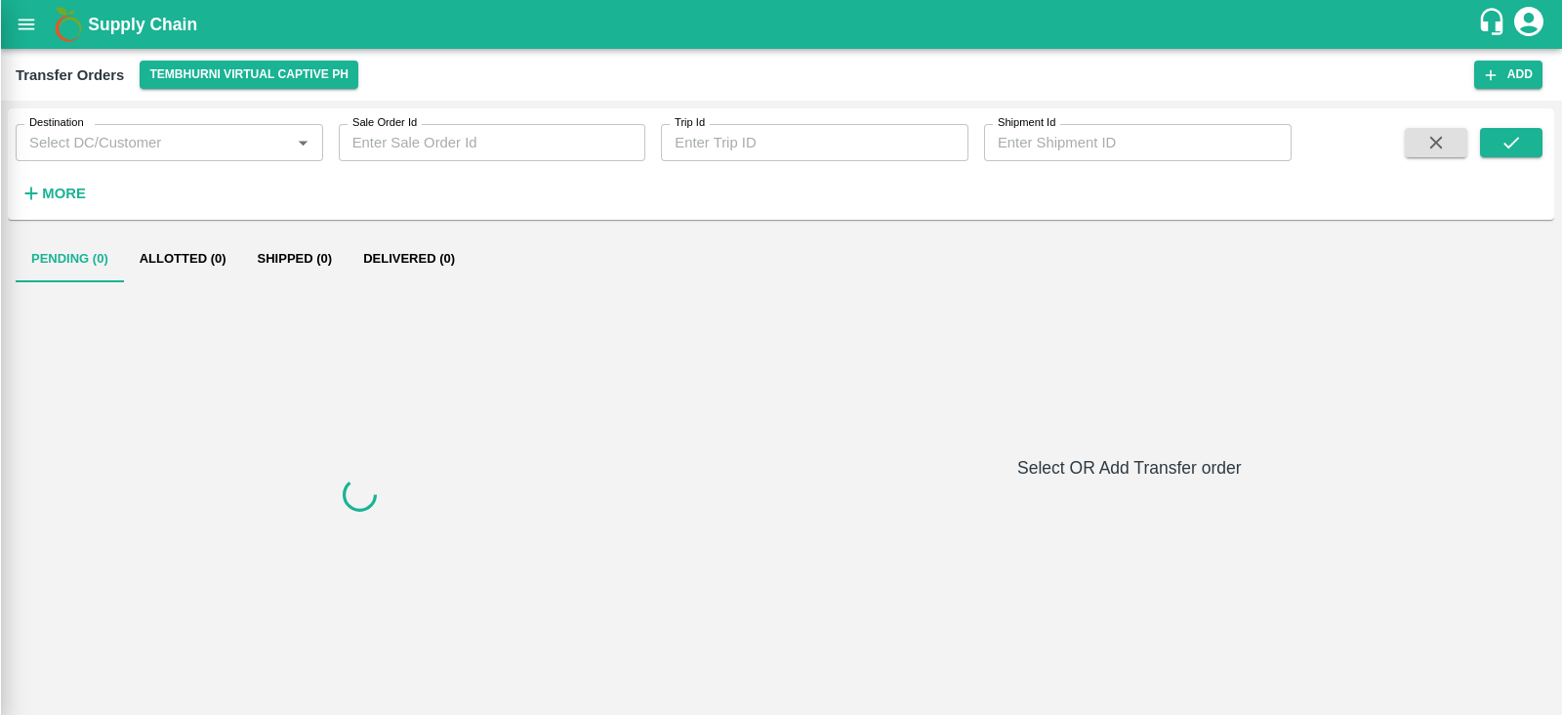
scroll to position [390, 0]
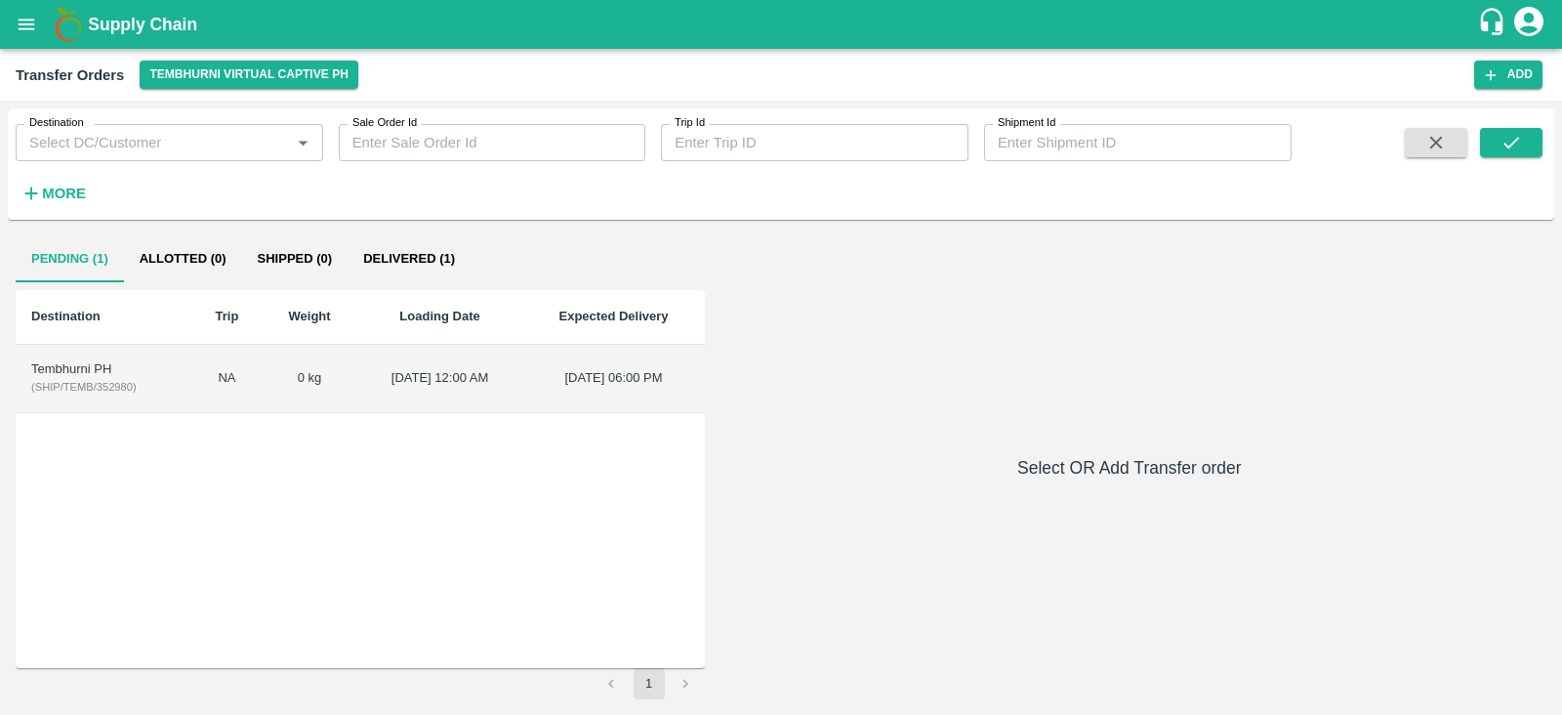
click at [57, 367] on div "Tembhurni PH" at bounding box center [103, 369] width 145 height 19
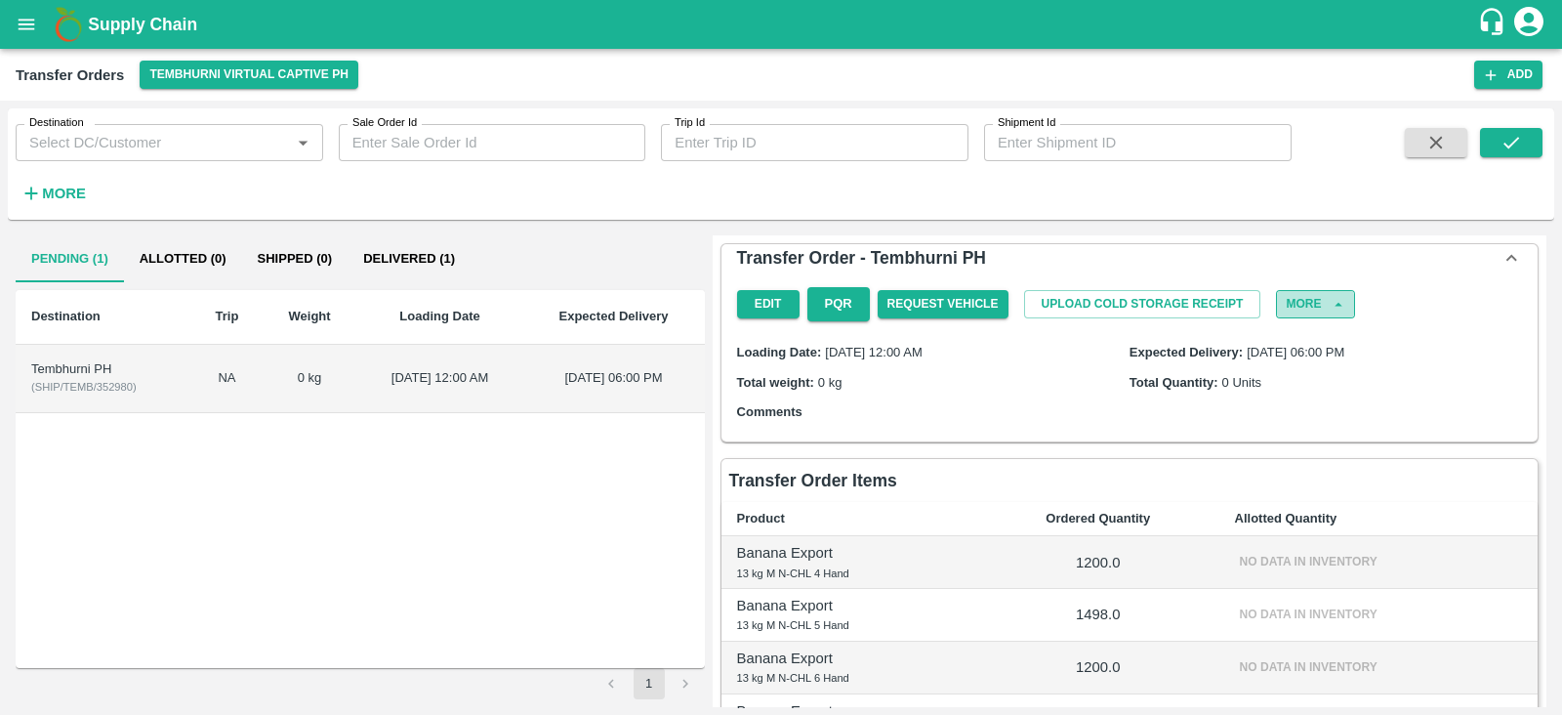
click at [1313, 293] on button "More" at bounding box center [1315, 304] width 78 height 28
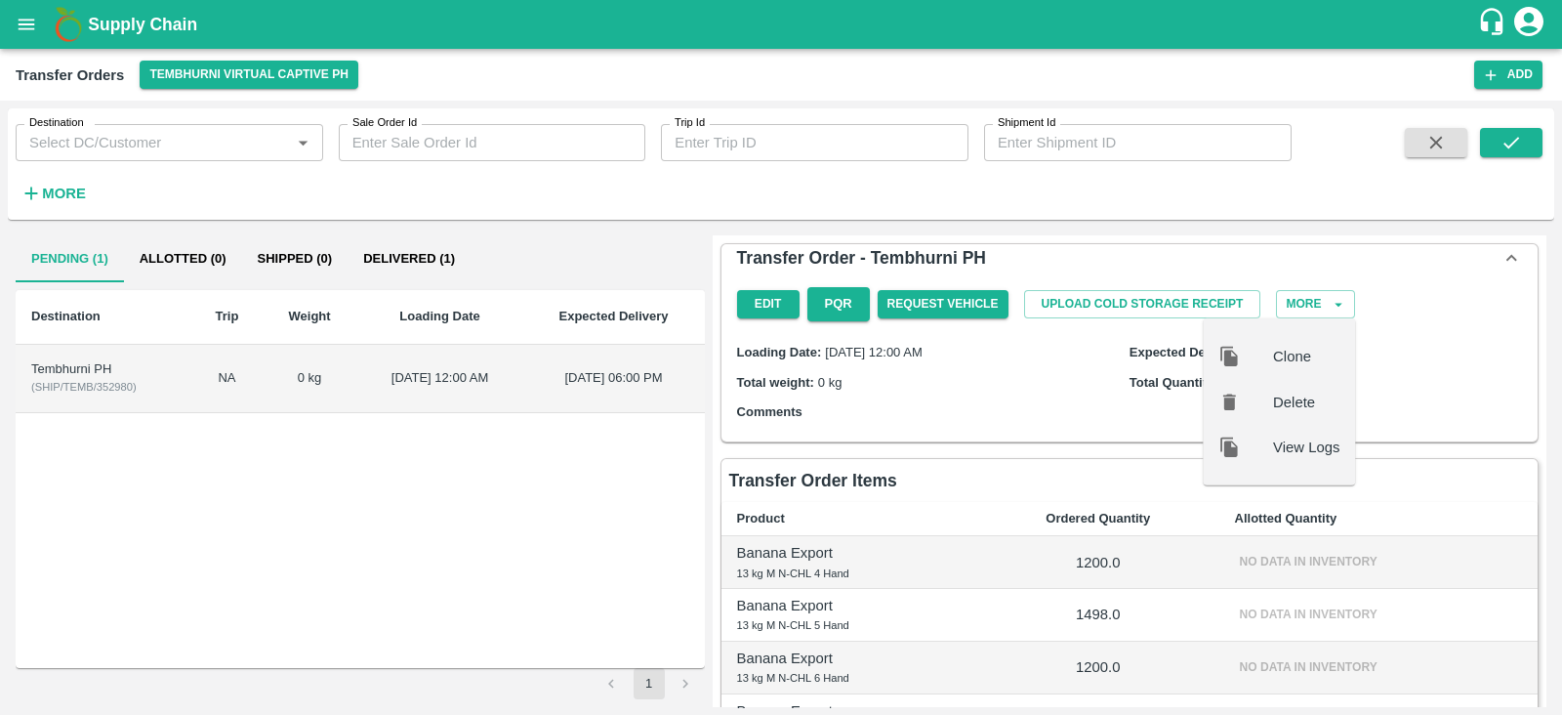
click at [1430, 310] on div "Edit PQR Request Vehicle Upload Cold Storage Receipt More Clone Delete View Logs" at bounding box center [1129, 304] width 801 height 50
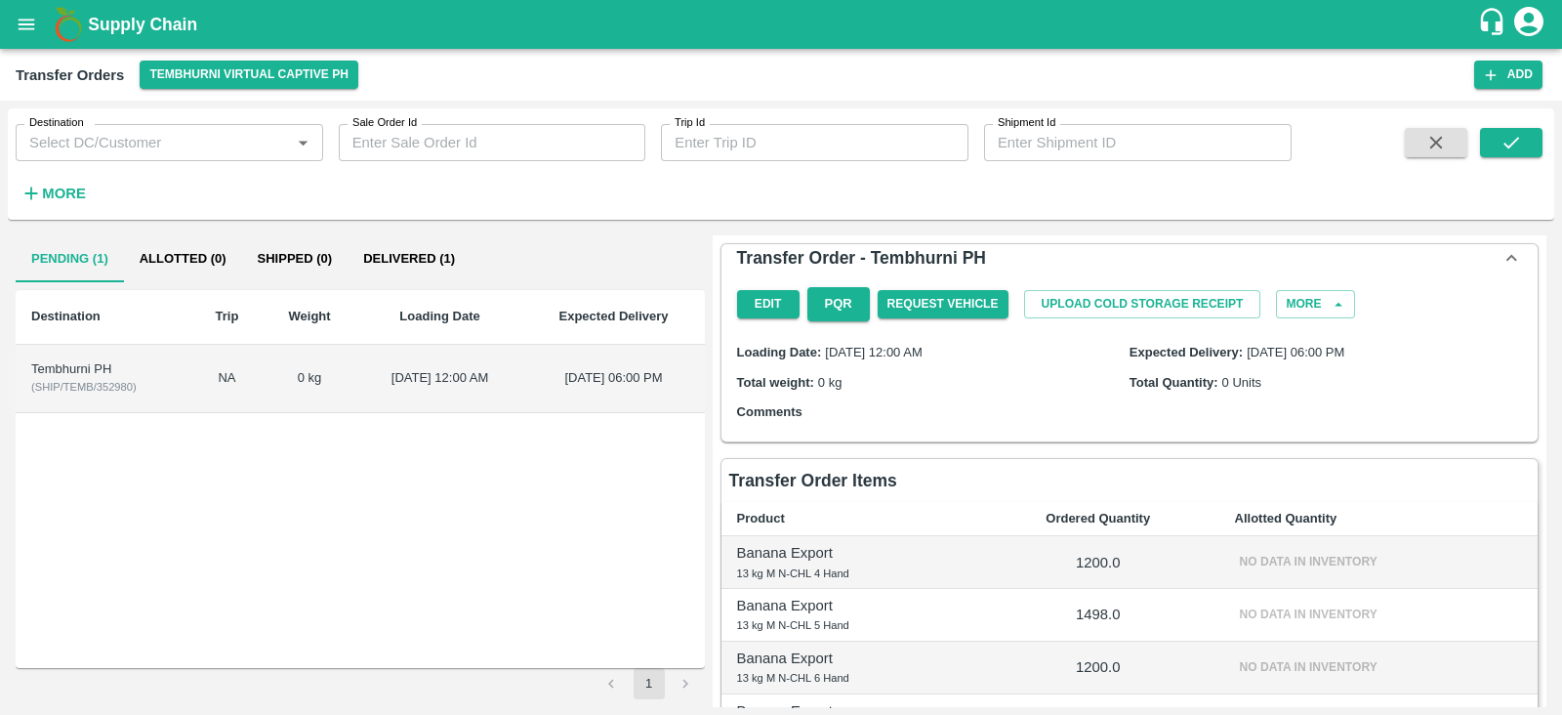
click at [1096, 558] on p "1200.0" at bounding box center [1098, 562] width 211 height 21
click at [775, 303] on button "Edit" at bounding box center [768, 304] width 62 height 28
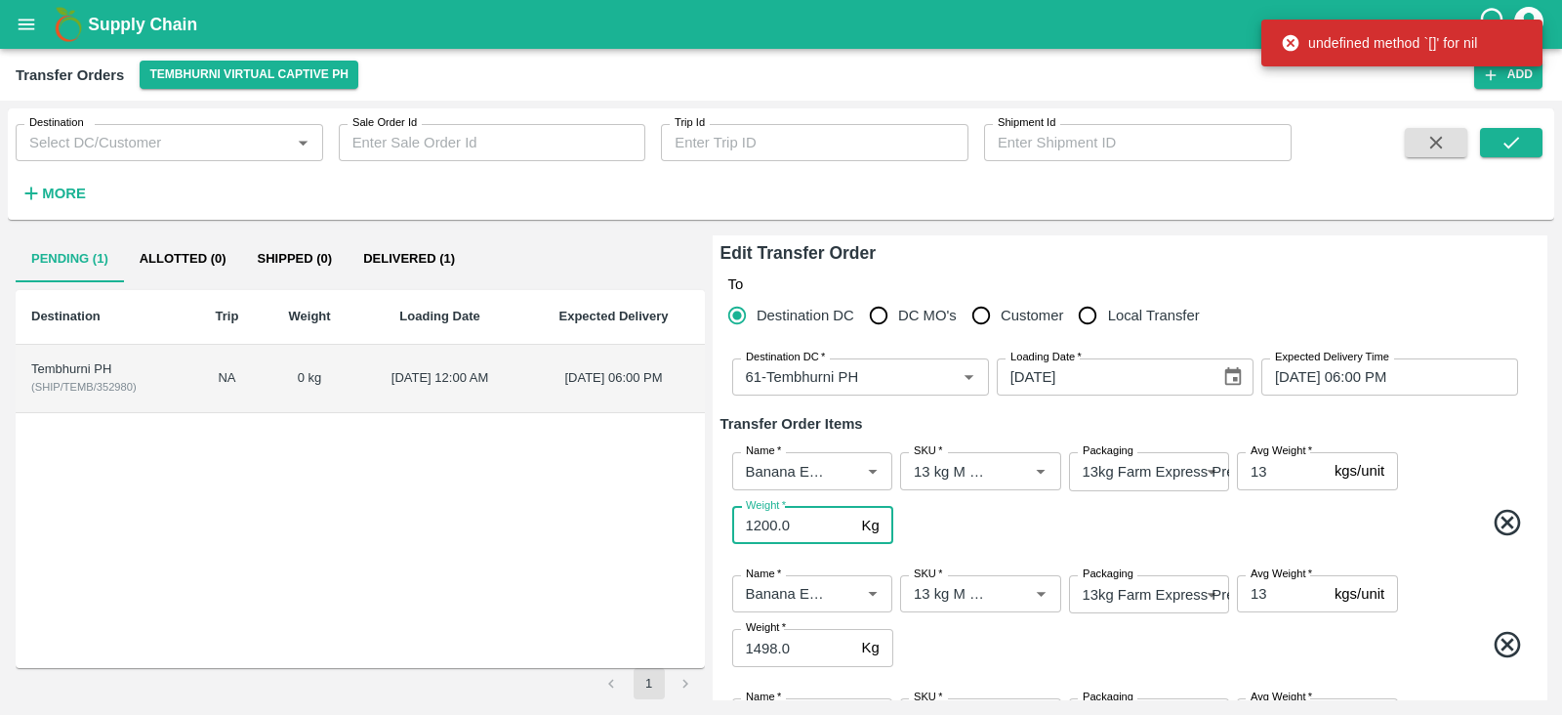
click at [800, 523] on input "1200.0" at bounding box center [793, 525] width 122 height 37
type input "1"
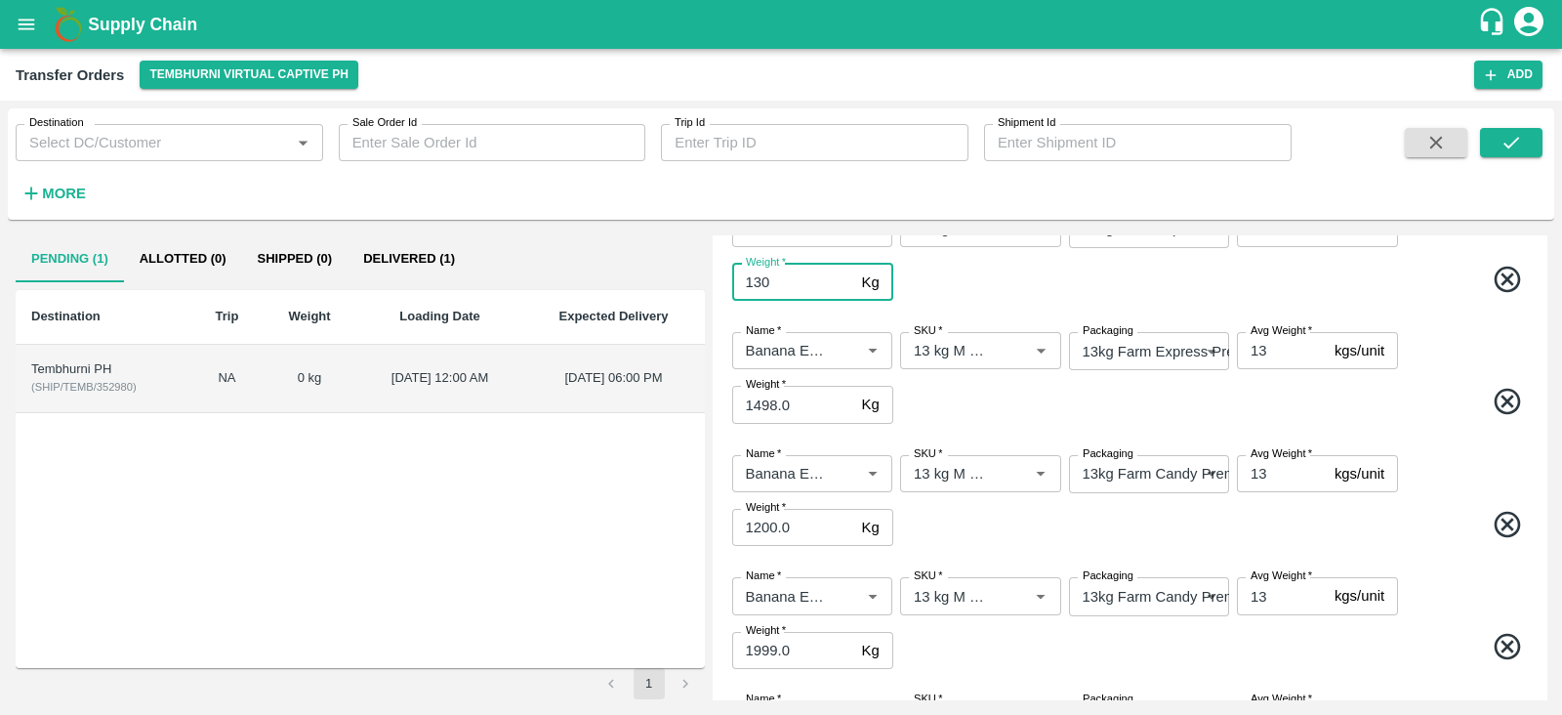
scroll to position [243, 0]
type input "130"
click at [808, 405] on input "1498.0" at bounding box center [793, 404] width 122 height 37
type input "1248"
click at [807, 526] on input "1200.0" at bounding box center [793, 527] width 122 height 37
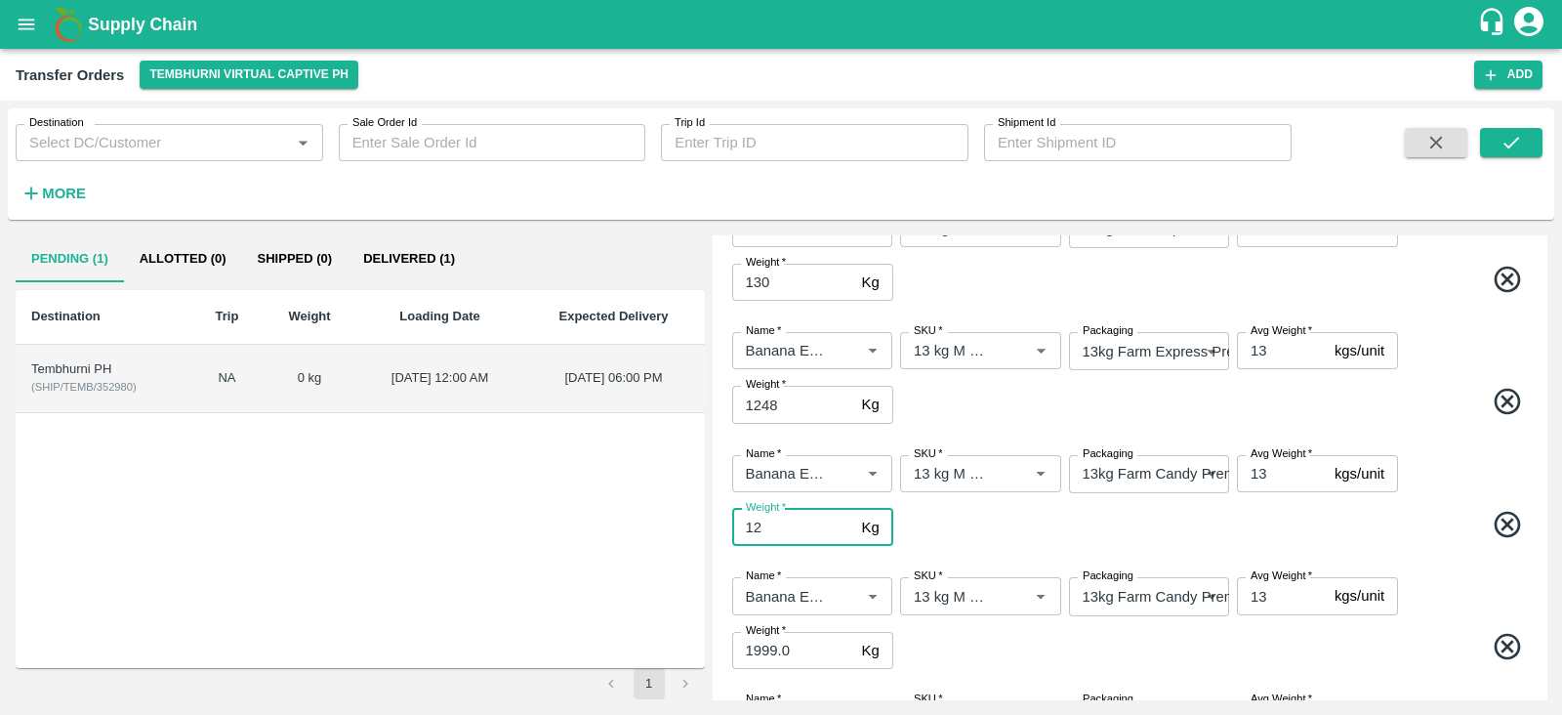
type input "1"
type input "3913"
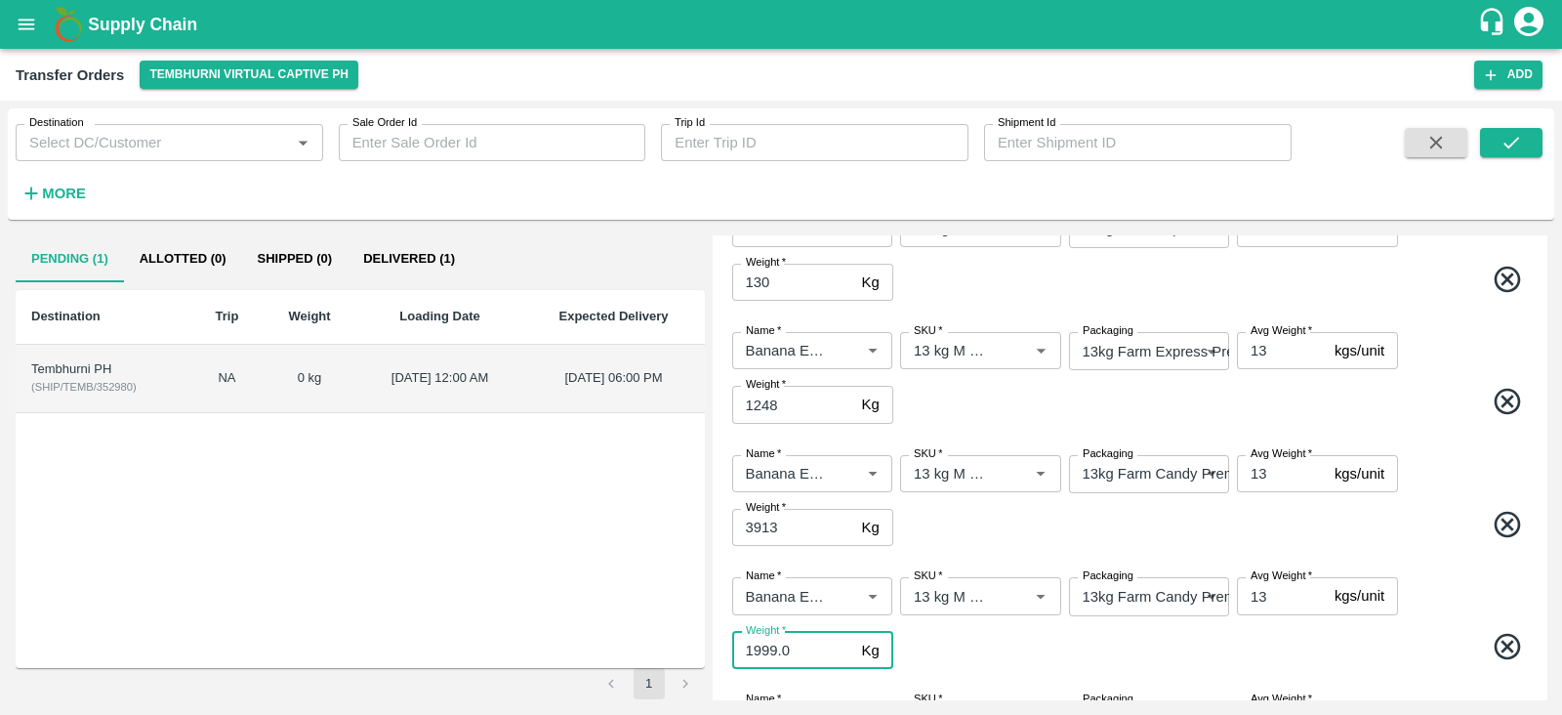
click at [792, 655] on input "1999.0" at bounding box center [793, 650] width 122 height 37
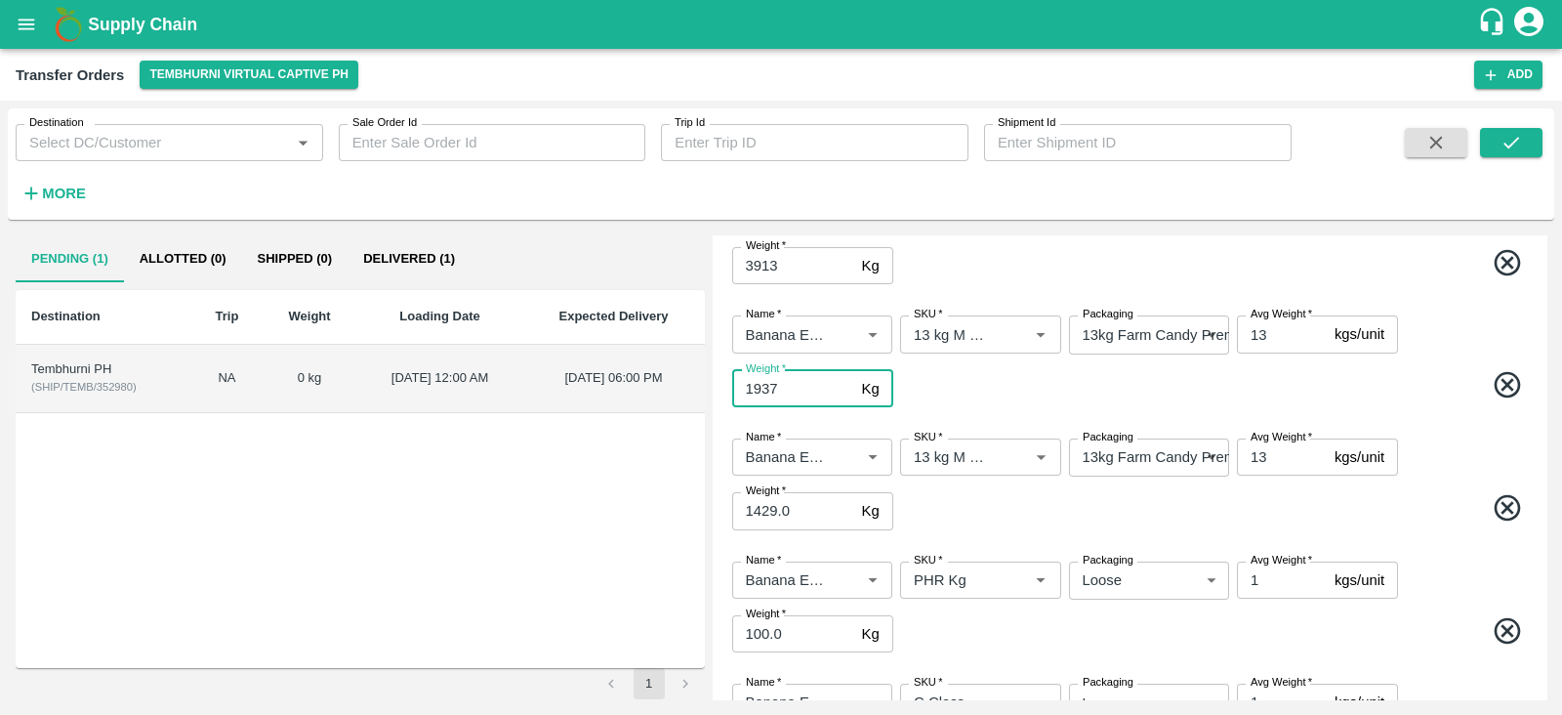
scroll to position [578, 0]
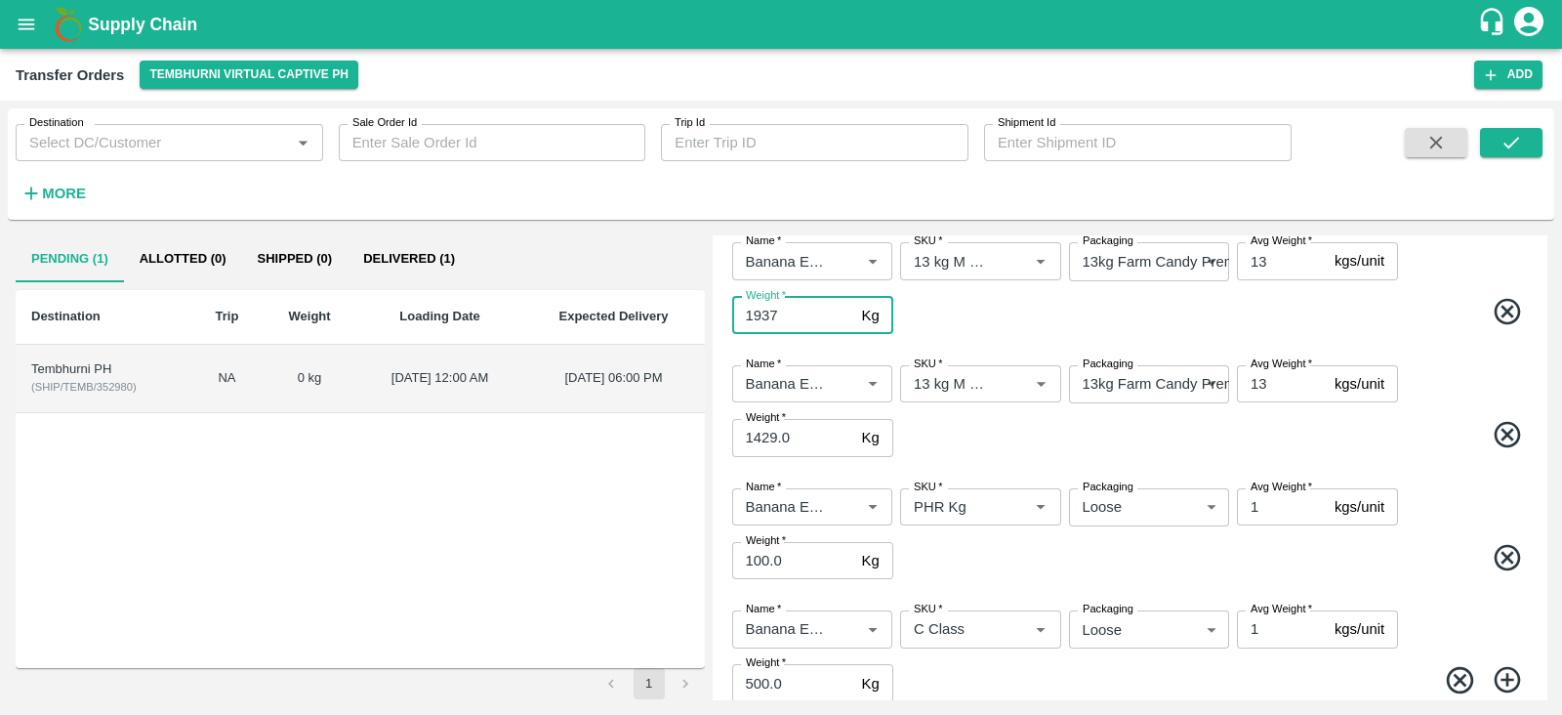
type input "1937"
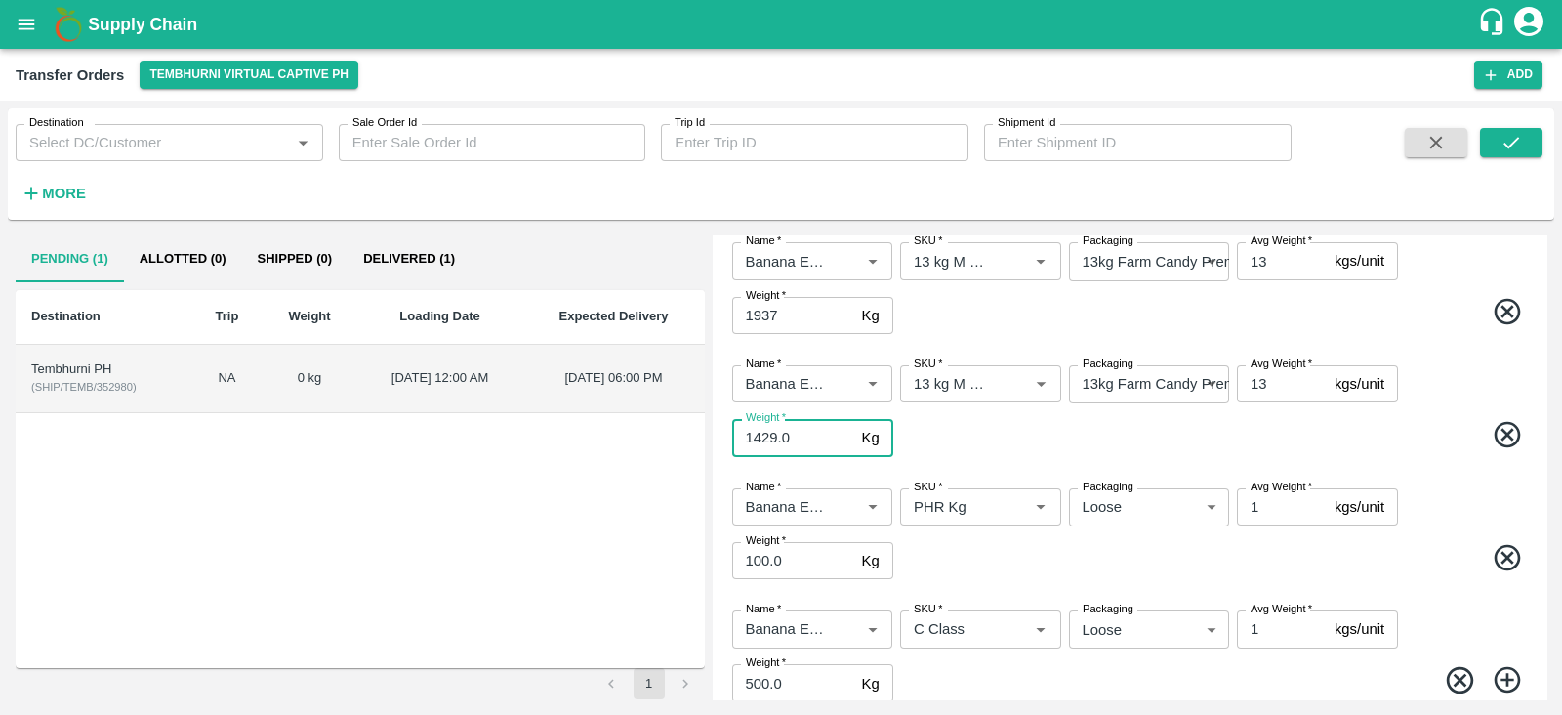
click at [797, 430] on input "1429.0" at bounding box center [793, 437] width 122 height 37
type input "1"
type input "585"
click at [1495, 558] on icon at bounding box center [1508, 558] width 32 height 32
type input "C Class"
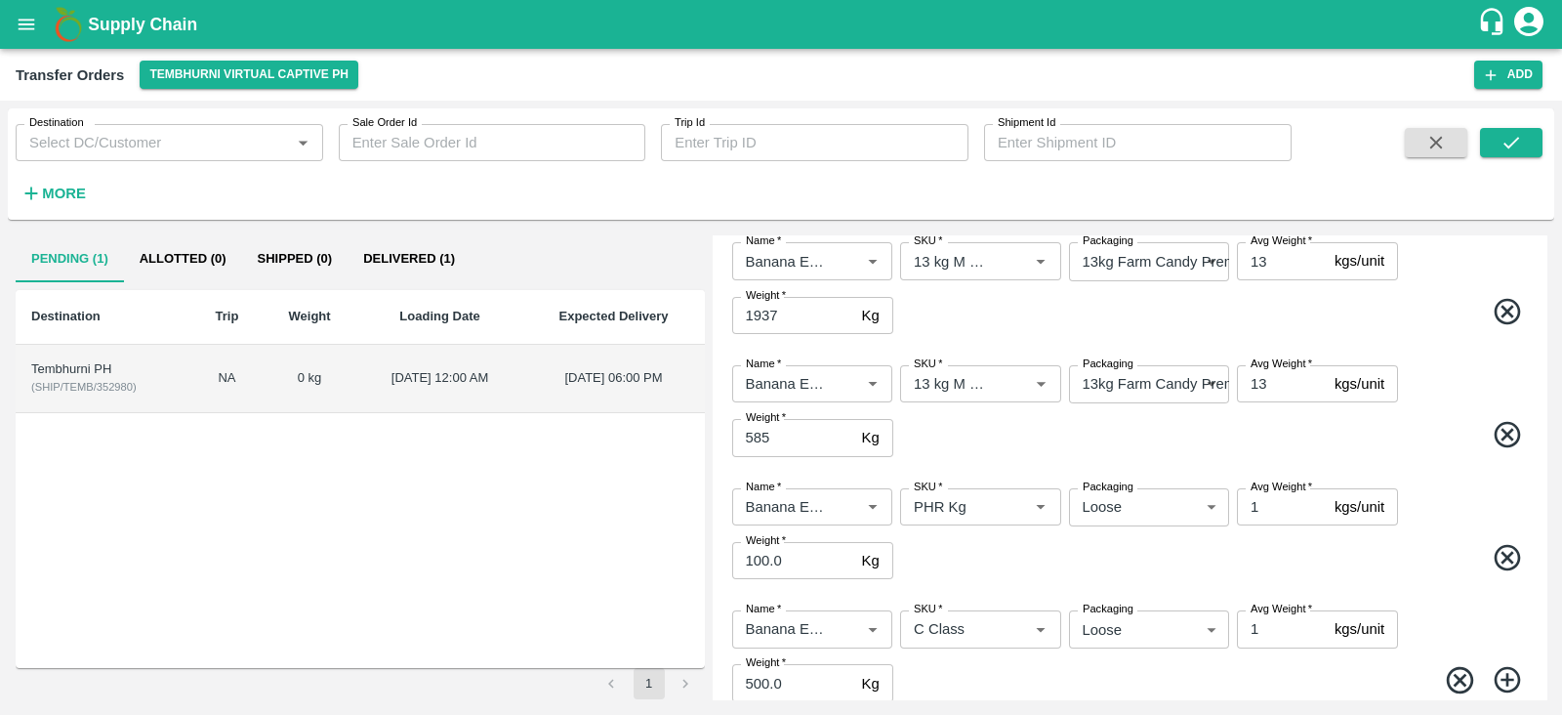
type input "500.0"
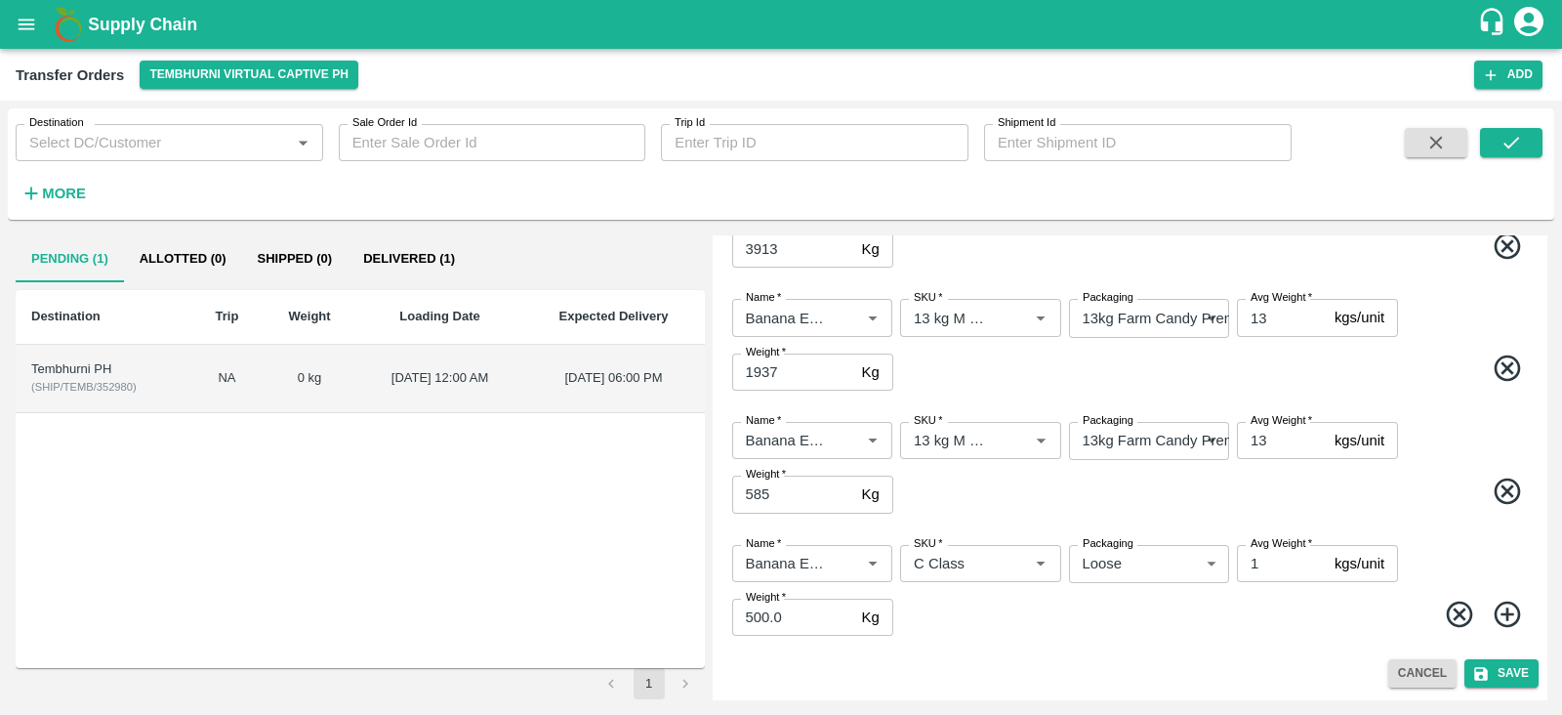
scroll to position [521, 0]
click at [1455, 618] on icon at bounding box center [1460, 615] width 32 height 32
click at [1499, 669] on button "Save" at bounding box center [1502, 674] width 74 height 28
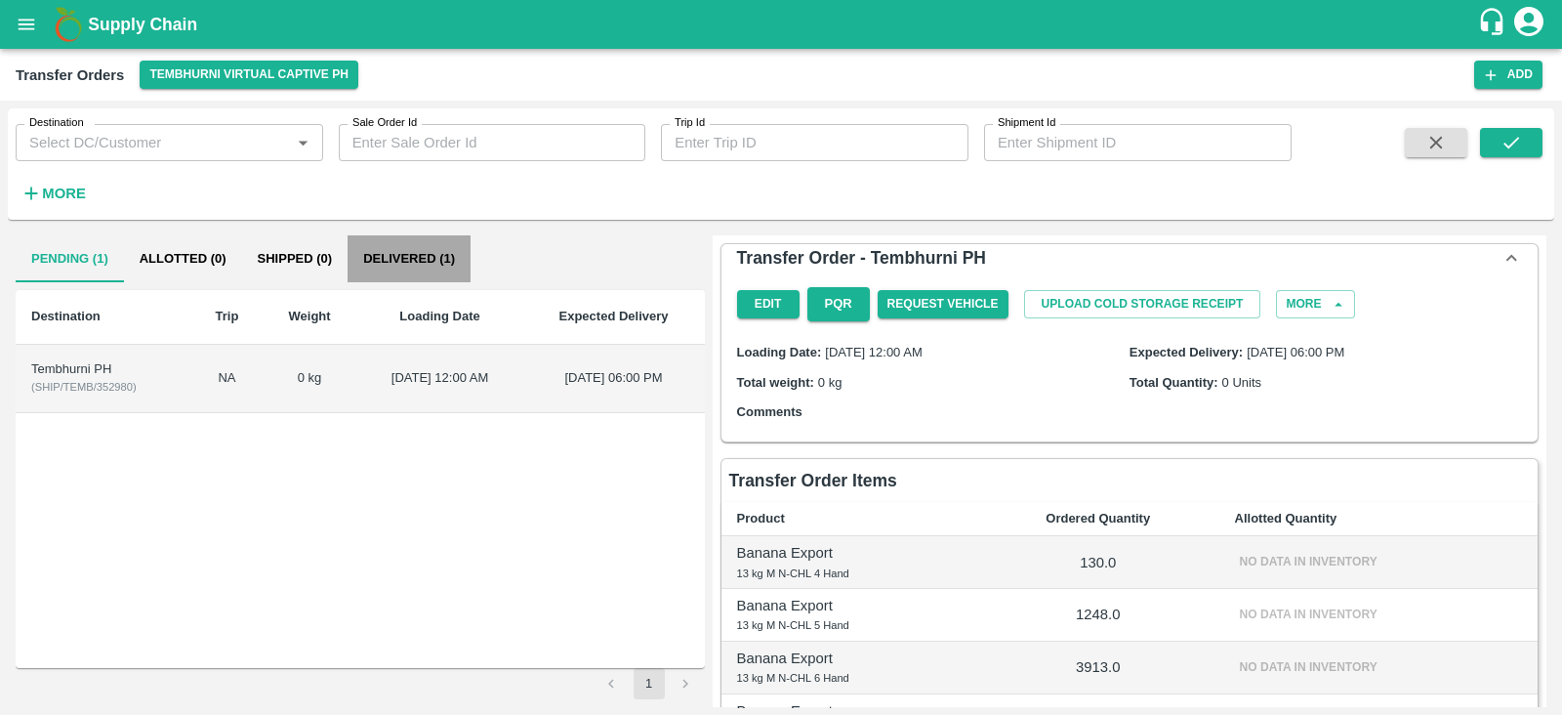
click at [378, 254] on button "Delivered (1)" at bounding box center [409, 258] width 123 height 47
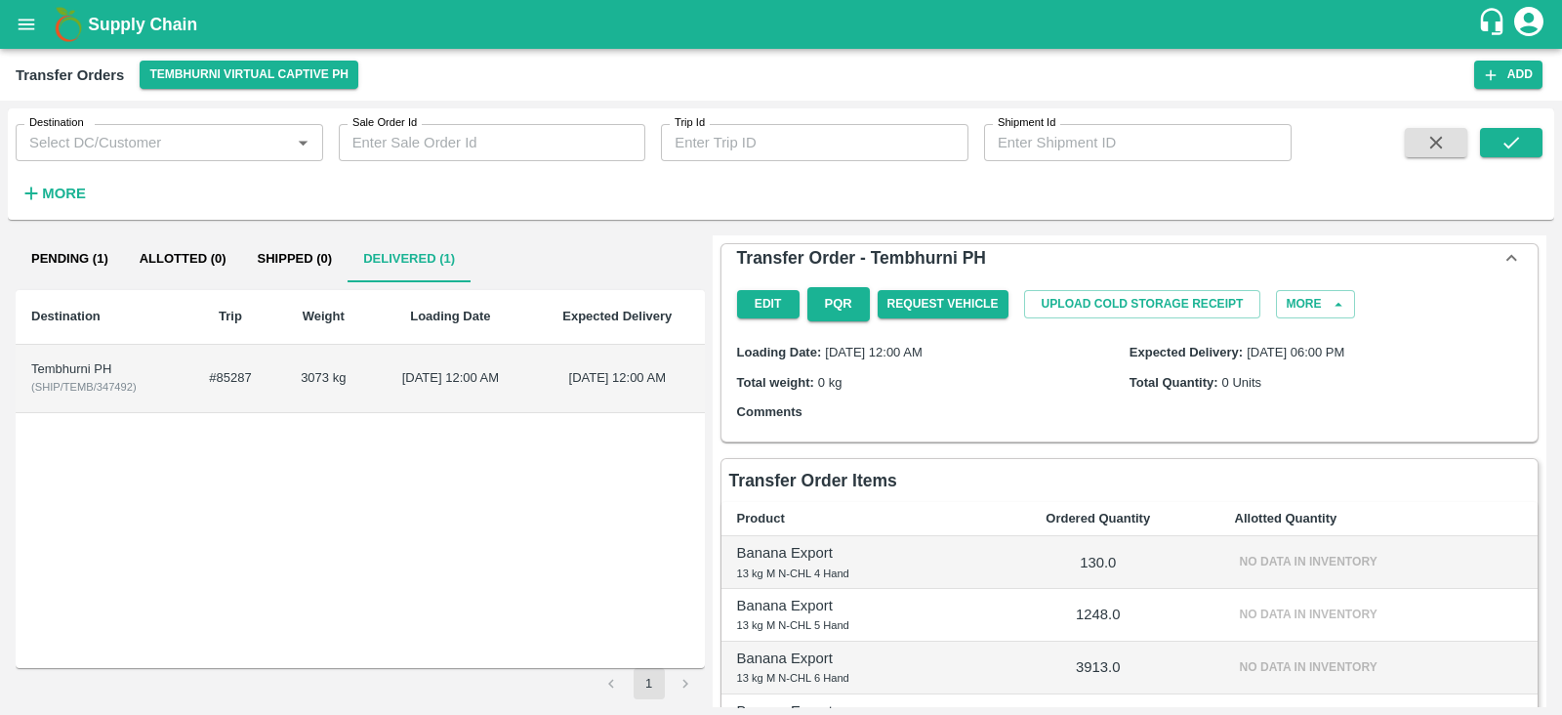
click at [63, 372] on div "Tembhurni PH" at bounding box center [100, 369] width 138 height 19
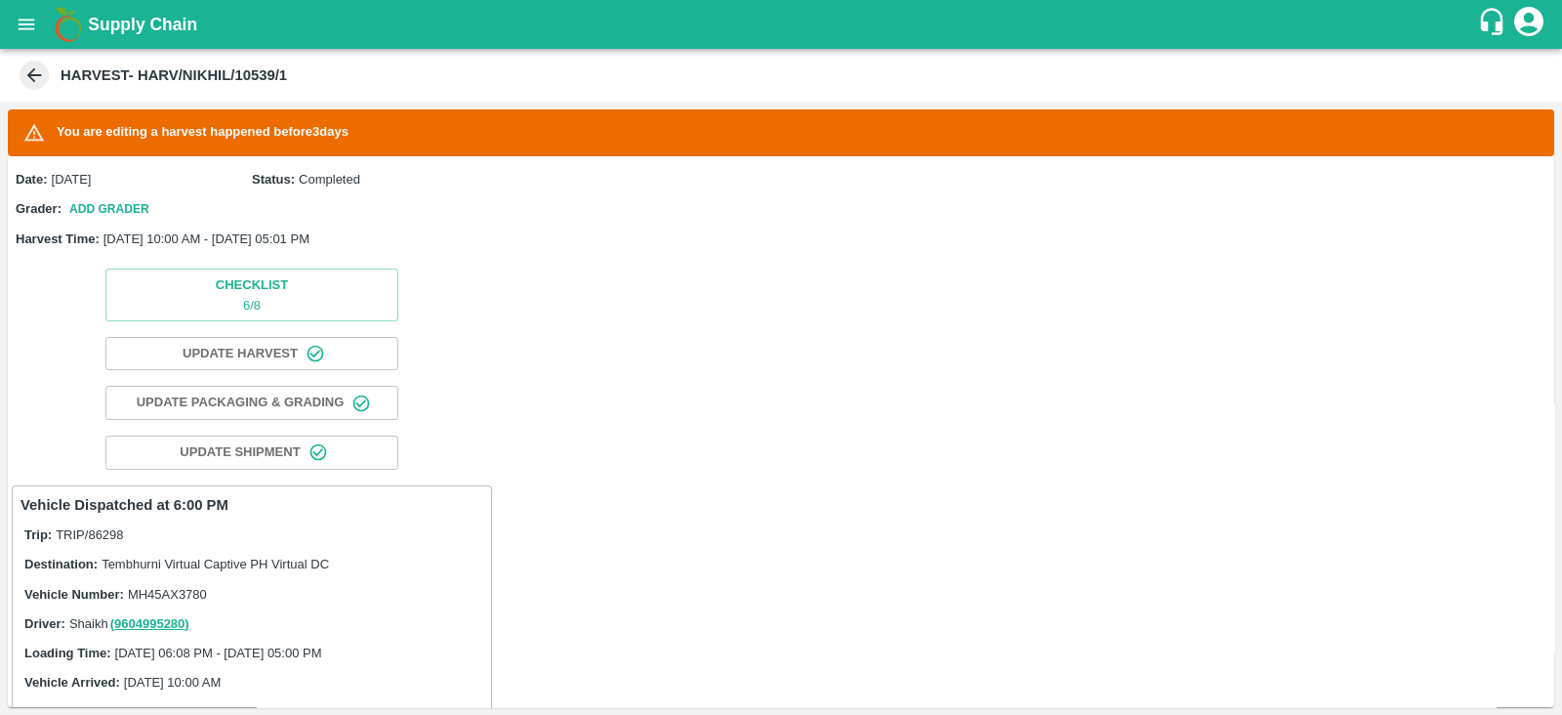
click at [32, 75] on icon at bounding box center [34, 75] width 15 height 15
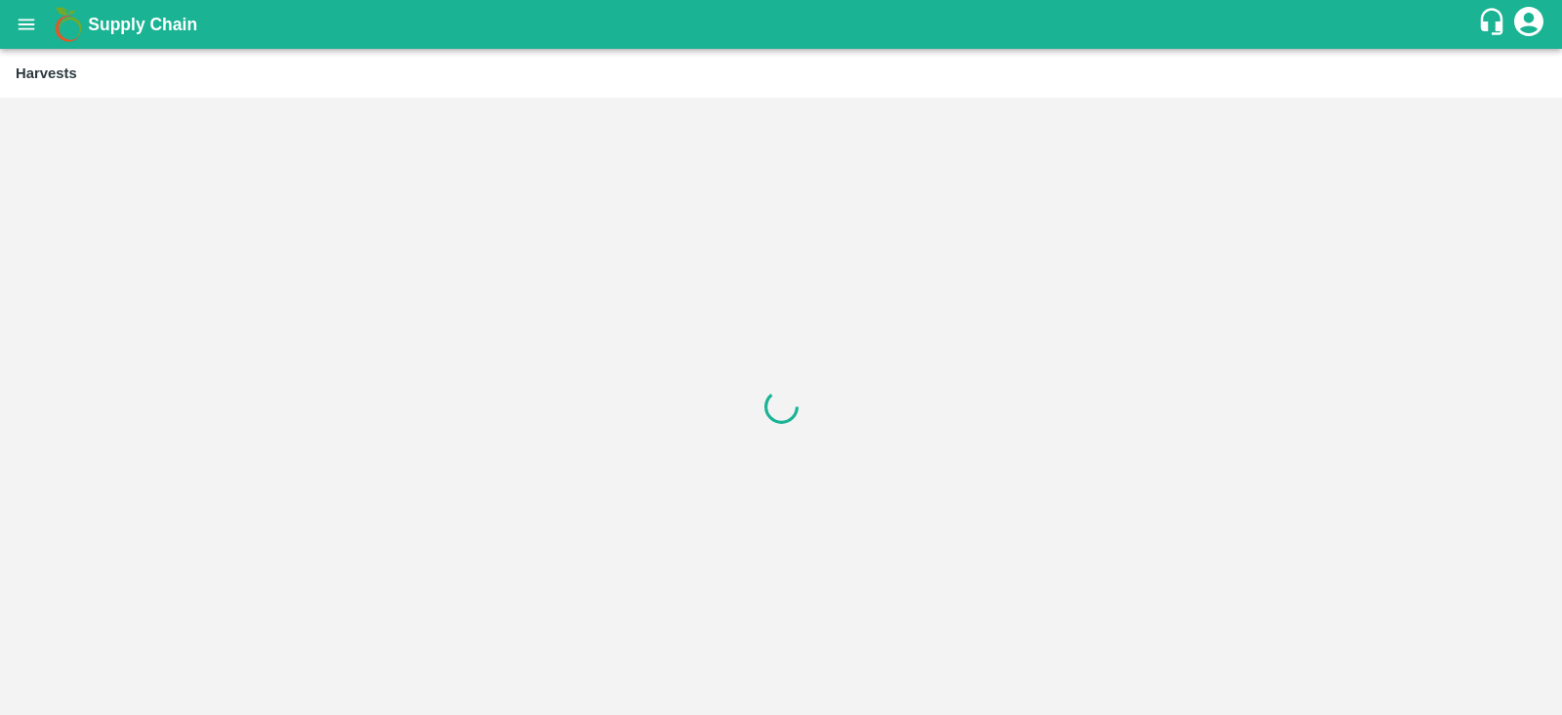
click at [30, 21] on icon "open drawer" at bounding box center [26, 24] width 21 height 21
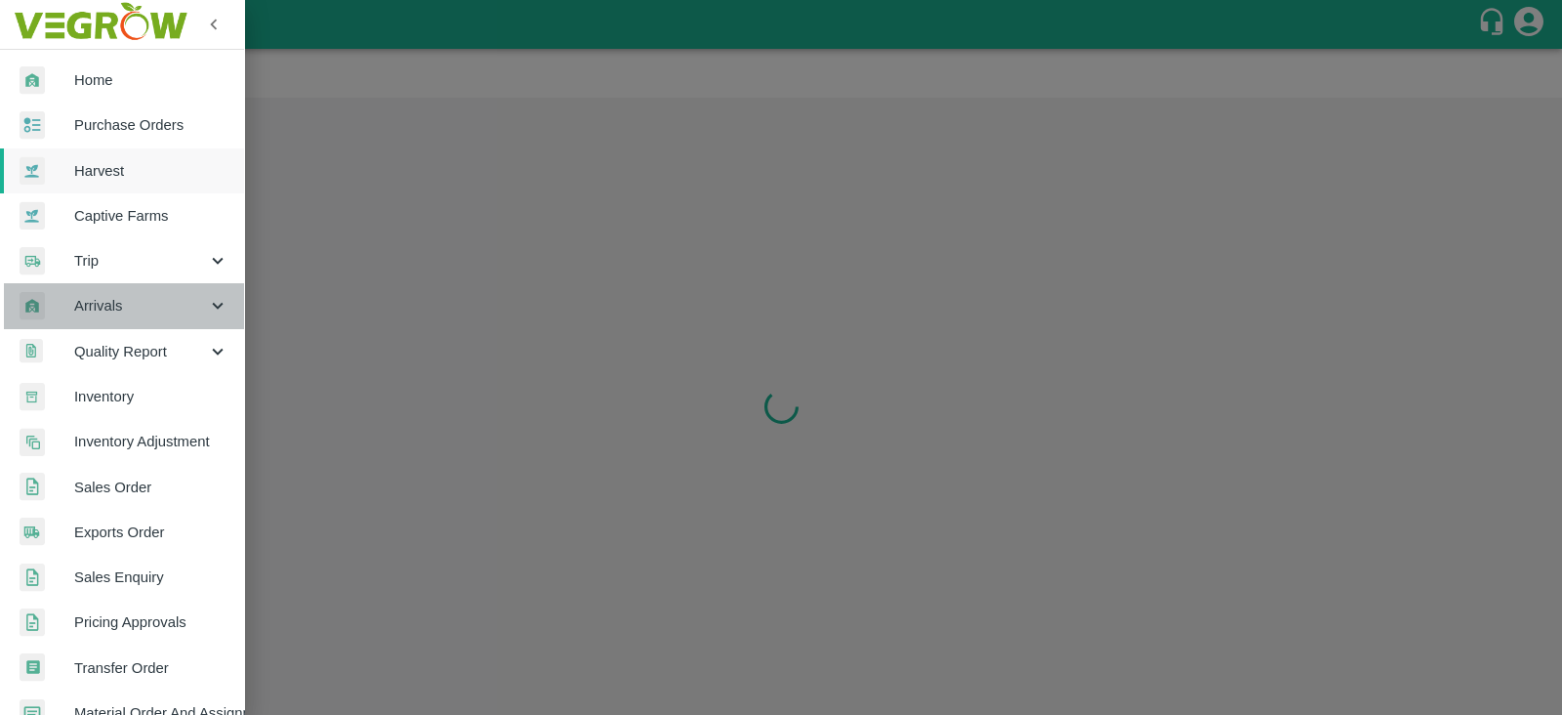
click at [127, 317] on div "Arrivals" at bounding box center [122, 305] width 244 height 45
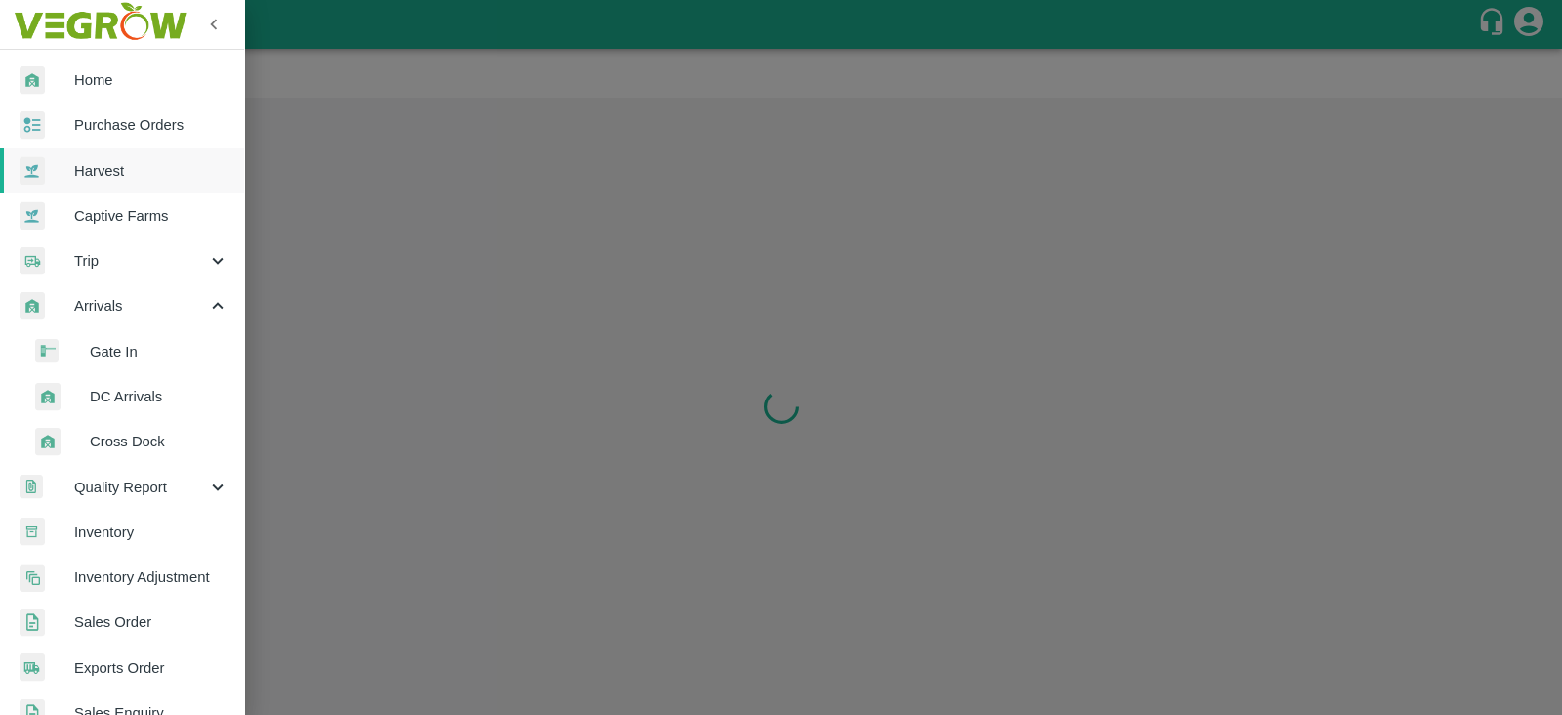
click at [129, 400] on span "DC Arrivals" at bounding box center [159, 396] width 139 height 21
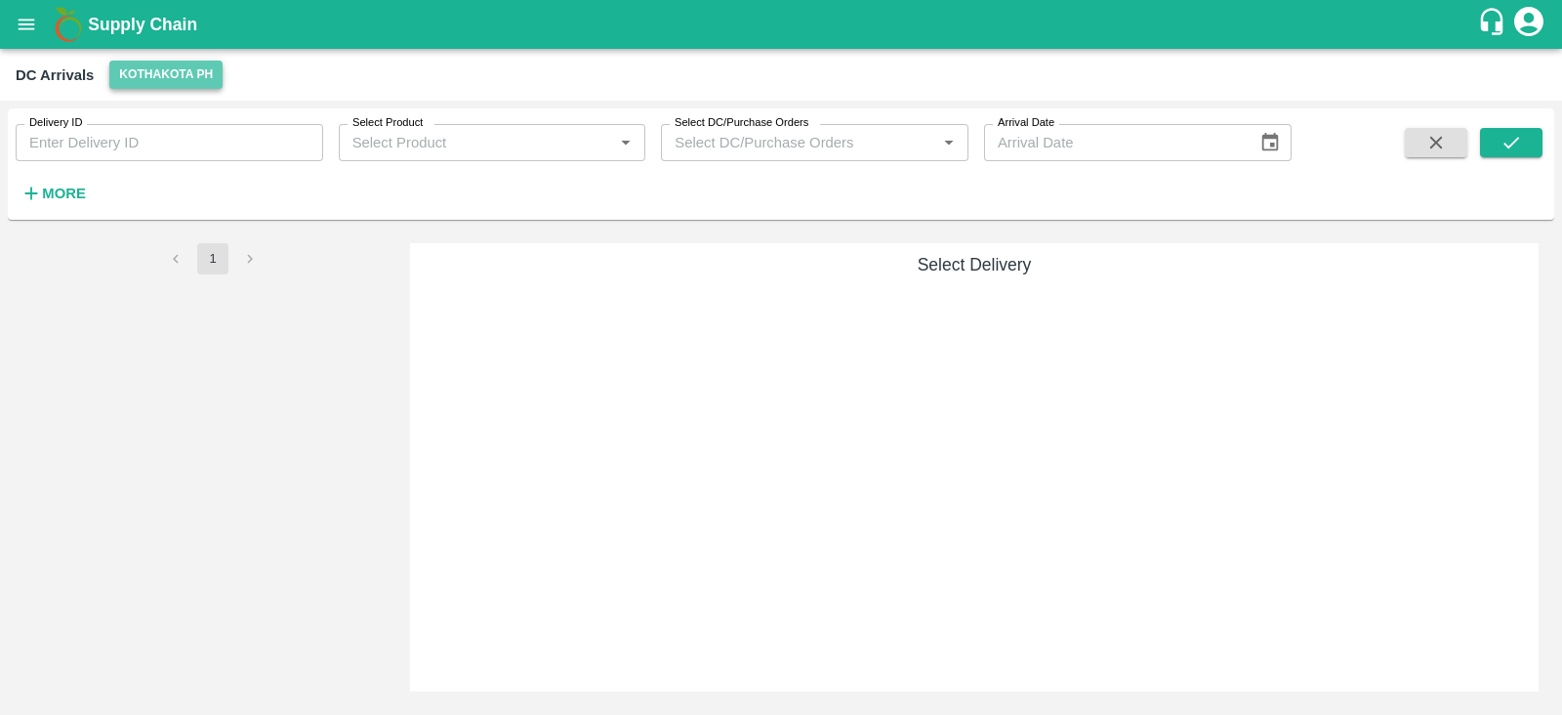
click at [184, 77] on button "Kothakota PH" at bounding box center [165, 75] width 113 height 28
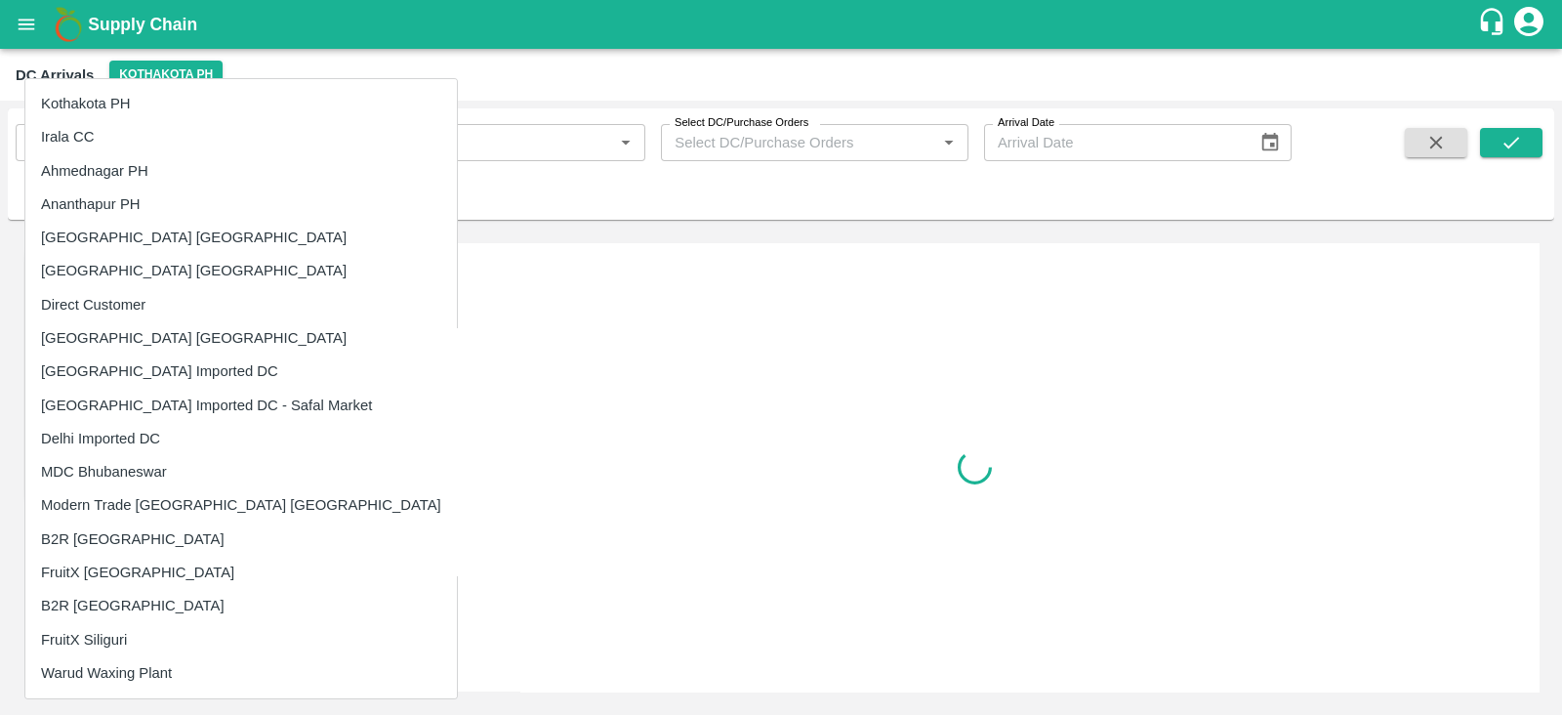
scroll to position [199, 0]
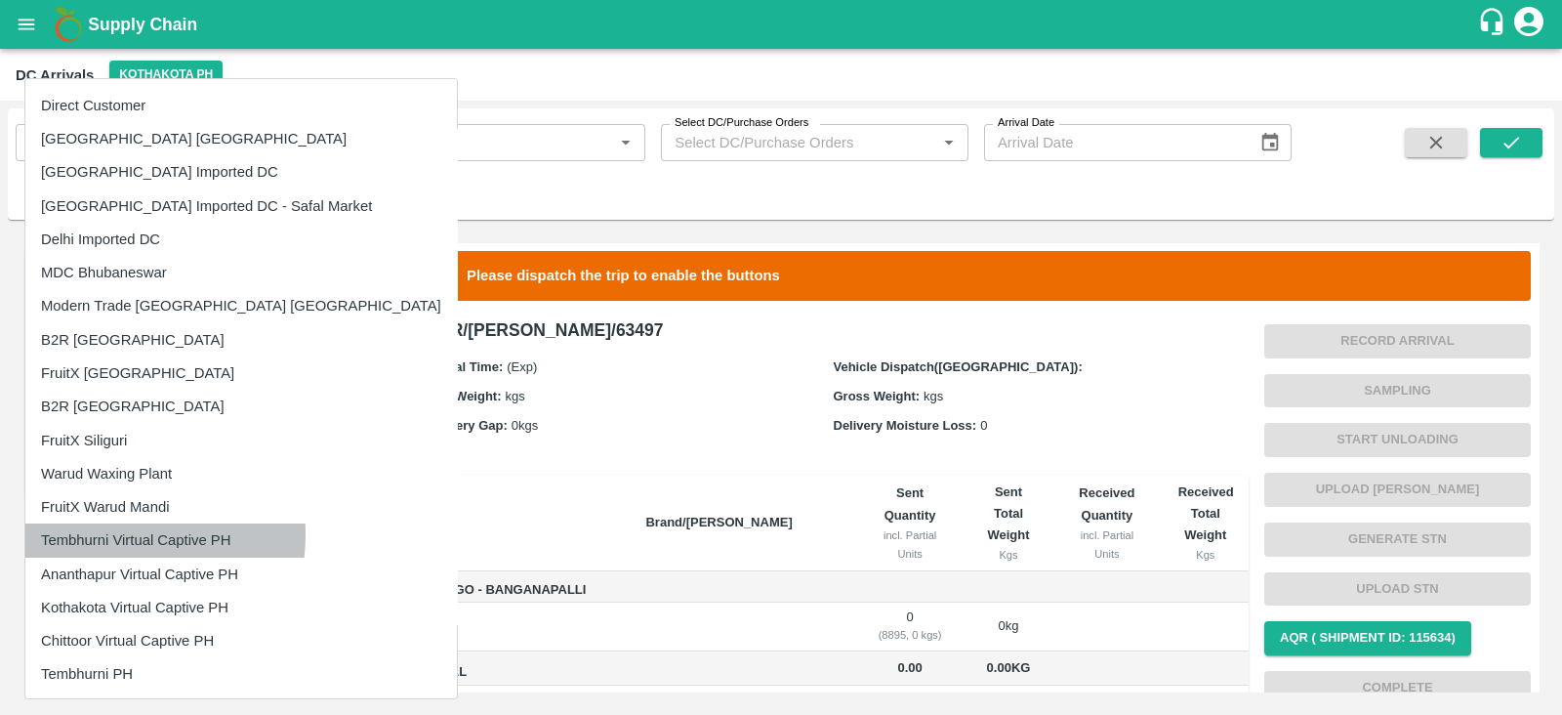
click at [114, 534] on li "Tembhurni Virtual Captive PH" at bounding box center [241, 539] width 432 height 33
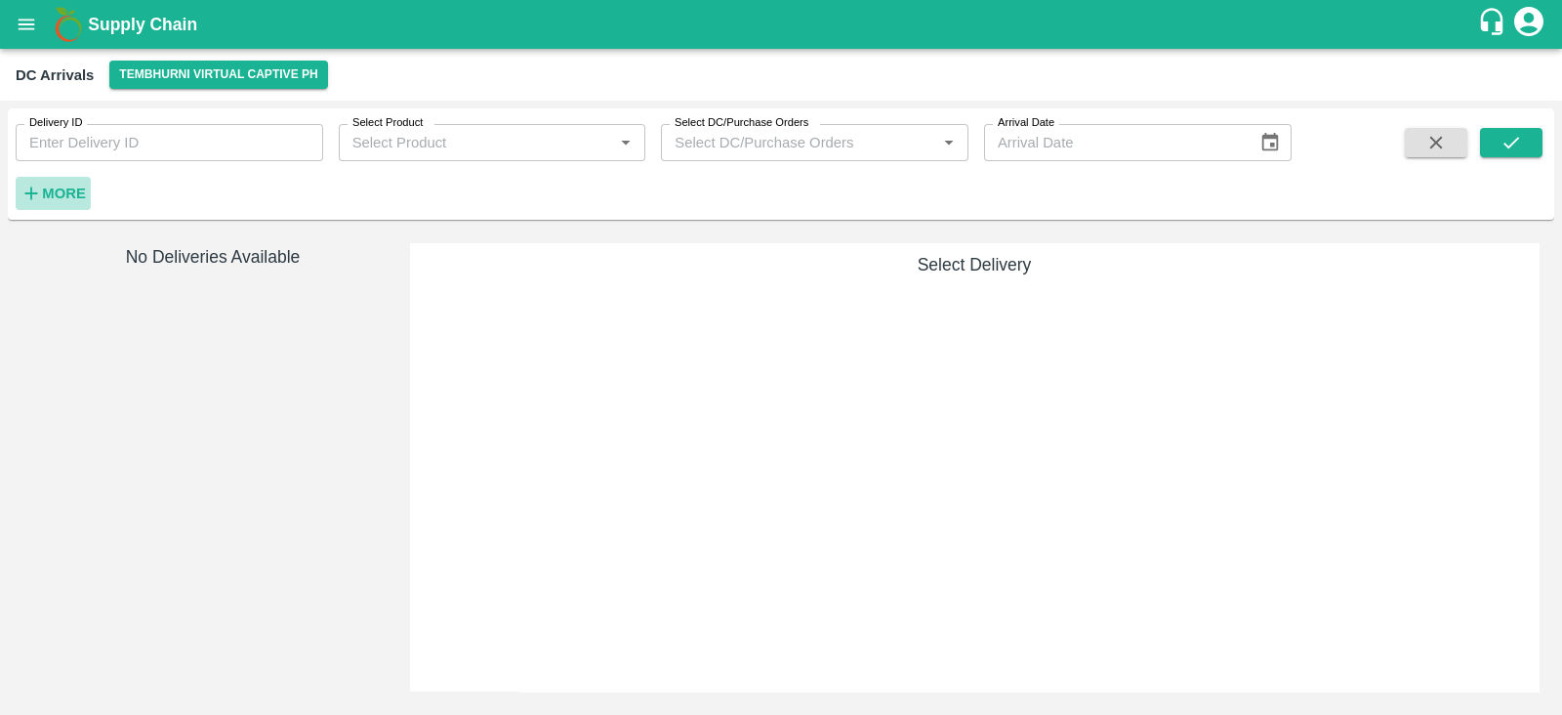
click at [60, 187] on strong "More" at bounding box center [64, 194] width 44 height 16
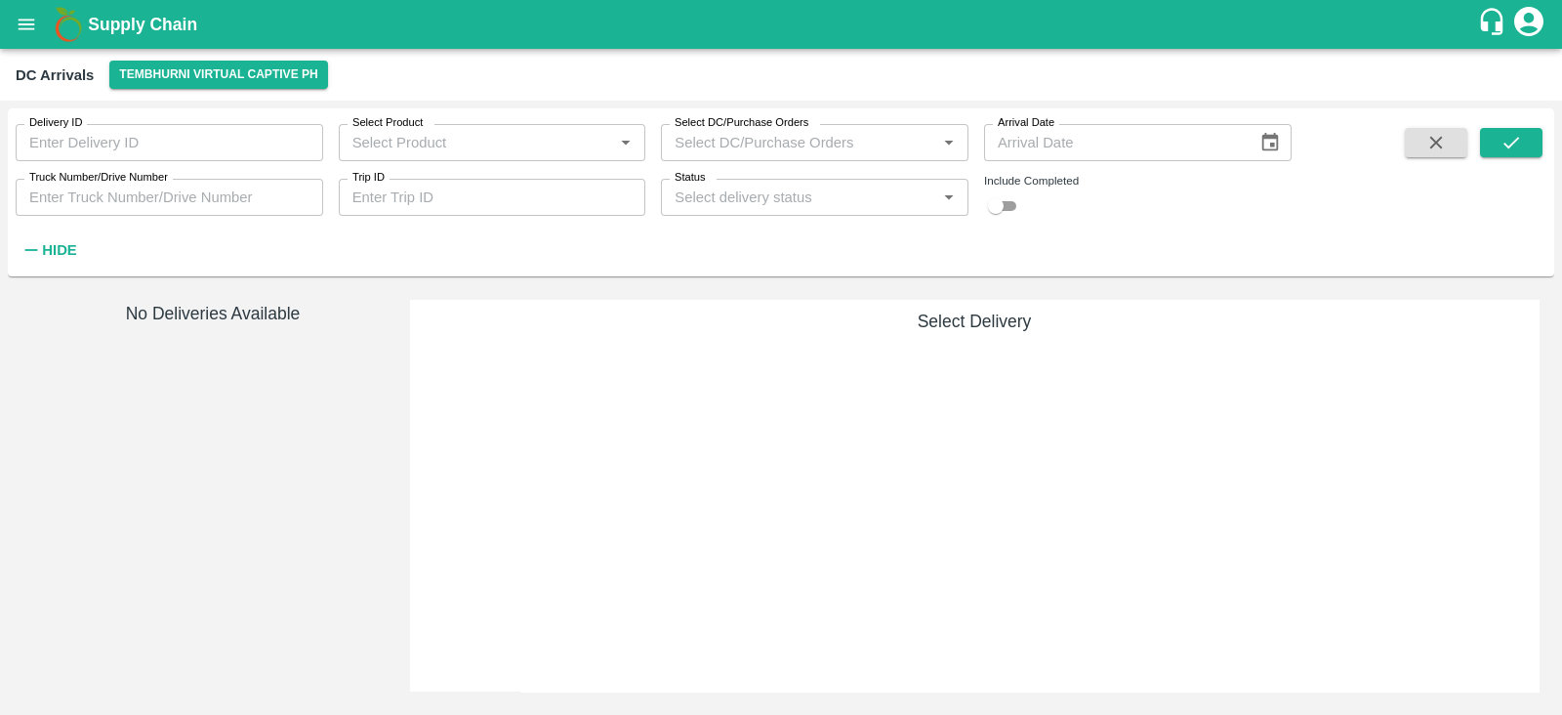
click at [503, 151] on input "Select Product" at bounding box center [477, 142] width 264 height 25
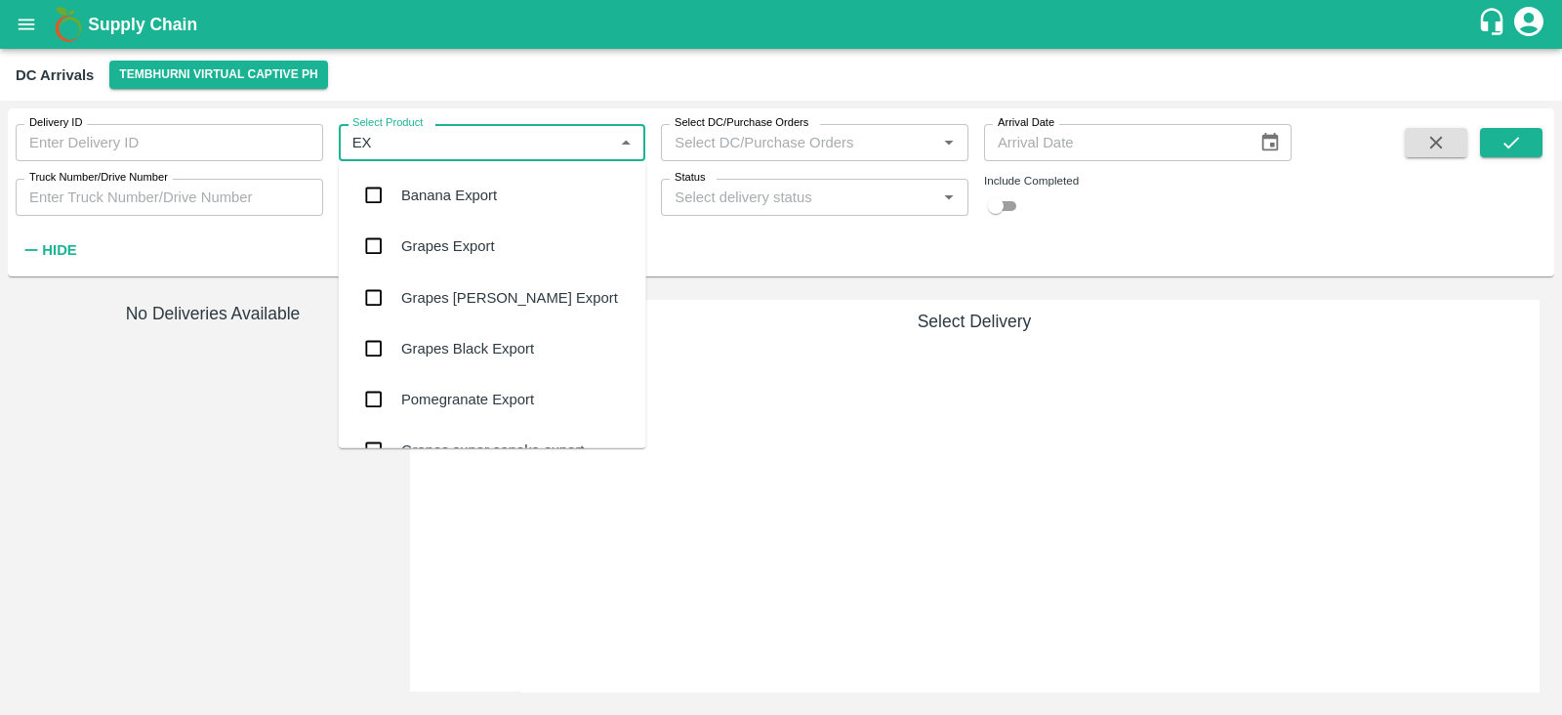
type input "EXP"
click at [445, 188] on div "Banana Export" at bounding box center [449, 195] width 96 height 21
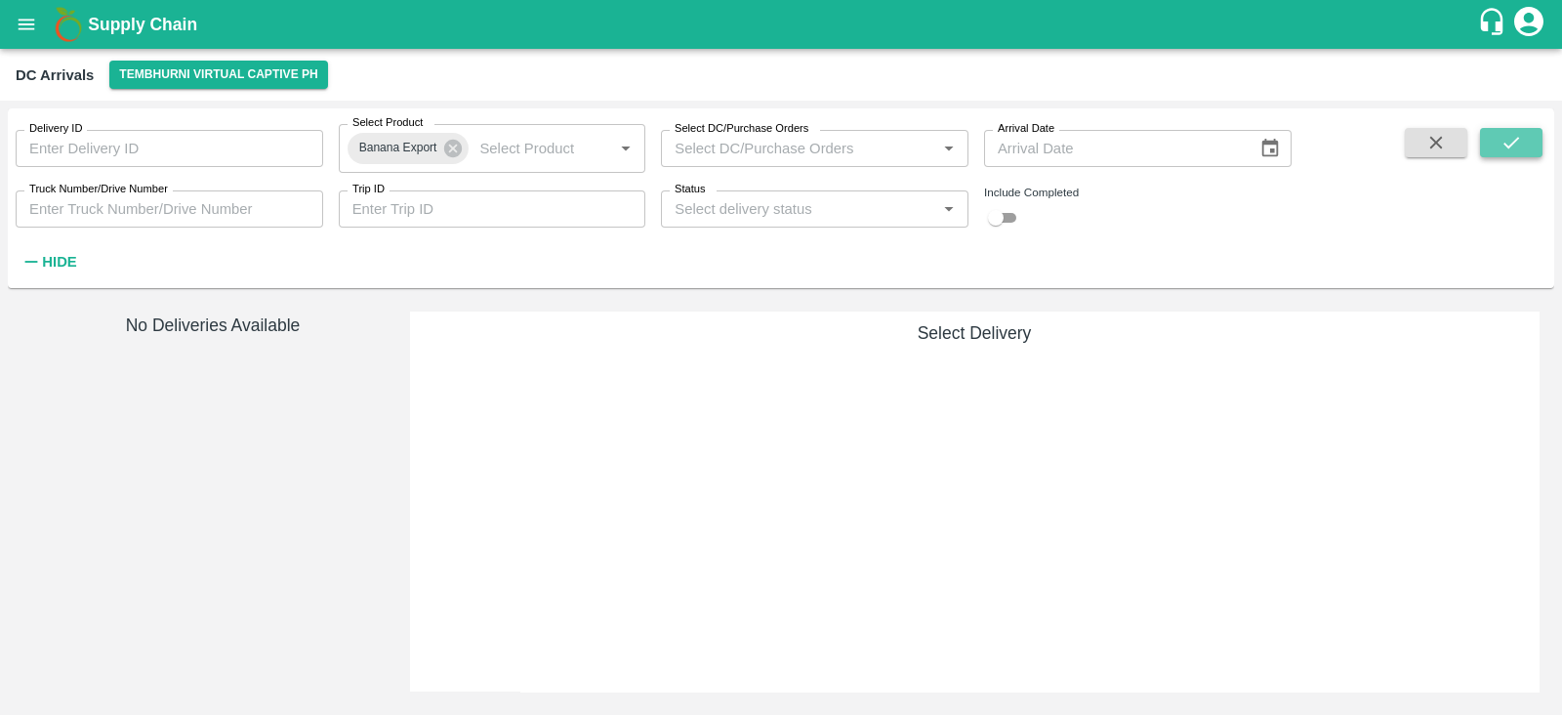
click at [1508, 140] on icon "submit" at bounding box center [1511, 142] width 21 height 21
click at [1001, 219] on input "checkbox" at bounding box center [996, 217] width 70 height 23
checkbox input "true"
click at [1517, 135] on icon "submit" at bounding box center [1511, 142] width 21 height 21
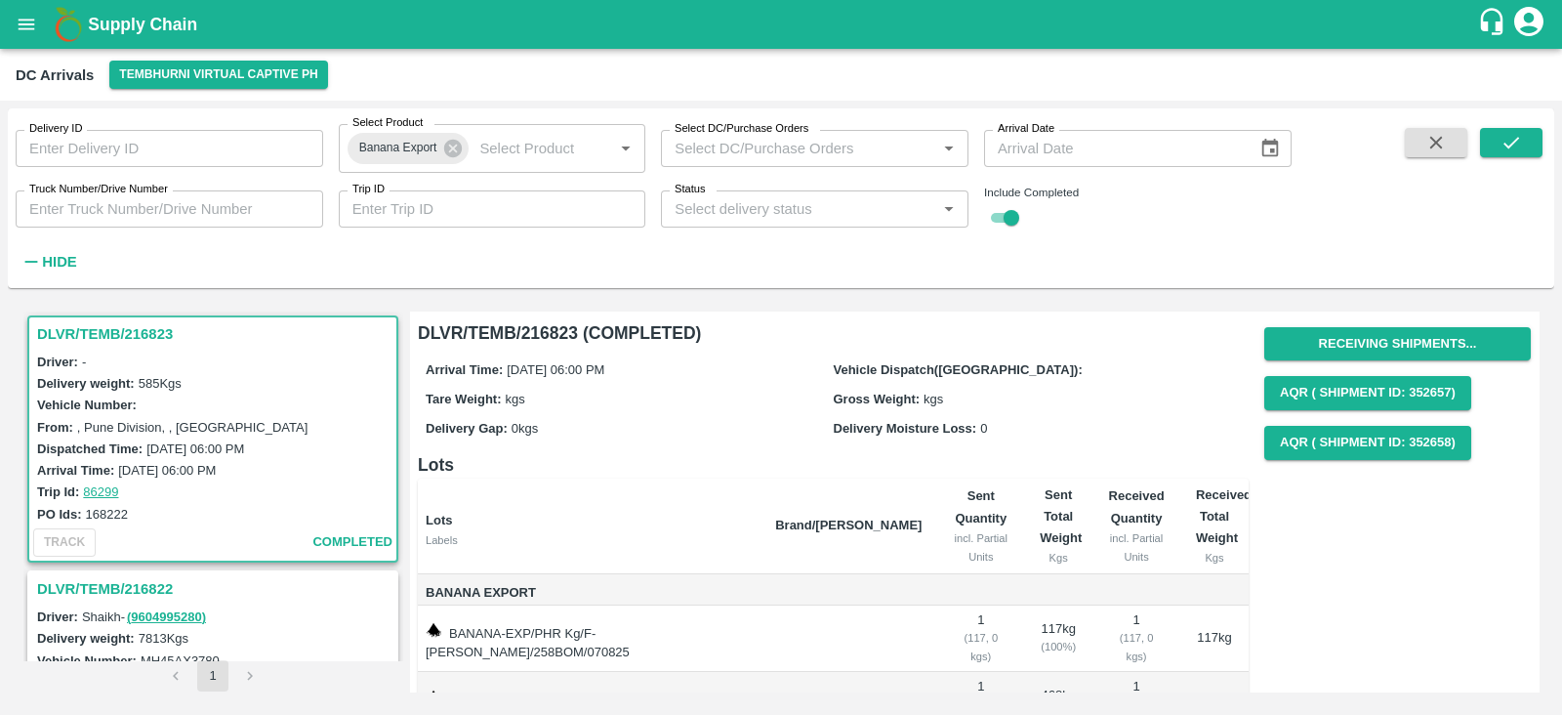
scroll to position [75, 0]
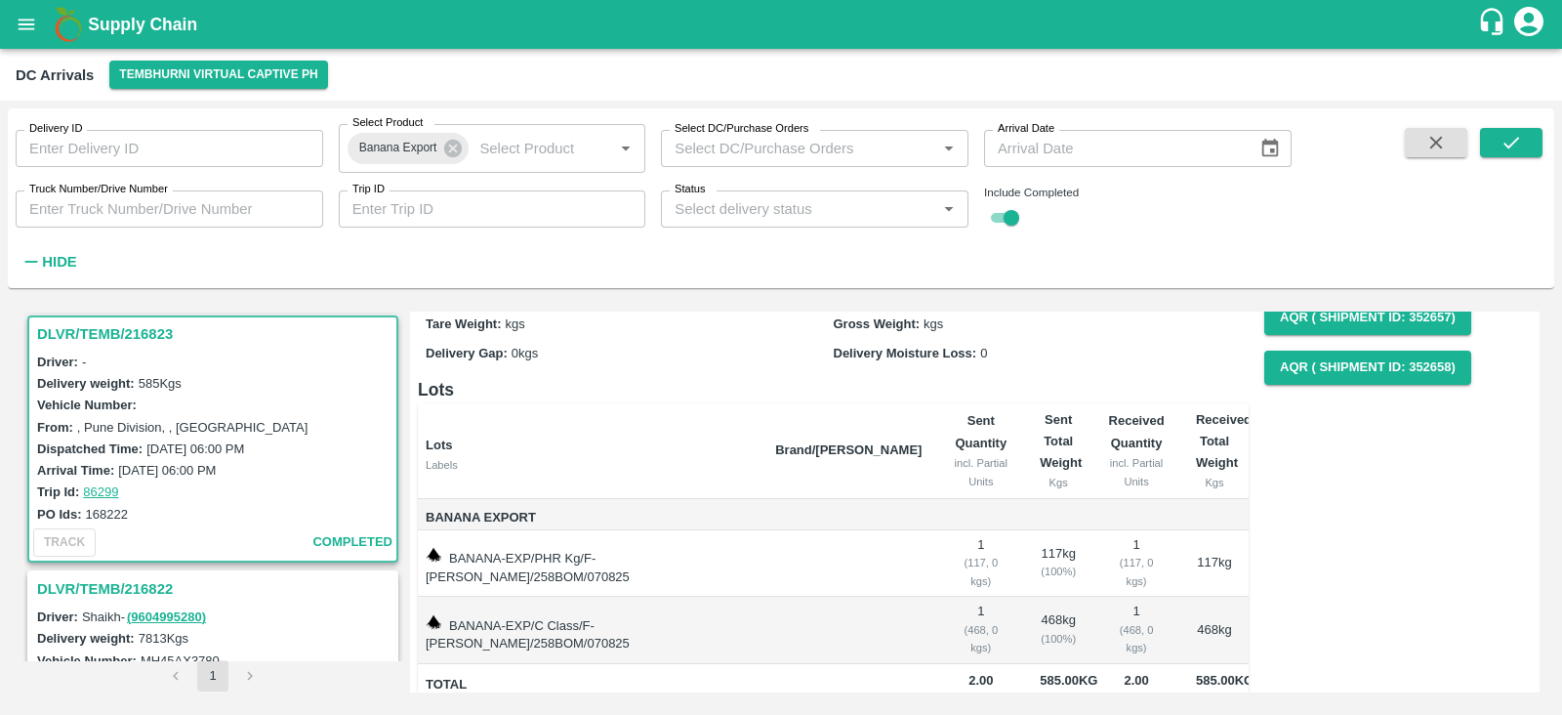
click at [288, 620] on div "Driver: Shaikh - ( 9604995280 )" at bounding box center [215, 615] width 357 height 21
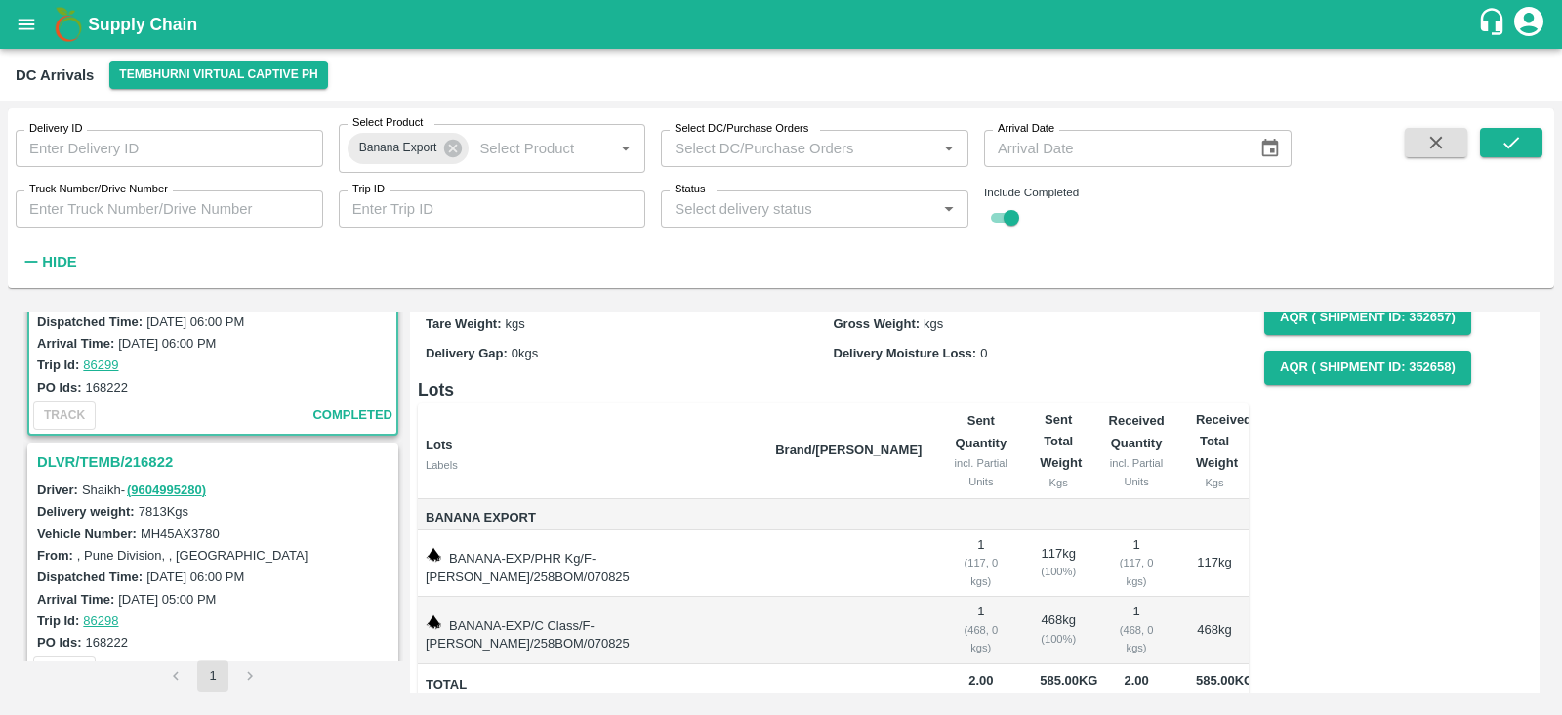
scroll to position [132, 0]
click at [84, 455] on h3 "DLVR/TEMB/216822" at bounding box center [215, 460] width 357 height 25
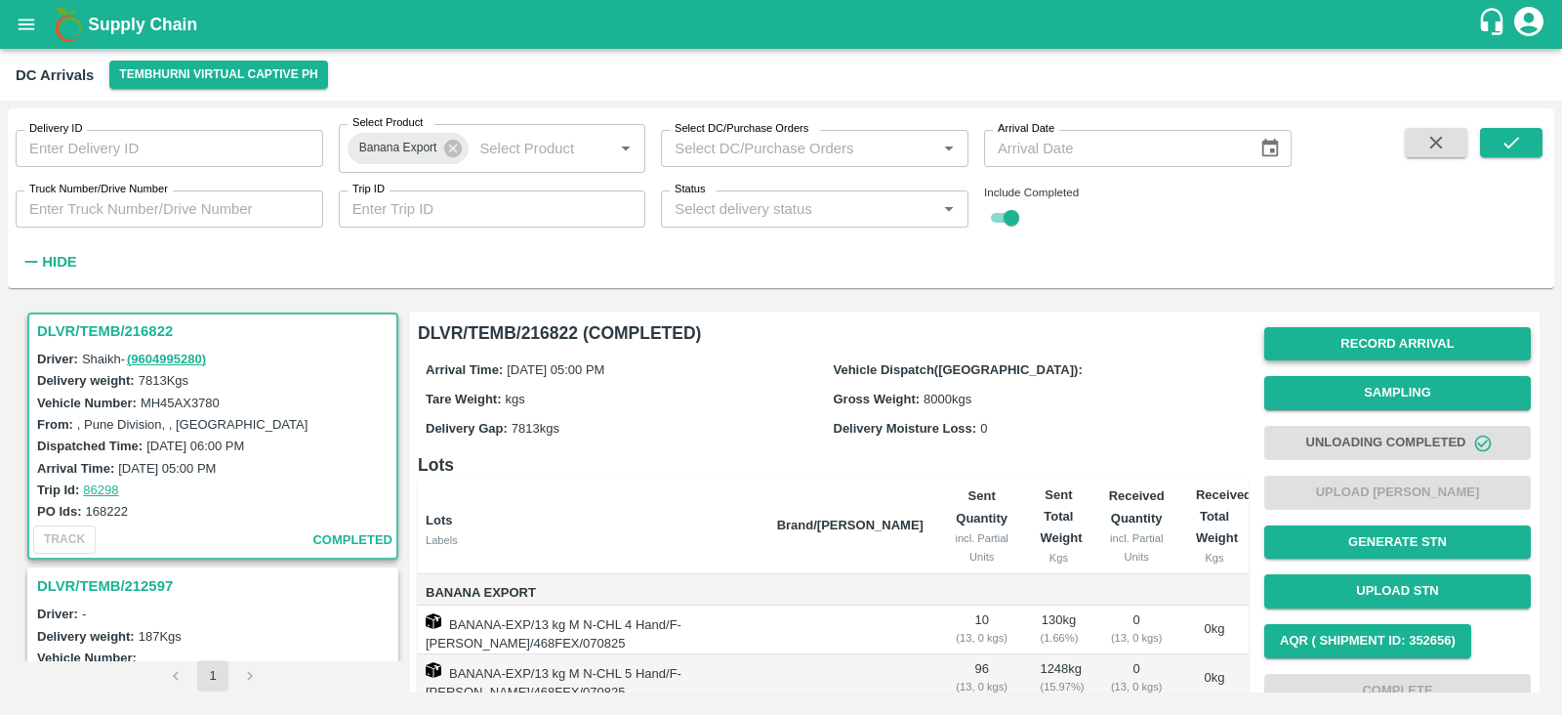
click at [1379, 339] on button "Record Arrival" at bounding box center [1397, 344] width 267 height 34
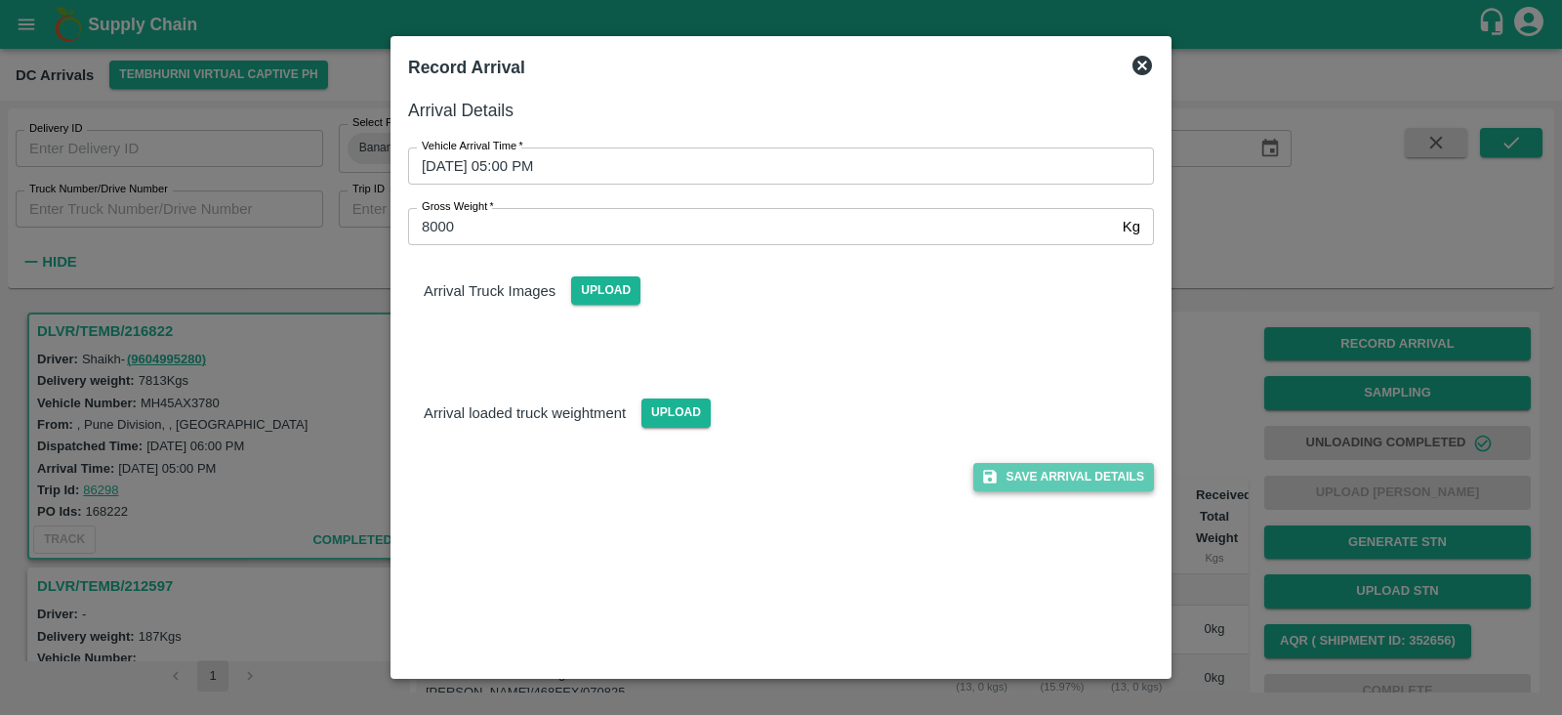
click at [1080, 475] on button "Save Arrival Details" at bounding box center [1063, 477] width 181 height 28
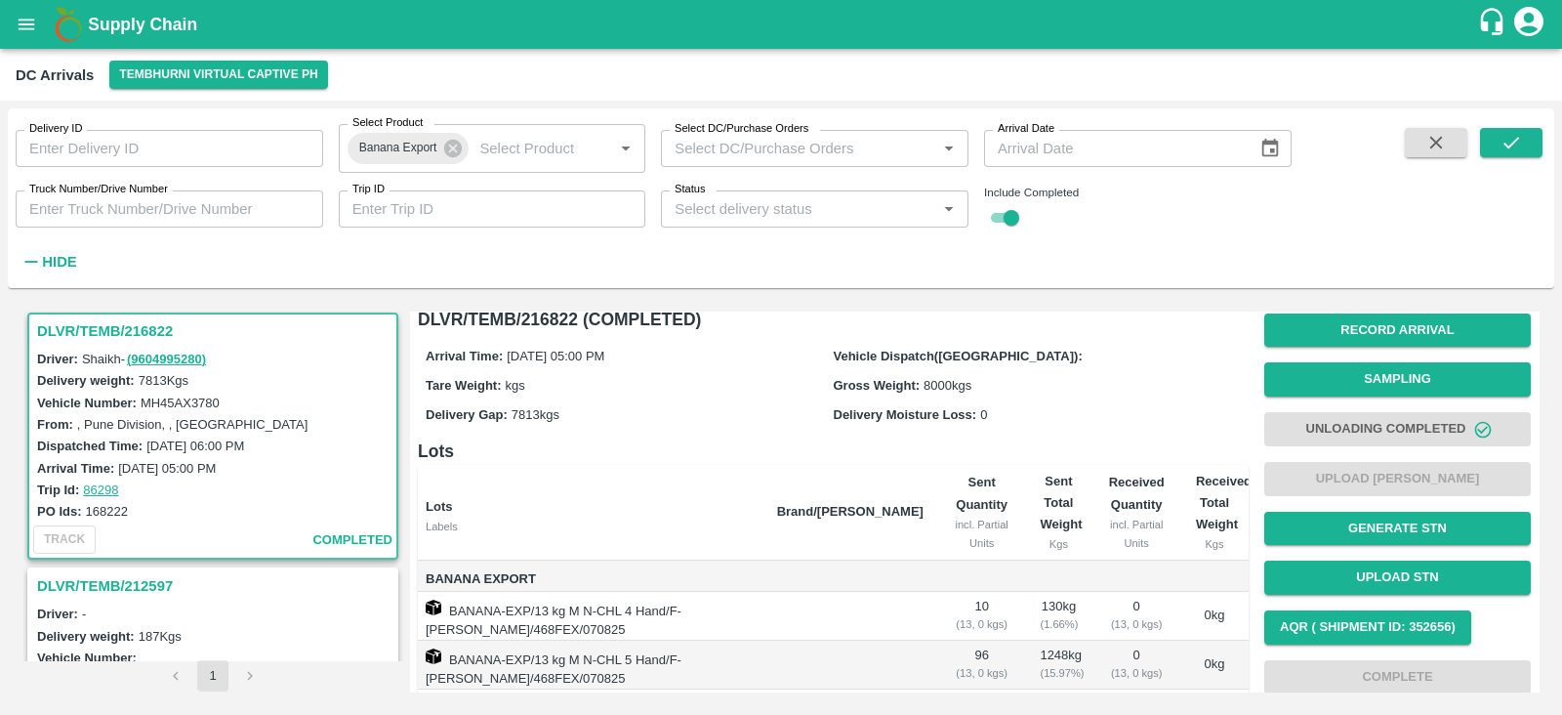
scroll to position [14, 0]
click at [1422, 429] on span "Unloading Completed" at bounding box center [1397, 429] width 267 height 50
click at [1484, 435] on span "Unloading Completed" at bounding box center [1397, 429] width 267 height 50
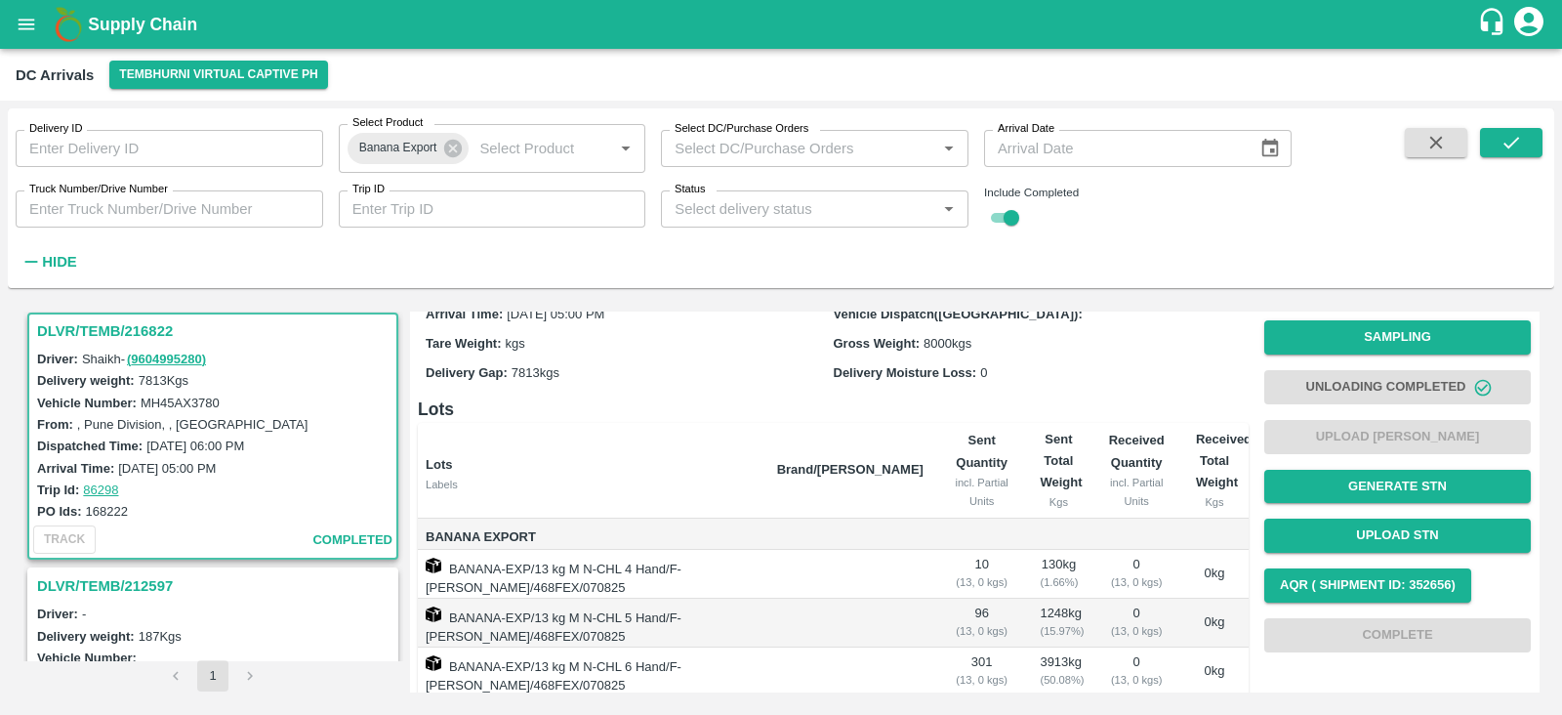
scroll to position [0, 0]
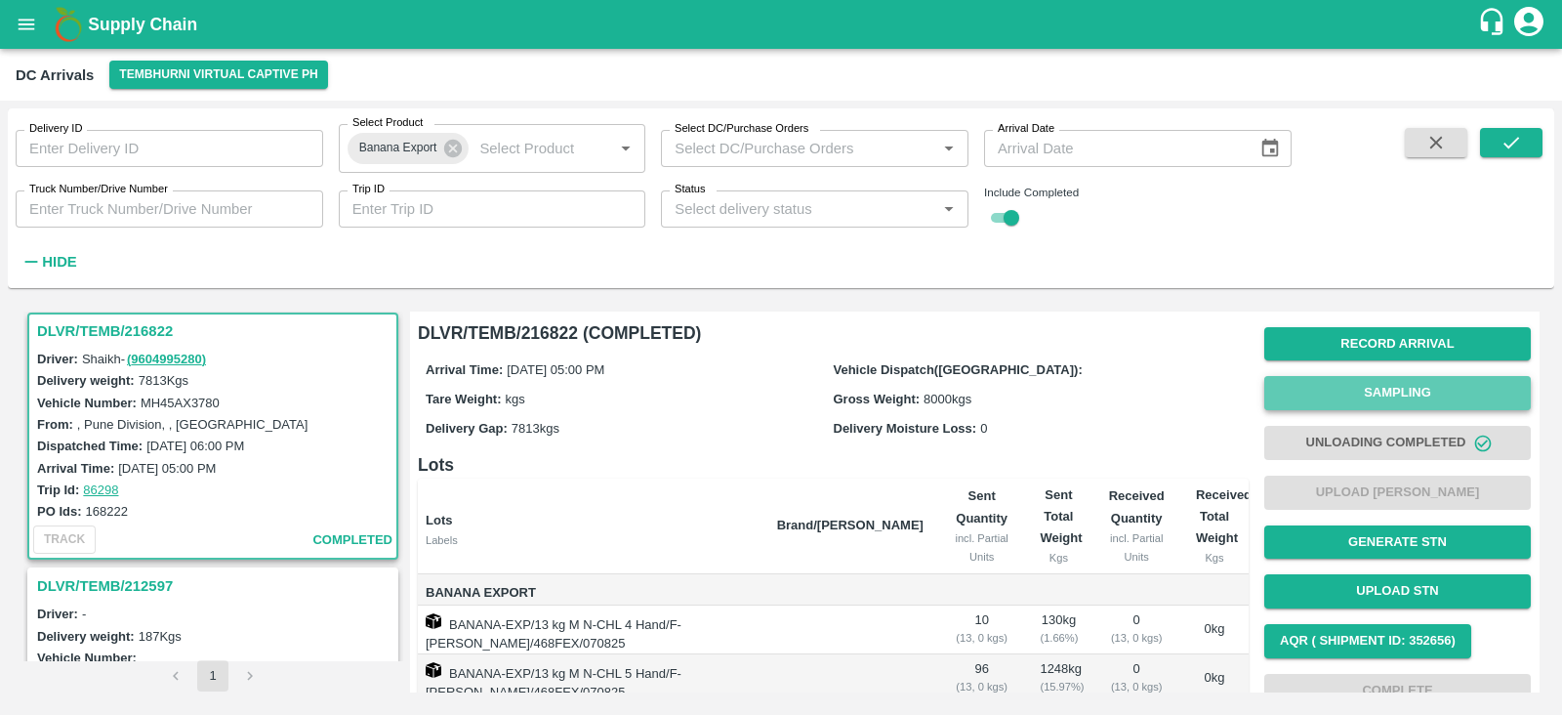
click at [1401, 392] on button "Sampling" at bounding box center [1397, 393] width 267 height 34
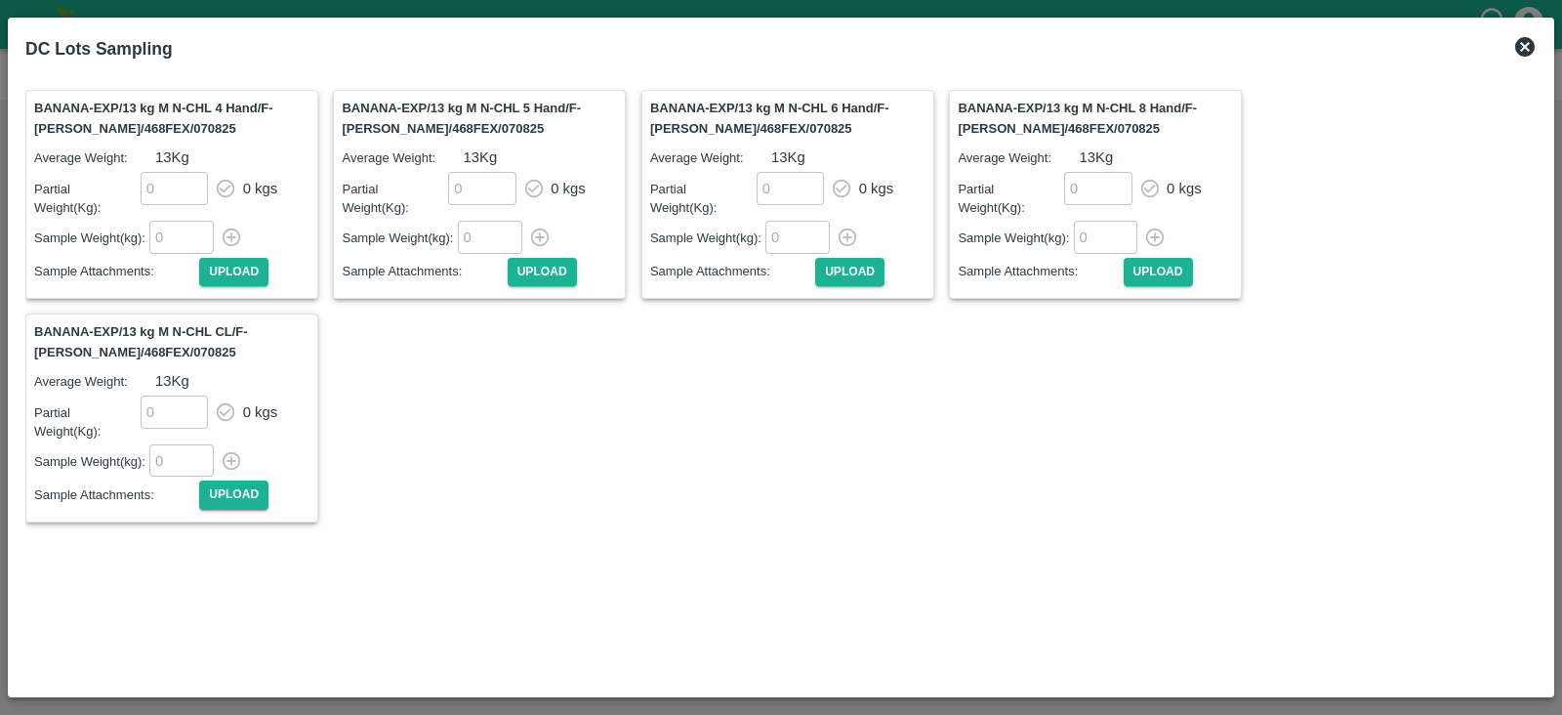
click at [170, 186] on input "number" at bounding box center [175, 188] width 68 height 32
click at [166, 224] on input "number" at bounding box center [181, 237] width 64 height 32
click at [1525, 44] on icon at bounding box center [1525, 47] width 20 height 20
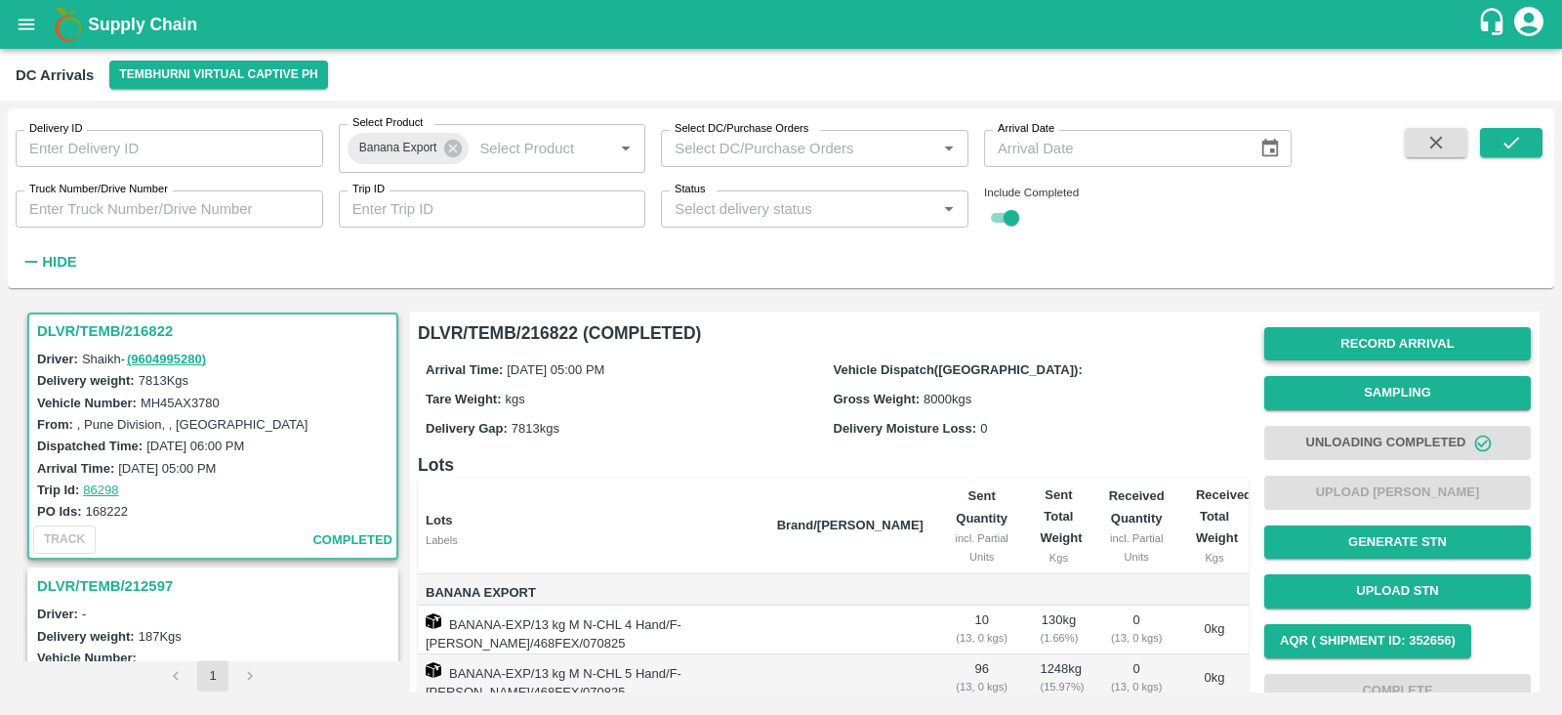
click at [1425, 329] on button "Record Arrival" at bounding box center [1397, 344] width 267 height 34
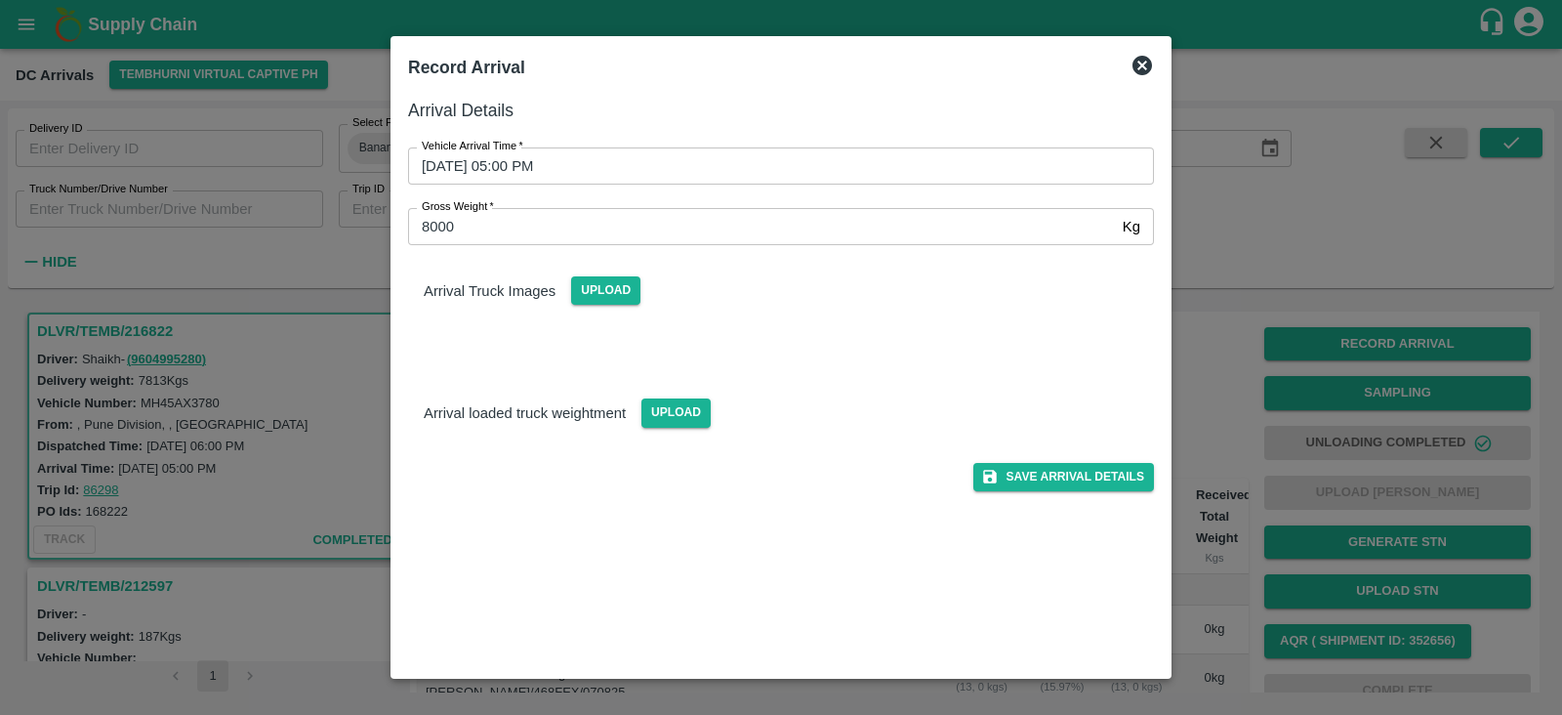
click at [1145, 62] on icon at bounding box center [1142, 65] width 23 height 23
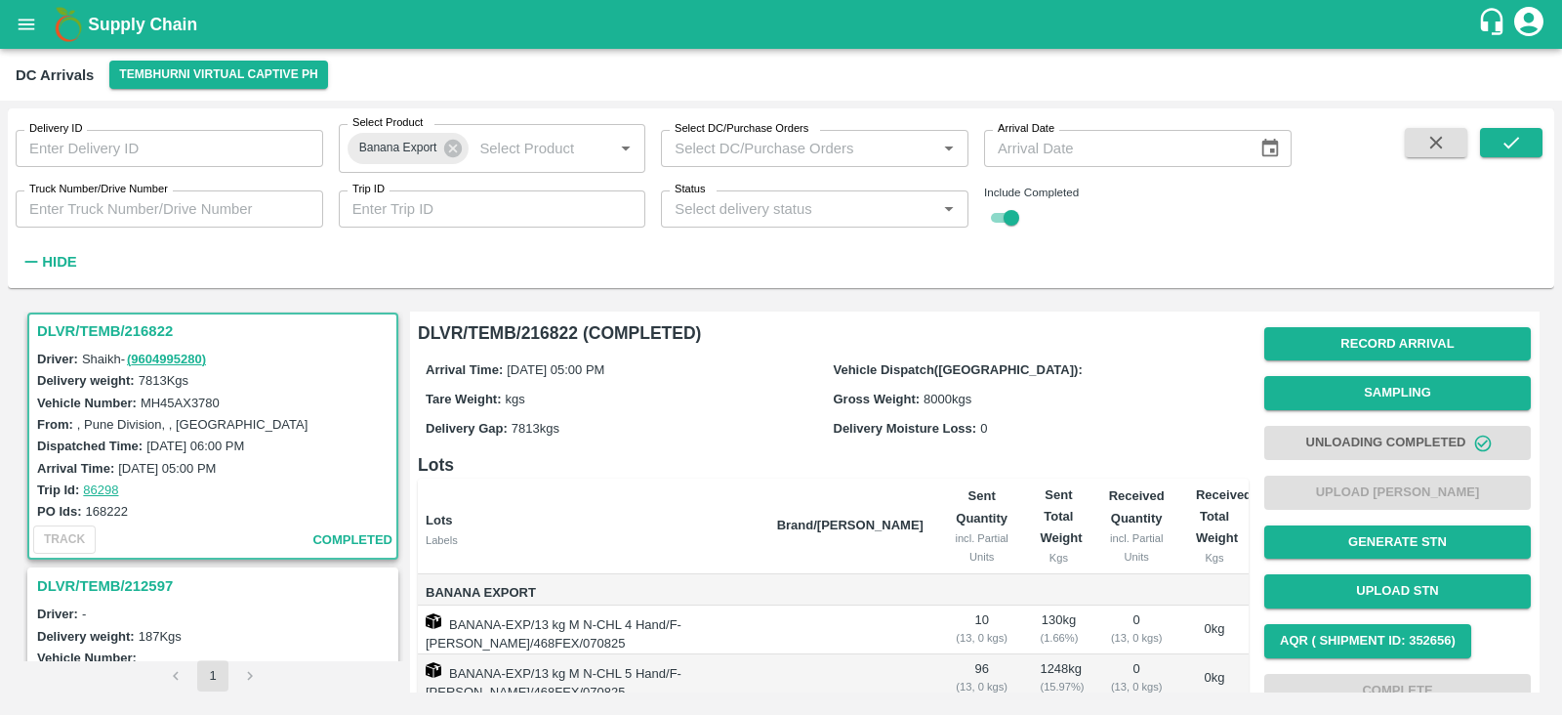
click at [1479, 442] on span "Unloading Completed" at bounding box center [1397, 443] width 267 height 50
click at [1342, 441] on span "Unloading Completed" at bounding box center [1397, 443] width 267 height 50
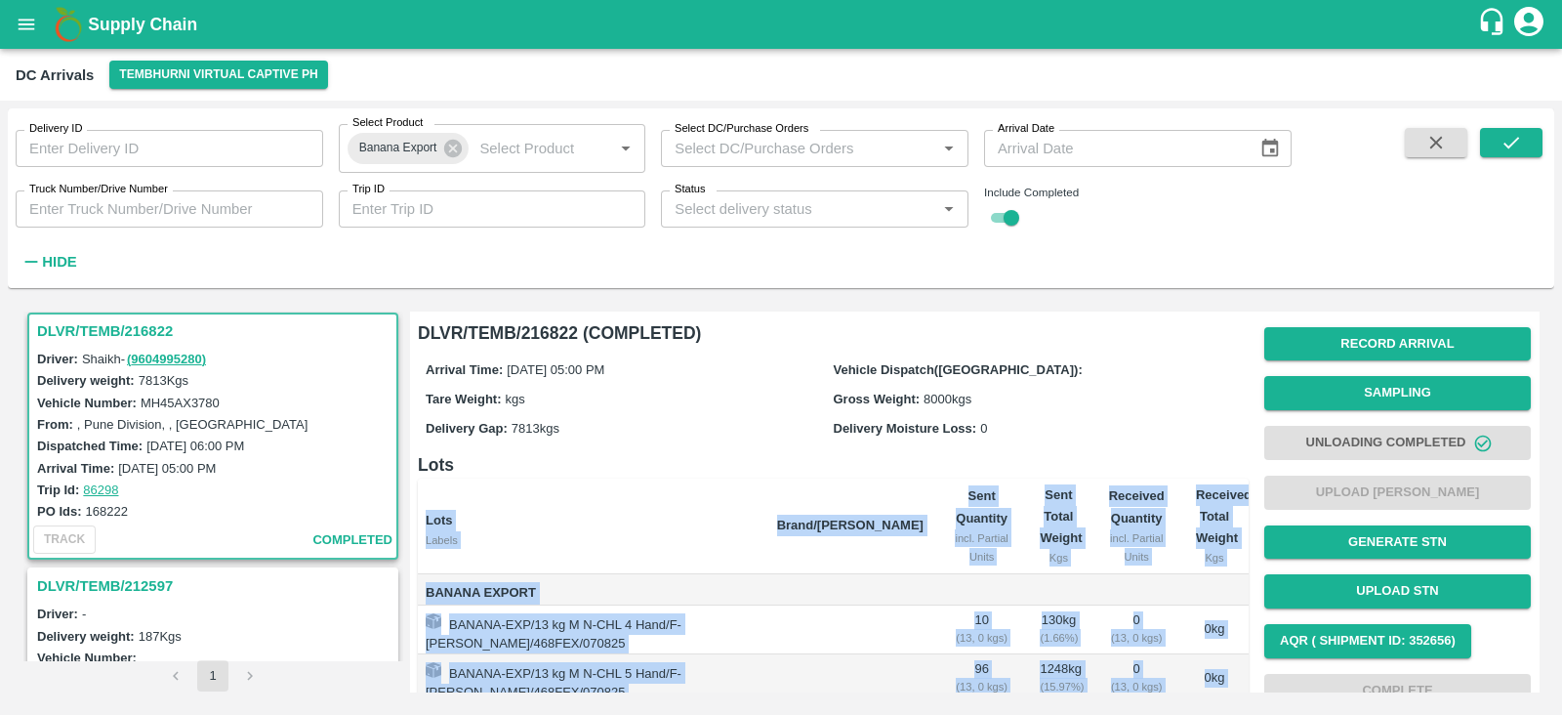
click at [1342, 441] on span "Unloading Completed" at bounding box center [1397, 443] width 267 height 50
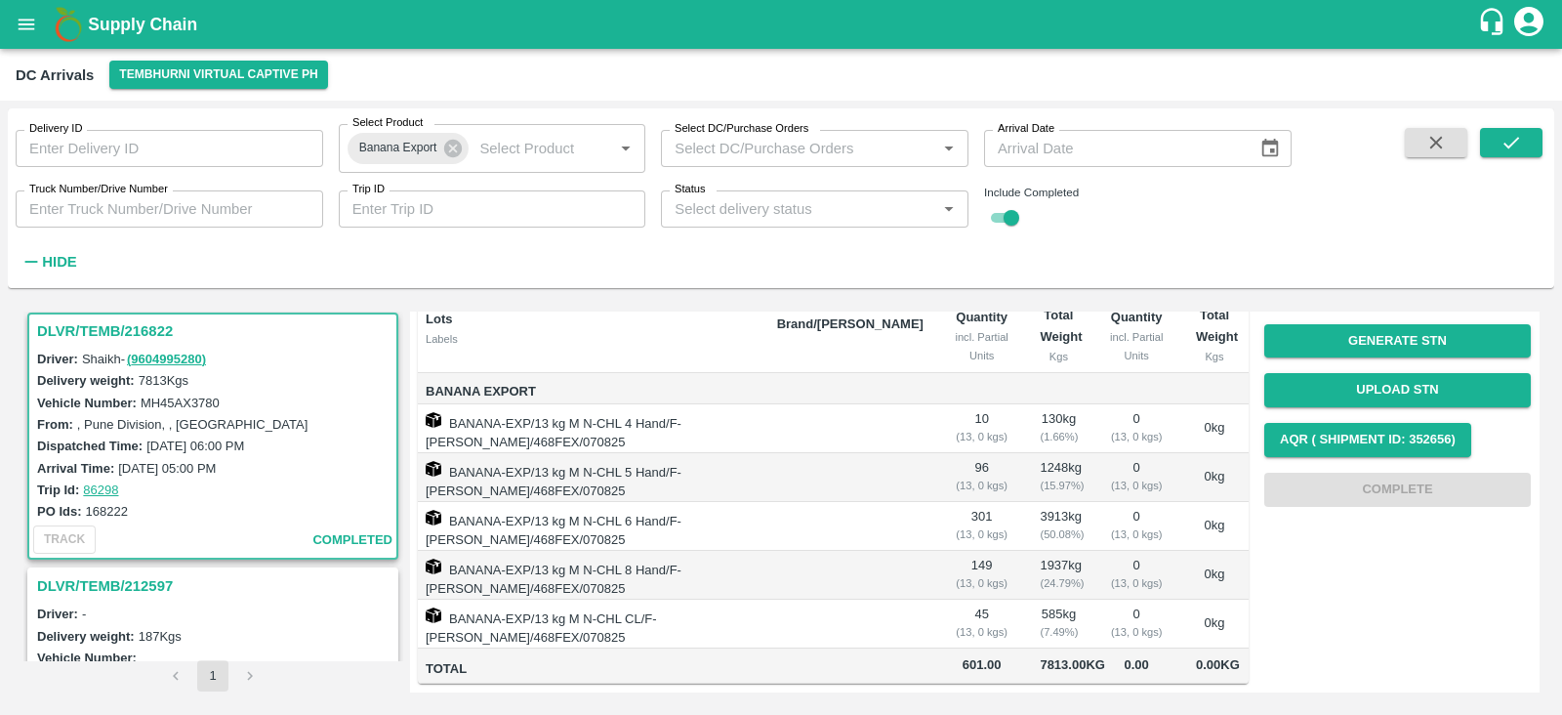
click at [1186, 551] on td "0 kg" at bounding box center [1214, 575] width 68 height 49
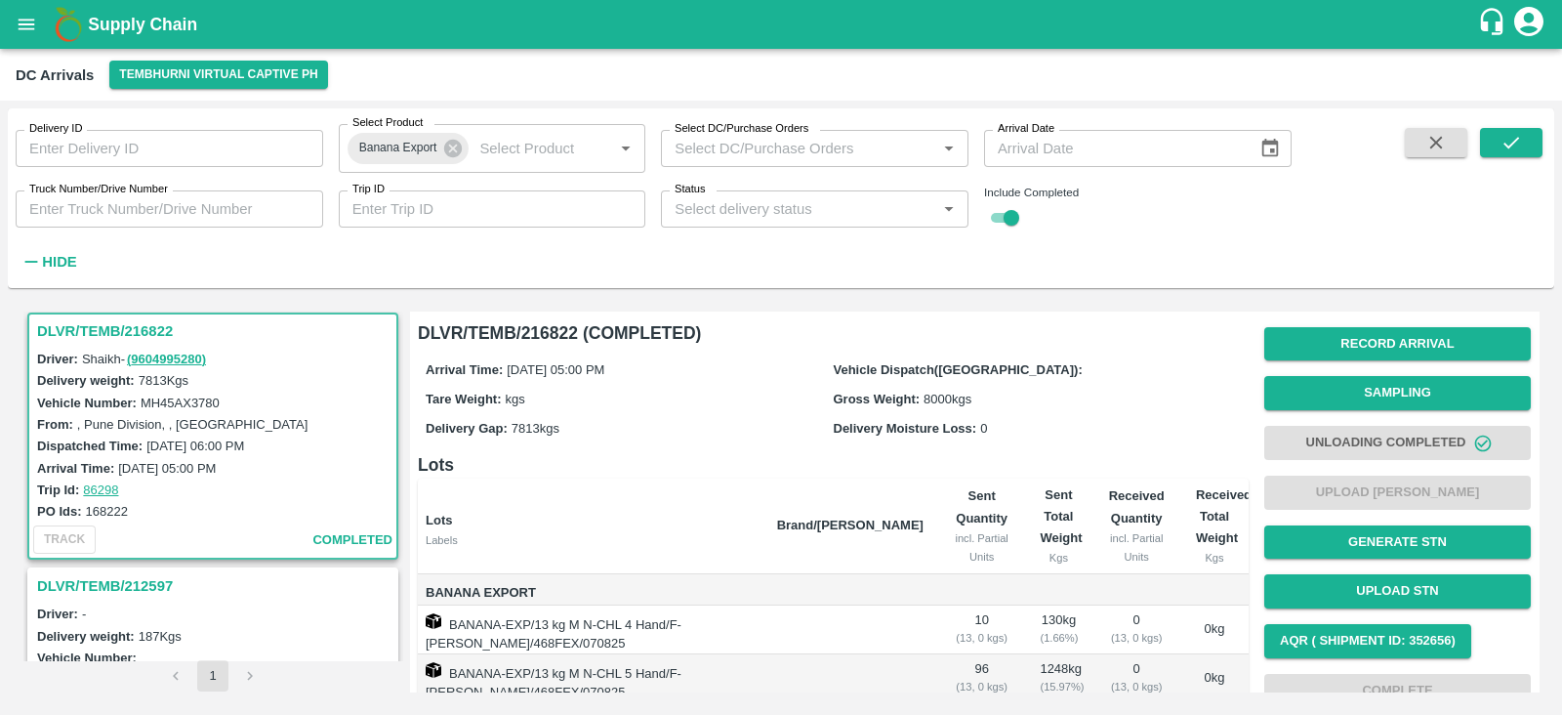
click at [1138, 246] on div "Delivery ID Delivery ID Select Product Banana Export Select Product   * Select …" at bounding box center [646, 193] width 1292 height 170
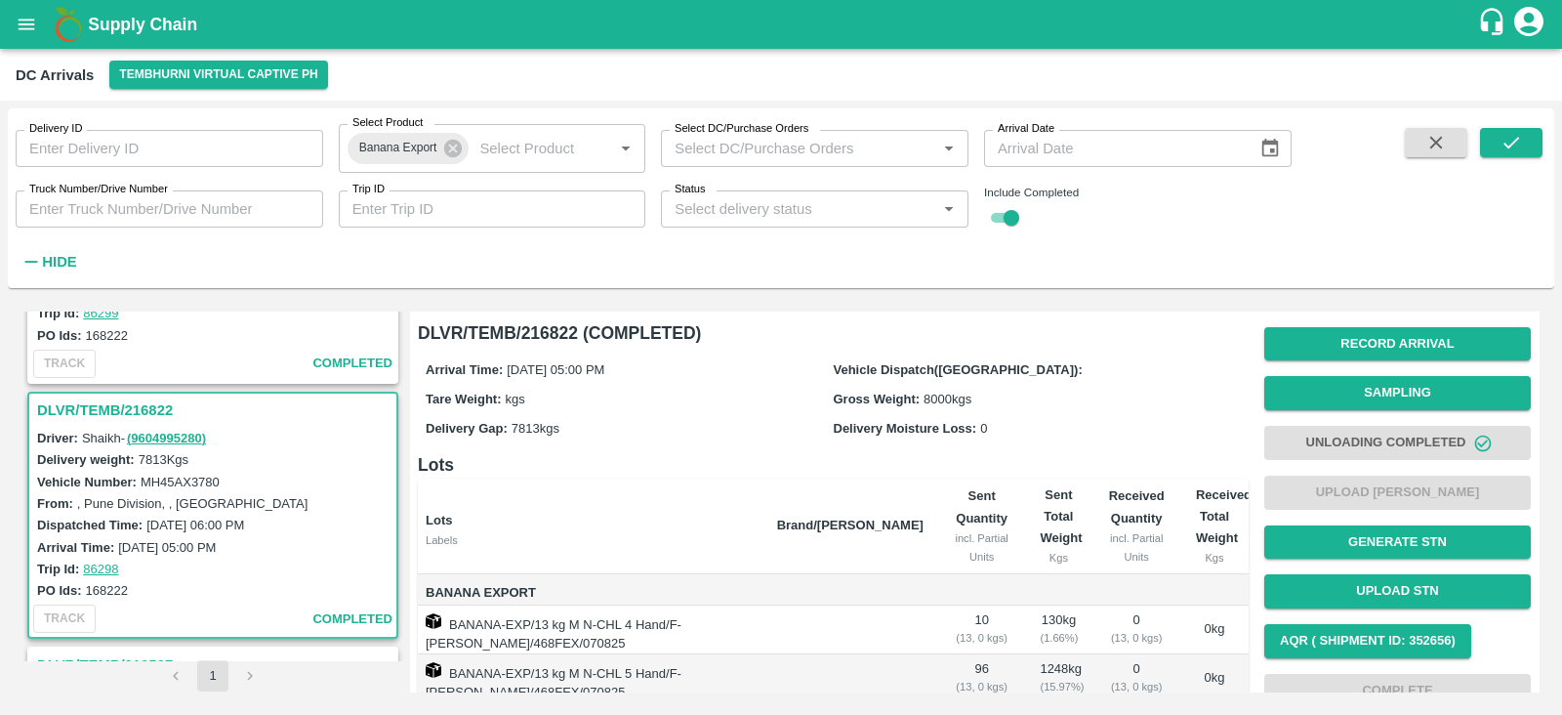
scroll to position [198, 0]
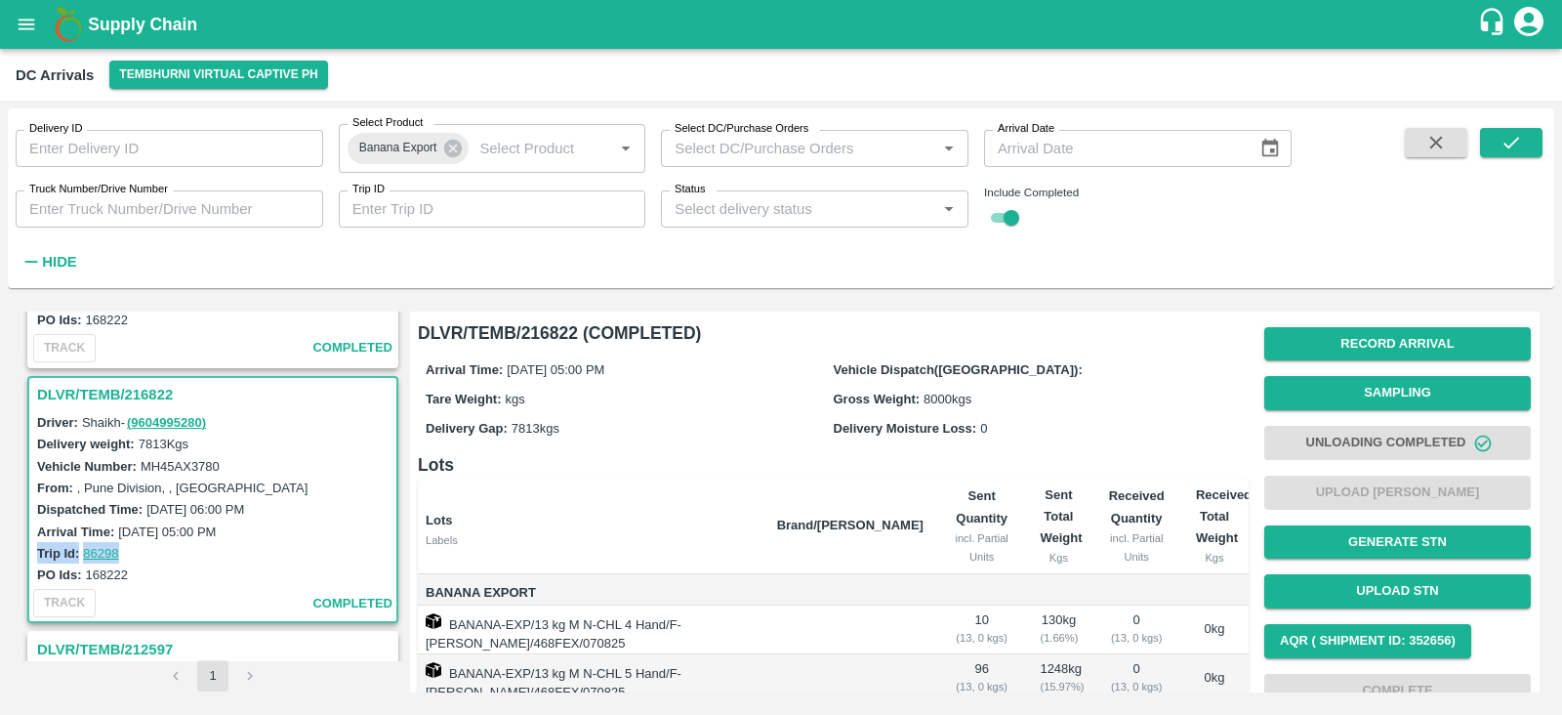
drag, startPoint x: 127, startPoint y: 554, endPoint x: 38, endPoint y: 558, distance: 88.9
click at [38, 558] on div "Trip Id: 86298" at bounding box center [215, 552] width 357 height 21
copy div "Trip Id: 86298"
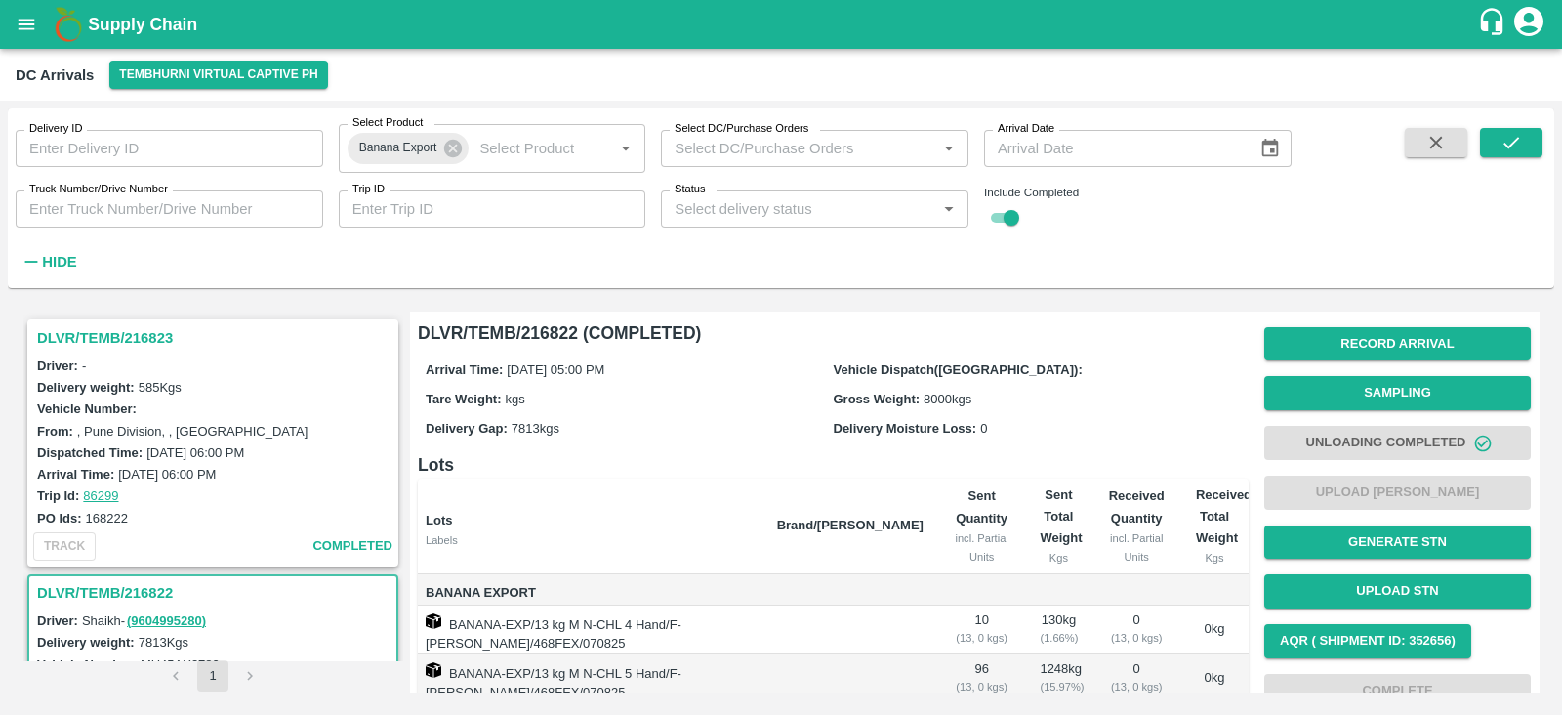
scroll to position [319, 0]
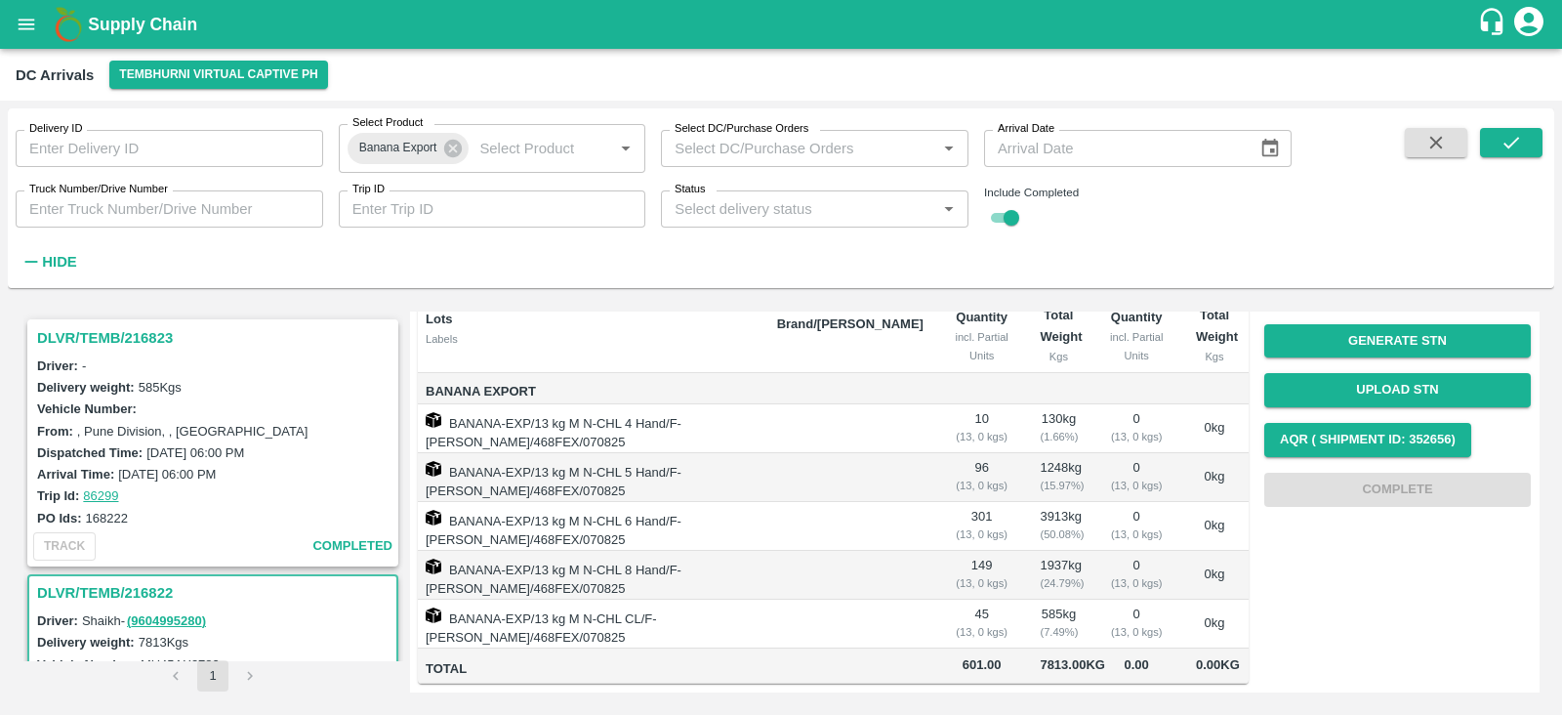
click at [130, 329] on h3 "DLVR/TEMB/216823" at bounding box center [215, 337] width 357 height 25
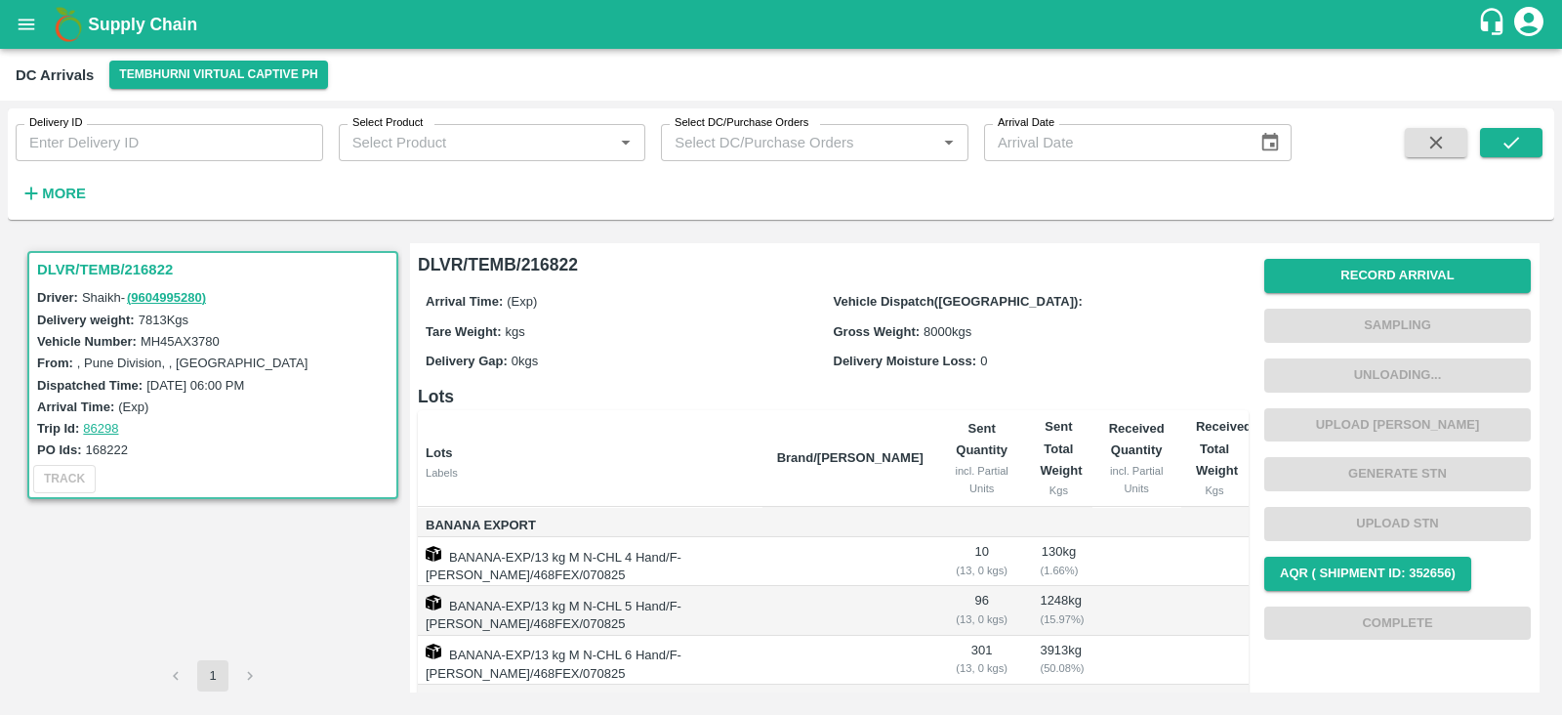
click at [56, 267] on h3 "DLVR/TEMB/216822" at bounding box center [215, 269] width 357 height 25
click at [1411, 276] on button "Record Arrival" at bounding box center [1397, 276] width 267 height 34
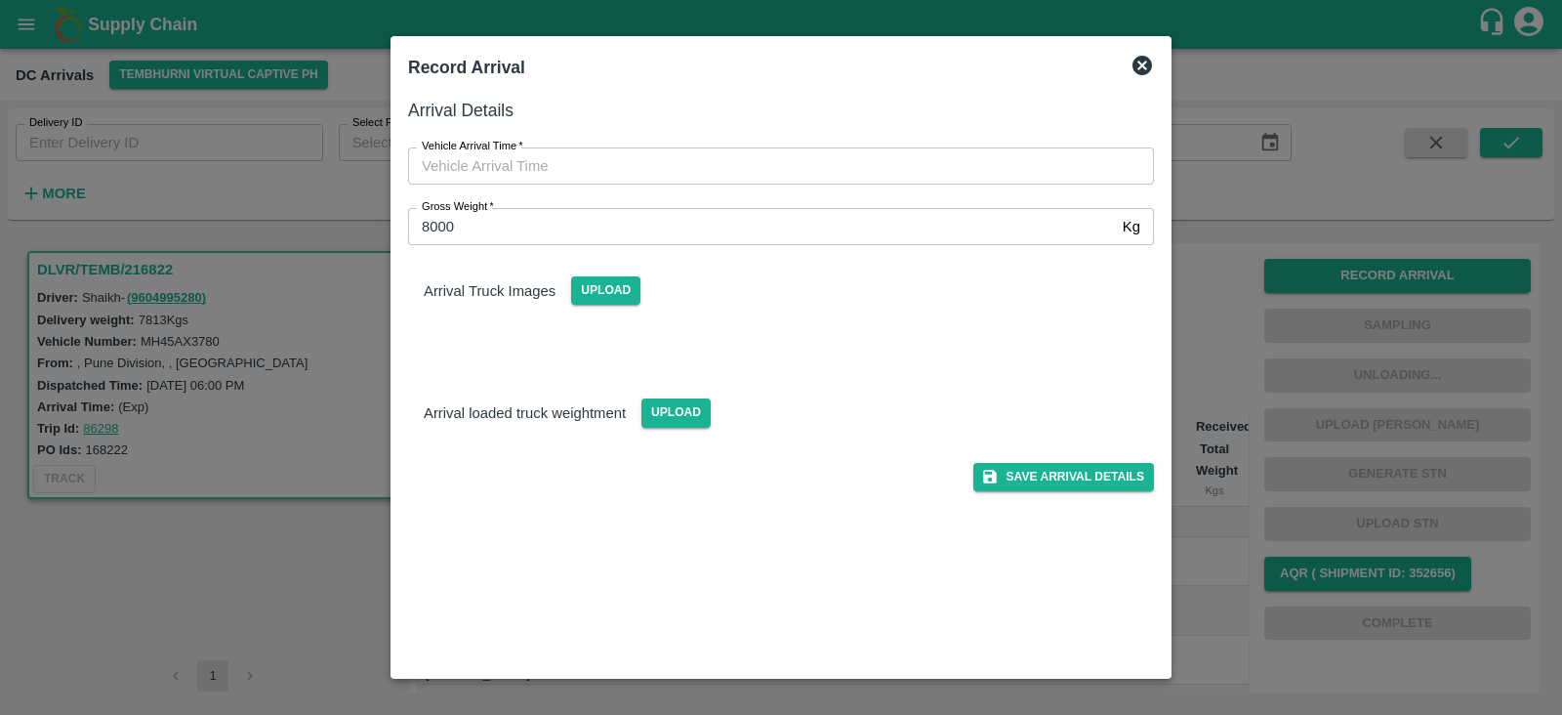
type input "DD/MM/YYYY hh:mm aa"
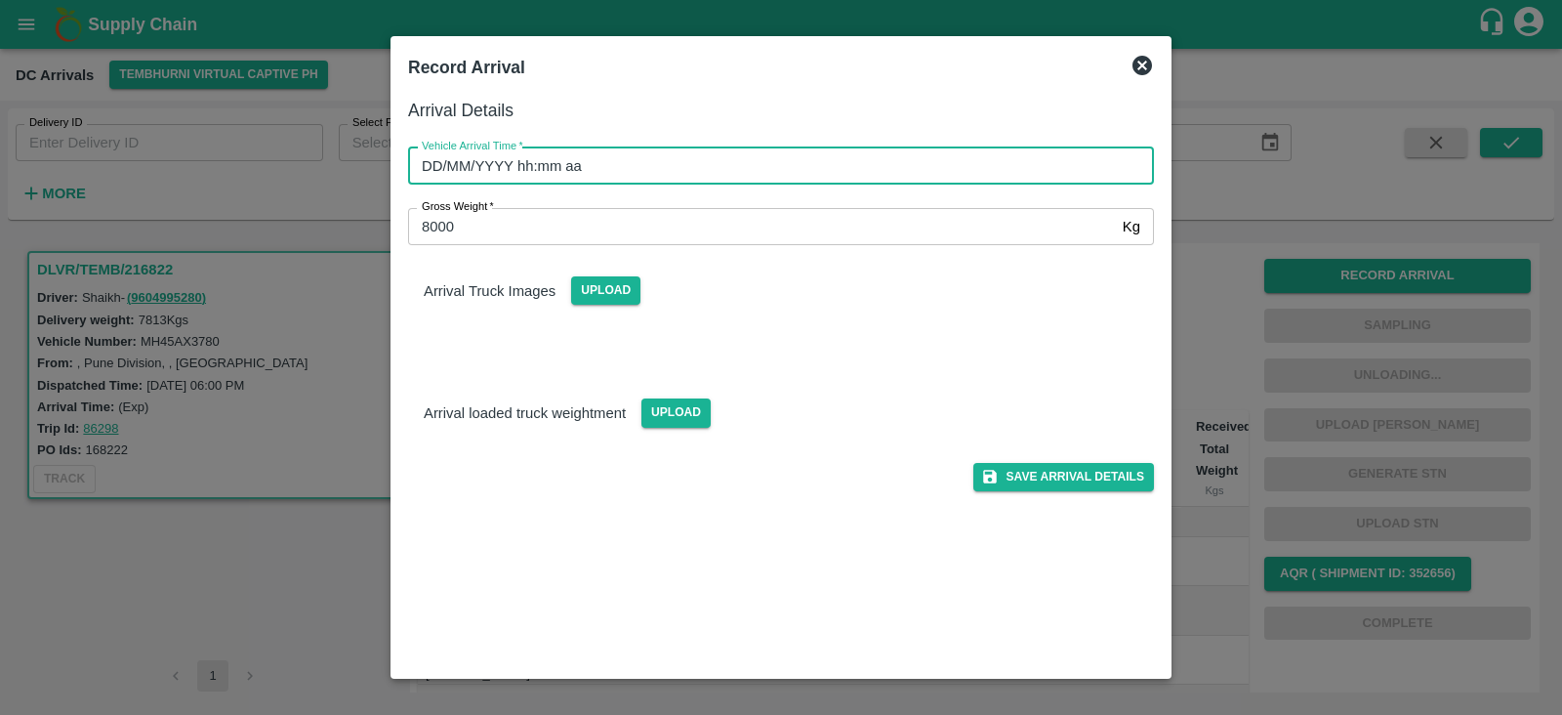
click at [483, 160] on input "DD/MM/YYYY hh:mm aa" at bounding box center [774, 165] width 732 height 37
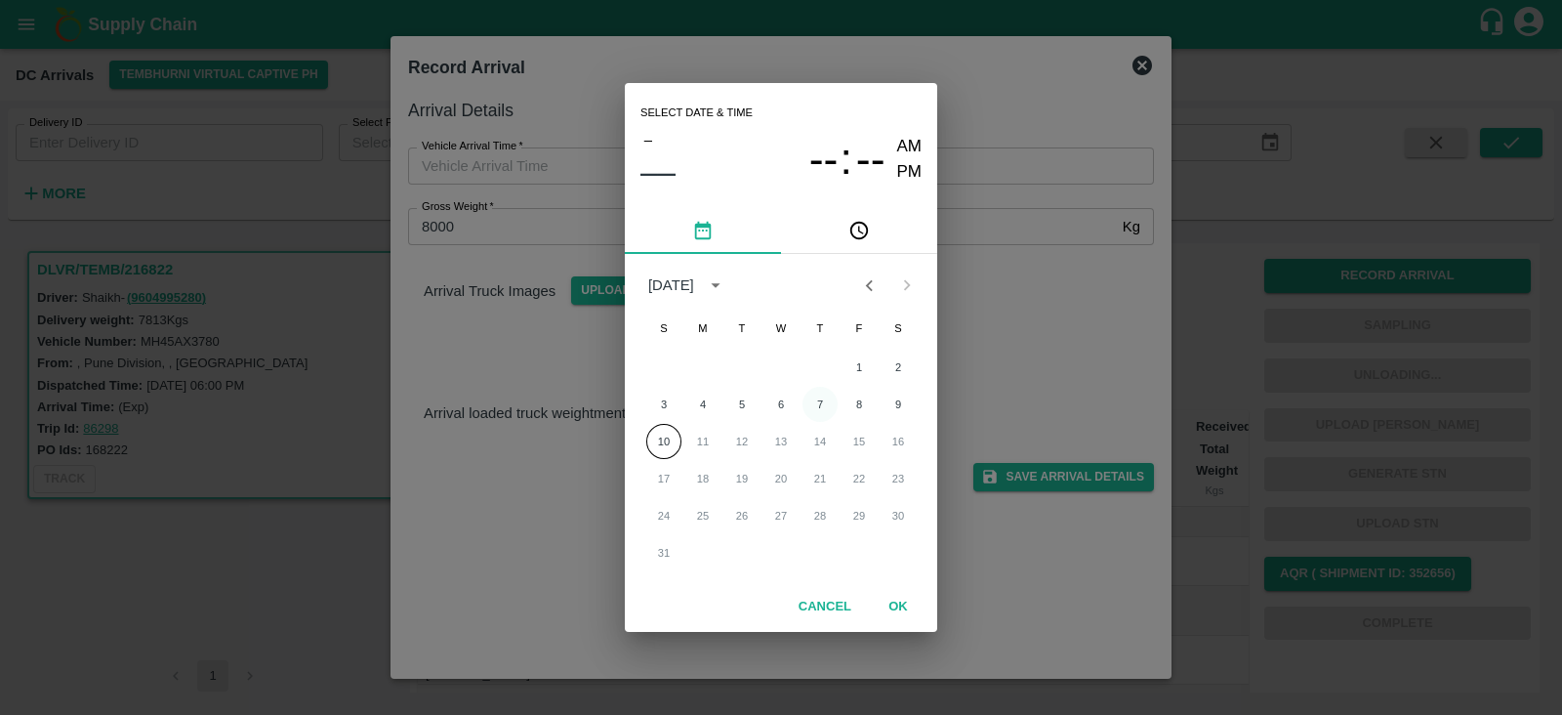
click at [811, 412] on button "7" at bounding box center [820, 404] width 35 height 35
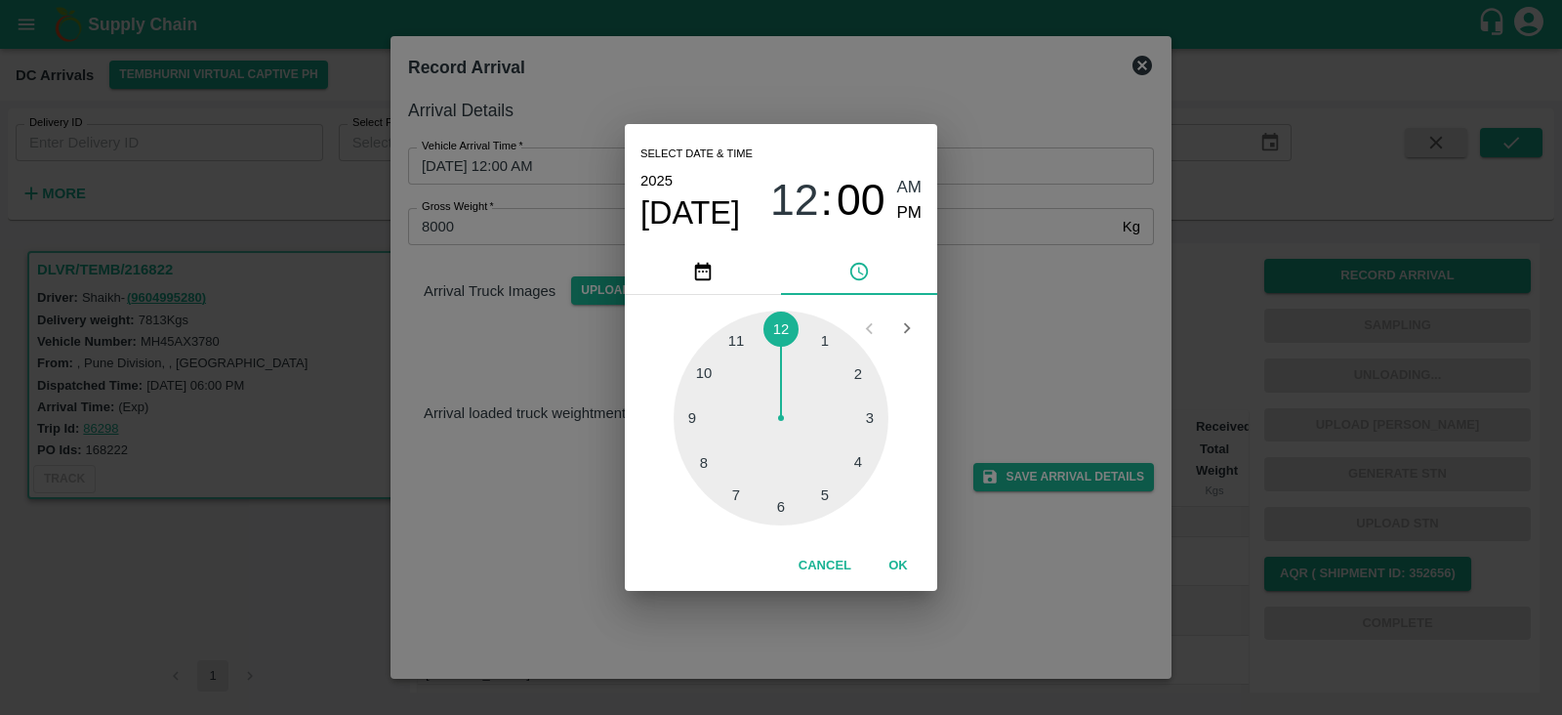
click at [824, 505] on div at bounding box center [781, 417] width 215 height 215
click at [888, 213] on div "05 : 00 AM PM" at bounding box center [845, 201] width 151 height 52
click at [903, 213] on span "PM" at bounding box center [909, 213] width 25 height 26
type input "[DATE] 05:00 PM"
click at [893, 568] on button "OK" at bounding box center [898, 566] width 62 height 34
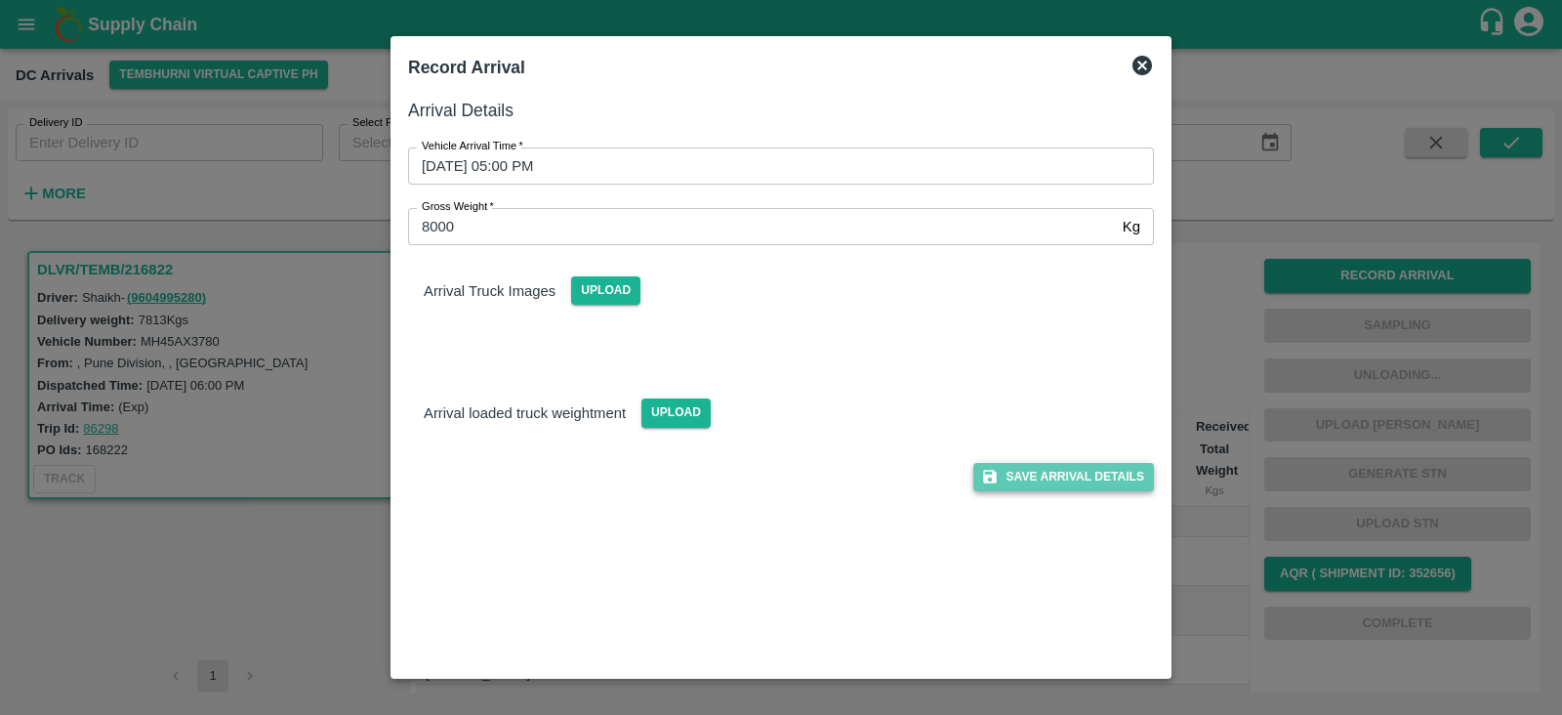
click at [1074, 474] on button "Save Arrival Details" at bounding box center [1063, 477] width 181 height 28
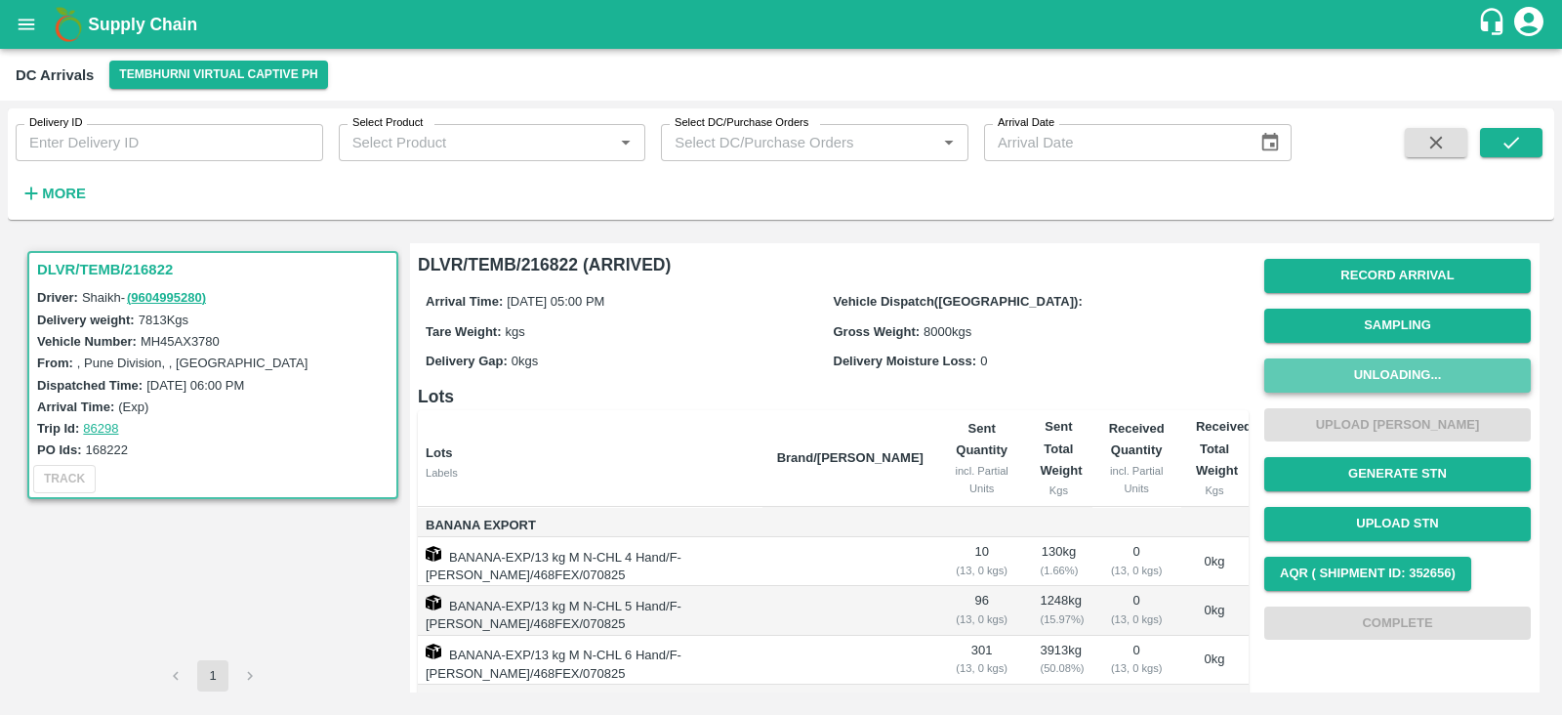
click at [1391, 366] on button "Unloading..." at bounding box center [1397, 375] width 267 height 34
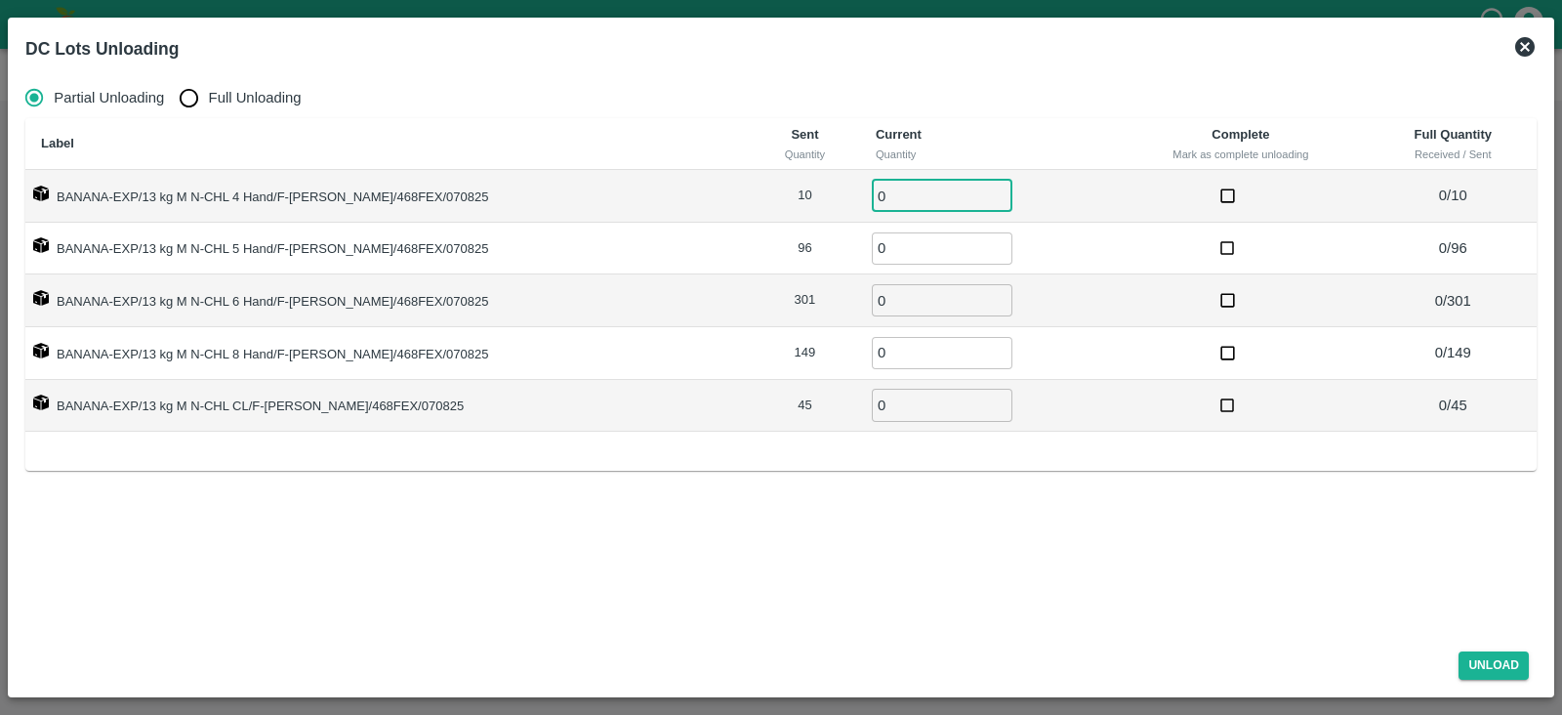
click at [872, 191] on input "0" at bounding box center [942, 196] width 141 height 32
type input "10"
click at [872, 243] on input "0" at bounding box center [942, 248] width 141 height 32
type input "96"
click at [872, 310] on input "0" at bounding box center [942, 300] width 141 height 32
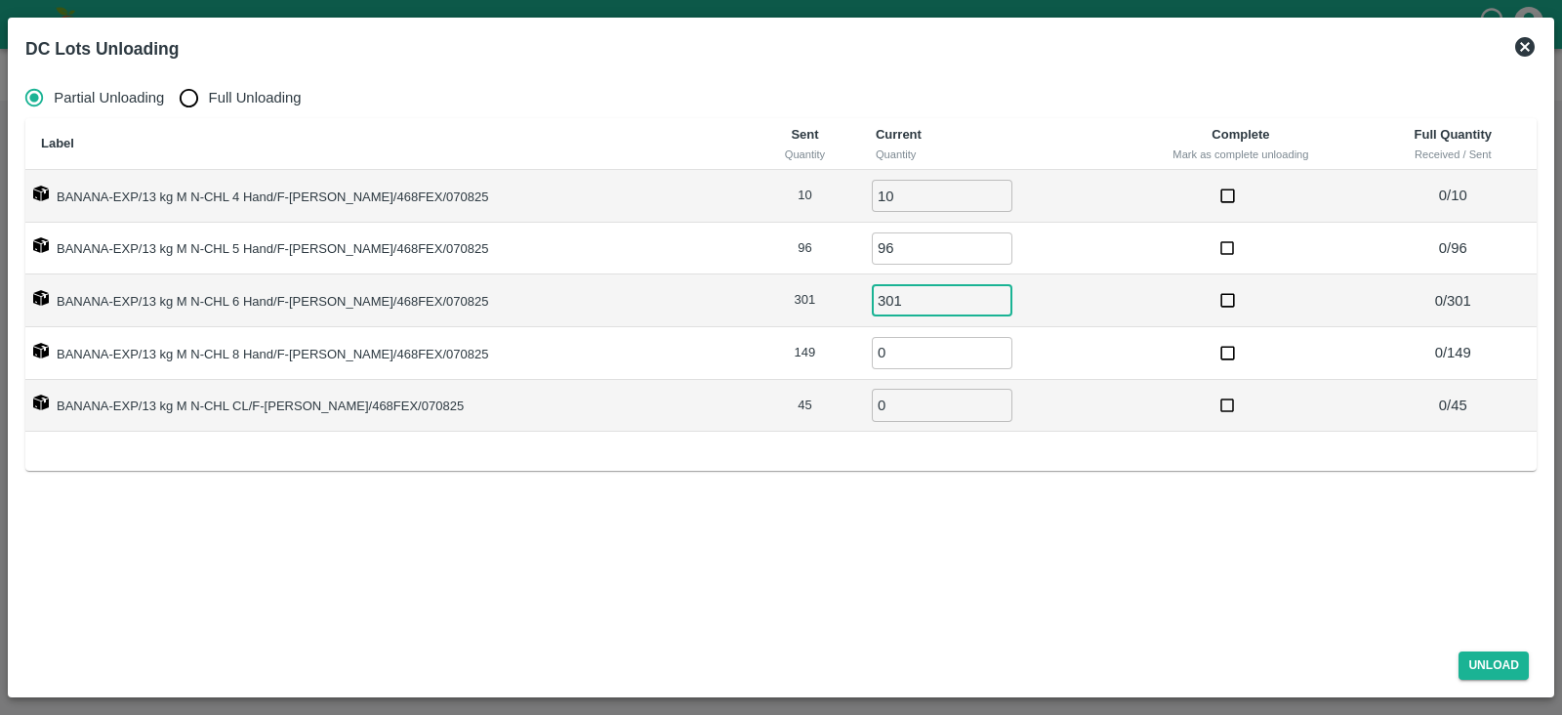
type input "301"
click at [872, 351] on input "0" at bounding box center [942, 353] width 141 height 32
click at [185, 93] on input "Full Unloading" at bounding box center [188, 97] width 39 height 39
radio input "true"
type input "0"
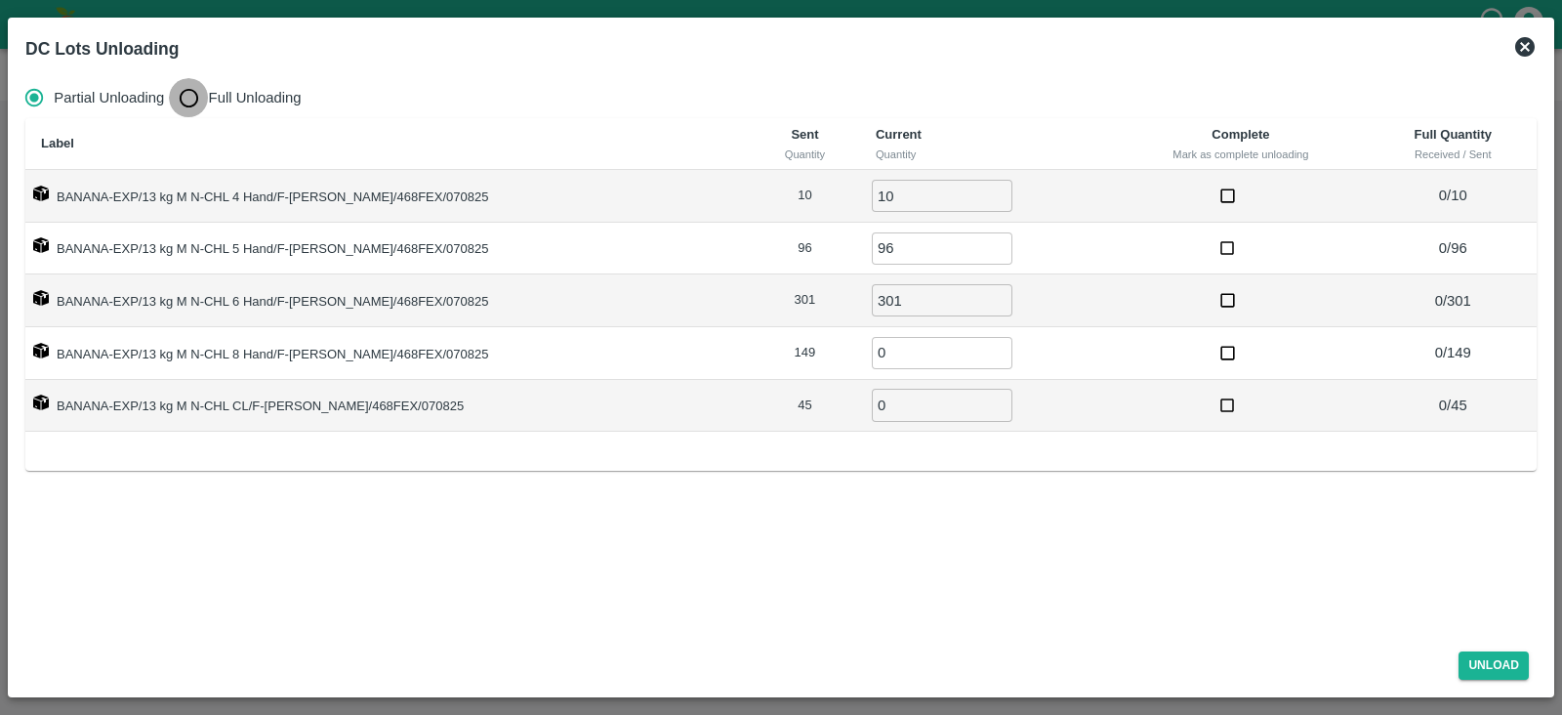
type input "0"
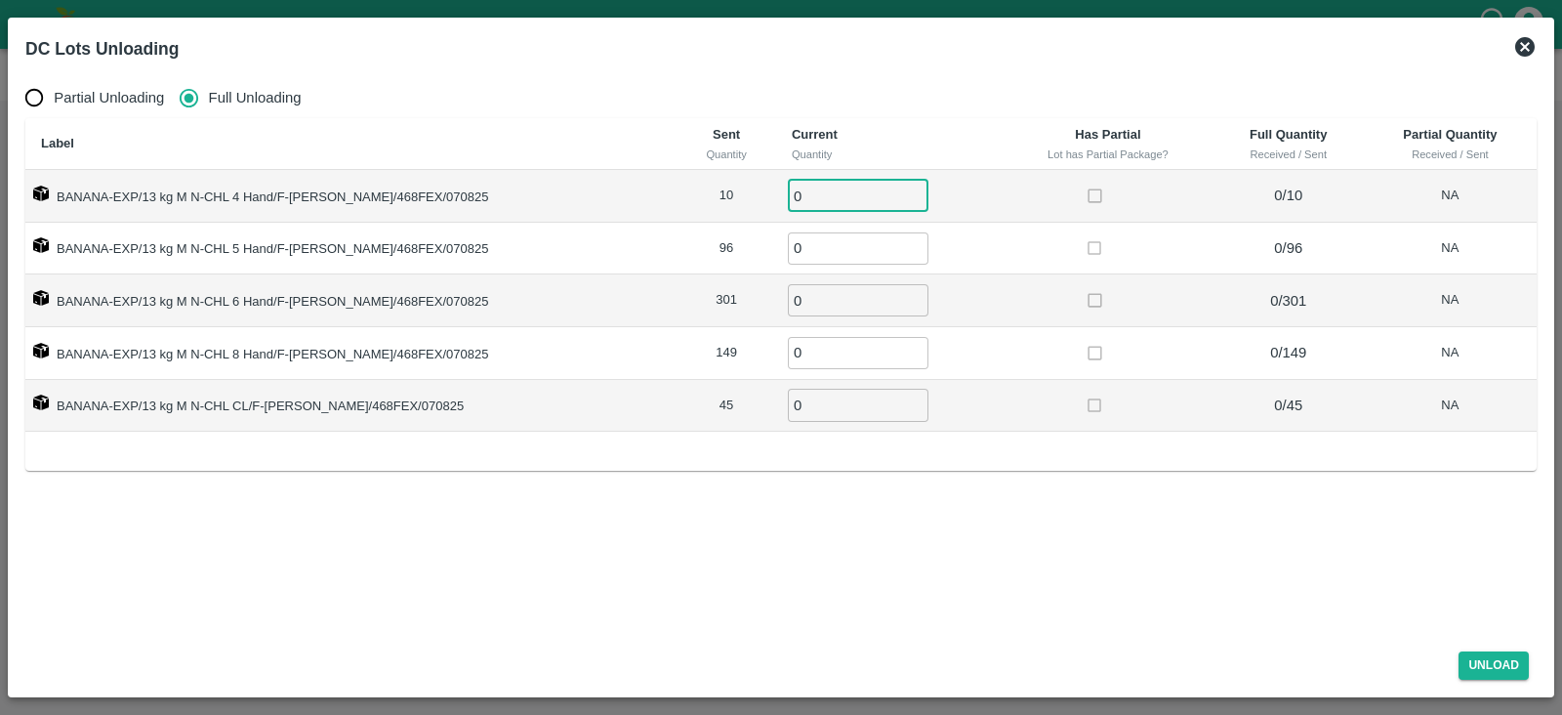
click at [788, 192] on input "0" at bounding box center [858, 196] width 141 height 32
type input "10"
click at [788, 241] on input "0" at bounding box center [858, 248] width 141 height 32
type input "96"
click at [788, 292] on input "0" at bounding box center [858, 300] width 141 height 32
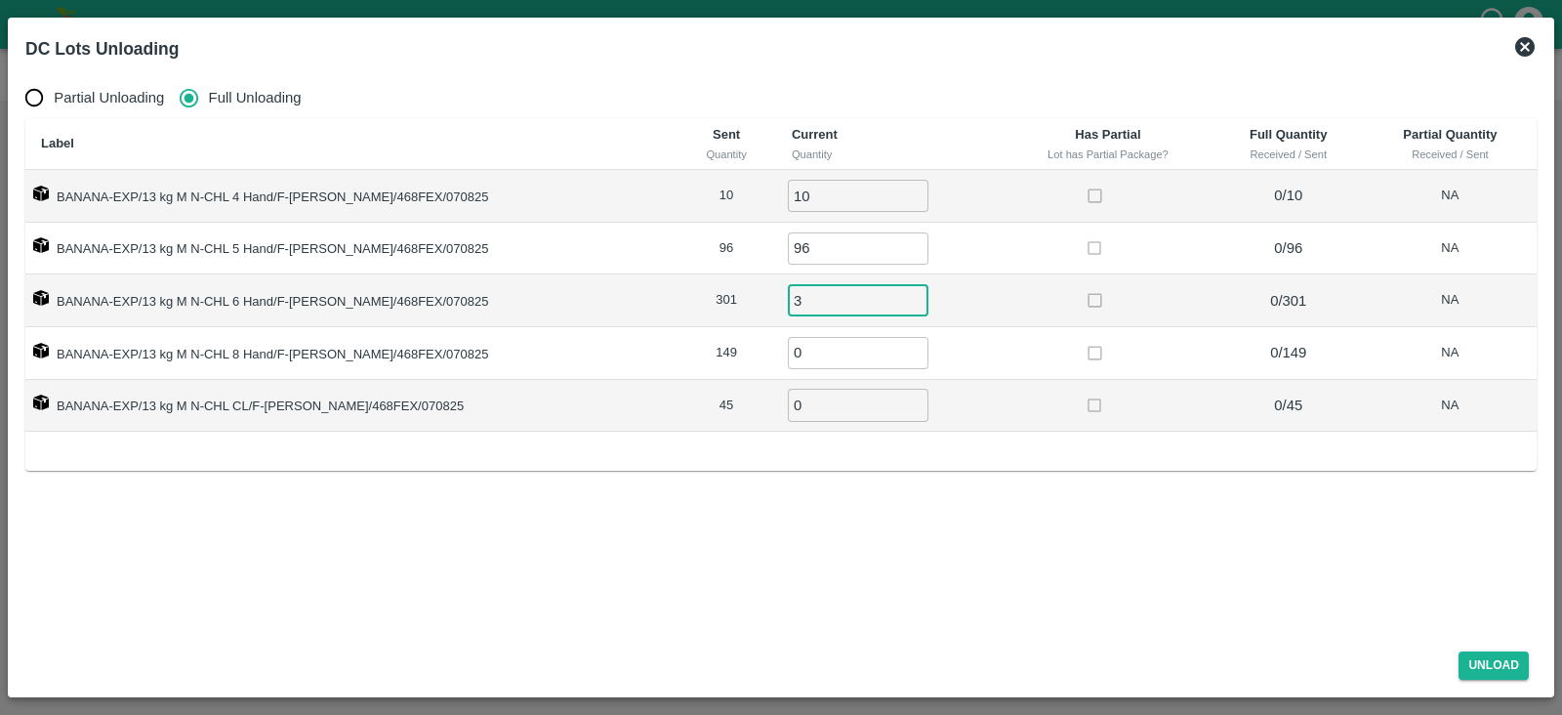
type input "30"
